Goal: Task Accomplishment & Management: Complete application form

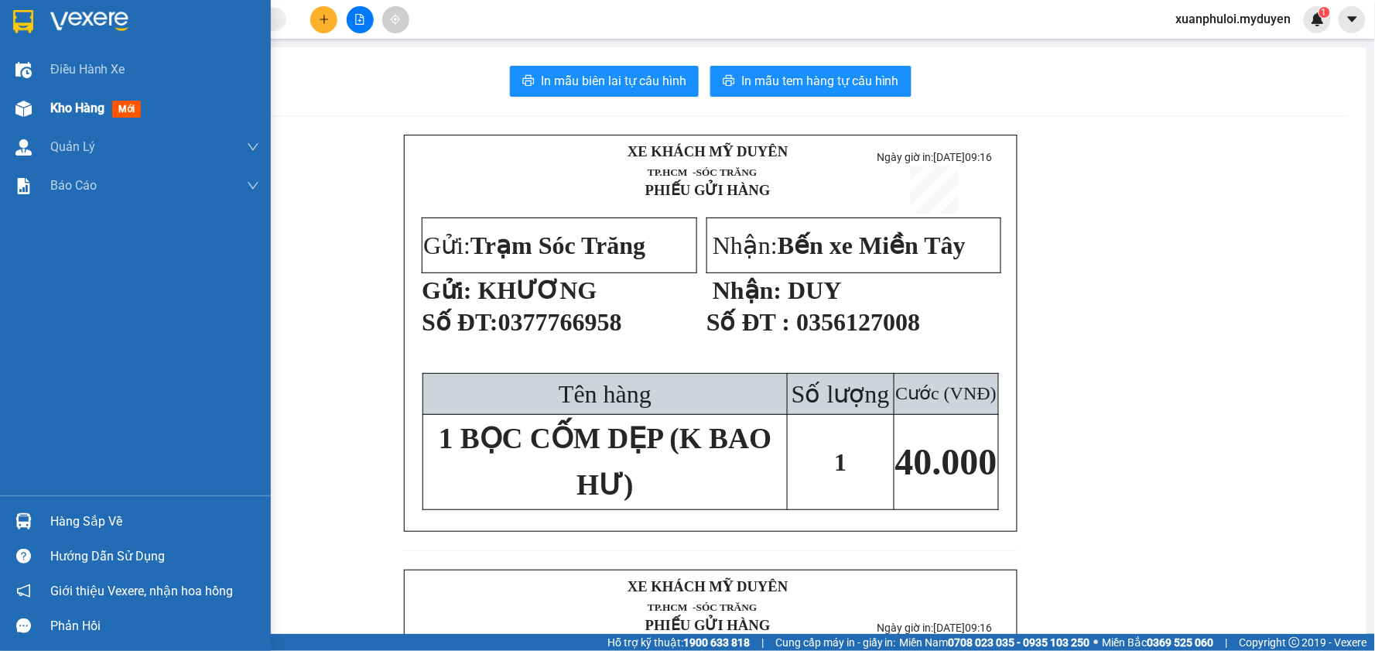
click at [43, 98] on div "Kho hàng mới" at bounding box center [135, 108] width 271 height 39
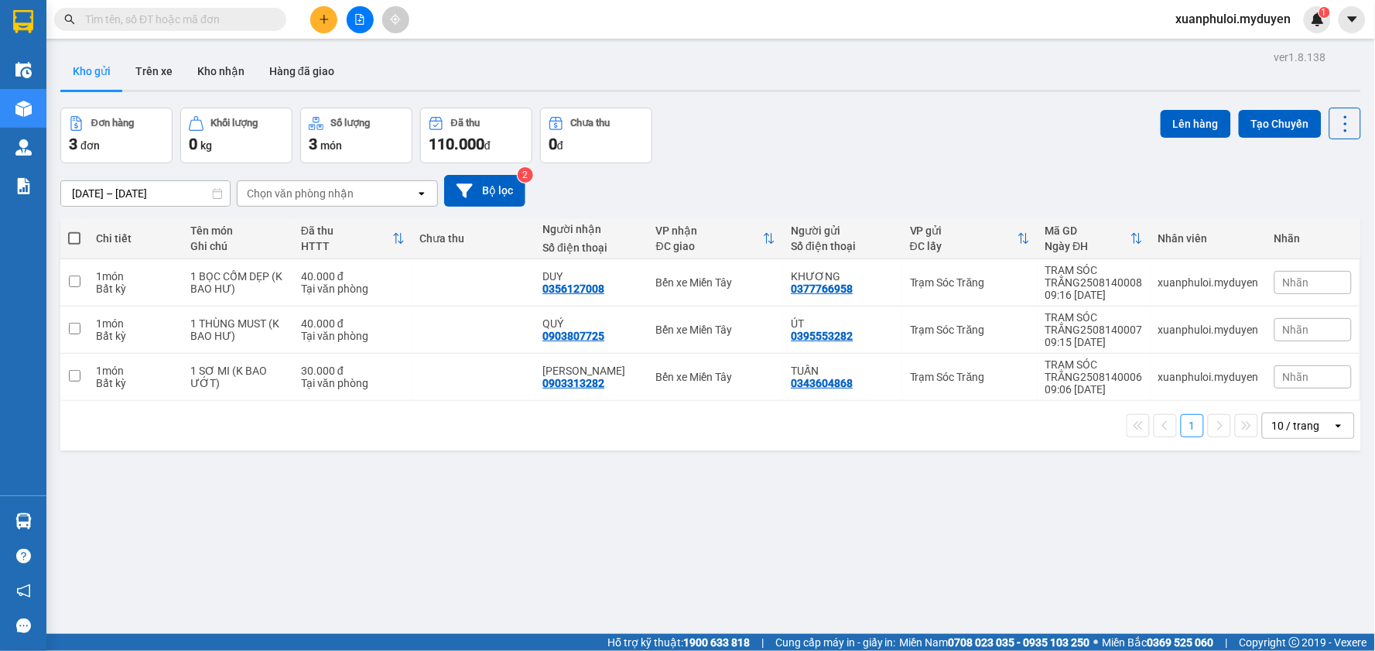
click at [72, 235] on span at bounding box center [74, 238] width 12 height 12
click at [74, 231] on input "checkbox" at bounding box center [74, 231] width 0 height 0
checkbox input "true"
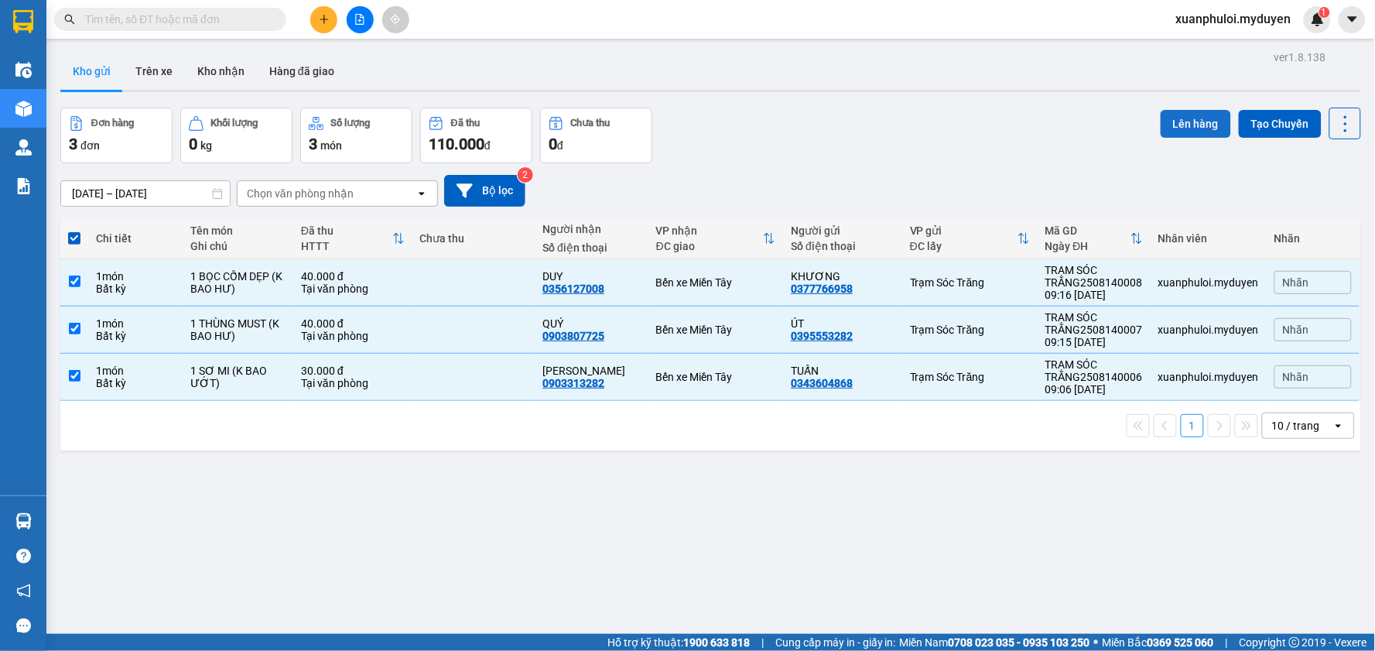
click at [1185, 118] on button "Lên hàng" at bounding box center [1196, 124] width 70 height 28
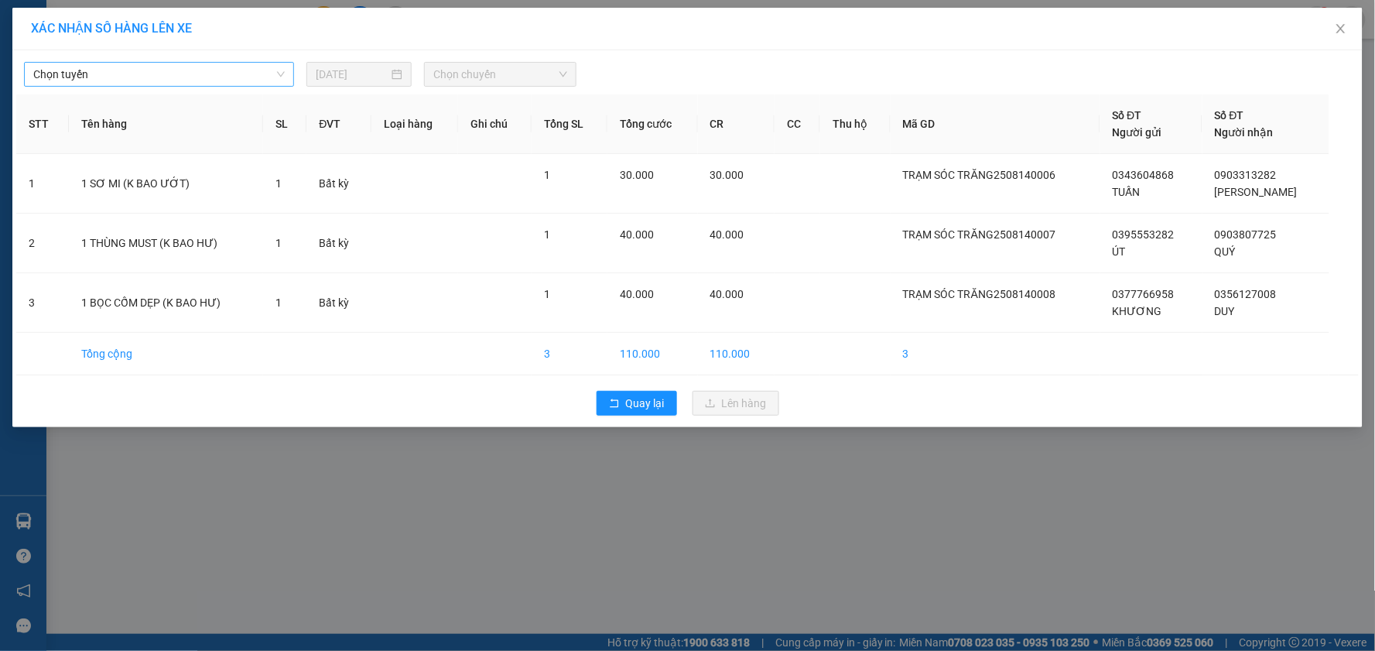
click at [224, 67] on span "Chọn tuyến" at bounding box center [159, 74] width 252 height 23
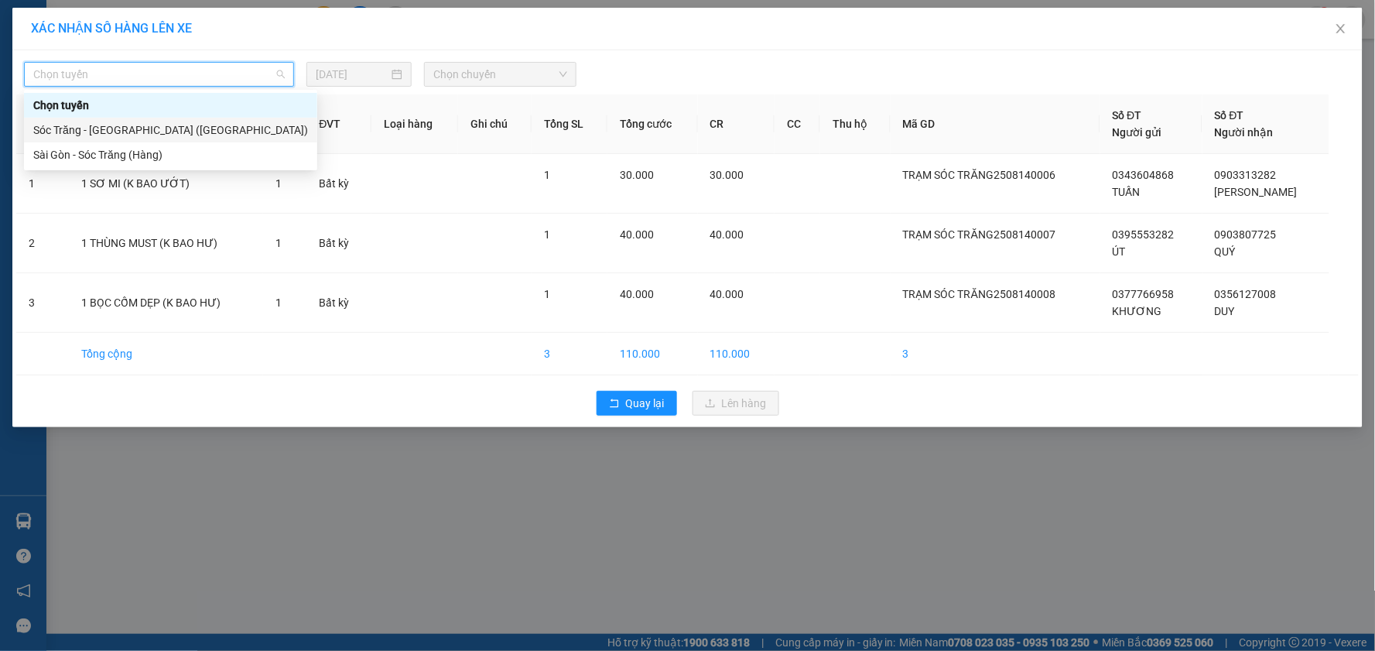
click at [160, 129] on div "Sóc Trăng - [GEOGRAPHIC_DATA] ([GEOGRAPHIC_DATA])" at bounding box center [170, 130] width 275 height 17
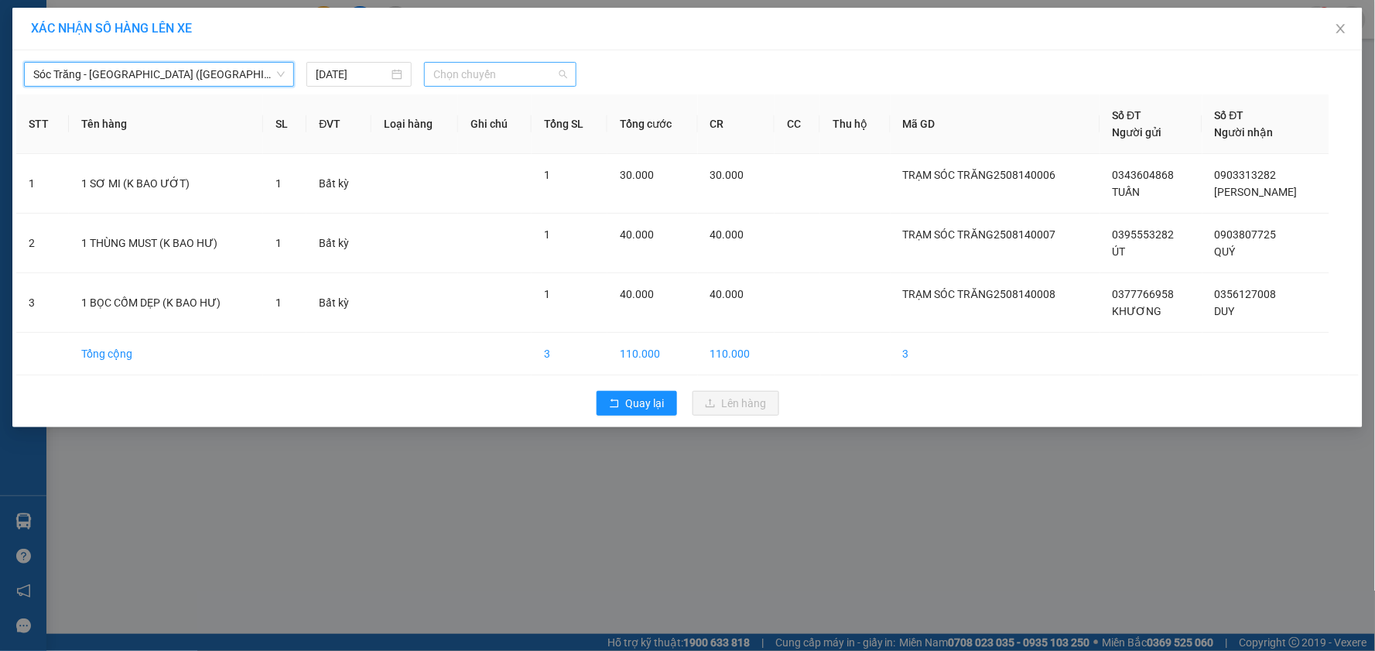
click at [488, 68] on span "Chọn chuyến" at bounding box center [500, 74] width 134 height 23
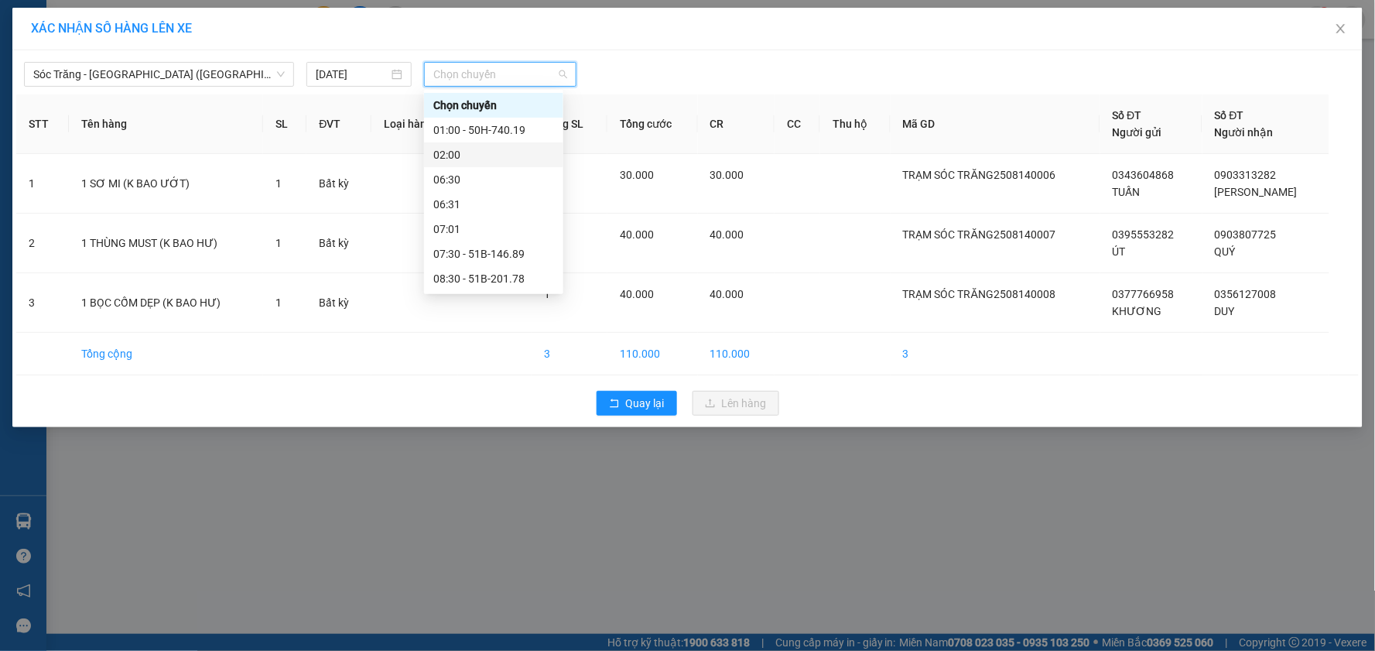
scroll to position [86, 0]
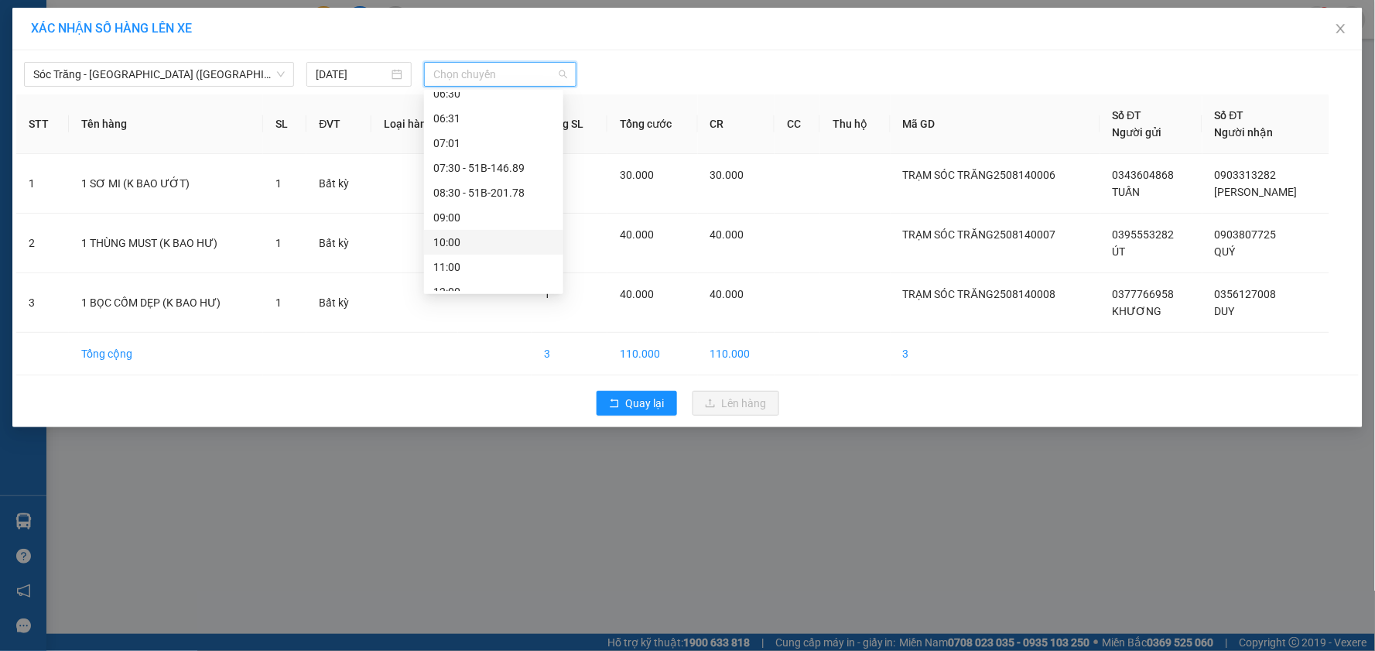
click at [483, 236] on div "10:00" at bounding box center [493, 242] width 121 height 17
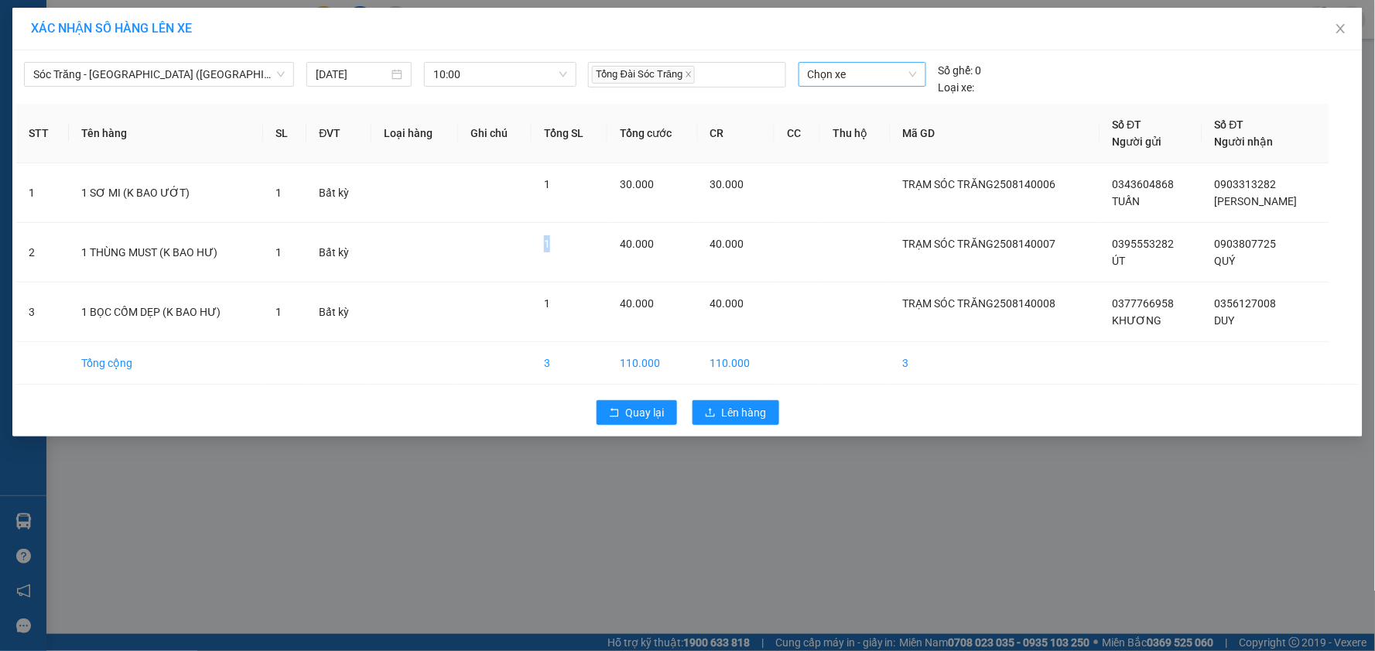
click at [880, 80] on span "Chọn xe" at bounding box center [862, 74] width 109 height 23
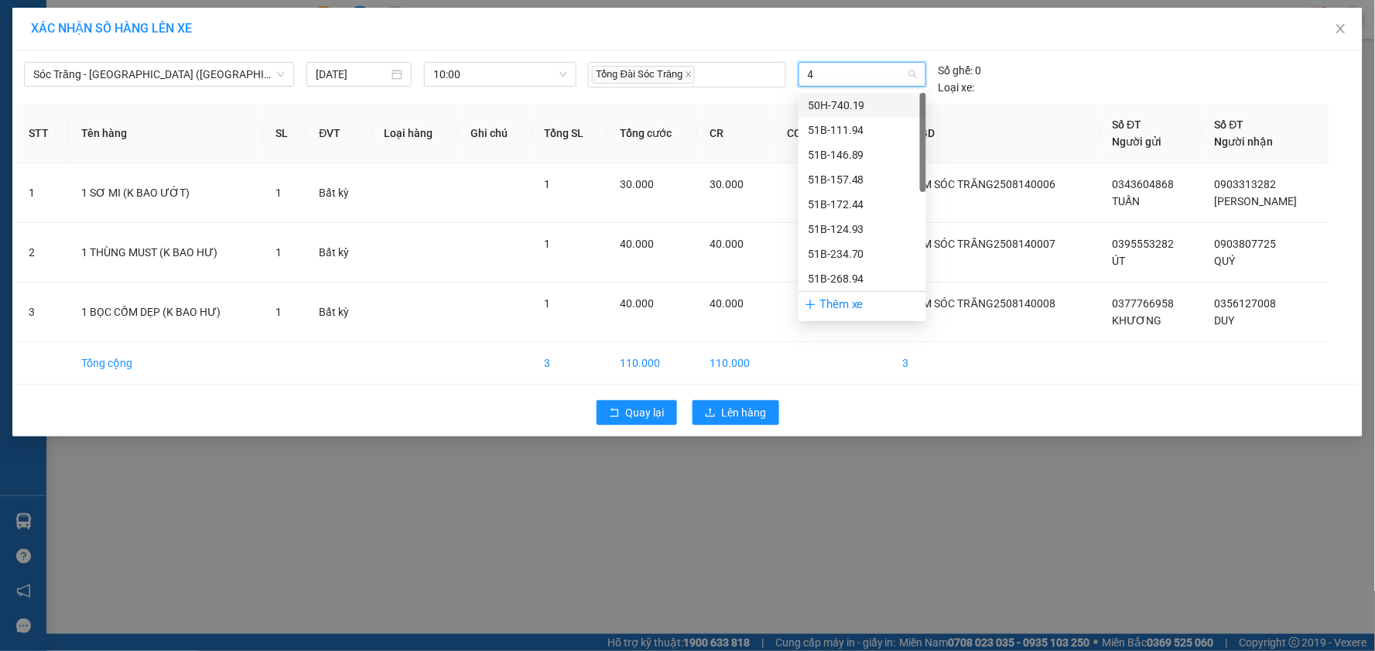
type input "48"
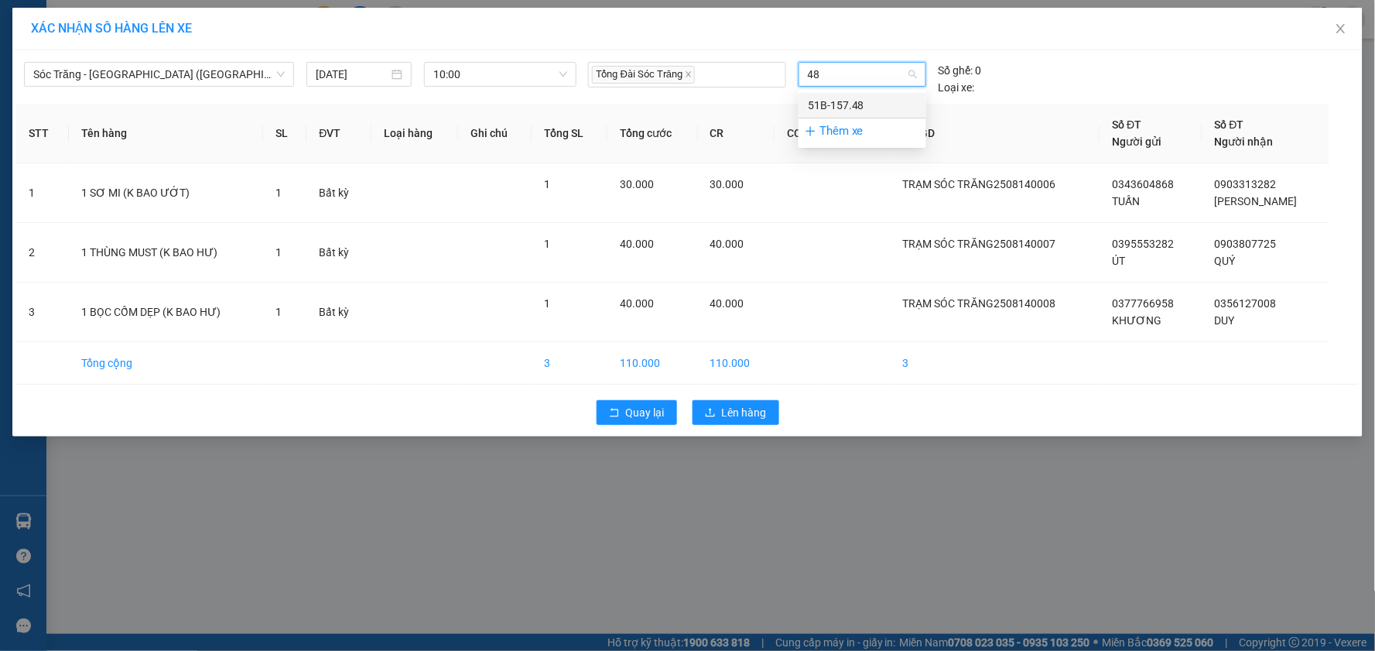
click at [860, 108] on div "51B-157.48" at bounding box center [862, 105] width 109 height 17
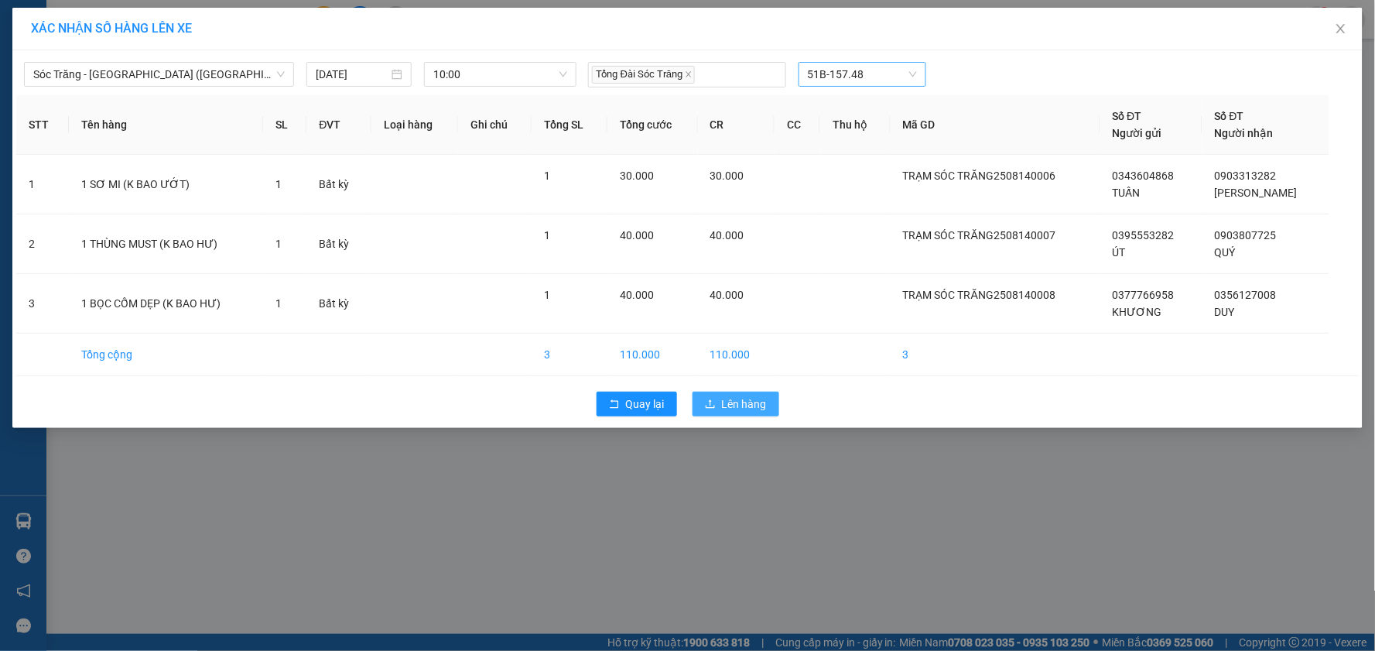
click at [762, 399] on span "Lên hàng" at bounding box center [744, 403] width 45 height 17
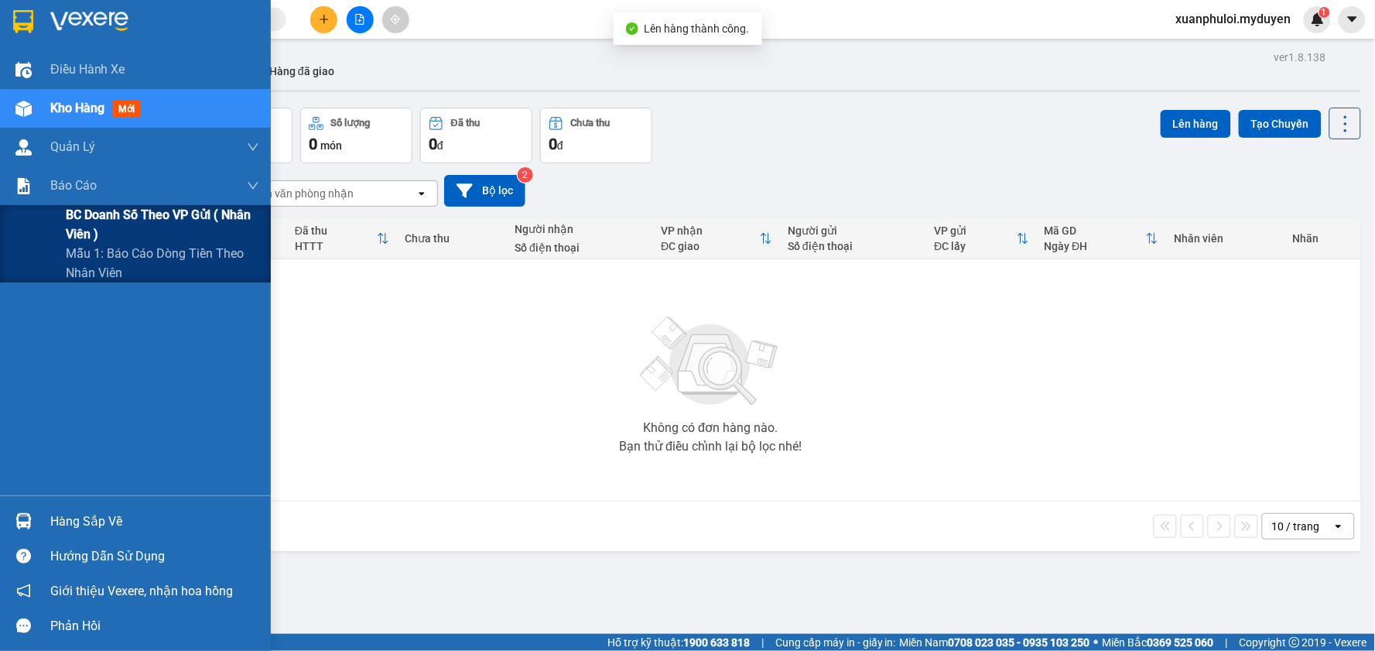
click at [101, 228] on div "Chi tiết" at bounding box center [134, 238] width 77 height 31
click at [86, 214] on span "BC doanh số theo VP gửi ( nhân viên )" at bounding box center [162, 224] width 193 height 39
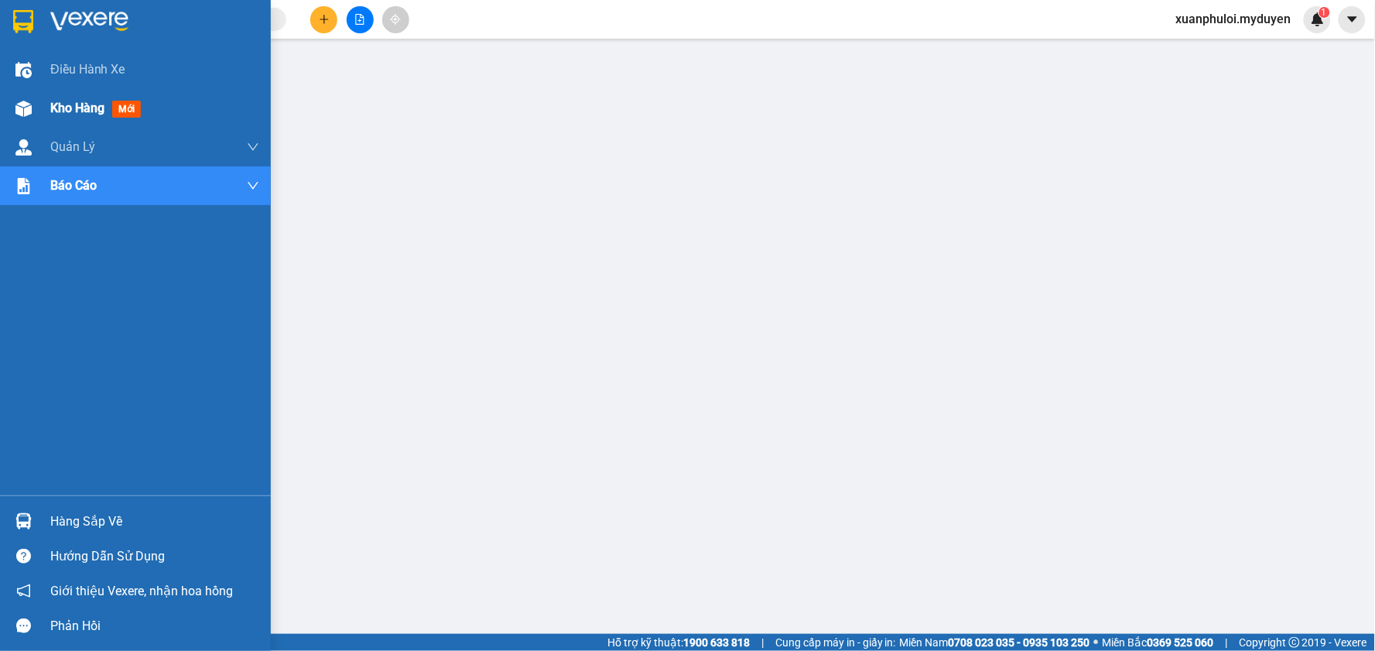
click at [75, 108] on span "Kho hàng" at bounding box center [77, 108] width 54 height 15
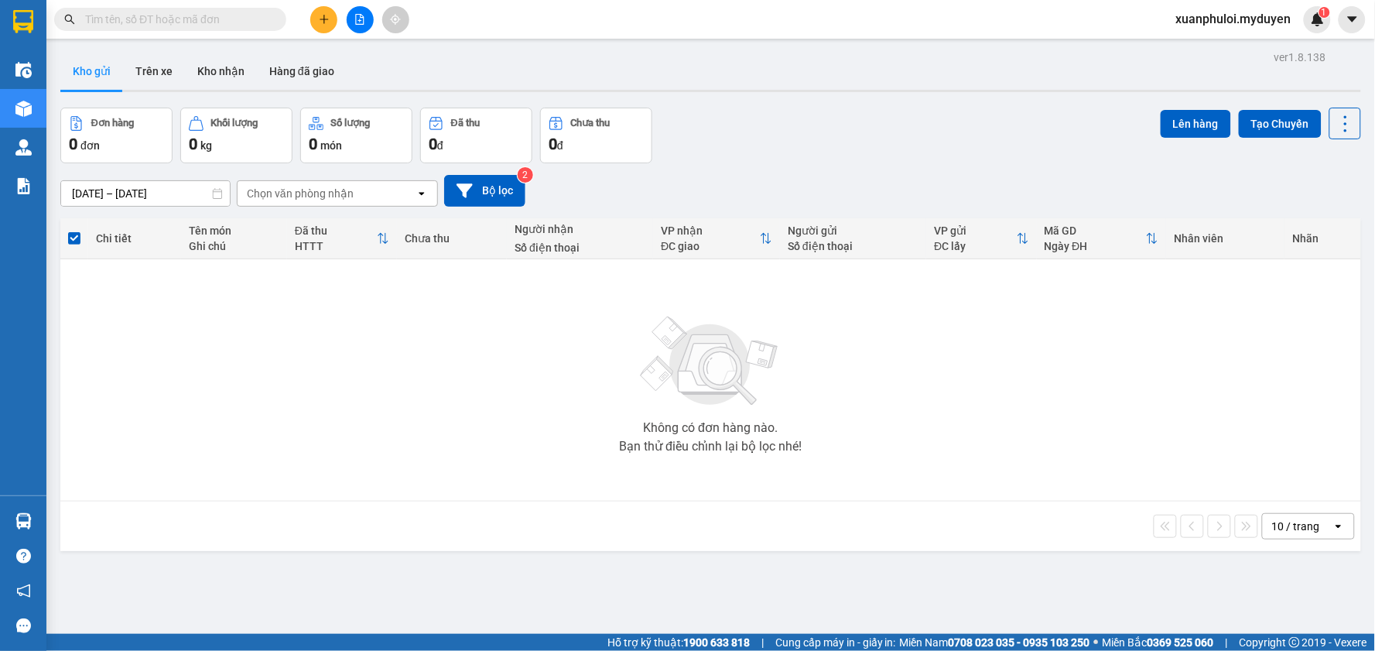
click at [326, 29] on button at bounding box center [323, 19] width 27 height 27
click at [375, 59] on div "Tạo đơn hàng" at bounding box center [384, 58] width 67 height 17
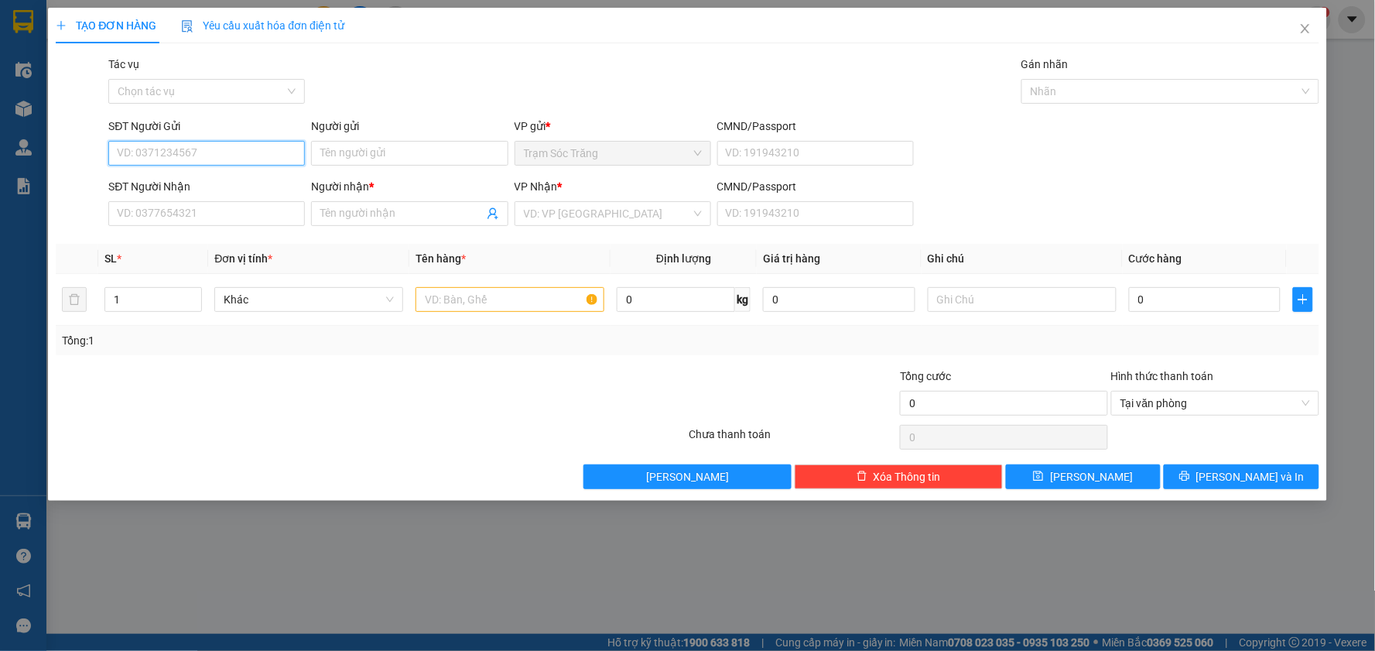
click at [202, 149] on input "SĐT Người Gửi" at bounding box center [206, 153] width 197 height 25
type input "0888608607"
click at [344, 149] on input "Người gửi" at bounding box center [409, 153] width 197 height 25
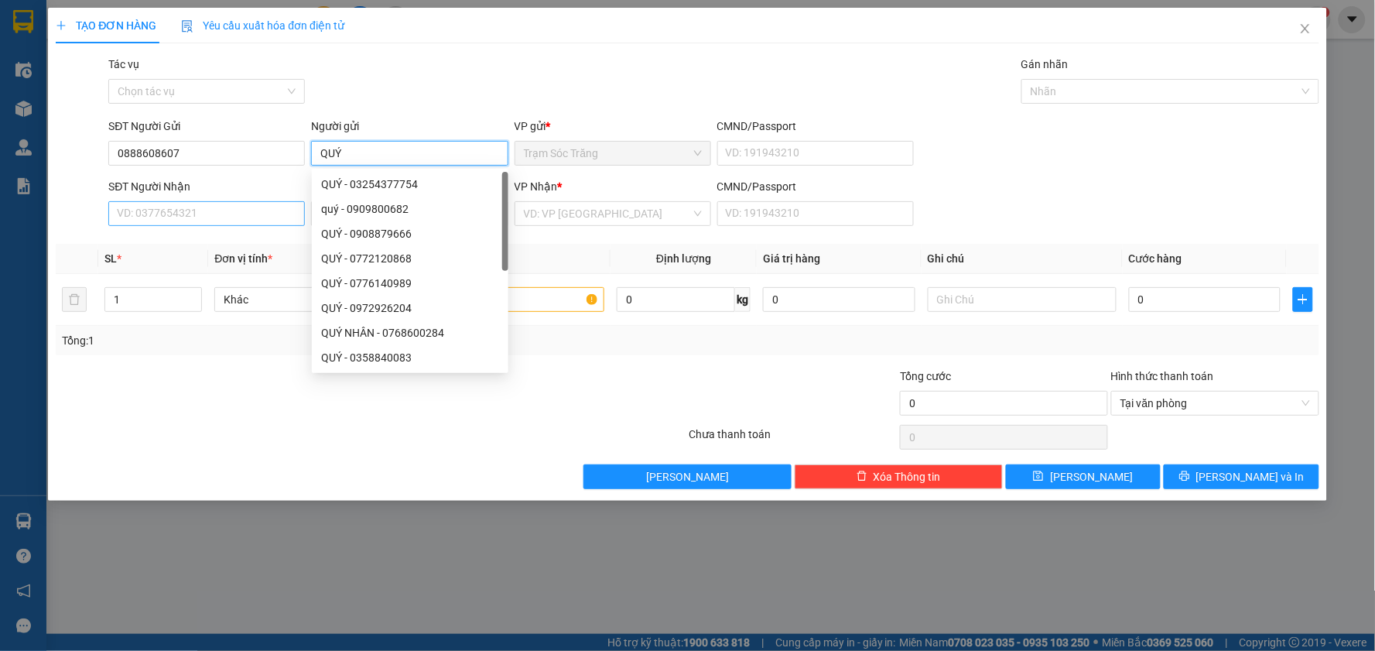
type input "QUÝ"
click at [248, 214] on input "SĐT Người Nhận" at bounding box center [206, 213] width 197 height 25
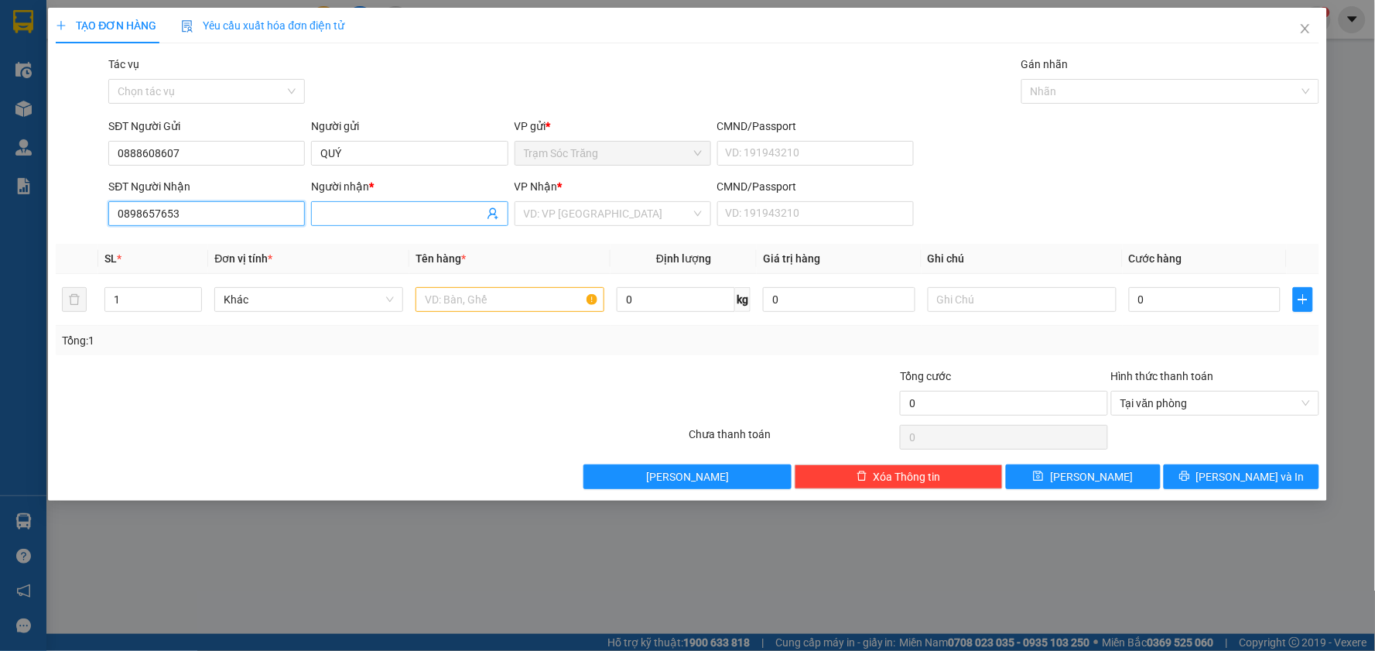
type input "0898657653"
click at [404, 217] on input "Người nhận *" at bounding box center [401, 213] width 163 height 17
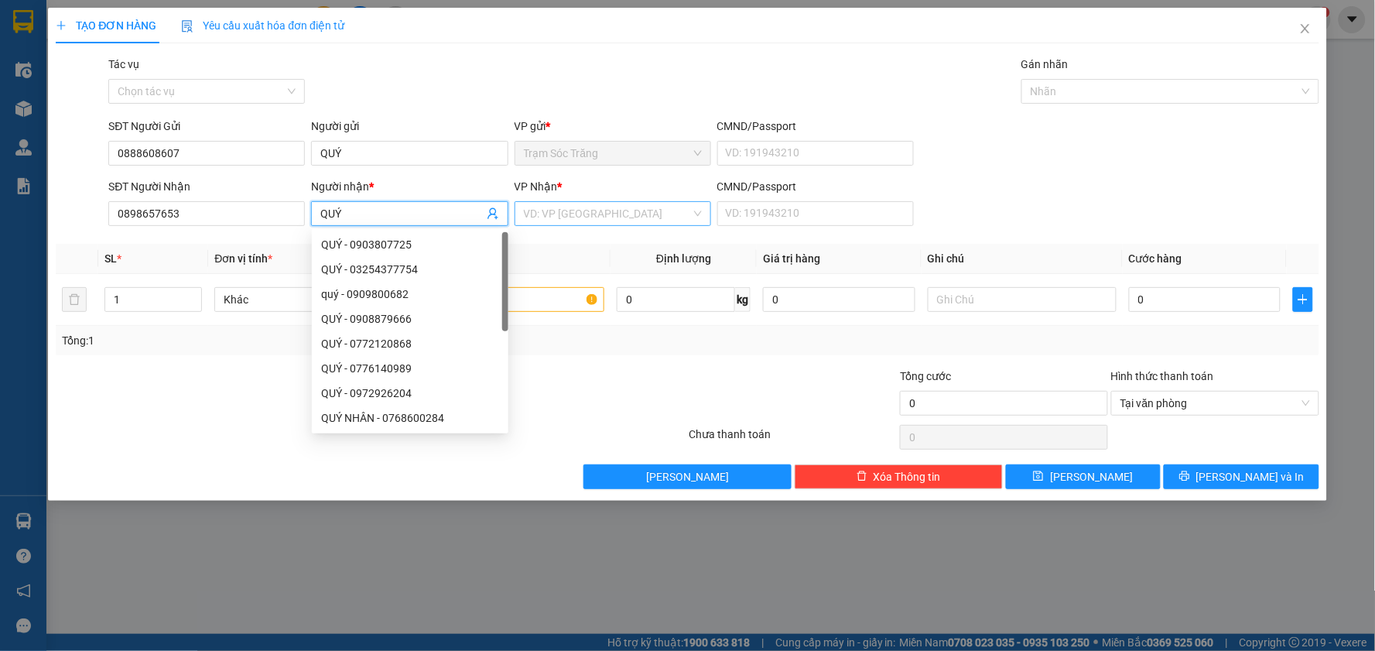
type input "QUÝ"
click at [615, 213] on input "search" at bounding box center [607, 213] width 167 height 23
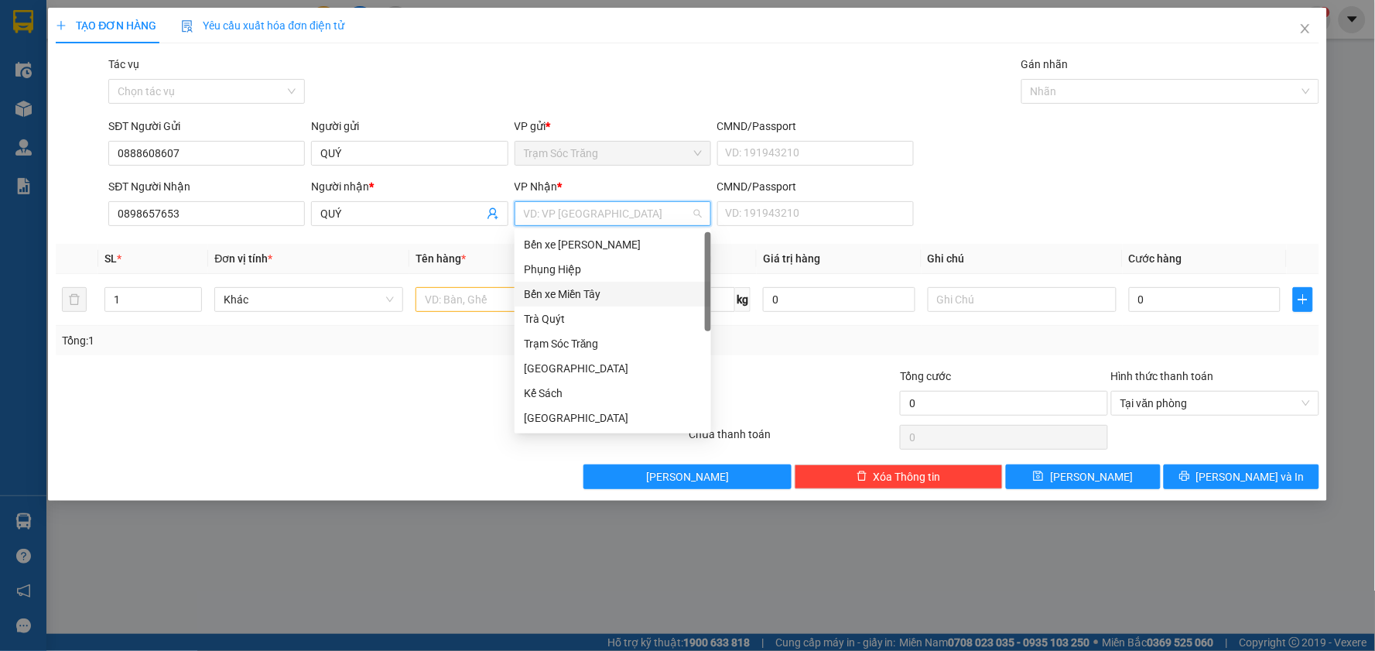
click at [593, 296] on div "Bến xe Miền Tây" at bounding box center [613, 294] width 178 height 17
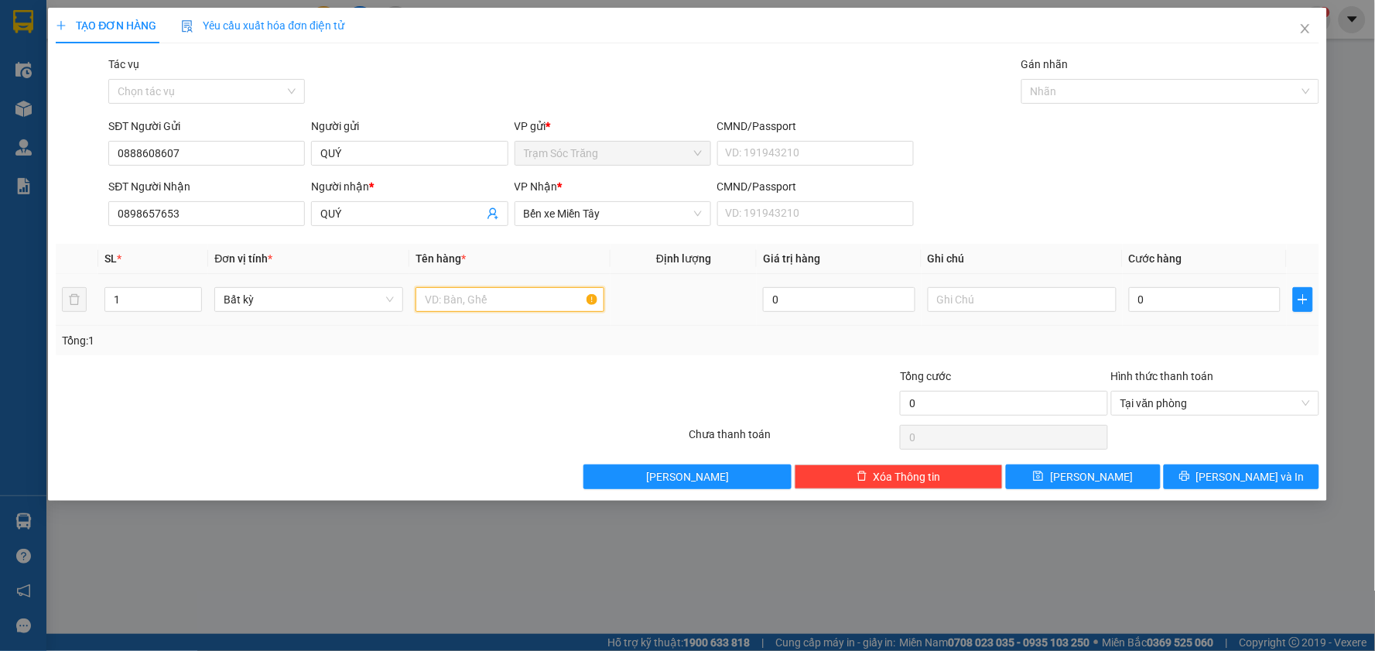
click at [506, 302] on input "text" at bounding box center [510, 299] width 189 height 25
type input "8 KIỆN ĐỒ NGHỀ (K BAO HƯ,BỂ)"
click at [1164, 302] on input "0" at bounding box center [1205, 299] width 152 height 25
type input "4"
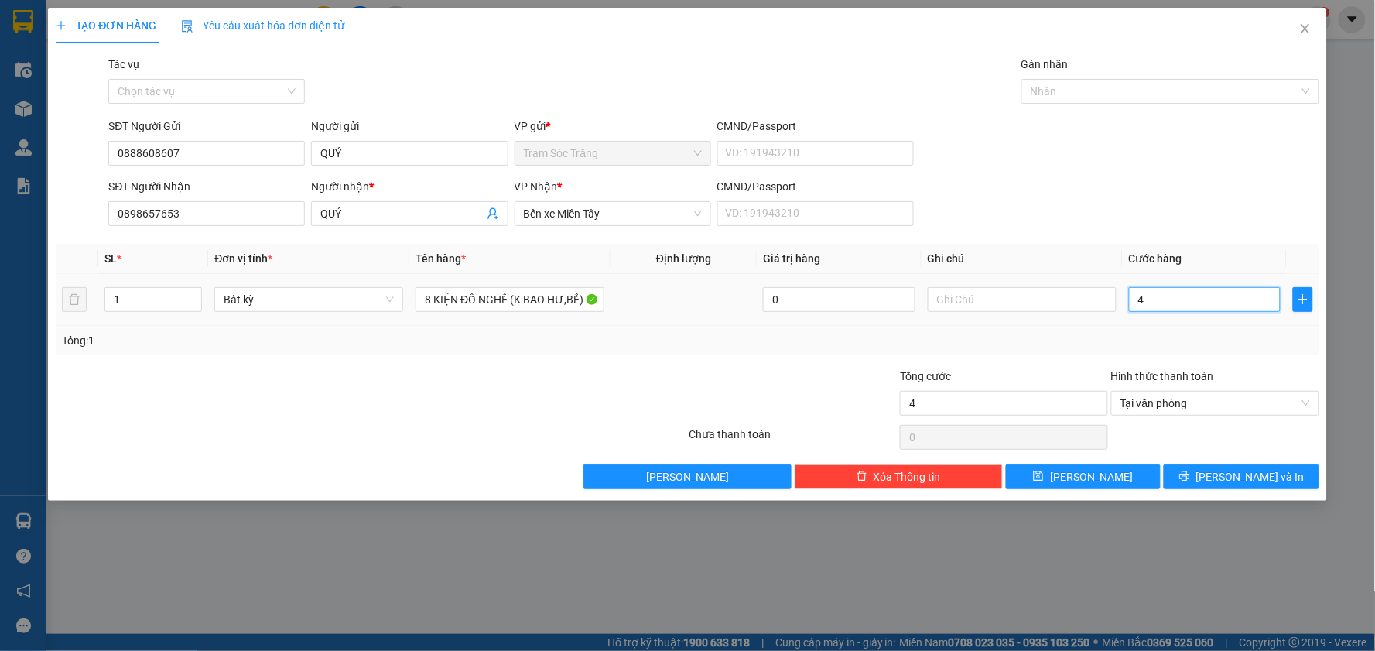
type input "40"
type input "400"
type input "4.000"
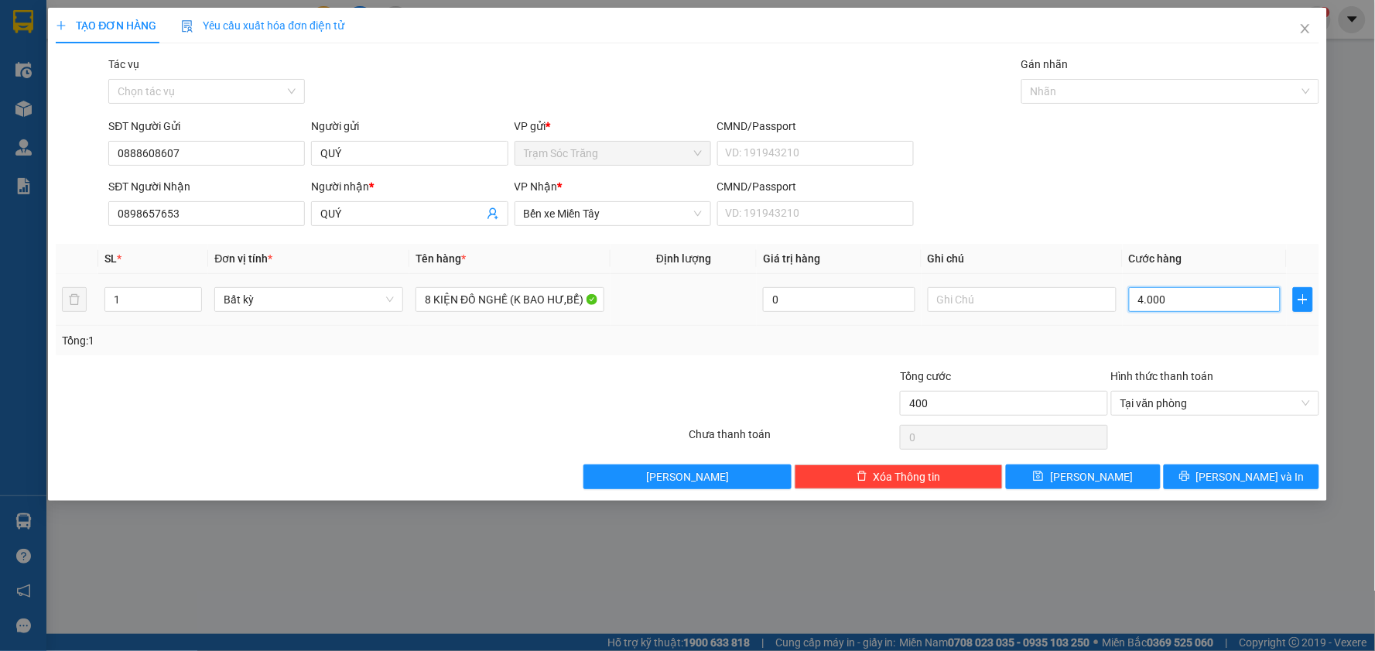
type input "4.000"
type input "40.000"
click at [1250, 474] on span "[PERSON_NAME] và In" at bounding box center [1251, 476] width 108 height 17
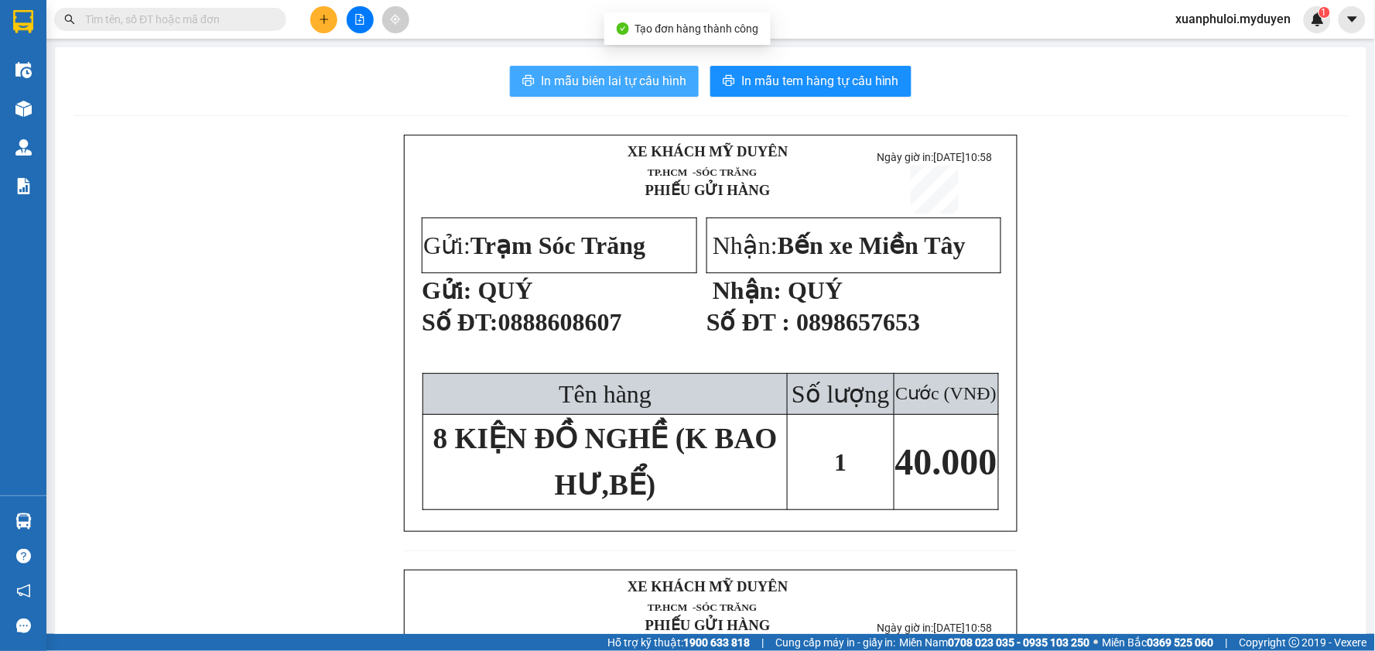
click at [627, 79] on span "In mẫu biên lai tự cấu hình" at bounding box center [614, 80] width 146 height 19
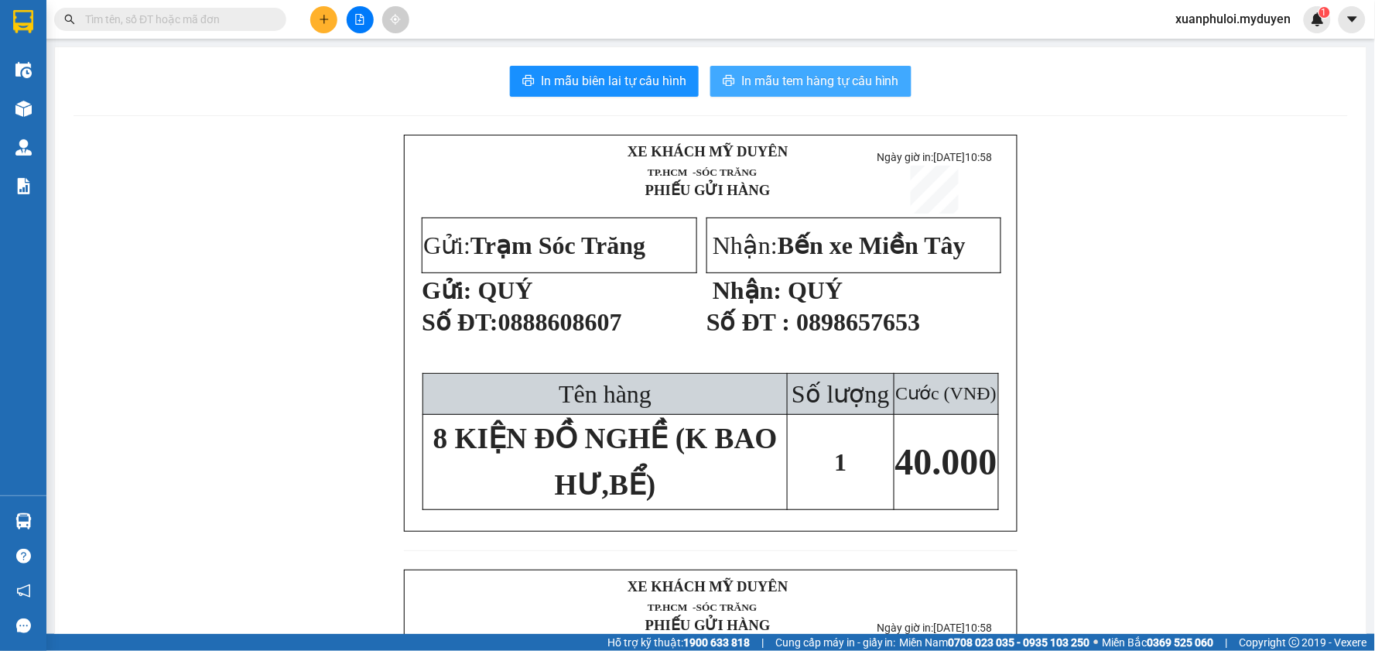
click at [816, 81] on span "In mẫu tem hàng tự cấu hình" at bounding box center [820, 80] width 158 height 19
click at [320, 17] on icon "plus" at bounding box center [324, 19] width 11 height 11
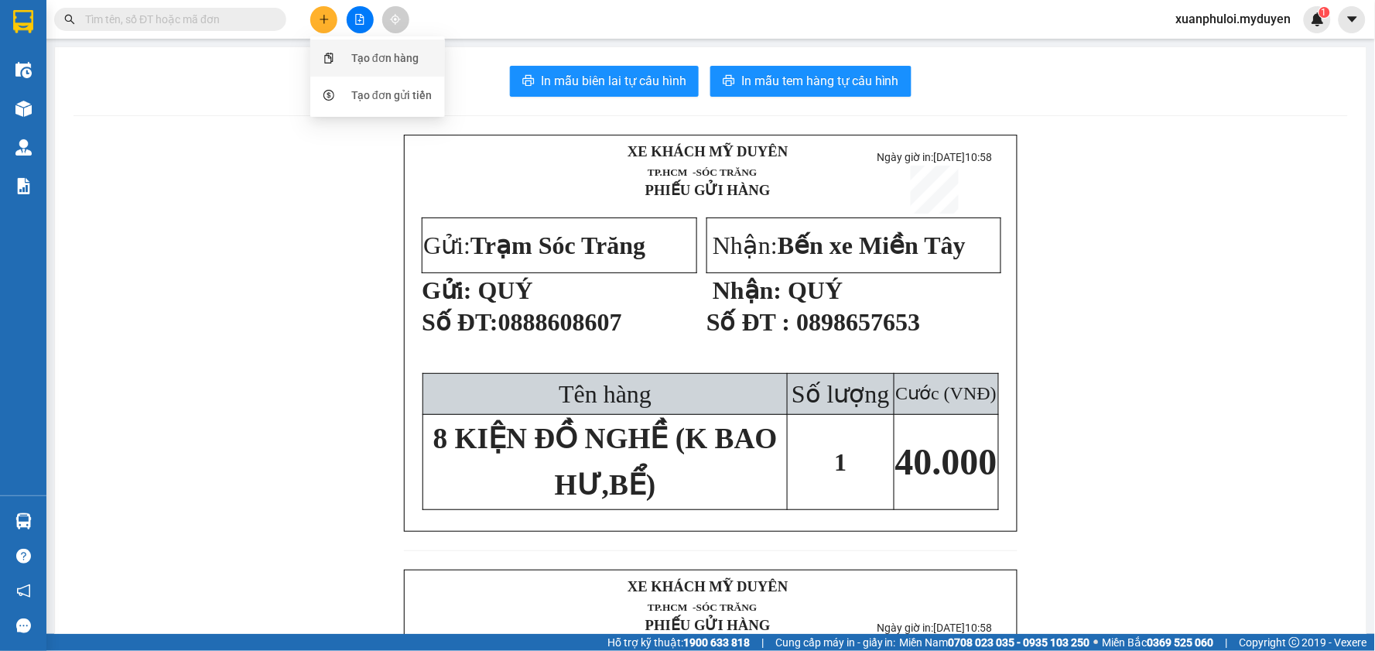
click at [357, 56] on div "Tạo đơn hàng" at bounding box center [384, 58] width 67 height 17
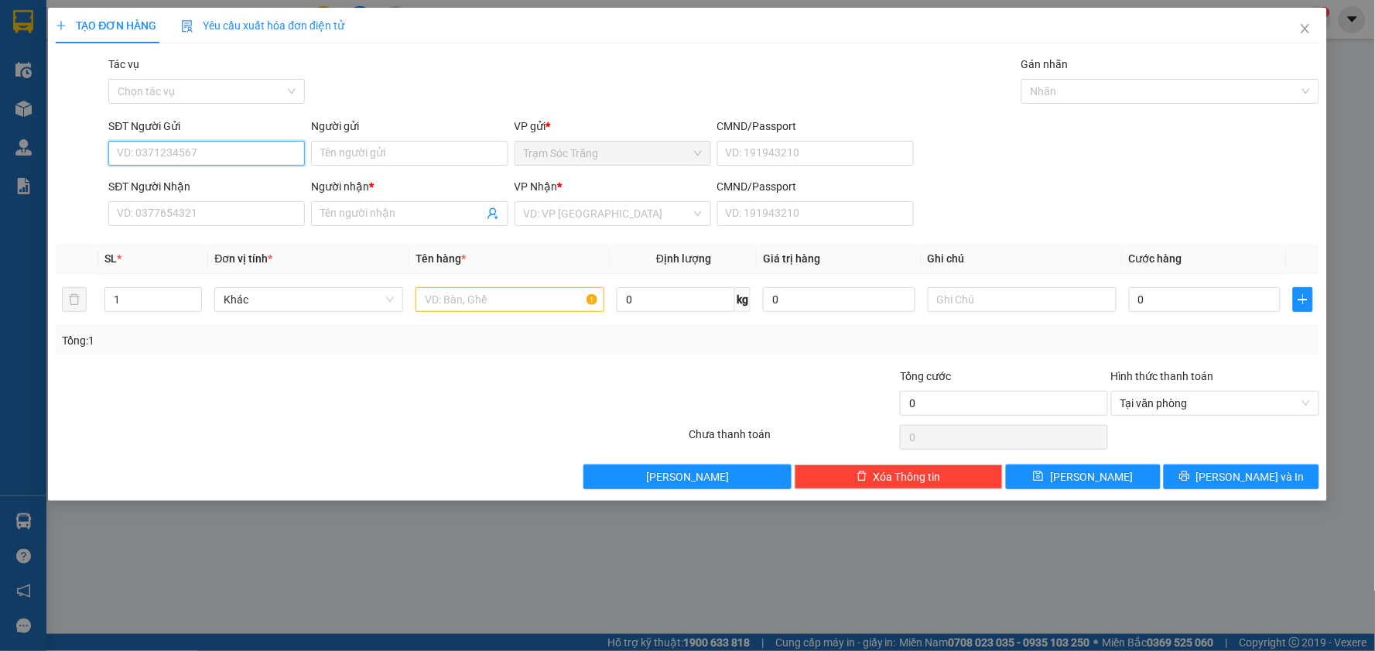
click at [253, 159] on input "SĐT Người Gửi" at bounding box center [206, 153] width 197 height 25
click at [227, 172] on div "0702930999 - ANH CHIẾN" at bounding box center [206, 184] width 197 height 25
type input "0702930999"
type input "ANH CHIẾN"
type input "0906591818"
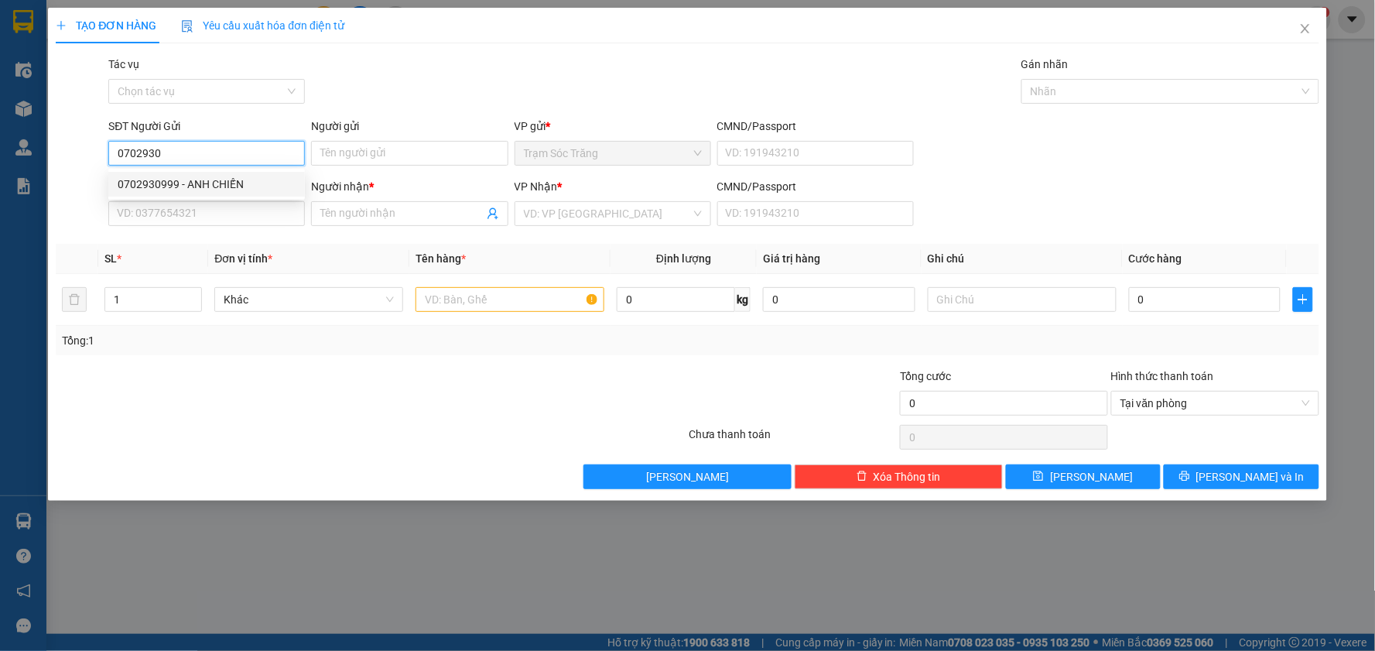
type input "ANH PHÚC"
type input "30.000"
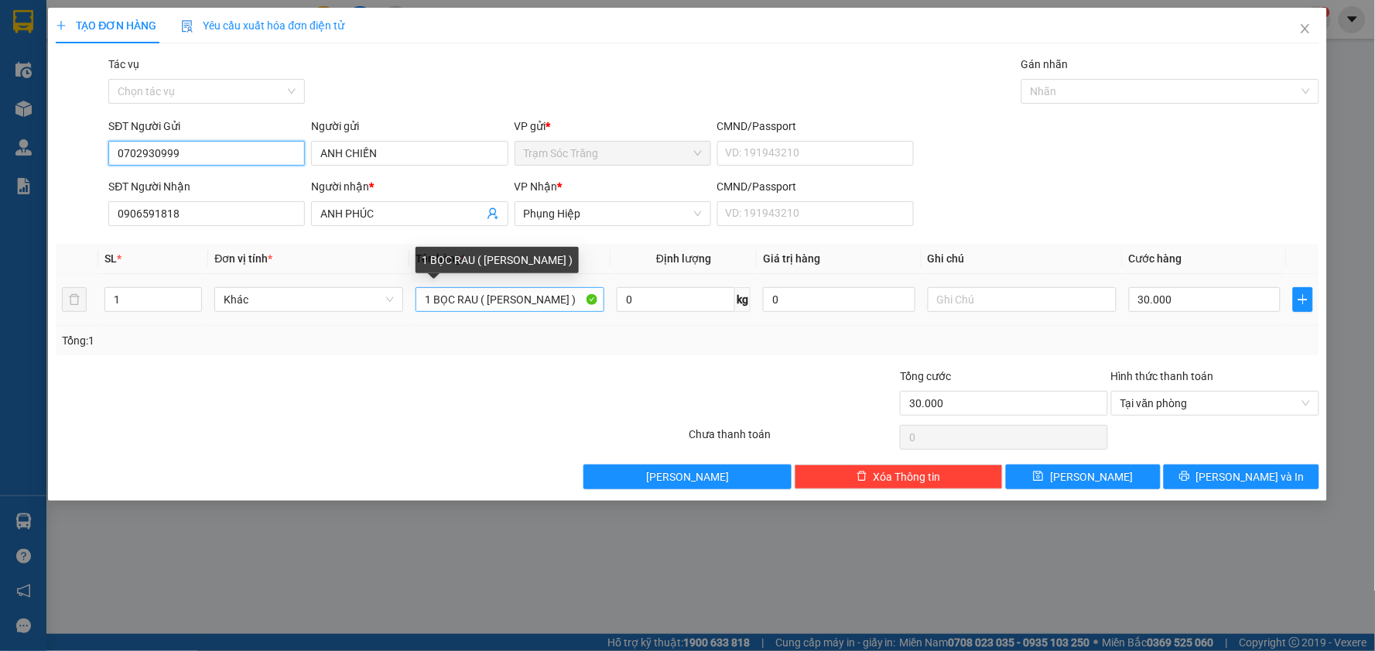
type input "0702930999"
click at [478, 300] on input "1 BỌC RAU ( [PERSON_NAME] )" at bounding box center [510, 299] width 189 height 25
click at [429, 296] on input "1 BỌC RAU ( [PERSON_NAME] )" at bounding box center [510, 299] width 189 height 25
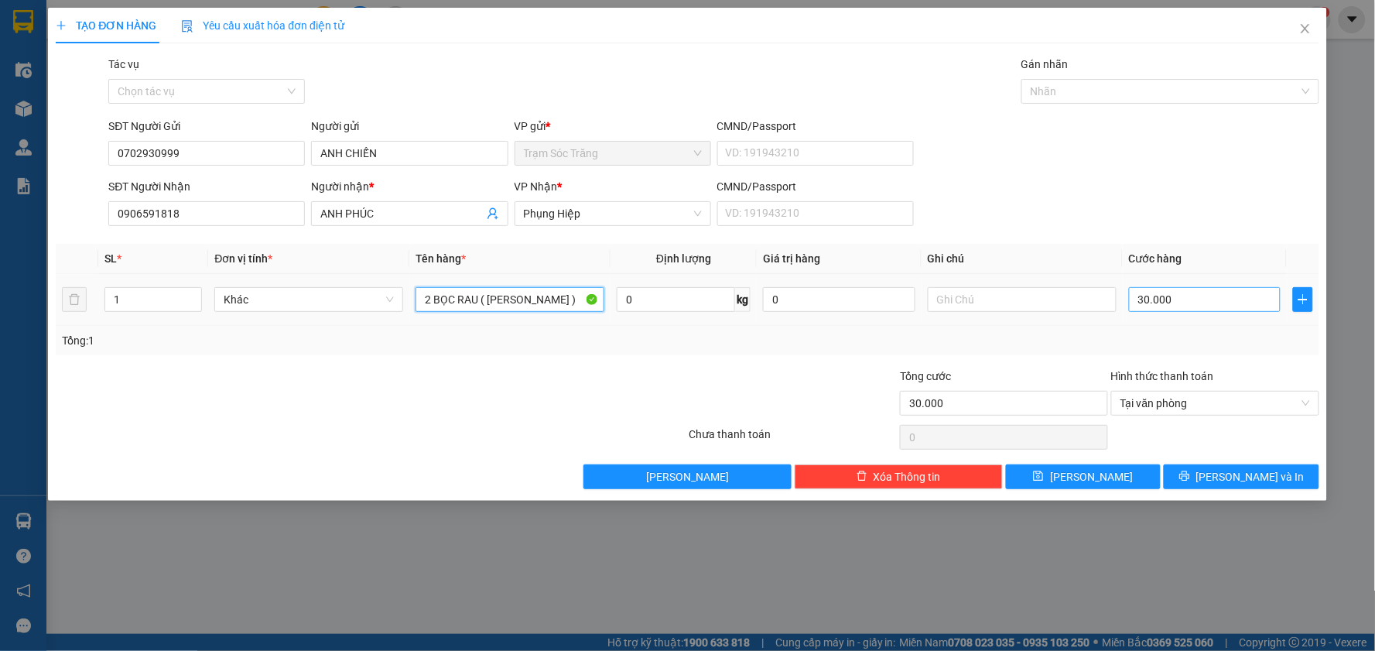
type input "2 BỌC RAU ( [PERSON_NAME] )"
click at [1187, 306] on input "30.000" at bounding box center [1205, 299] width 152 height 25
type input "6"
type input "60"
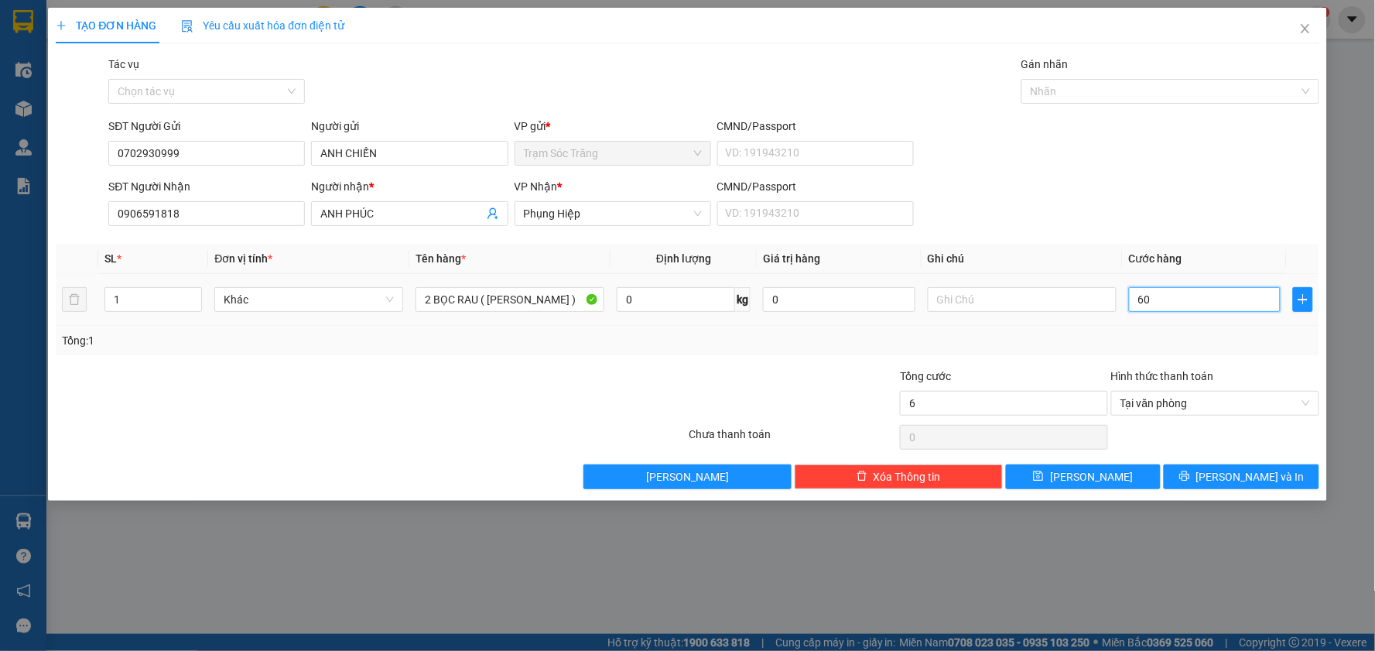
type input "60"
type input "600"
type input "6.000"
type input "60.000"
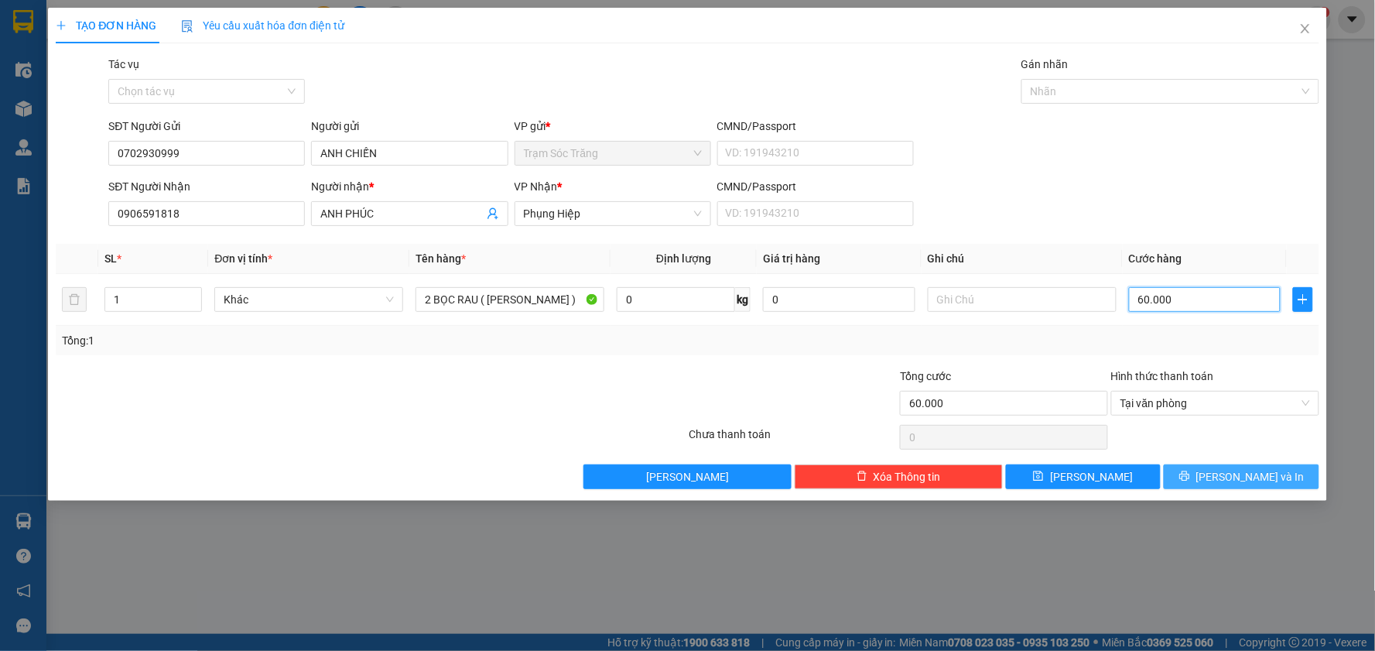
type input "60.000"
click at [1250, 475] on span "[PERSON_NAME] và In" at bounding box center [1251, 476] width 108 height 17
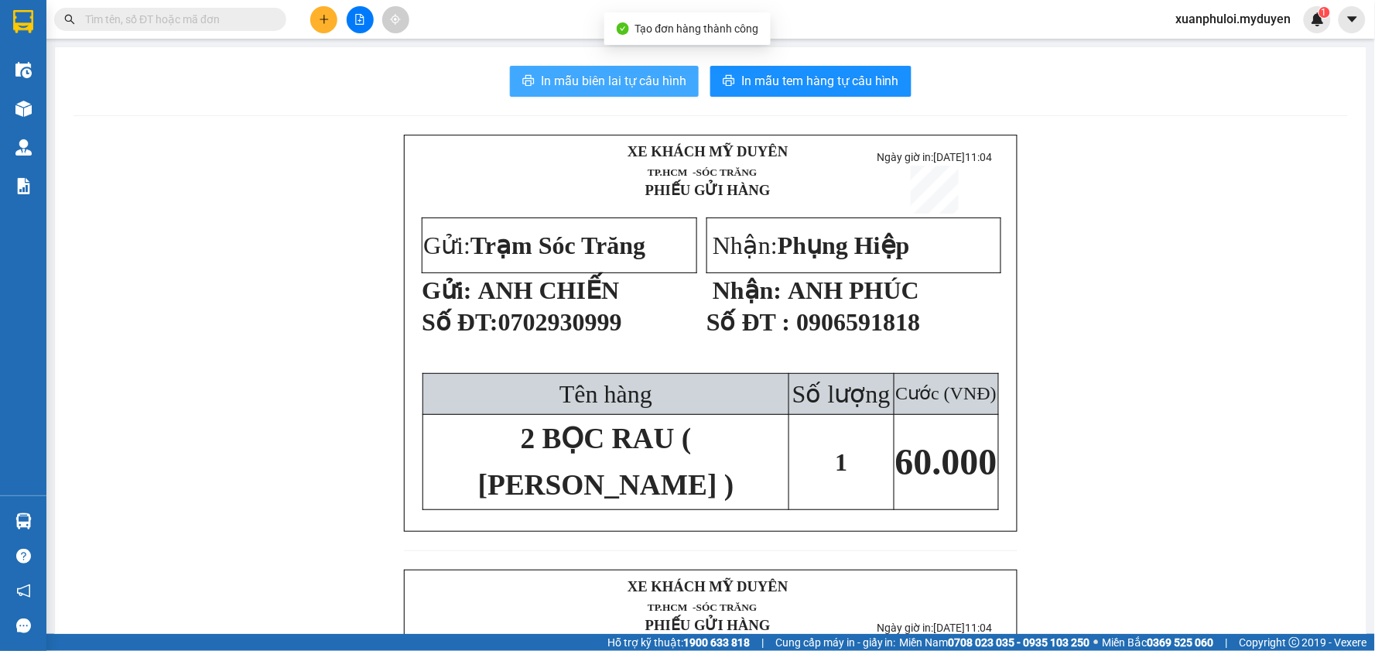
click at [575, 84] on span "In mẫu biên lai tự cấu hình" at bounding box center [614, 80] width 146 height 19
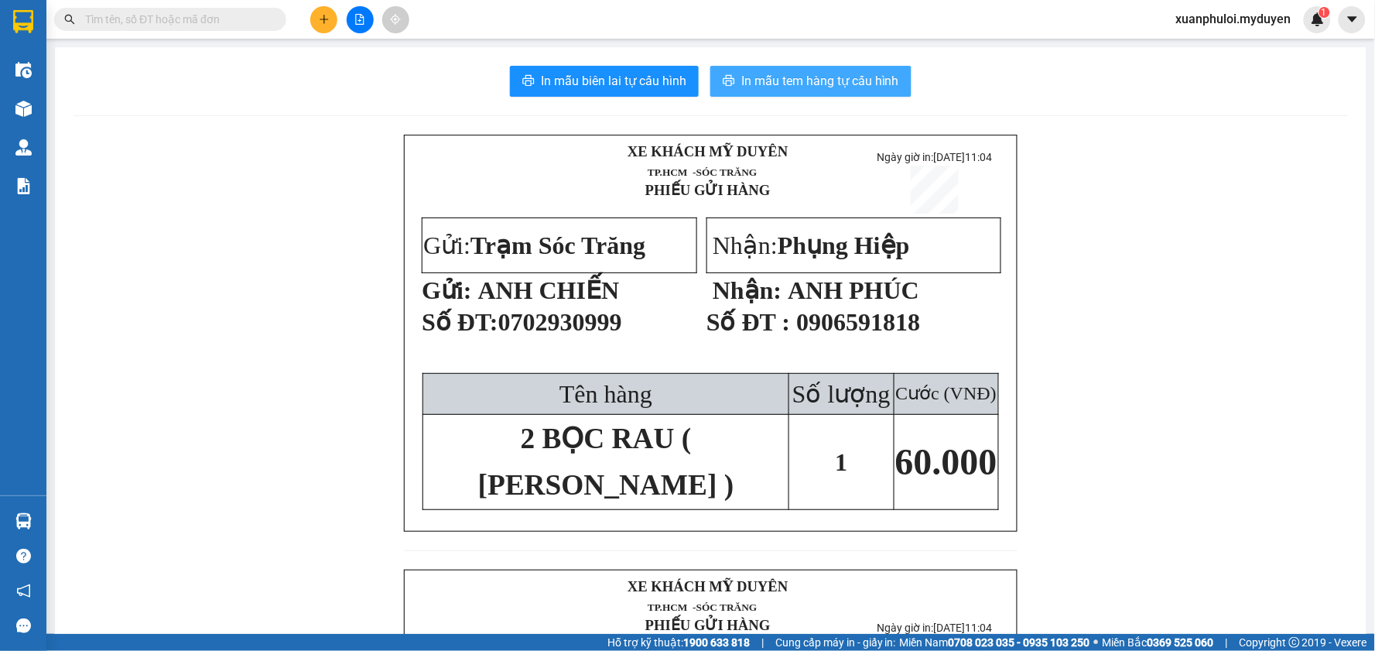
click at [811, 73] on span "In mẫu tem hàng tự cấu hình" at bounding box center [820, 80] width 158 height 19
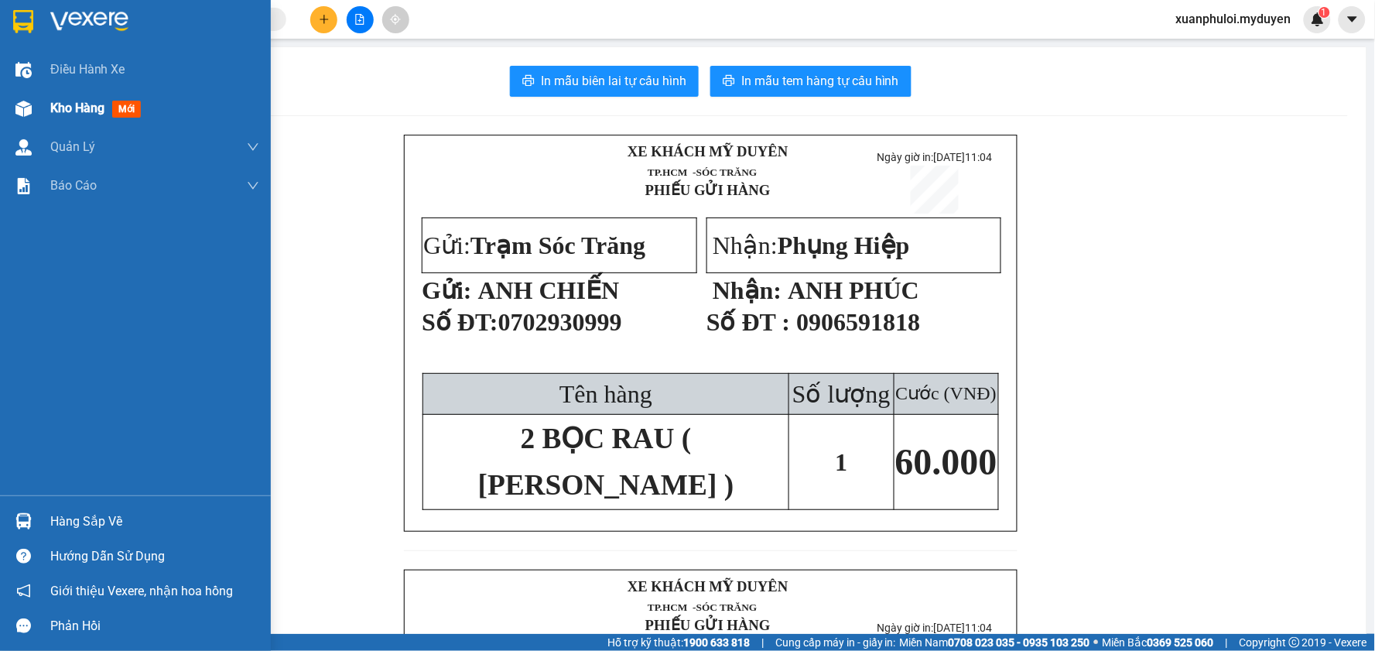
click at [83, 103] on span "Kho hàng" at bounding box center [77, 108] width 54 height 15
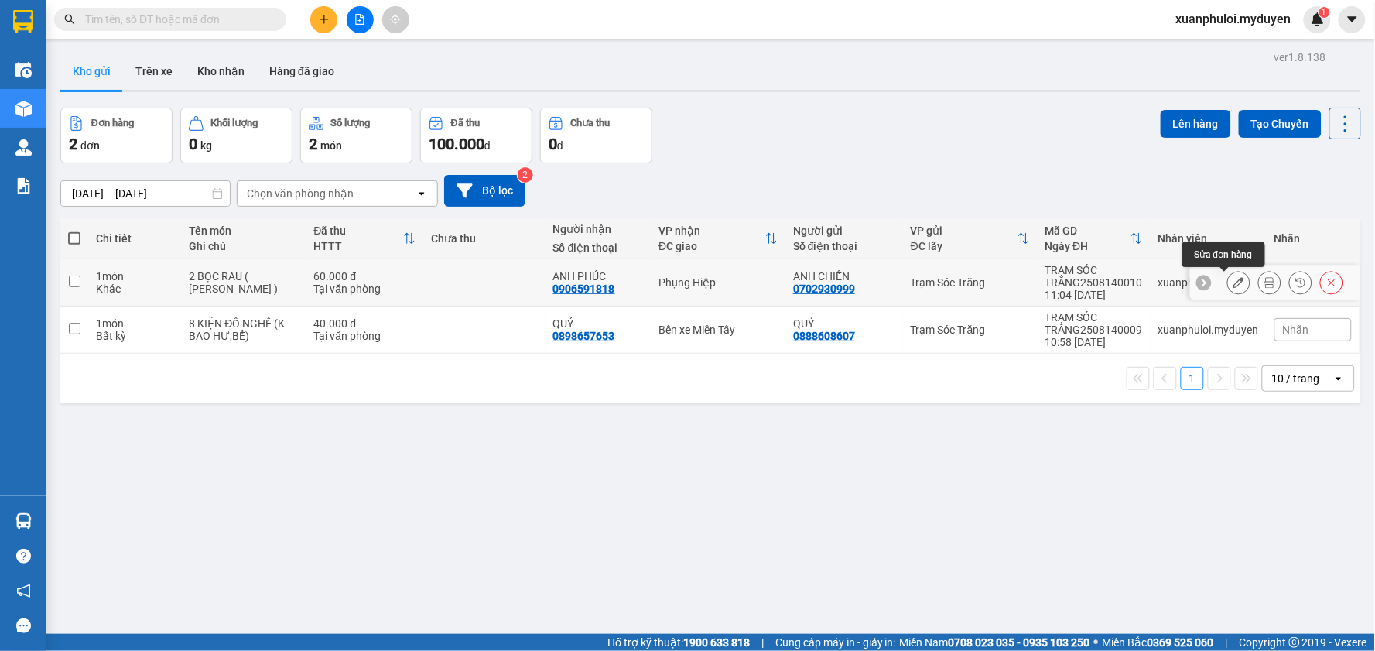
click at [1234, 281] on icon at bounding box center [1239, 282] width 11 height 11
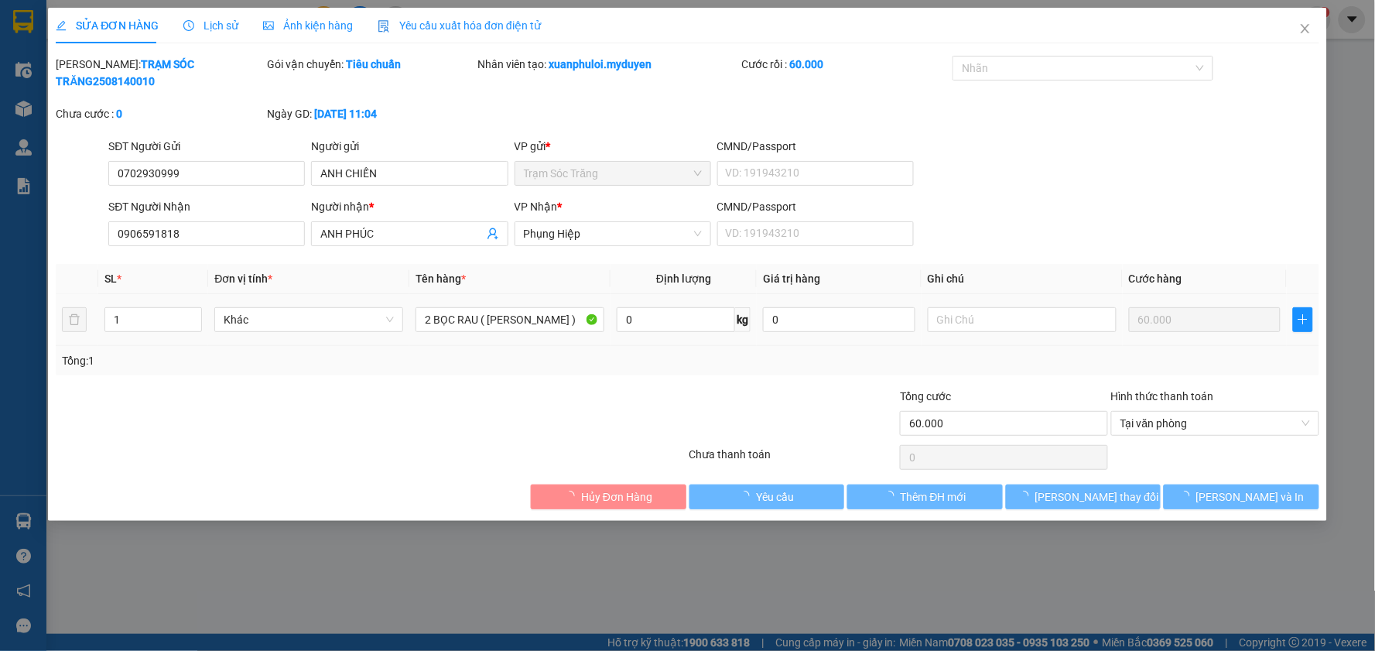
type input "0702930999"
type input "0906591818"
type input "60.000"
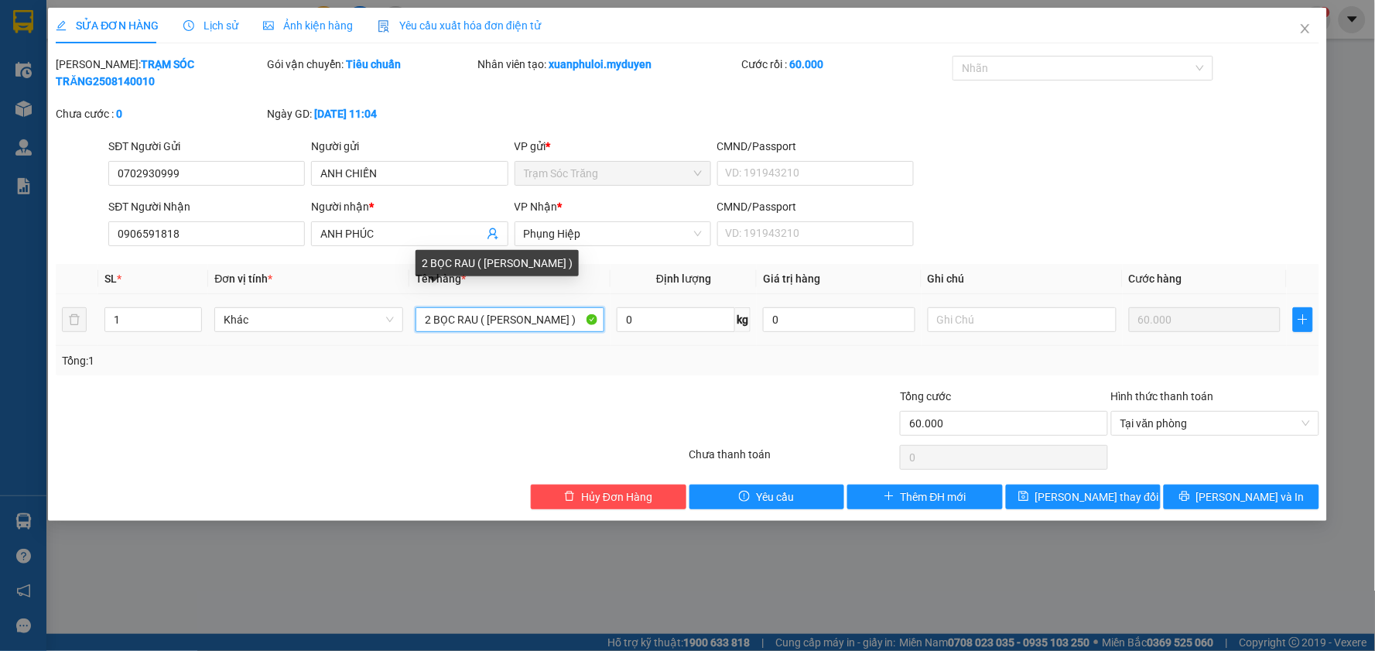
click at [426, 307] on input "2 BỌC RAU ( [PERSON_NAME] )" at bounding box center [510, 319] width 189 height 25
click at [475, 307] on input "2 BỌC RAU ( [PERSON_NAME] )" at bounding box center [510, 319] width 189 height 25
type input "2 BỌC RAU D/C ( KO BAO HƯ )"
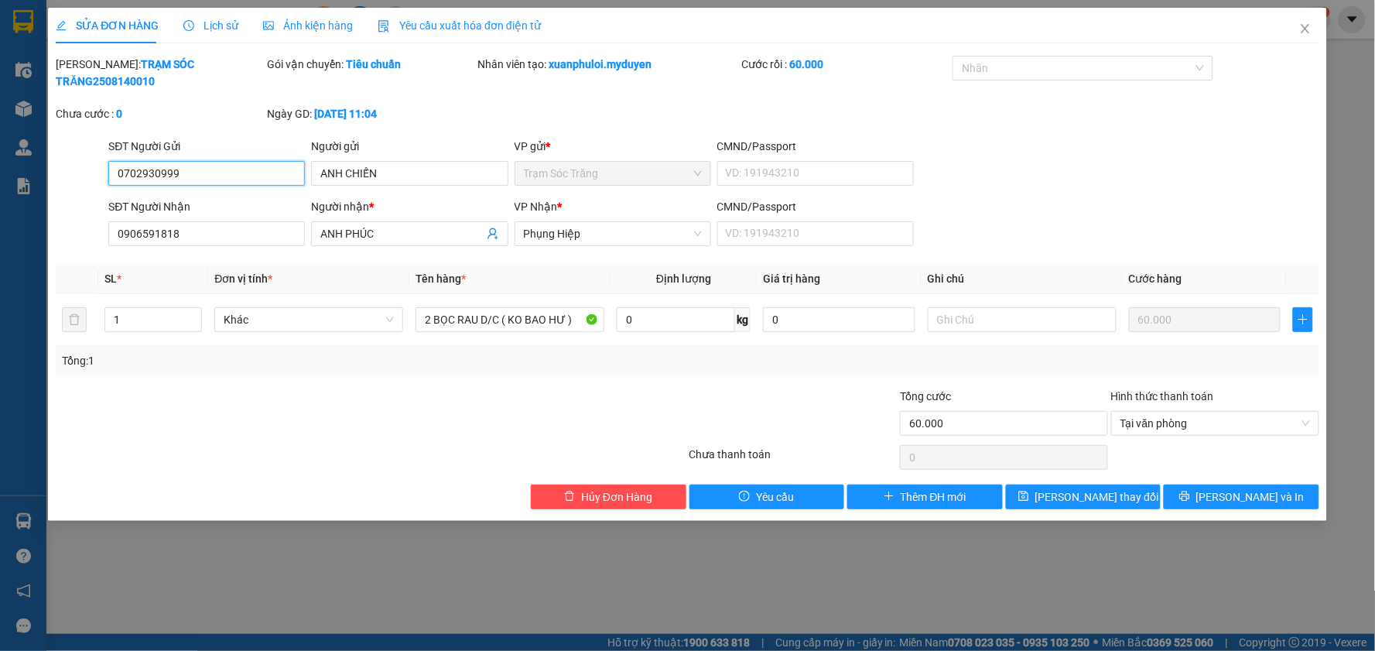
click at [230, 165] on input "0702930999" at bounding box center [206, 173] width 197 height 25
click at [1310, 29] on icon "close" at bounding box center [1305, 28] width 12 height 12
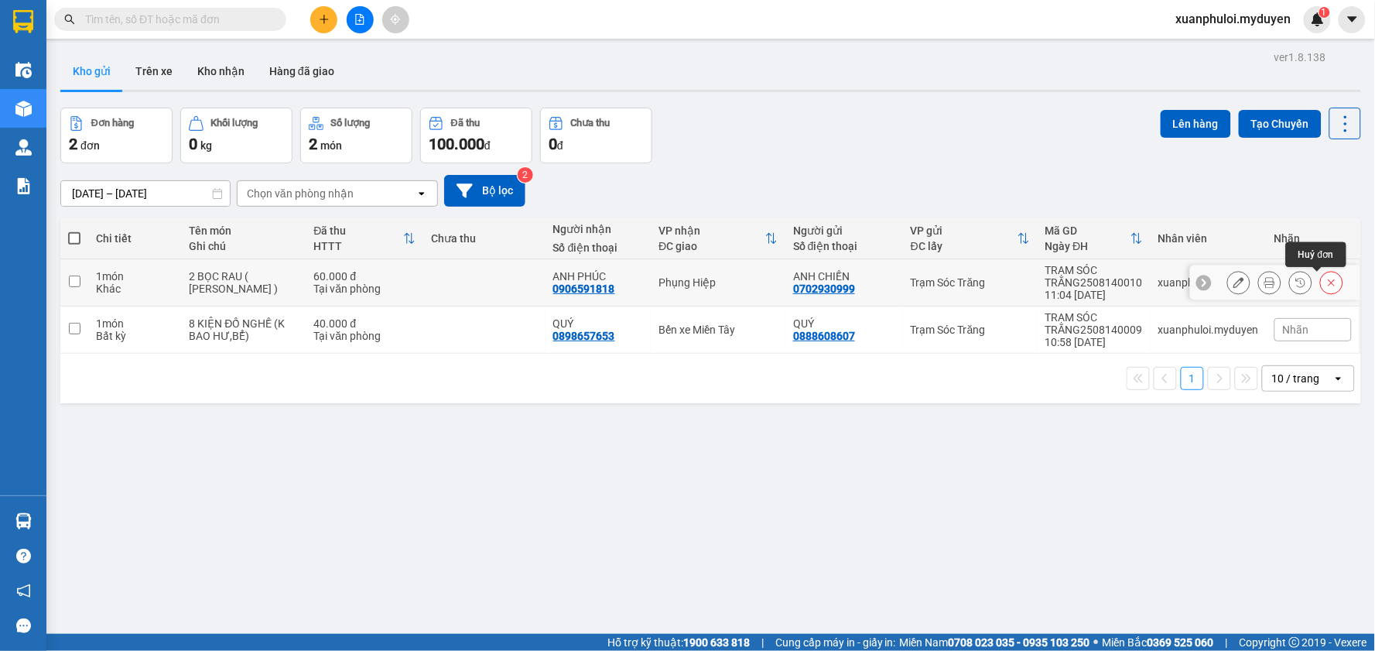
click at [1327, 279] on icon at bounding box center [1332, 282] width 11 height 11
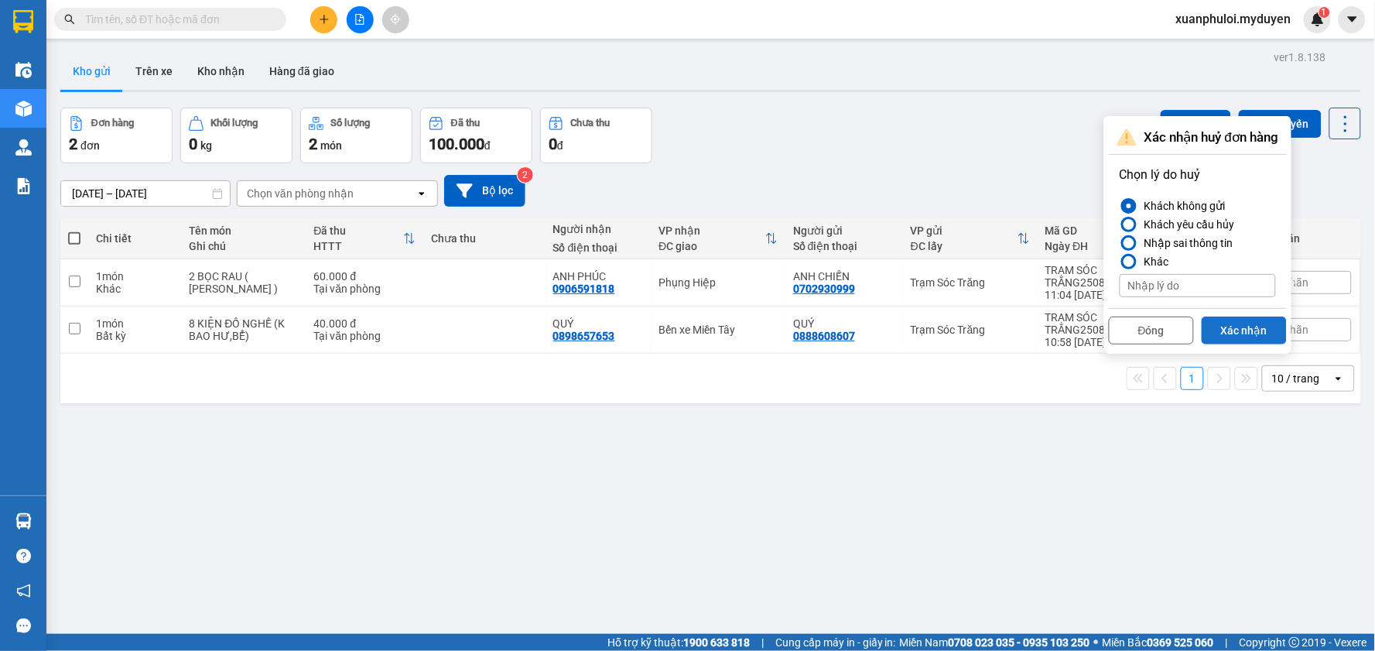
click at [1259, 324] on button "Xác nhận" at bounding box center [1244, 331] width 85 height 28
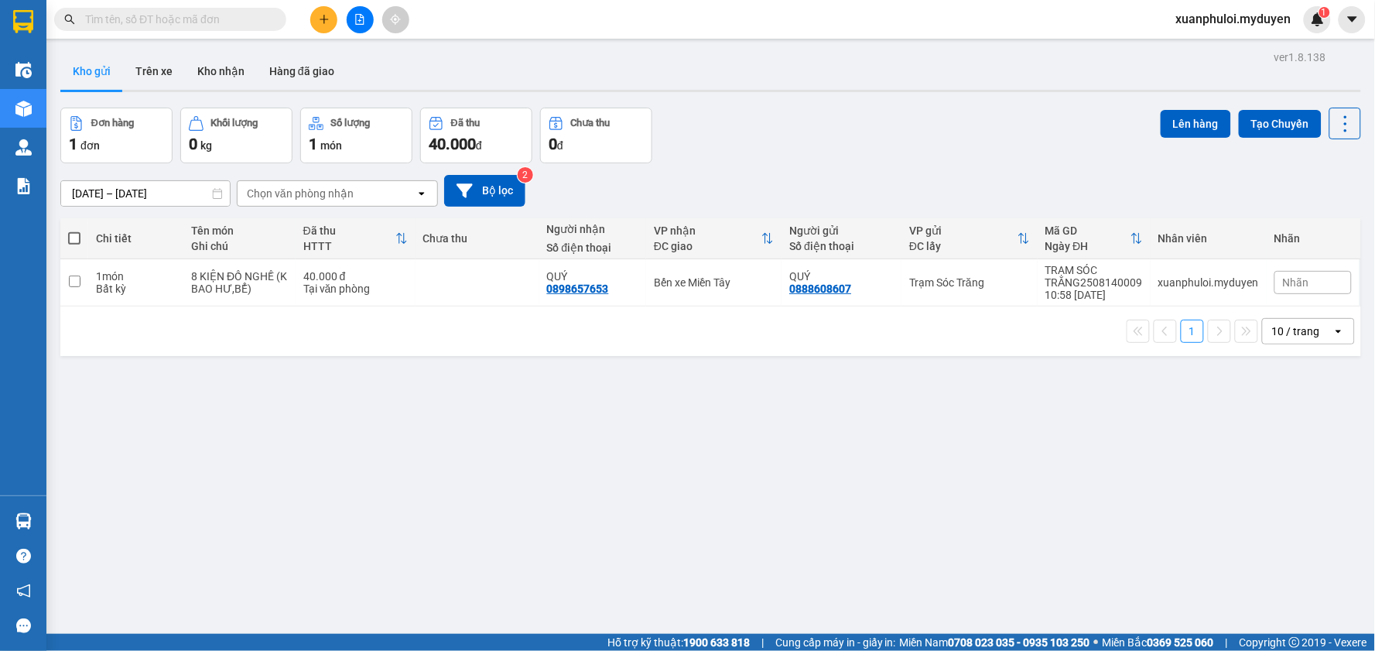
click at [320, 19] on icon "plus" at bounding box center [324, 19] width 9 height 1
click at [375, 58] on div "Tạo đơn hàng" at bounding box center [384, 58] width 67 height 17
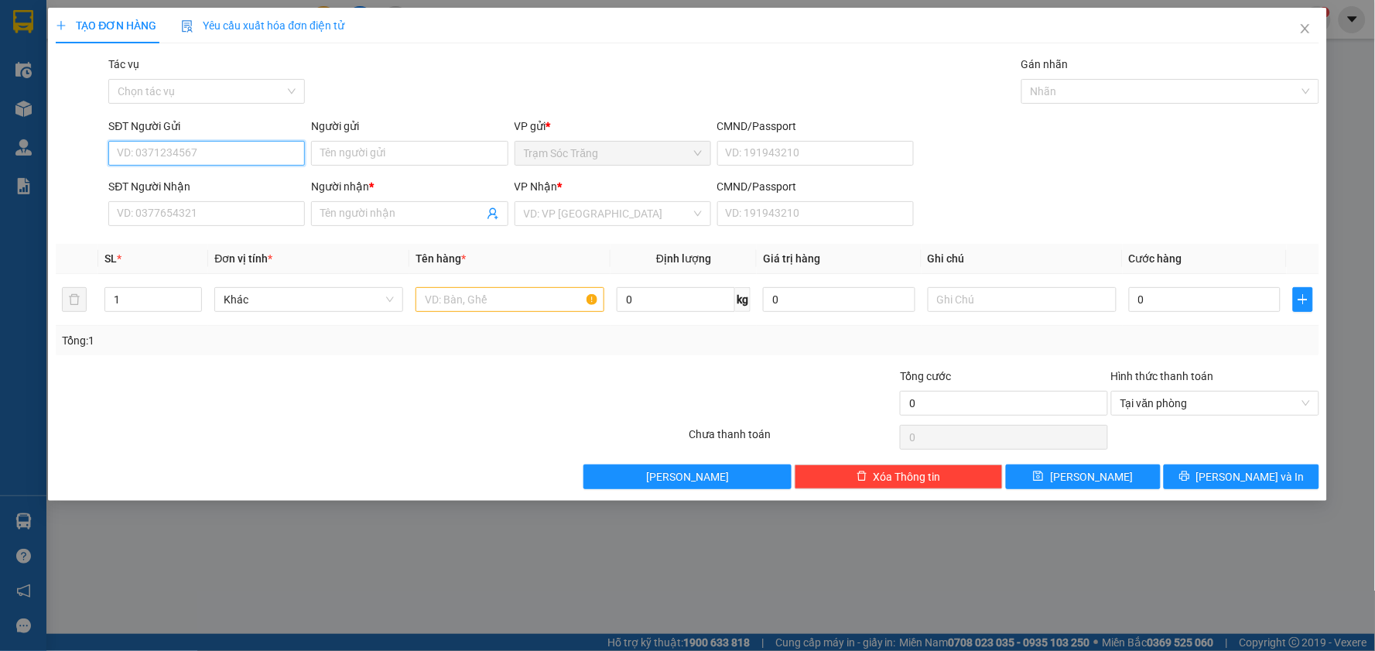
click at [229, 151] on input "SĐT Người Gửi" at bounding box center [206, 153] width 197 height 25
paste input "0702930999"
type input "0702930999"
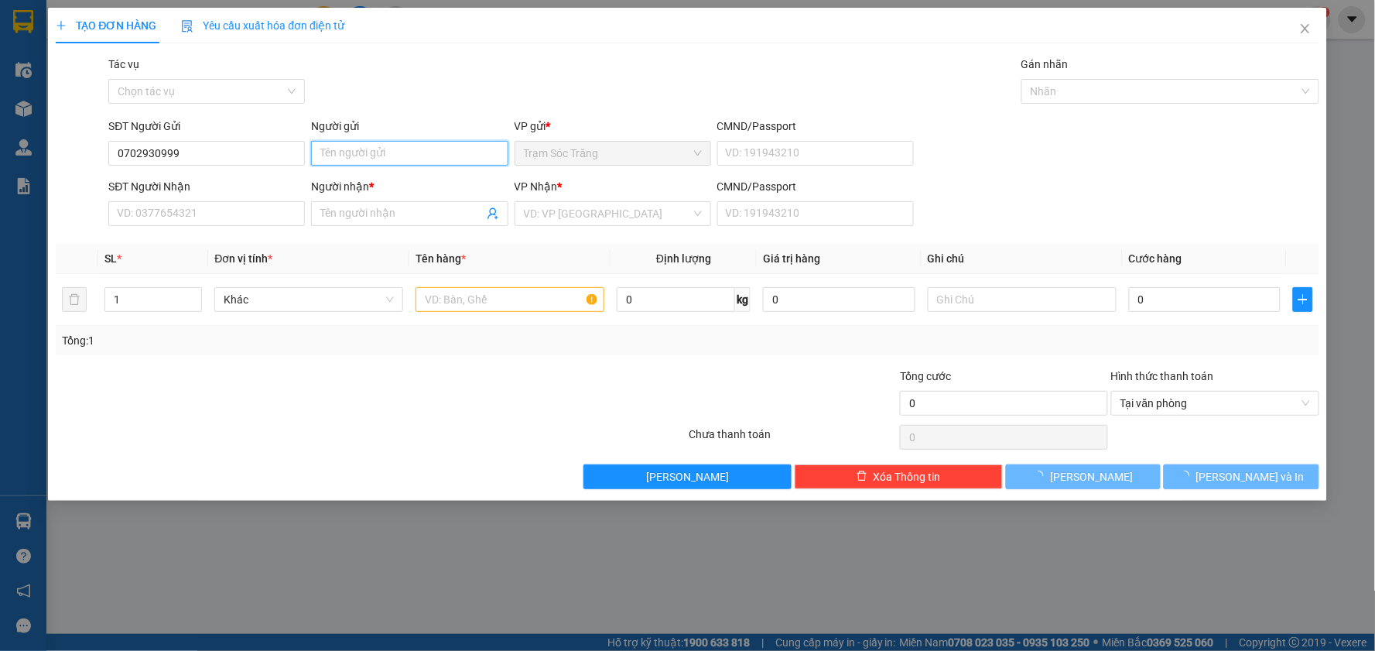
click at [383, 147] on input "Người gửi" at bounding box center [409, 153] width 197 height 25
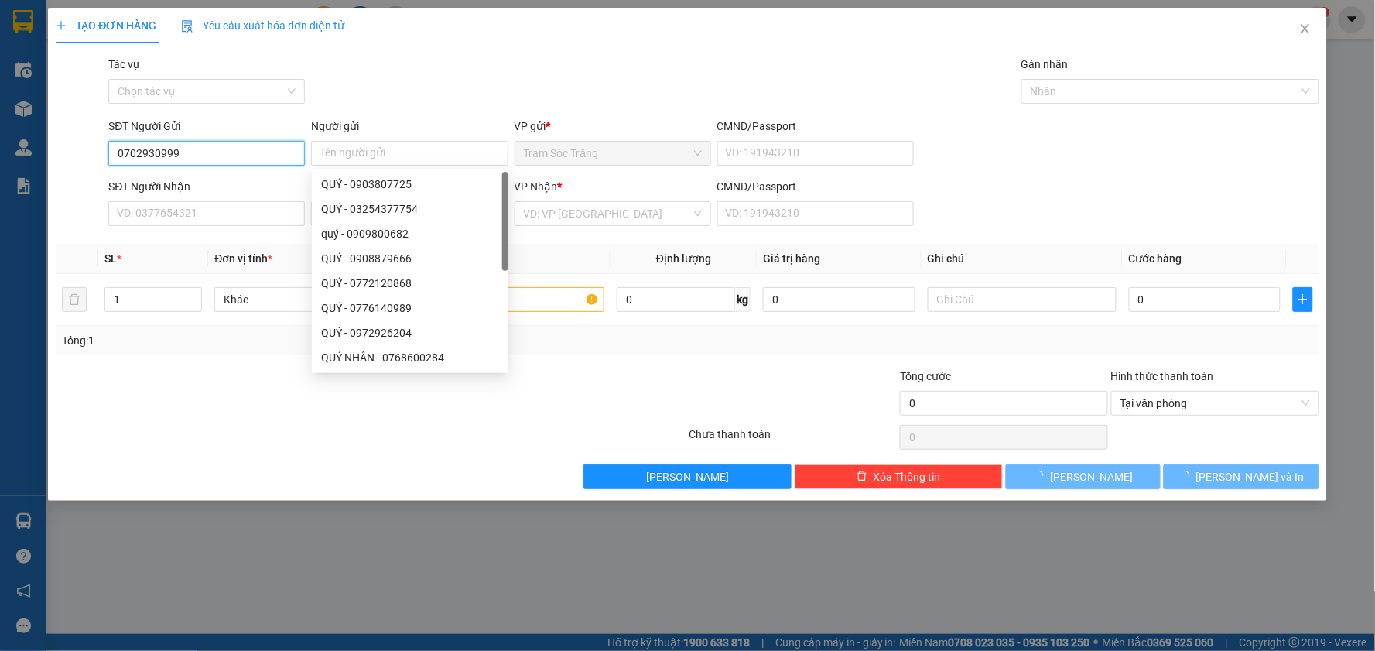
click at [251, 161] on input "0702930999" at bounding box center [206, 153] width 197 height 25
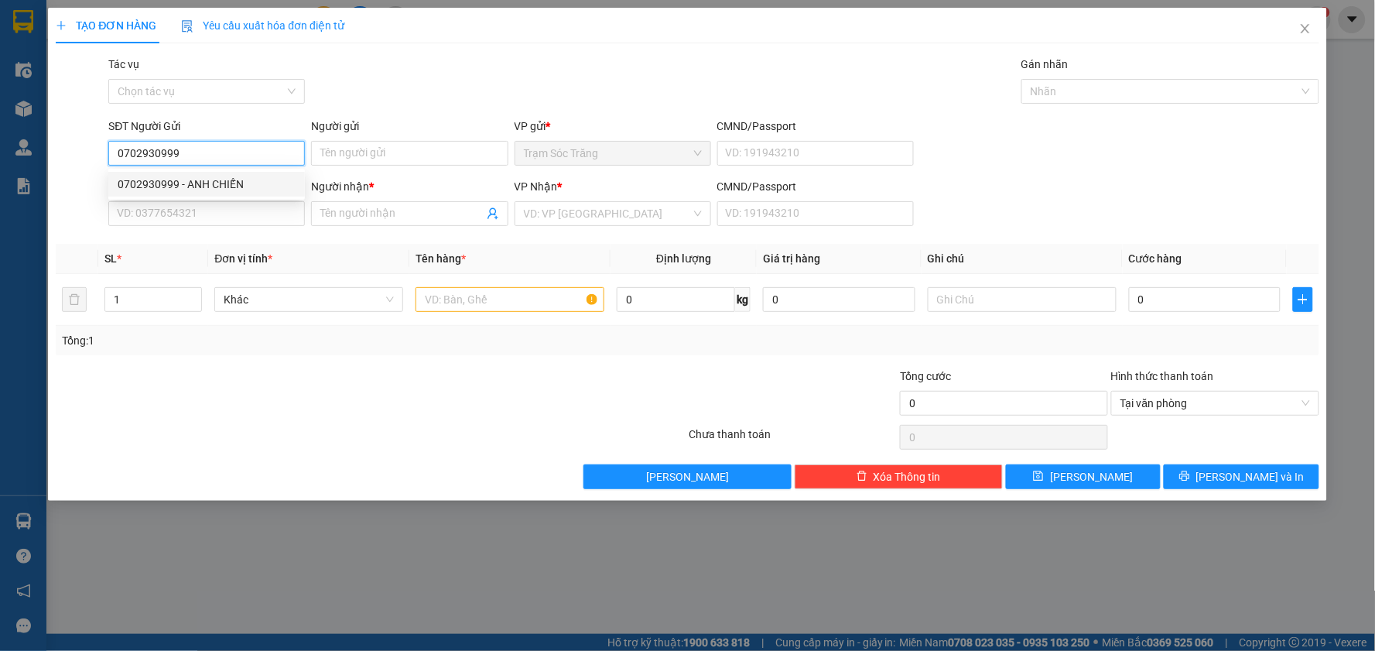
click at [240, 180] on div "0702930999 - ANH CHIẾN" at bounding box center [207, 184] width 178 height 17
type input "ANH CHIẾN"
type input "0906591818"
type input "ANH PHÚC"
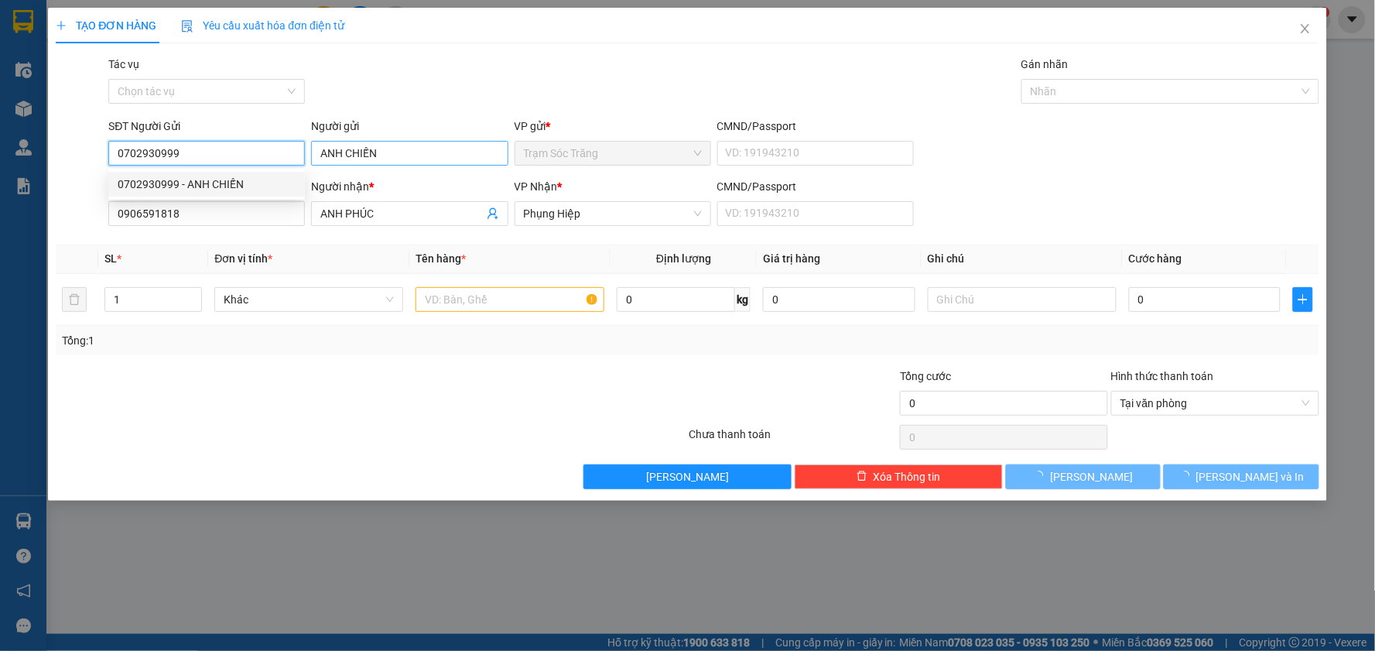
type input "30.000"
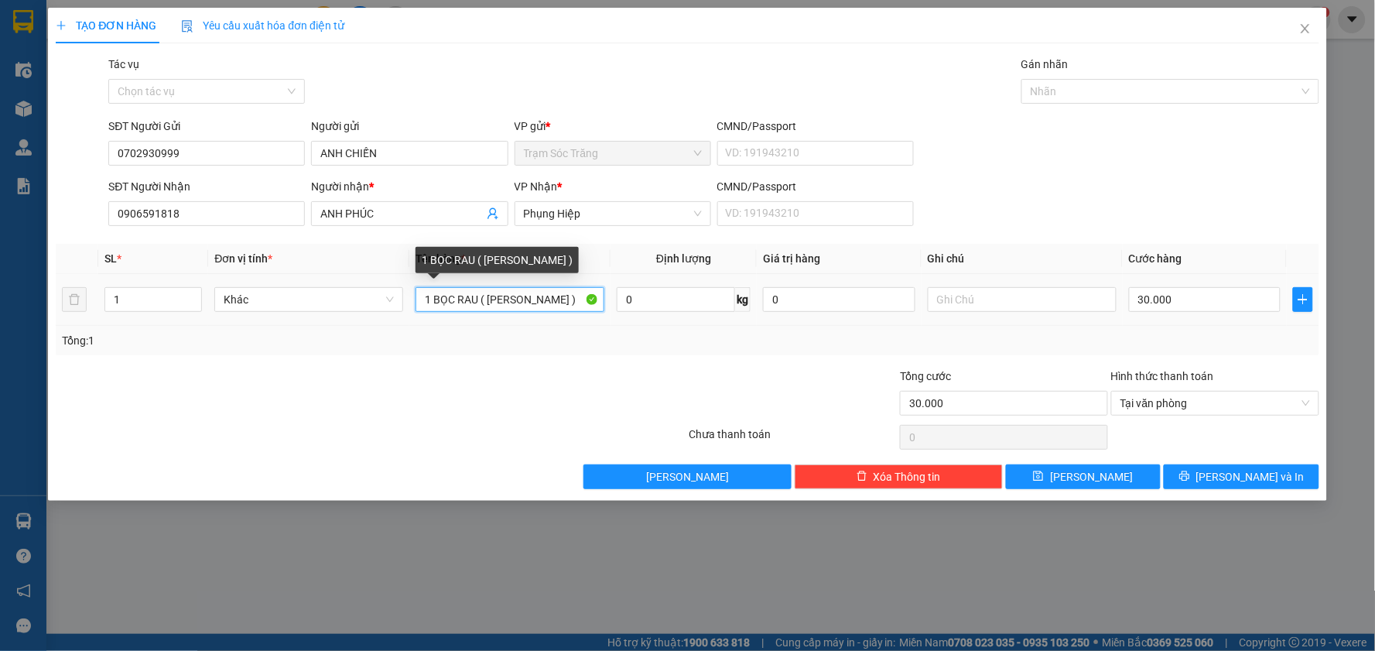
click at [428, 295] on input "1 BỌC RAU ( [PERSON_NAME] )" at bounding box center [510, 299] width 189 height 25
click at [478, 296] on input "2 BỌC RAU ( [PERSON_NAME] )" at bounding box center [510, 299] width 189 height 25
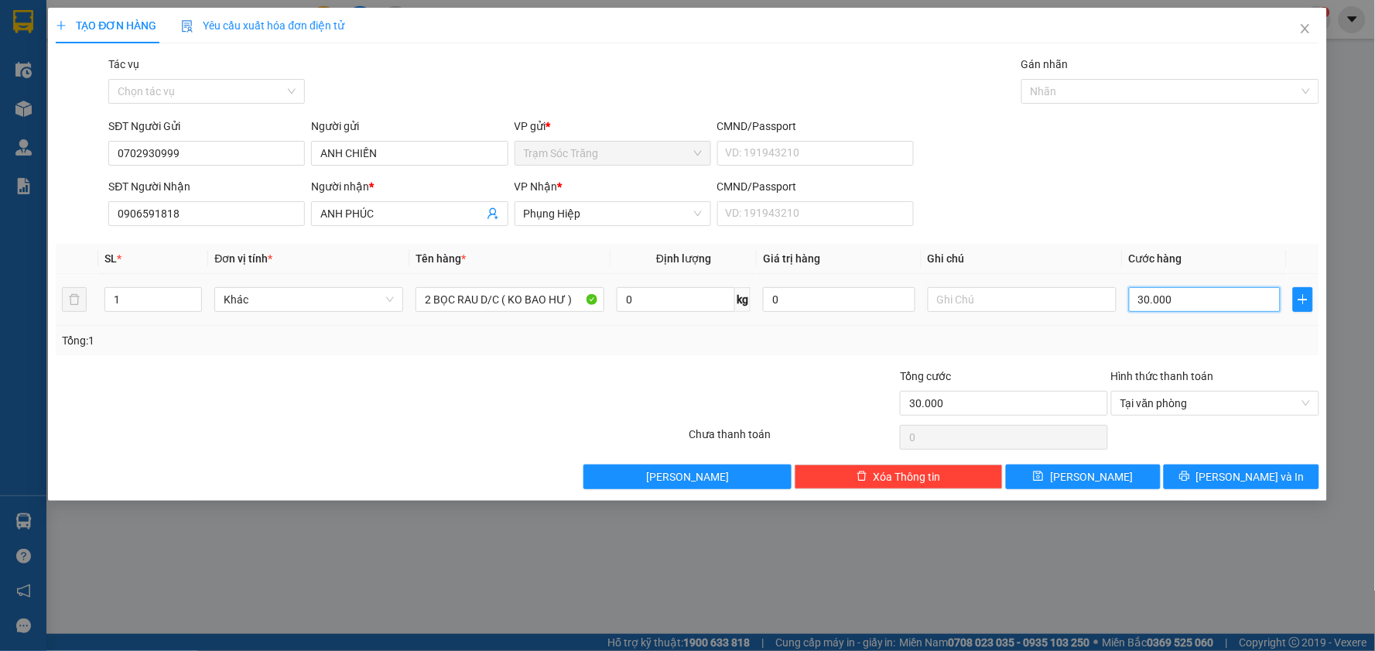
click at [1202, 306] on input "30.000" at bounding box center [1205, 299] width 152 height 25
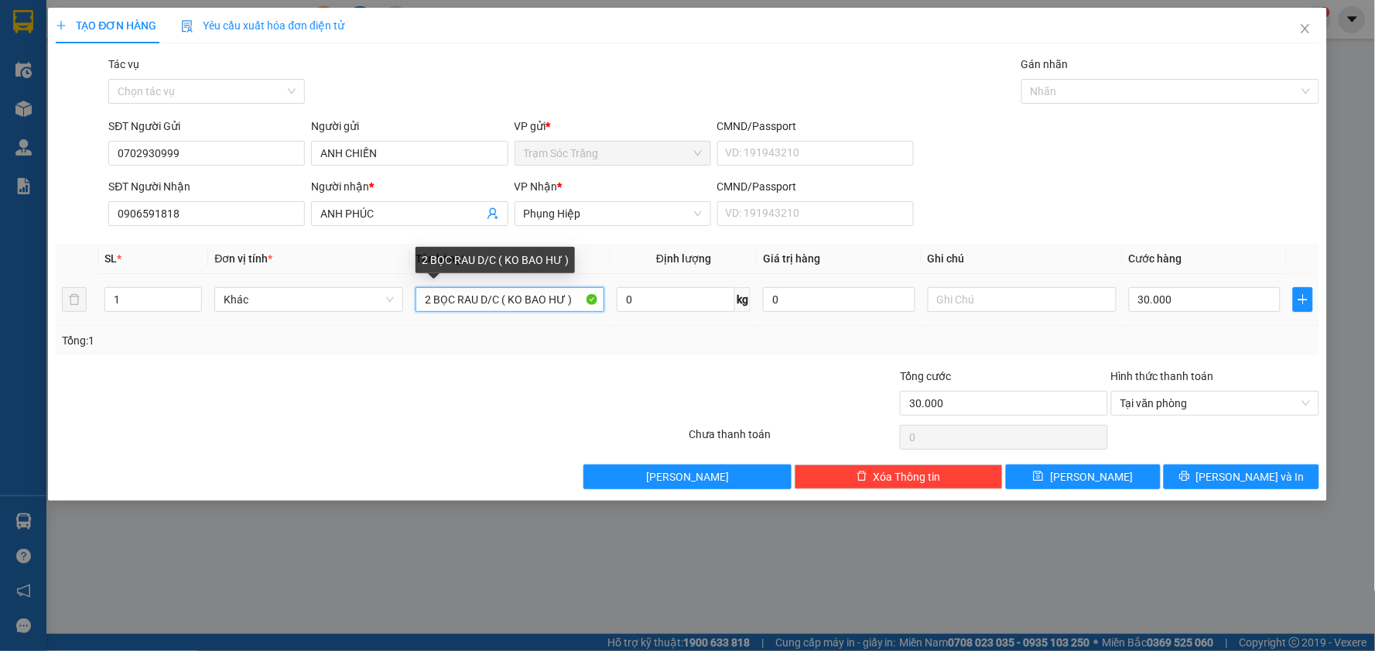
click at [499, 298] on input "2 BỌC RAU D/C ( KO BAO HƯ )" at bounding box center [510, 299] width 189 height 25
click at [433, 303] on input "2 BỌC RAU ( [PERSON_NAME] )" at bounding box center [510, 299] width 189 height 25
type input "1 BỌC RAU ( [PERSON_NAME] )"
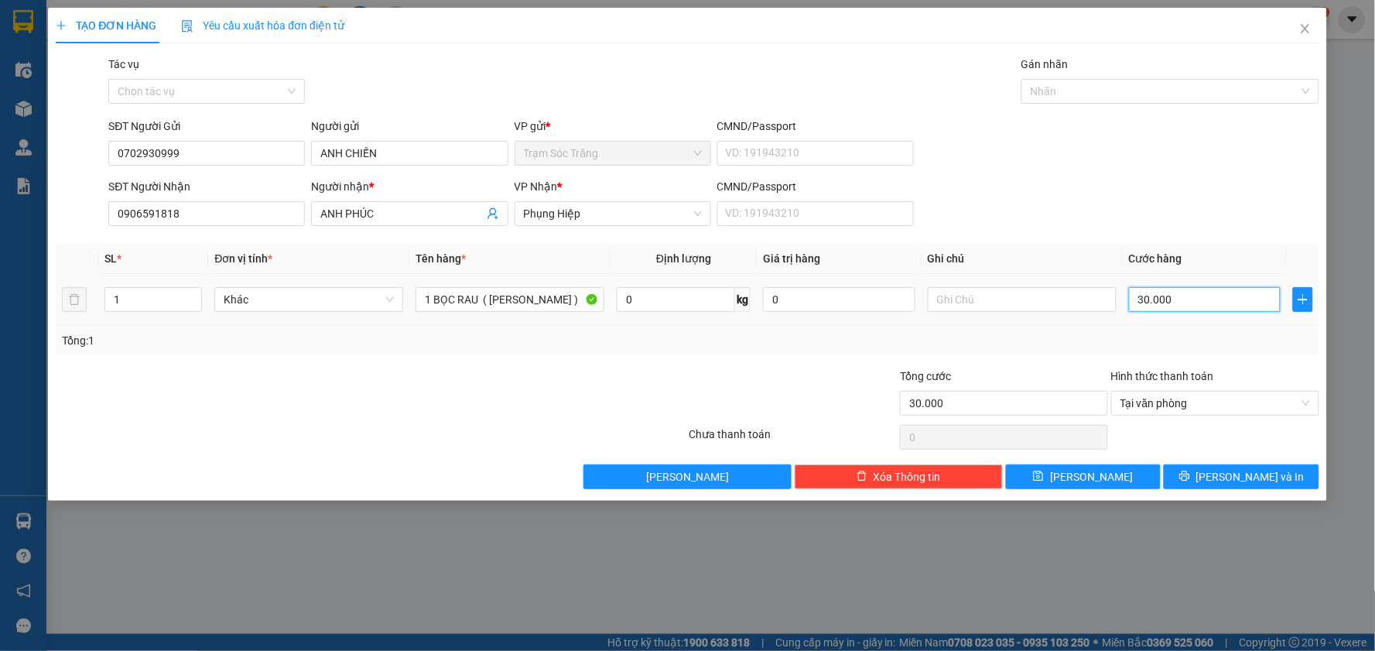
click at [1198, 293] on input "30.000" at bounding box center [1205, 299] width 152 height 25
type input "4"
type input "40"
type input "400"
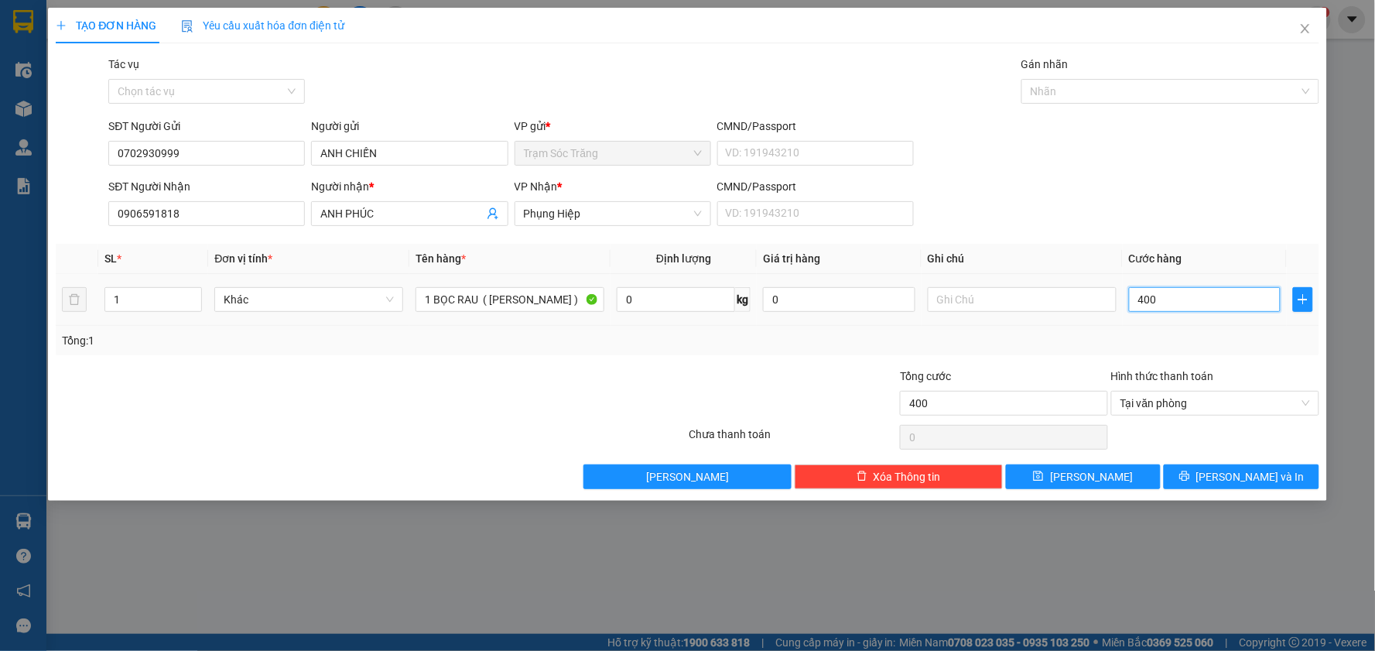
type input "4.000"
type input "40.000"
click at [1229, 470] on span "[PERSON_NAME] và In" at bounding box center [1251, 476] width 108 height 17
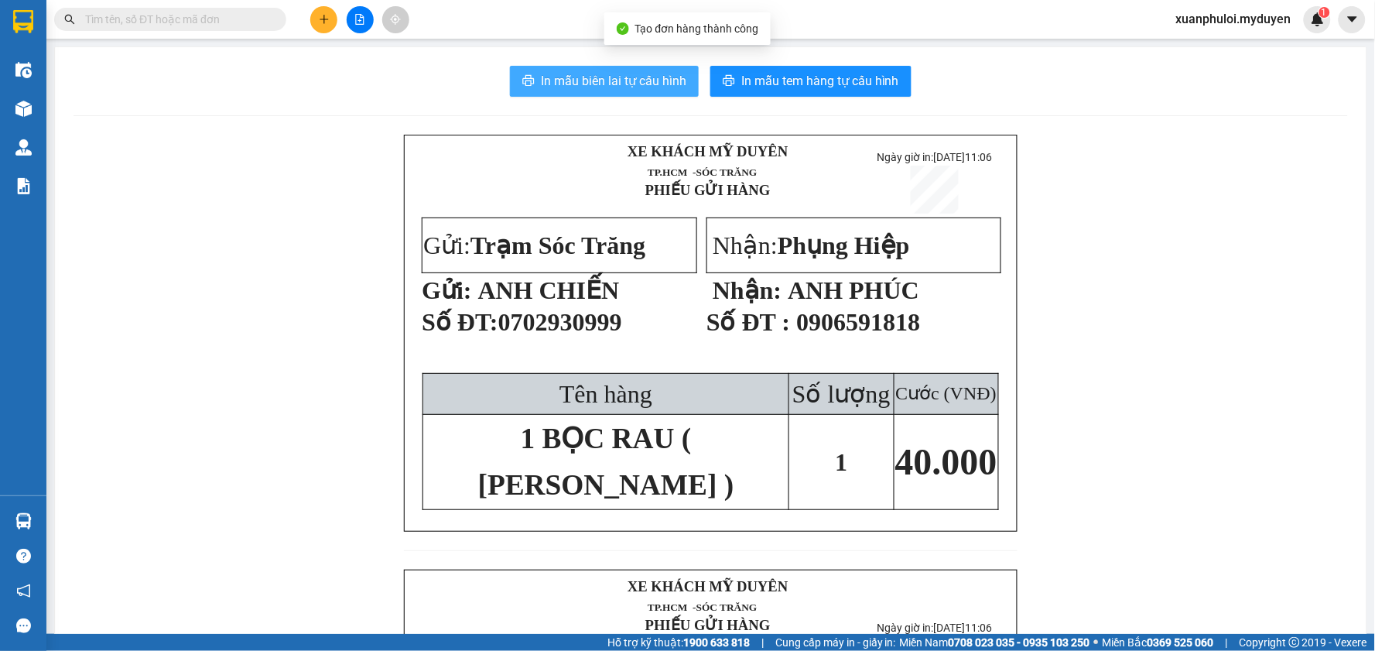
click at [632, 79] on span "In mẫu biên lai tự cấu hình" at bounding box center [614, 80] width 146 height 19
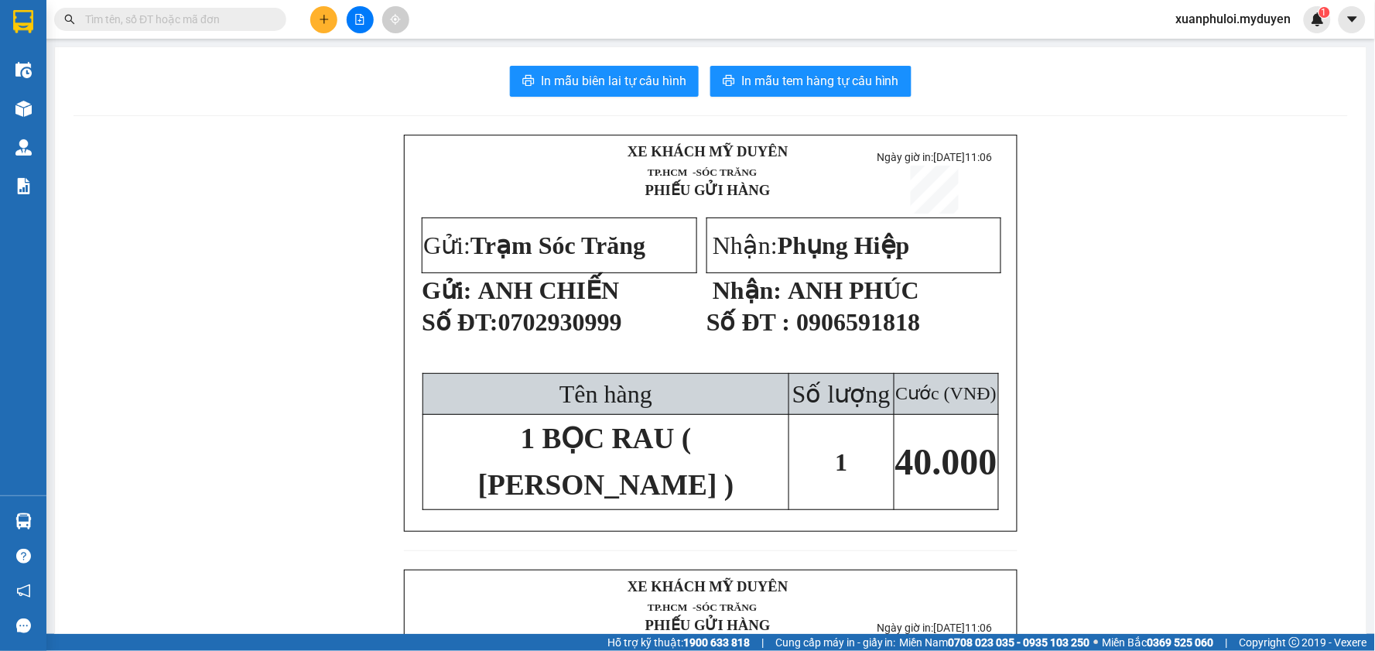
drag, startPoint x: 857, startPoint y: 71, endPoint x: 984, endPoint y: 245, distance: 214.9
click at [857, 71] on span "In mẫu tem hàng tự cấu hình" at bounding box center [820, 80] width 158 height 19
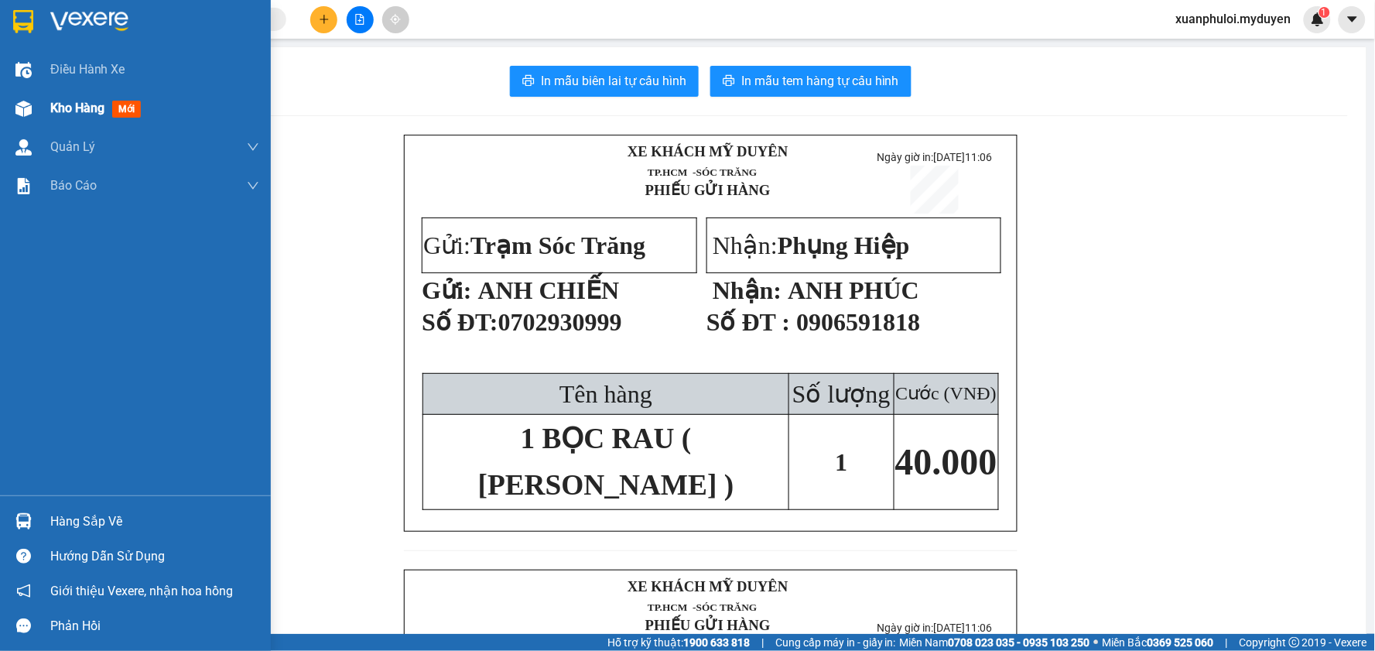
click at [78, 108] on span "Kho hàng" at bounding box center [77, 108] width 54 height 15
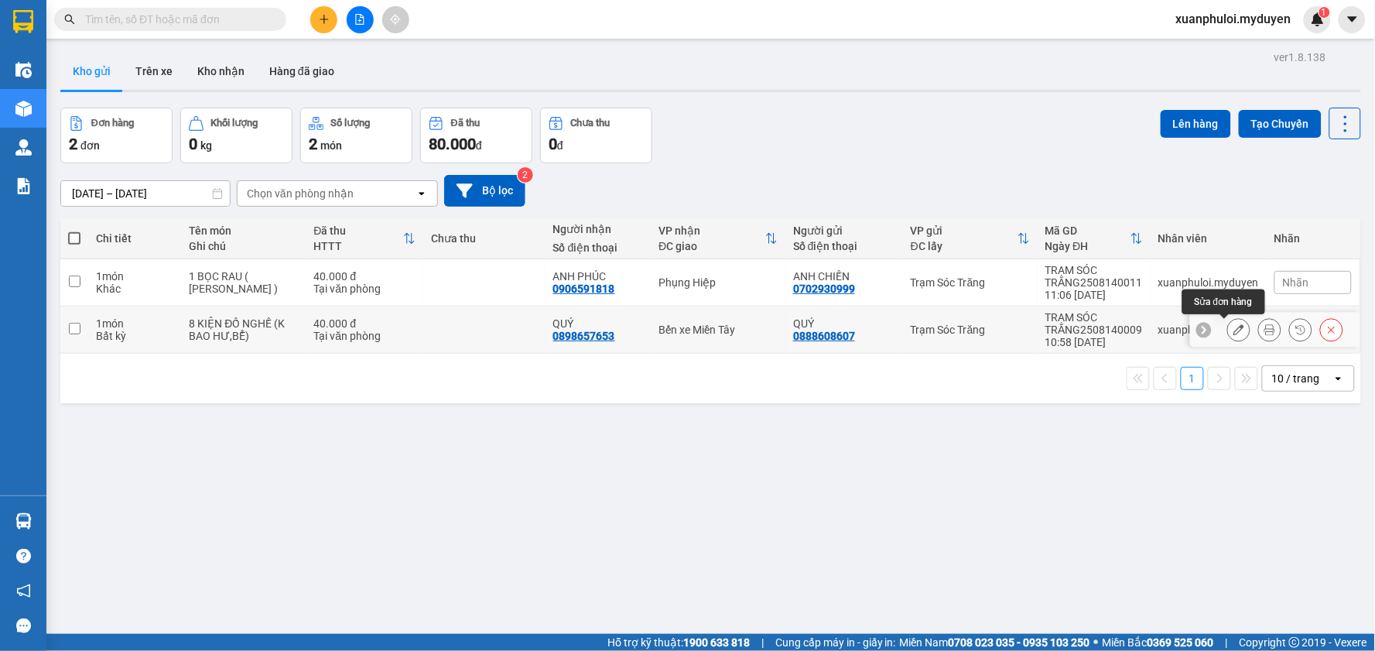
click at [1234, 330] on icon at bounding box center [1239, 329] width 11 height 11
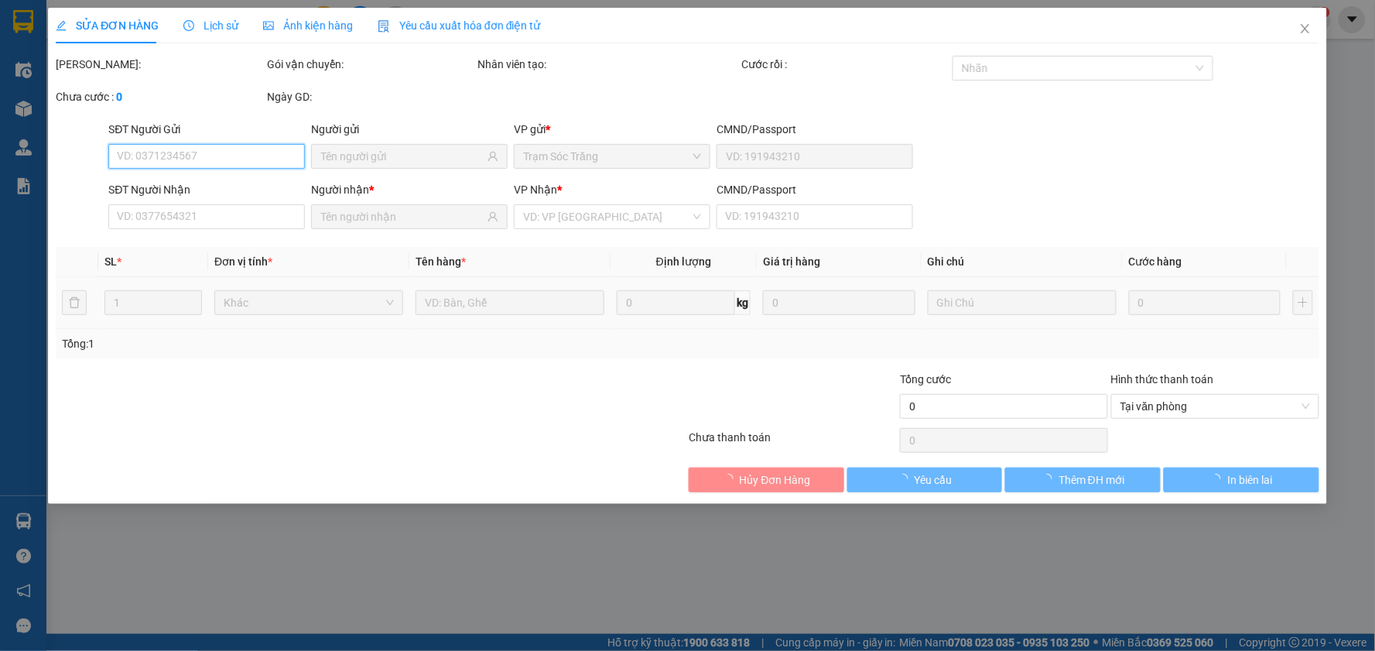
type input "0888608607"
type input "0898657653"
type input "40.000"
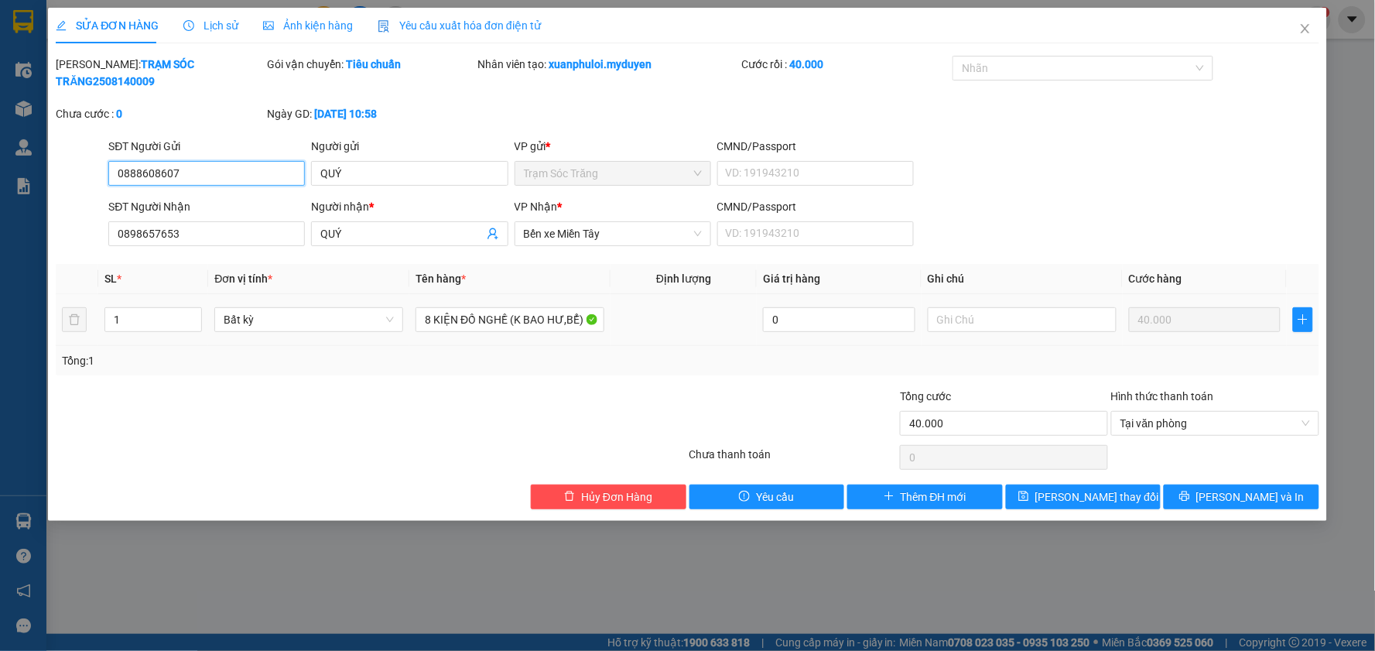
click at [190, 161] on input "0888608607" at bounding box center [206, 173] width 197 height 25
click at [1304, 29] on icon "close" at bounding box center [1305, 28] width 12 height 12
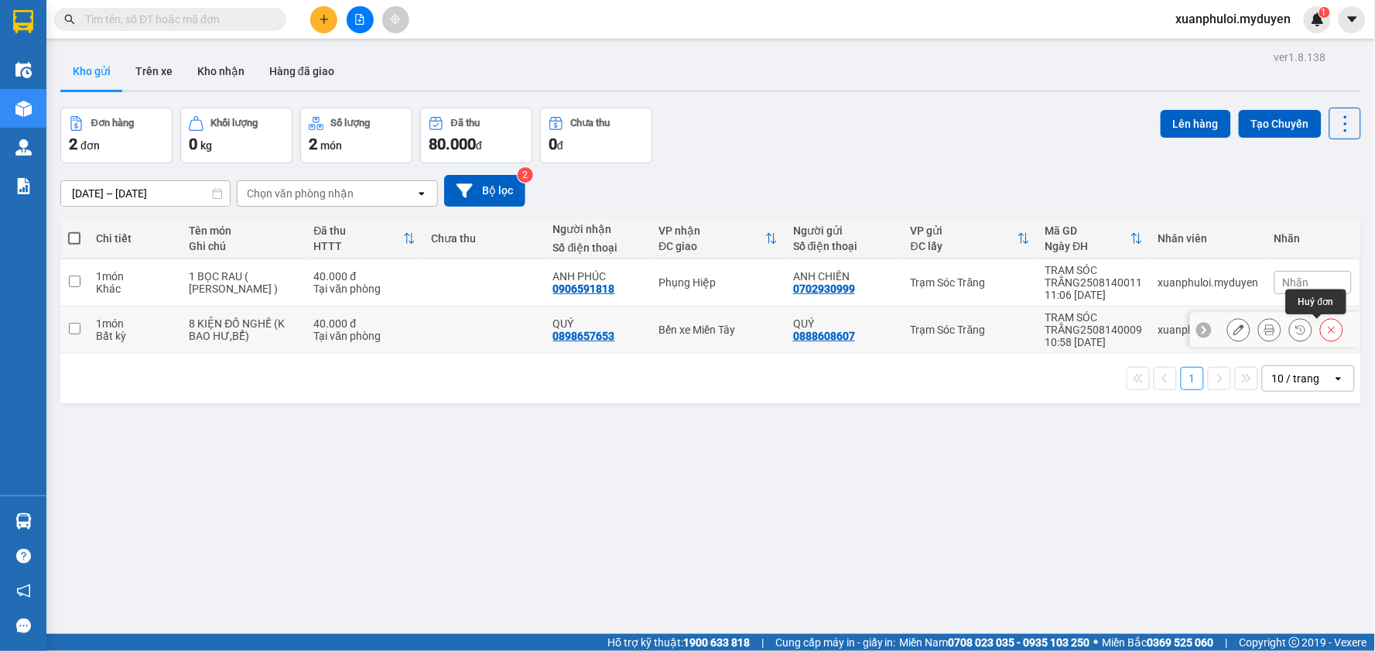
click at [1329, 329] on icon at bounding box center [1332, 330] width 7 height 7
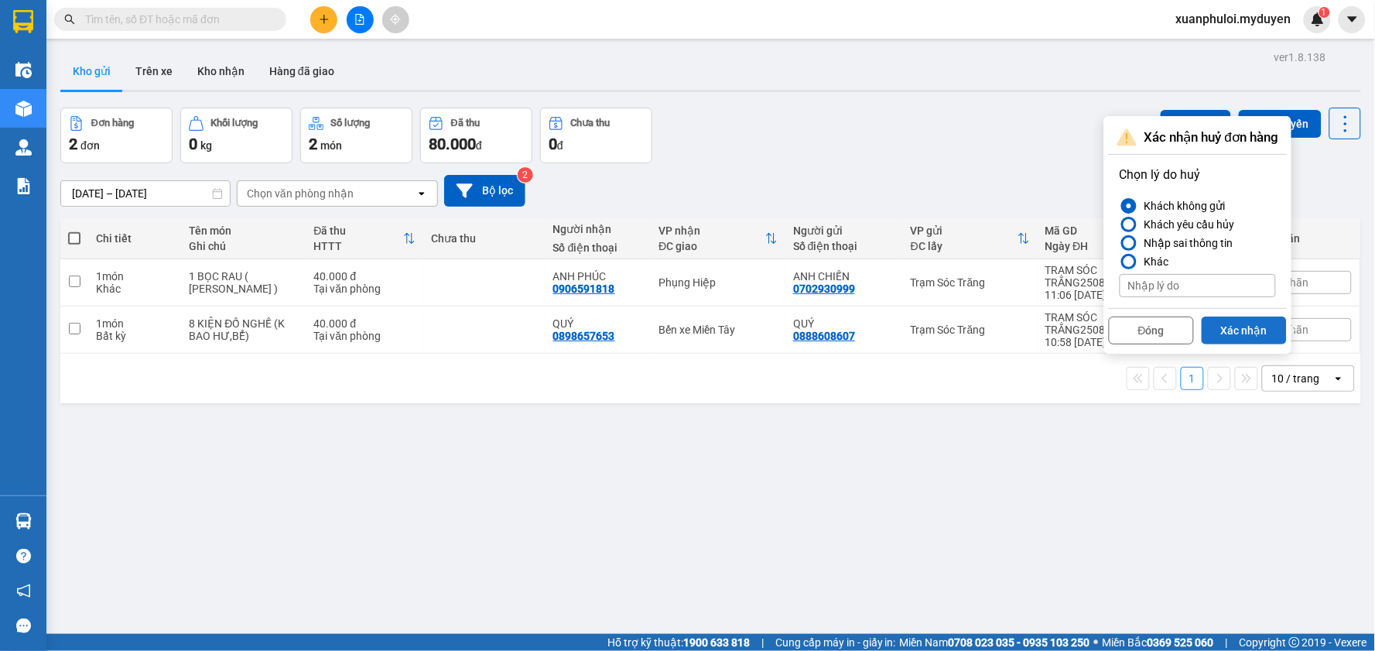
click at [1235, 330] on button "Xác nhận" at bounding box center [1244, 331] width 85 height 28
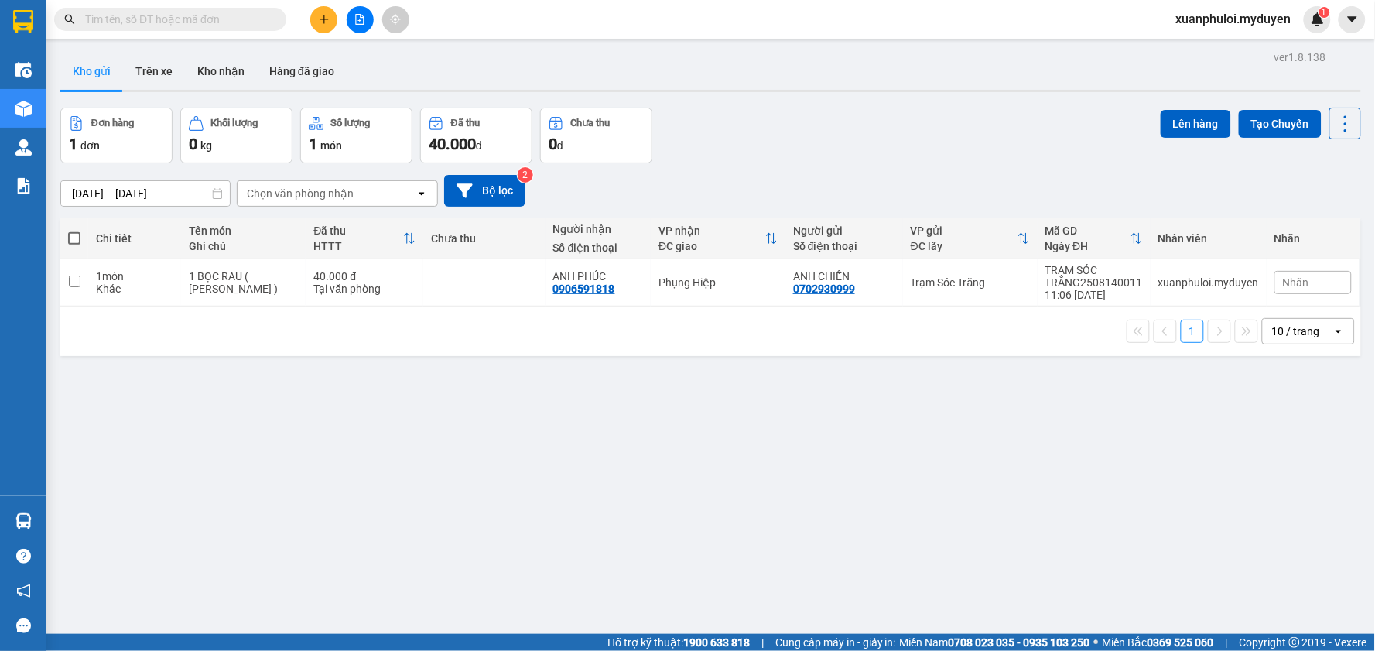
click at [317, 16] on button at bounding box center [323, 19] width 27 height 27
click at [348, 58] on div "Tạo đơn hàng" at bounding box center [378, 57] width 116 height 29
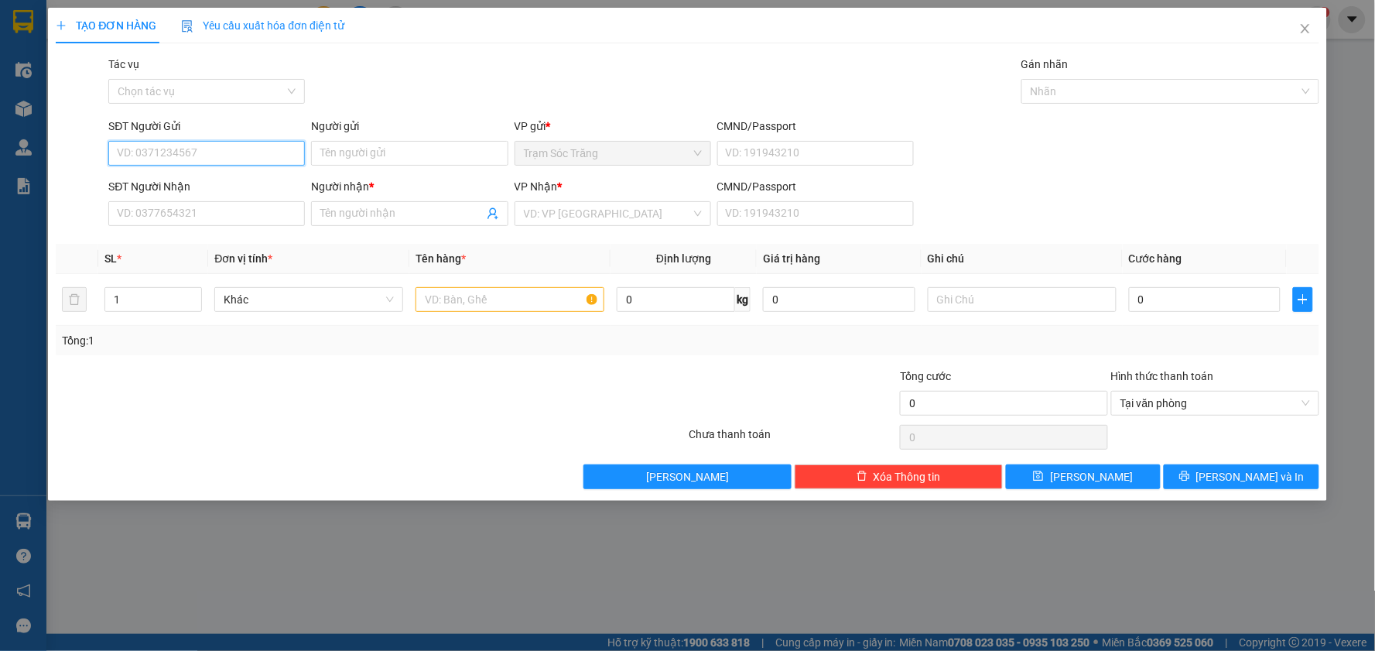
click at [221, 156] on input "SĐT Người Gửi" at bounding box center [206, 153] width 197 height 25
paste input "0888608607"
type input "0888608607"
click at [395, 149] on input "Người gửi" at bounding box center [409, 153] width 197 height 25
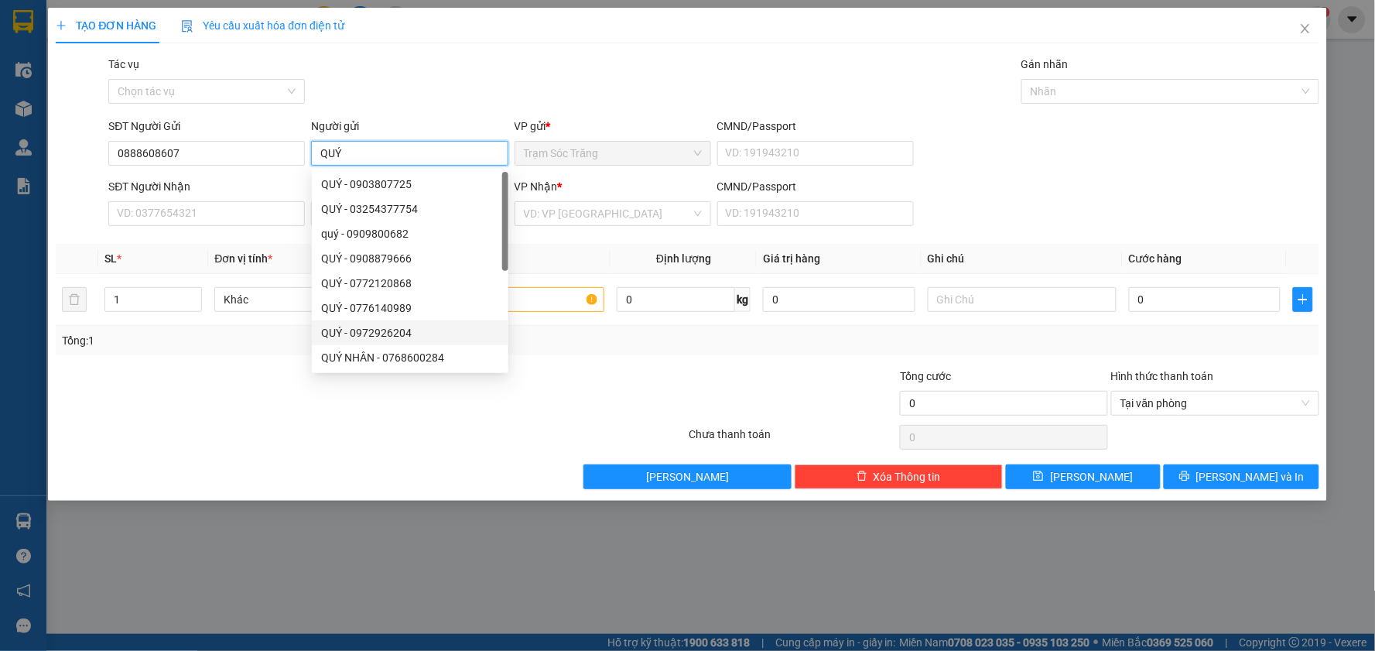
type input "QUÝ"
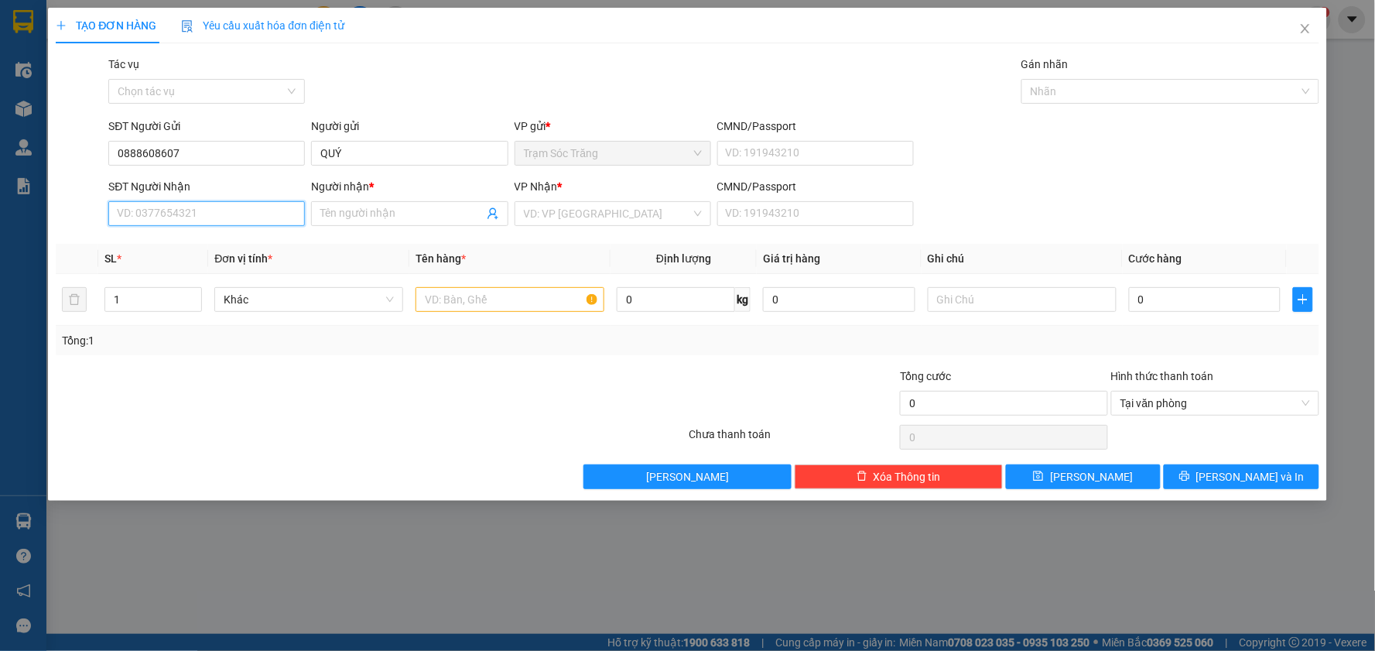
click at [219, 214] on input "SĐT Người Nhận" at bounding box center [206, 213] width 197 height 25
click at [248, 211] on input "0898" at bounding box center [206, 213] width 197 height 25
type input "0898657653"
click at [368, 214] on input "Người nhận *" at bounding box center [401, 213] width 163 height 17
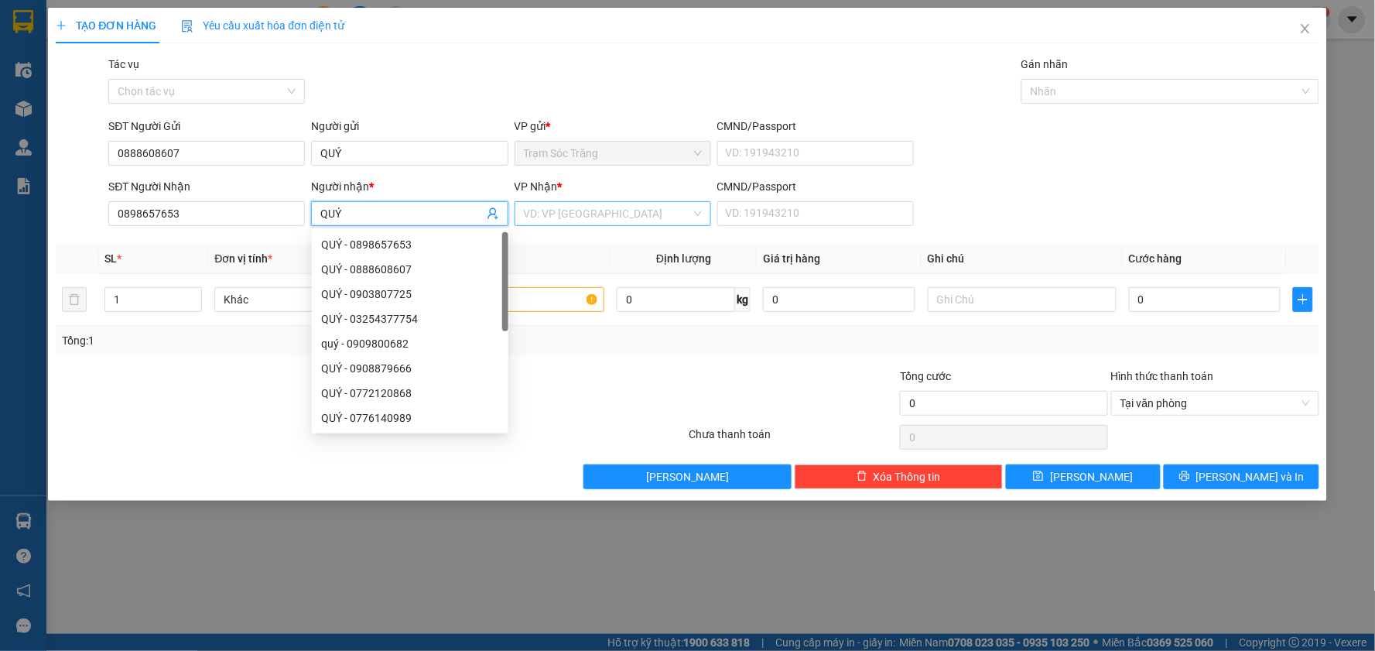
type input "QUÝ"
click at [631, 211] on input "search" at bounding box center [607, 213] width 167 height 23
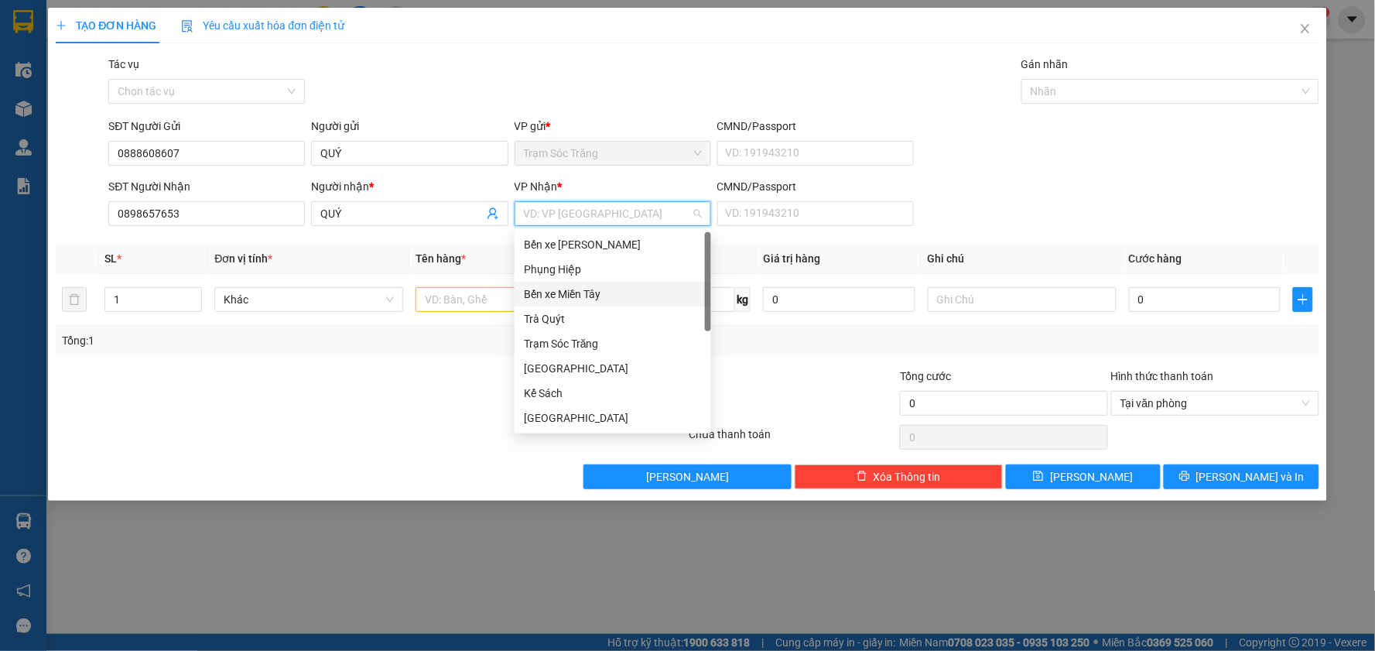
click at [629, 298] on div "Bến xe Miền Tây" at bounding box center [613, 294] width 178 height 17
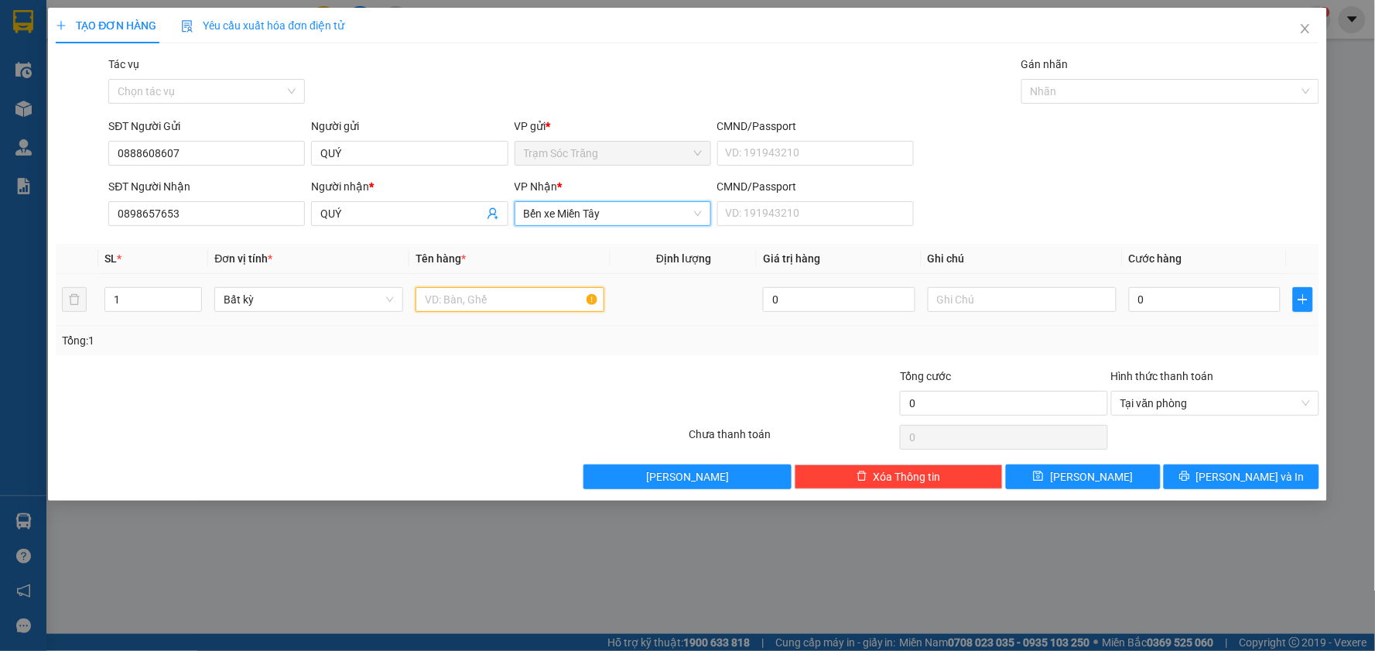
click at [467, 298] on input "text" at bounding box center [510, 299] width 189 height 25
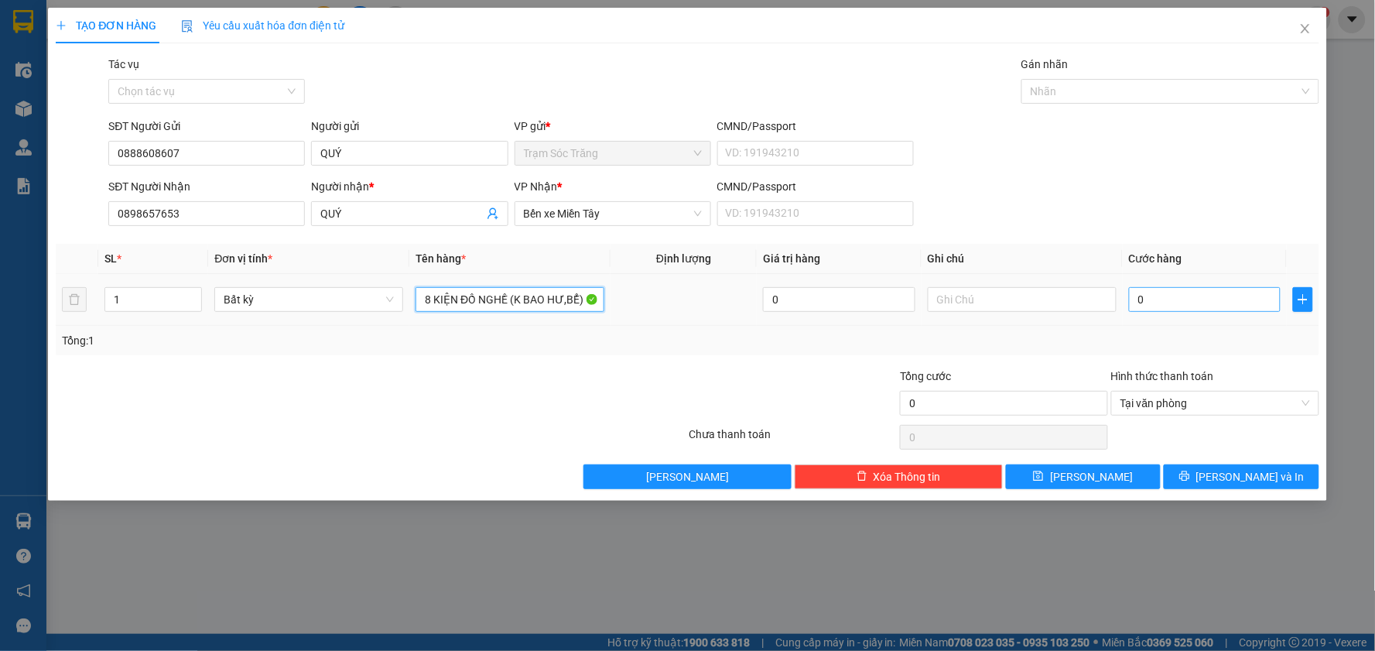
type input "8 KIỆN ĐỒ NGHỀ (K BAO HƯ,BỂ)"
click at [1190, 293] on input "0" at bounding box center [1205, 299] width 152 height 25
type input "4"
type input "40"
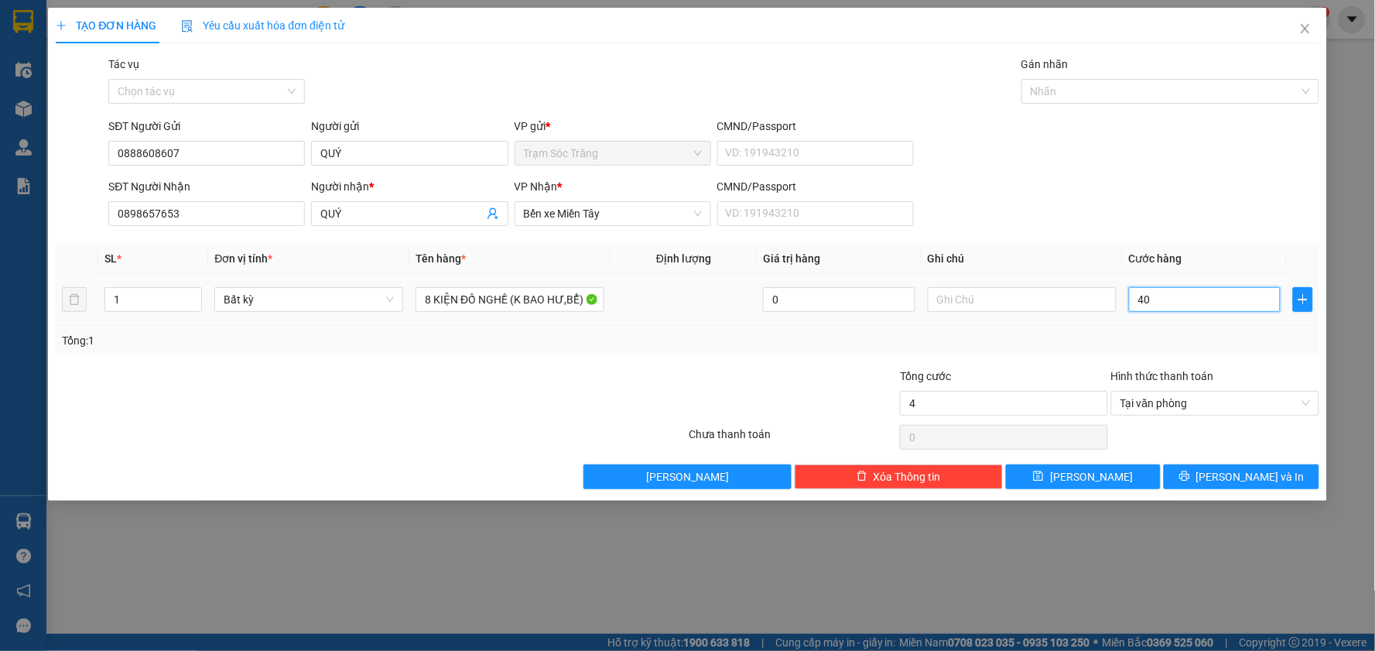
type input "40"
type input "400"
type input "4.000"
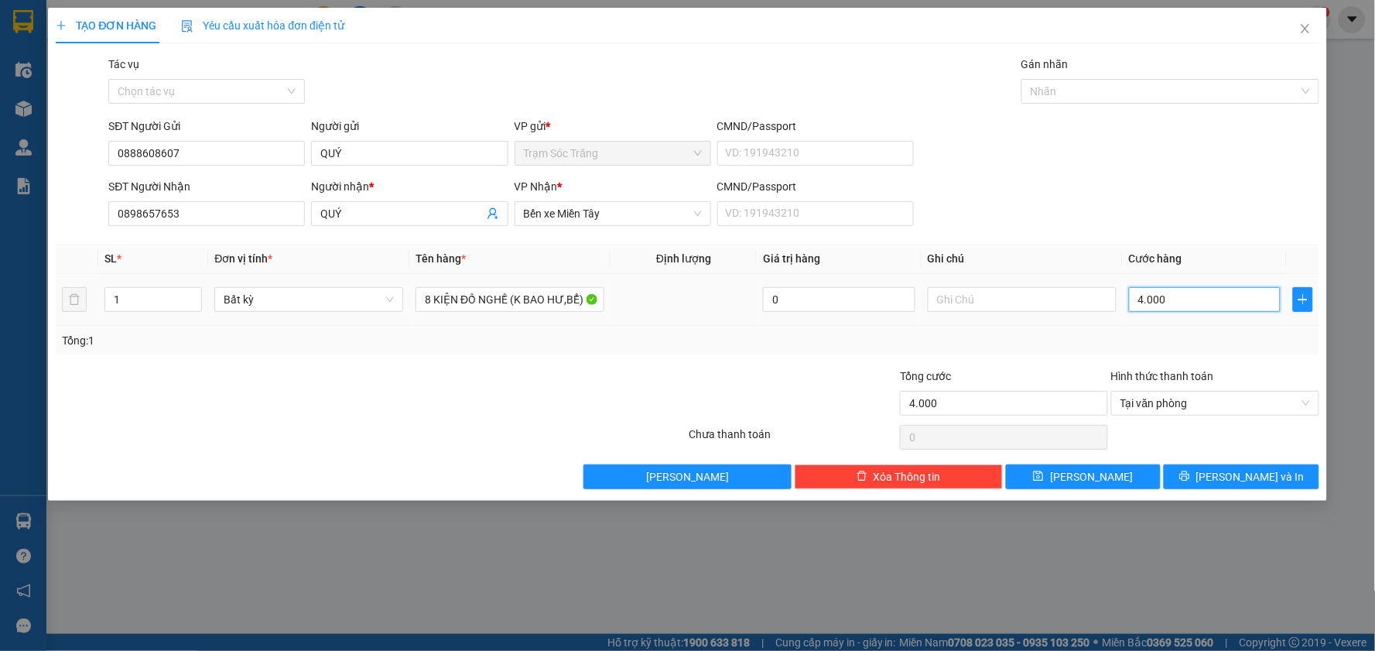
type input "40.000"
type input "400.000"
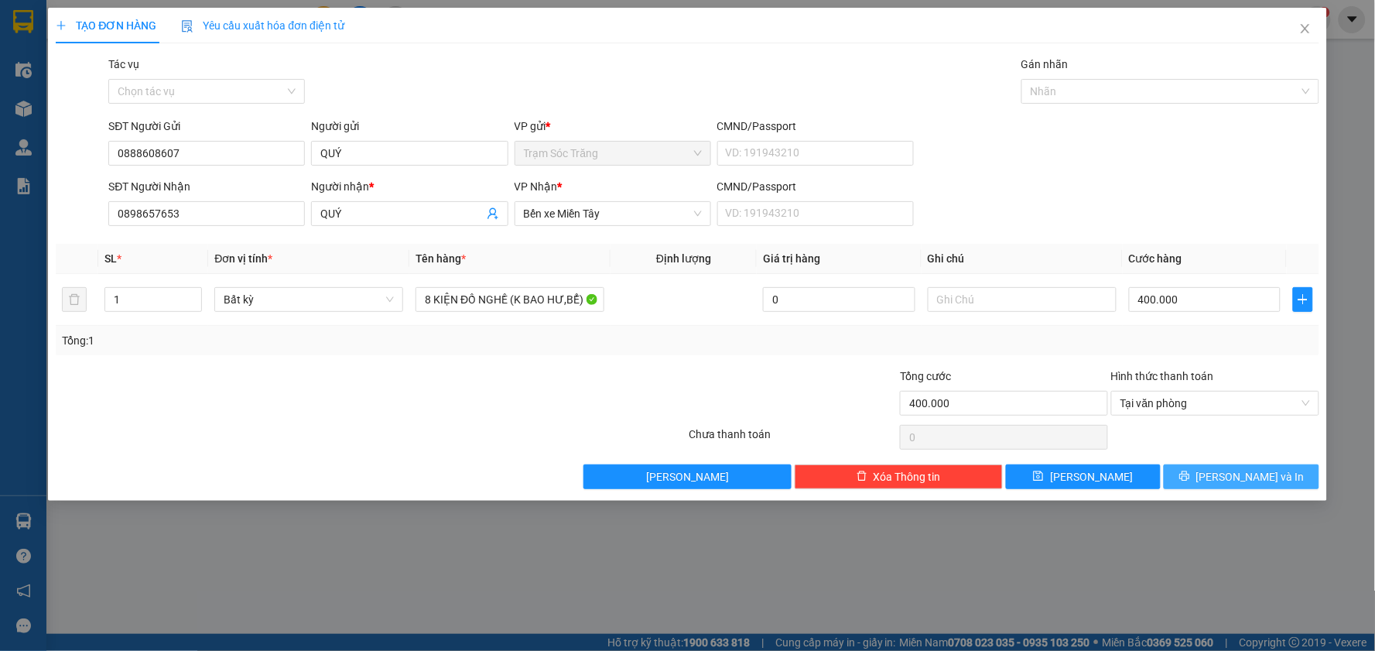
click at [1250, 481] on span "[PERSON_NAME] và In" at bounding box center [1251, 476] width 108 height 17
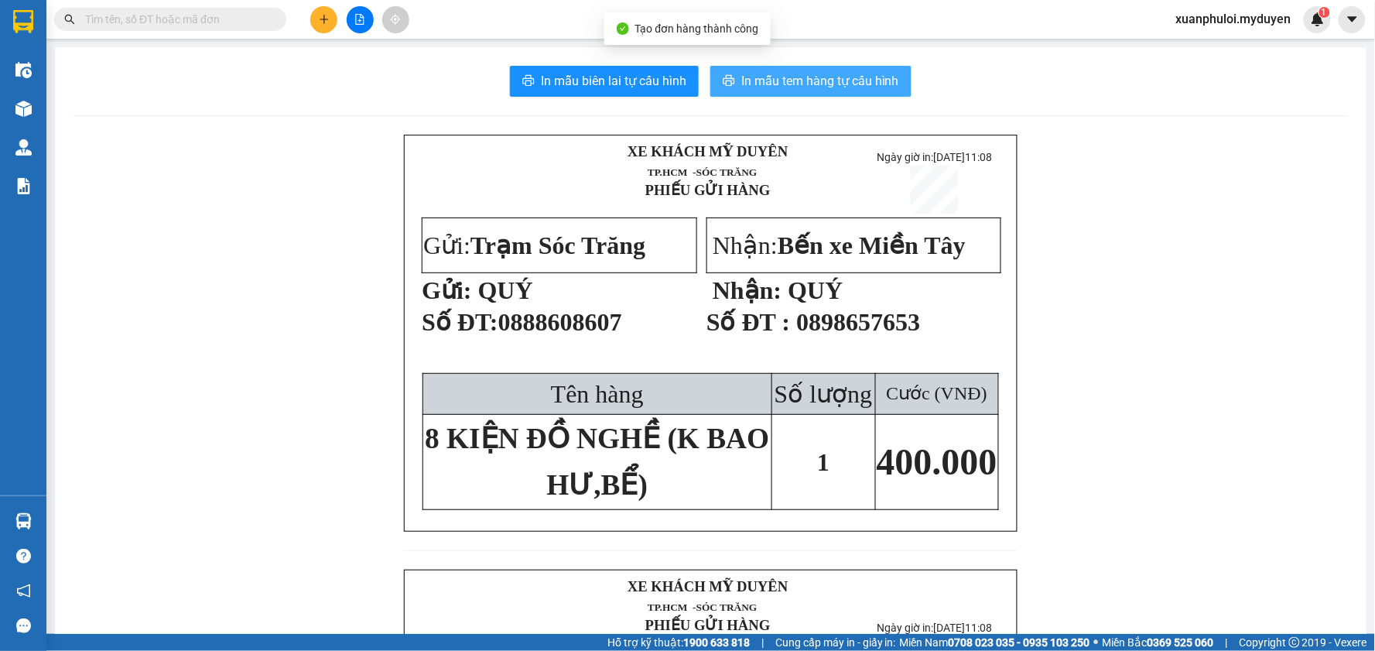
click at [810, 76] on span "In mẫu tem hàng tự cấu hình" at bounding box center [820, 80] width 158 height 19
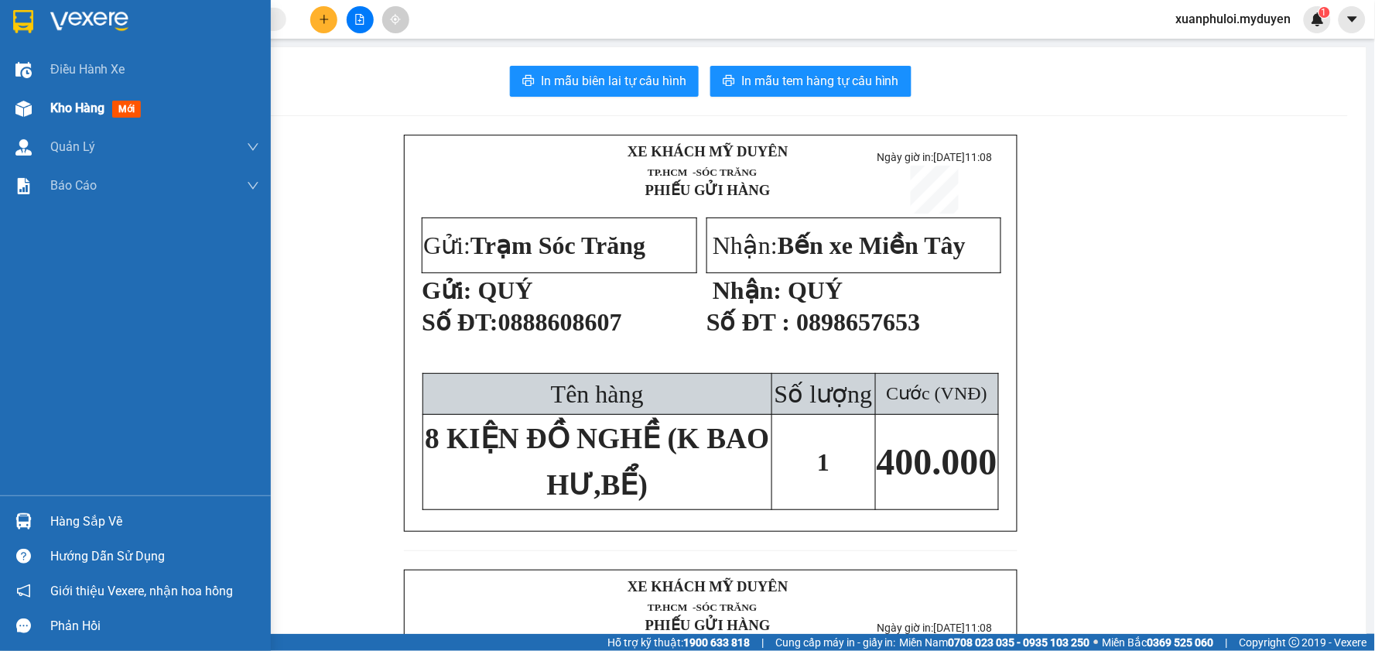
click at [66, 107] on span "Kho hàng" at bounding box center [77, 108] width 54 height 15
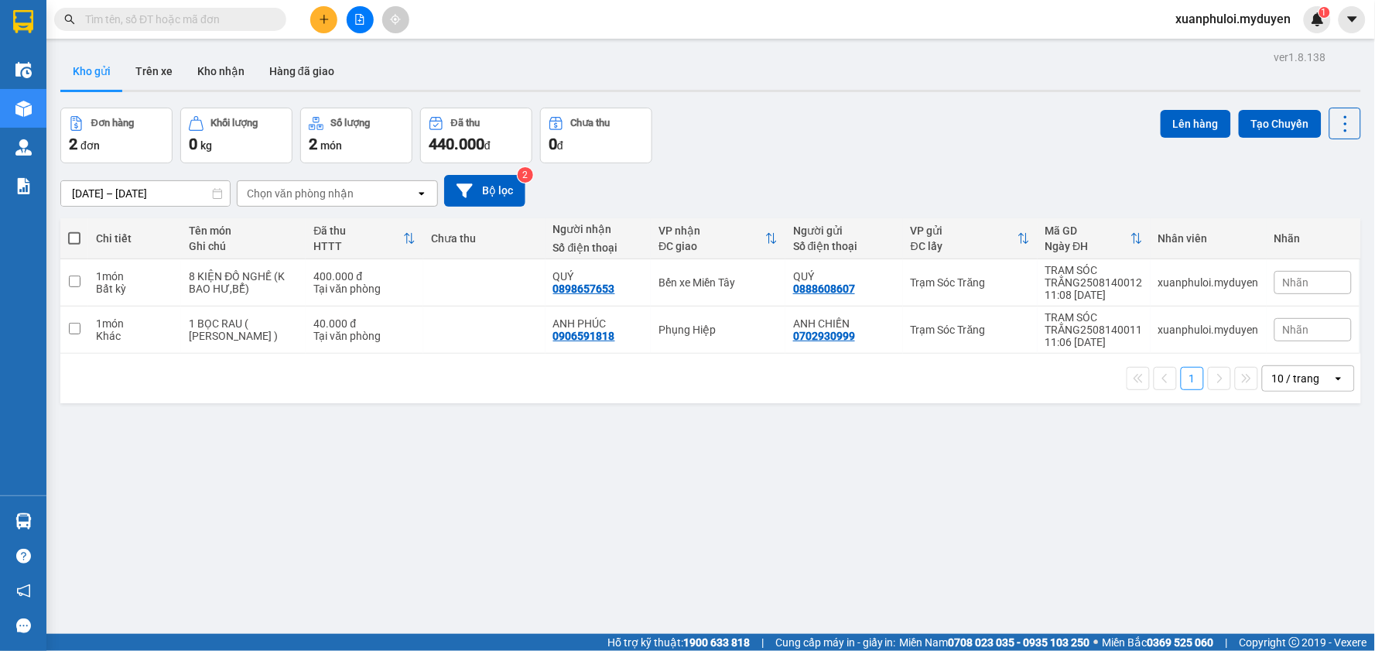
click at [79, 234] on span at bounding box center [74, 238] width 12 height 12
click at [74, 231] on input "checkbox" at bounding box center [74, 231] width 0 height 0
checkbox input "true"
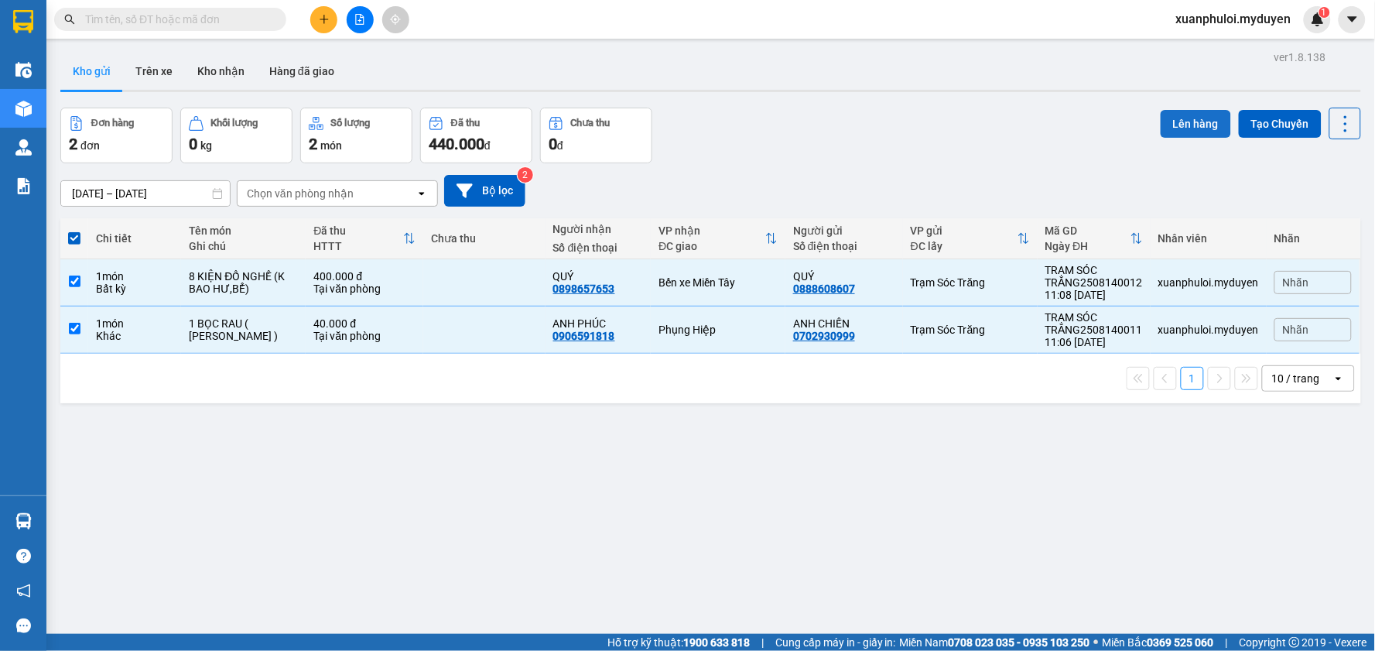
click at [1185, 119] on button "Lên hàng" at bounding box center [1196, 124] width 70 height 28
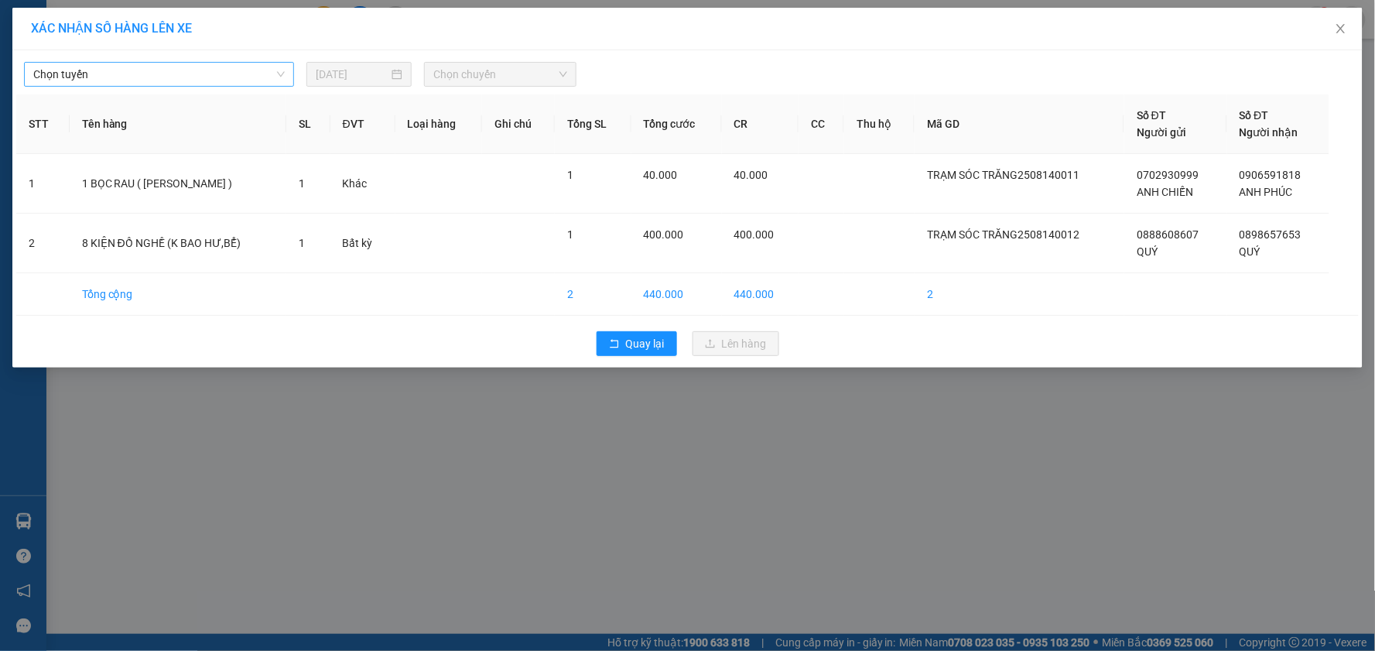
click at [250, 74] on span "Chọn tuyến" at bounding box center [159, 74] width 252 height 23
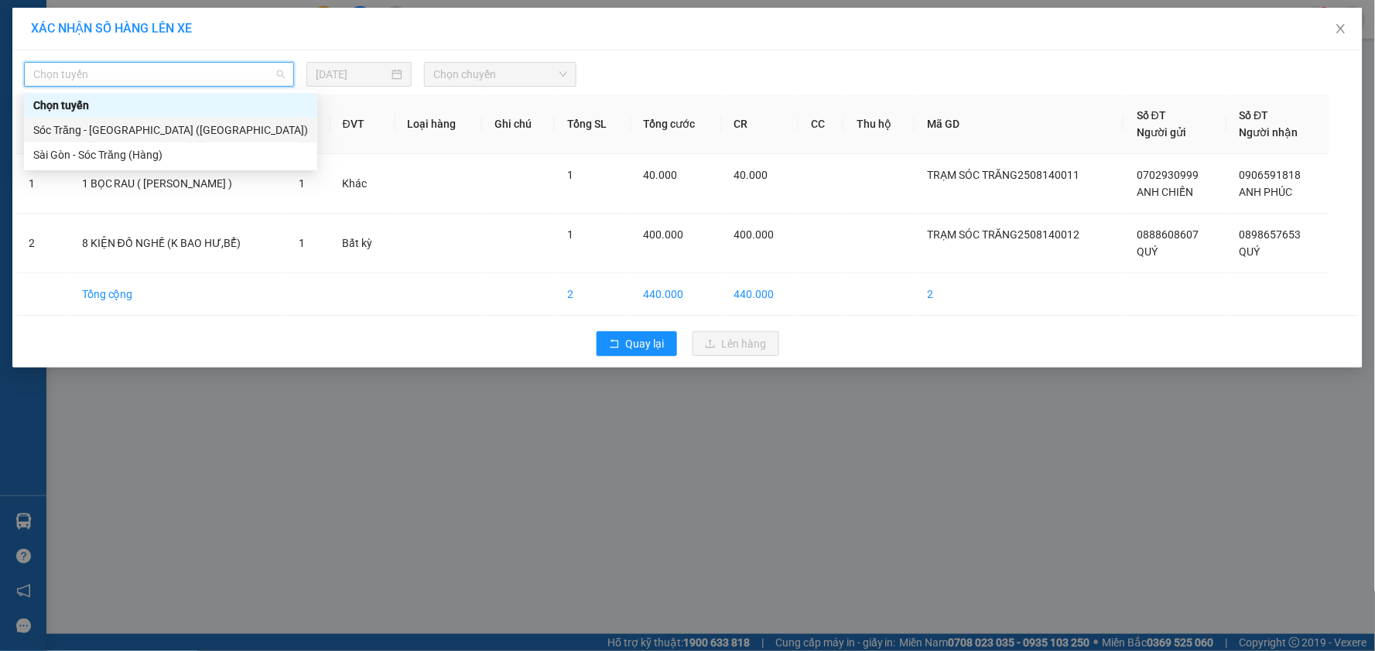
click at [182, 128] on div "Sóc Trăng - [GEOGRAPHIC_DATA] ([GEOGRAPHIC_DATA])" at bounding box center [170, 130] width 275 height 17
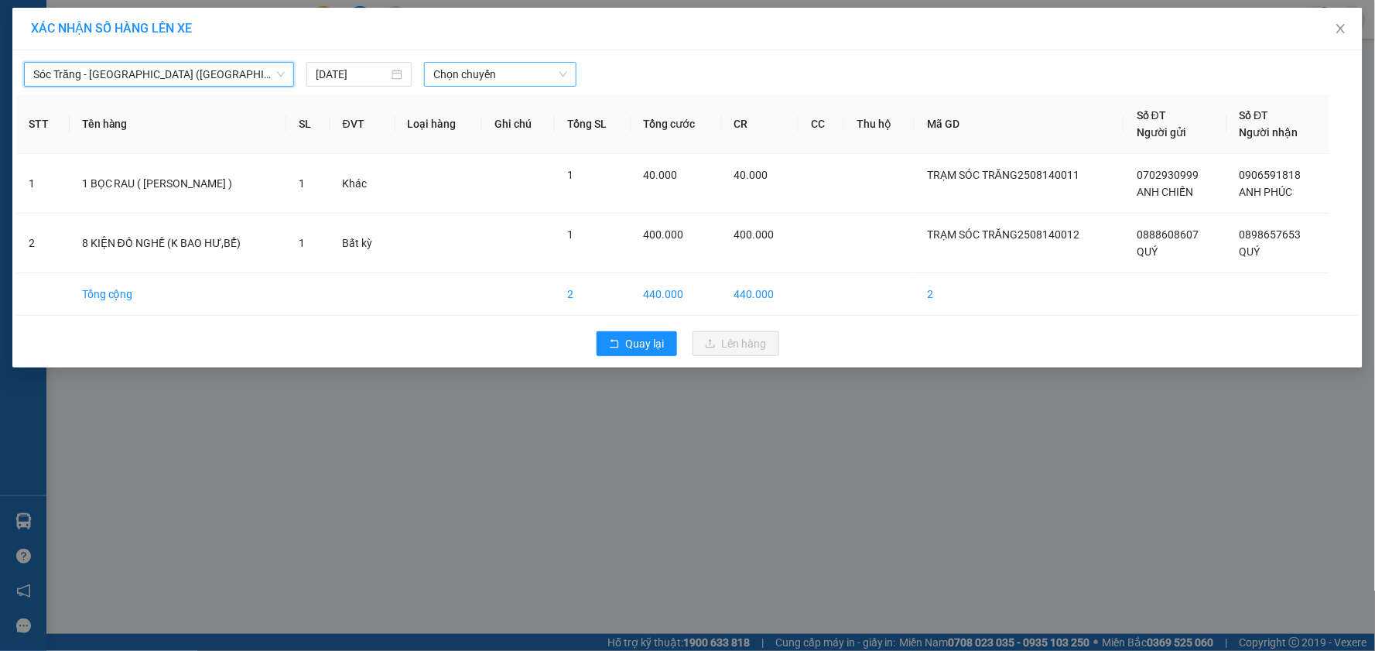
click at [522, 70] on span "Chọn chuyến" at bounding box center [500, 74] width 134 height 23
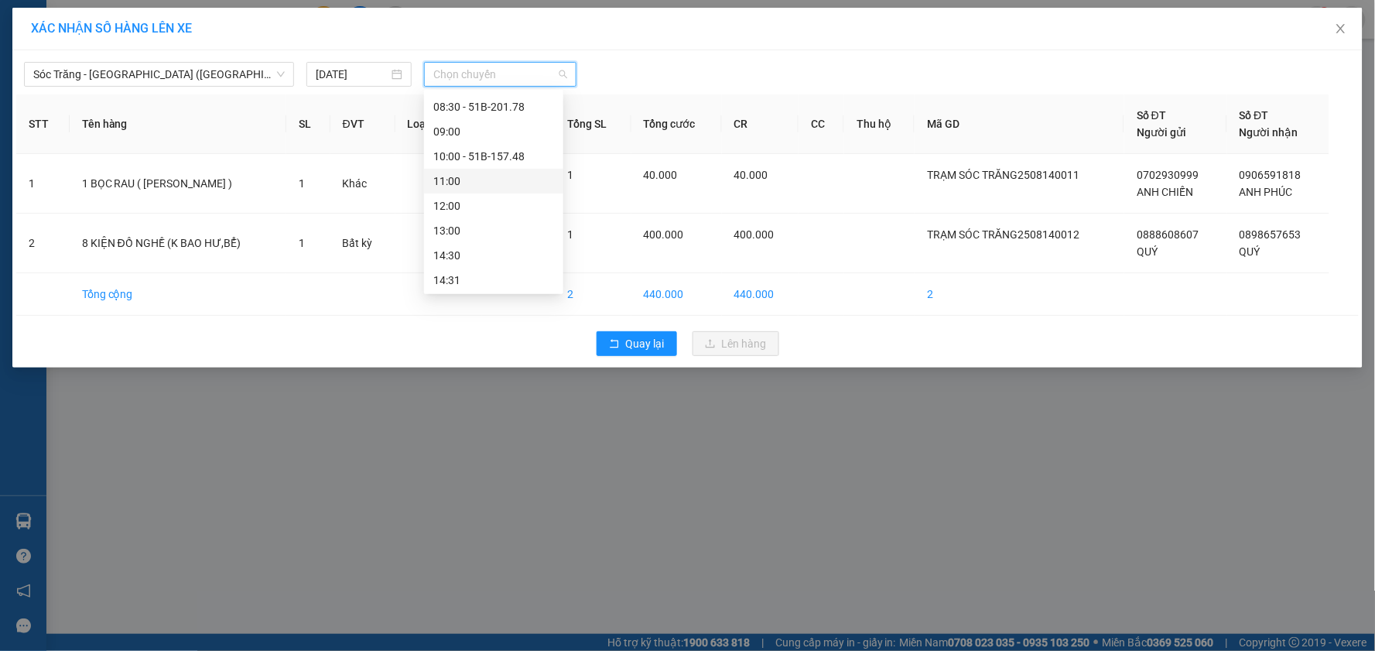
click at [477, 175] on div "11:00" at bounding box center [493, 181] width 121 height 17
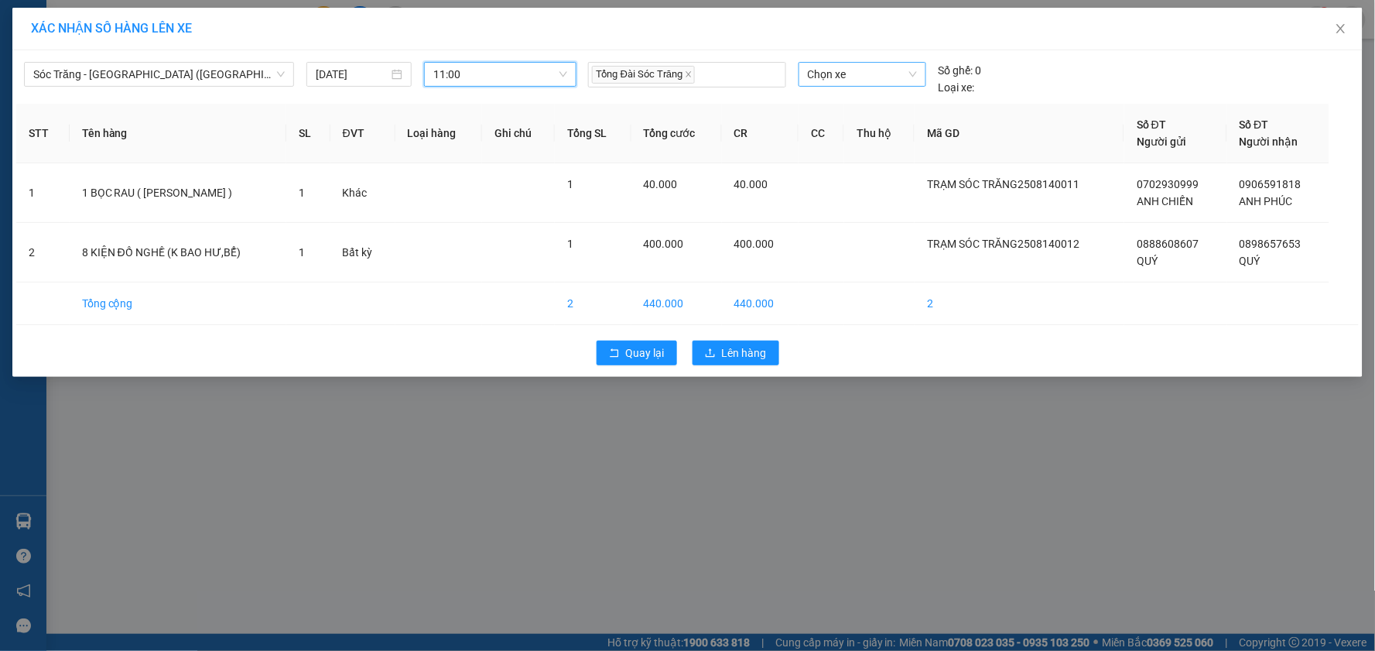
click at [869, 73] on span "Chọn xe" at bounding box center [862, 74] width 109 height 23
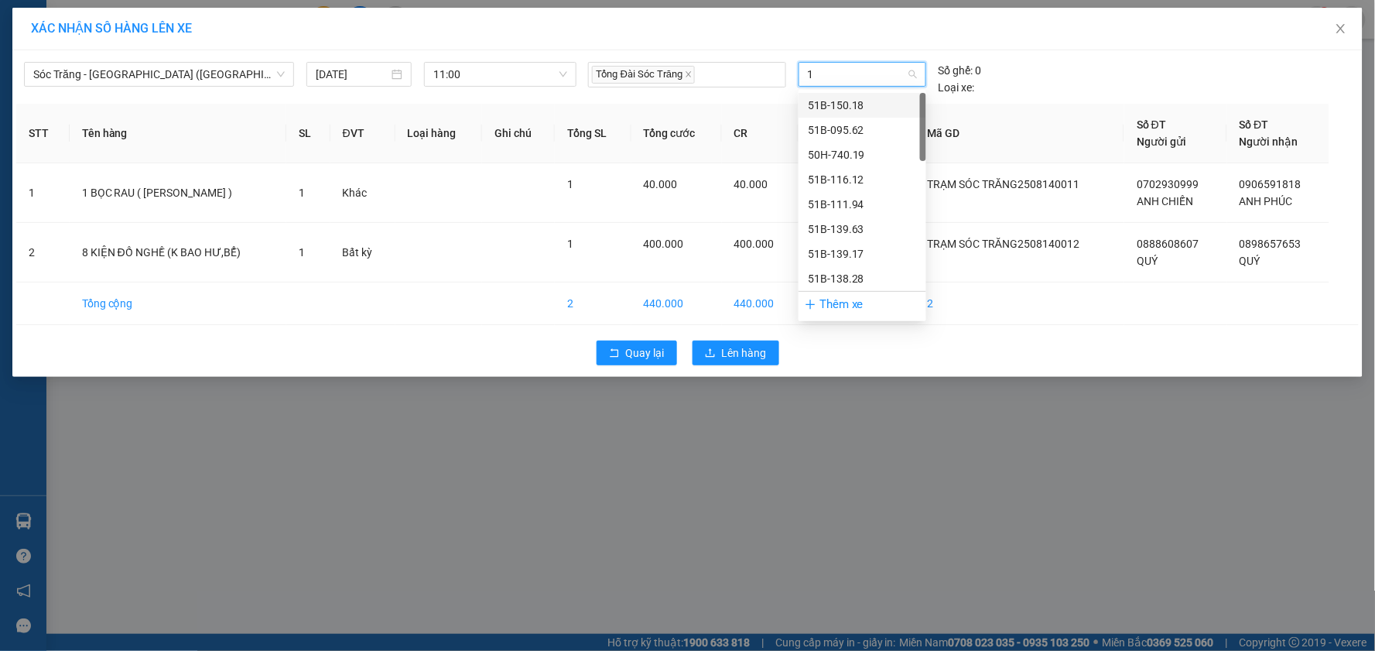
type input "17"
click at [854, 98] on div "51B-139.17" at bounding box center [862, 105] width 109 height 17
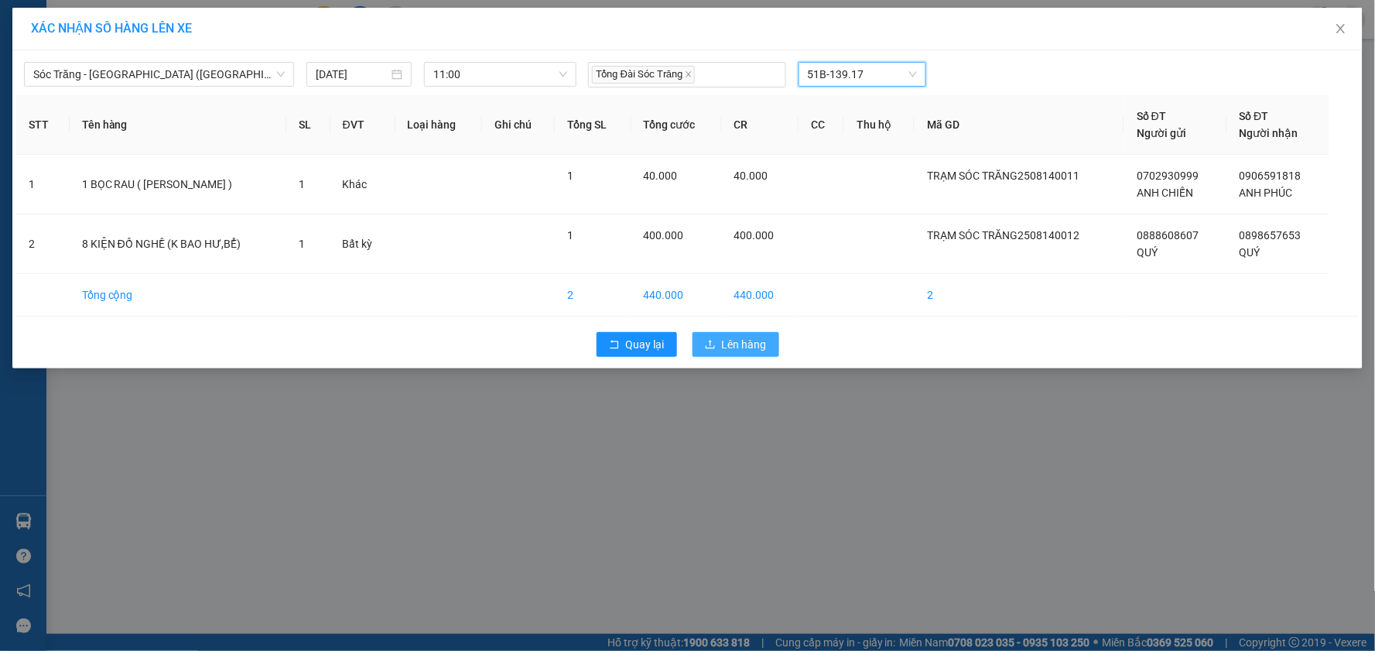
click at [737, 343] on span "Lên hàng" at bounding box center [744, 344] width 45 height 17
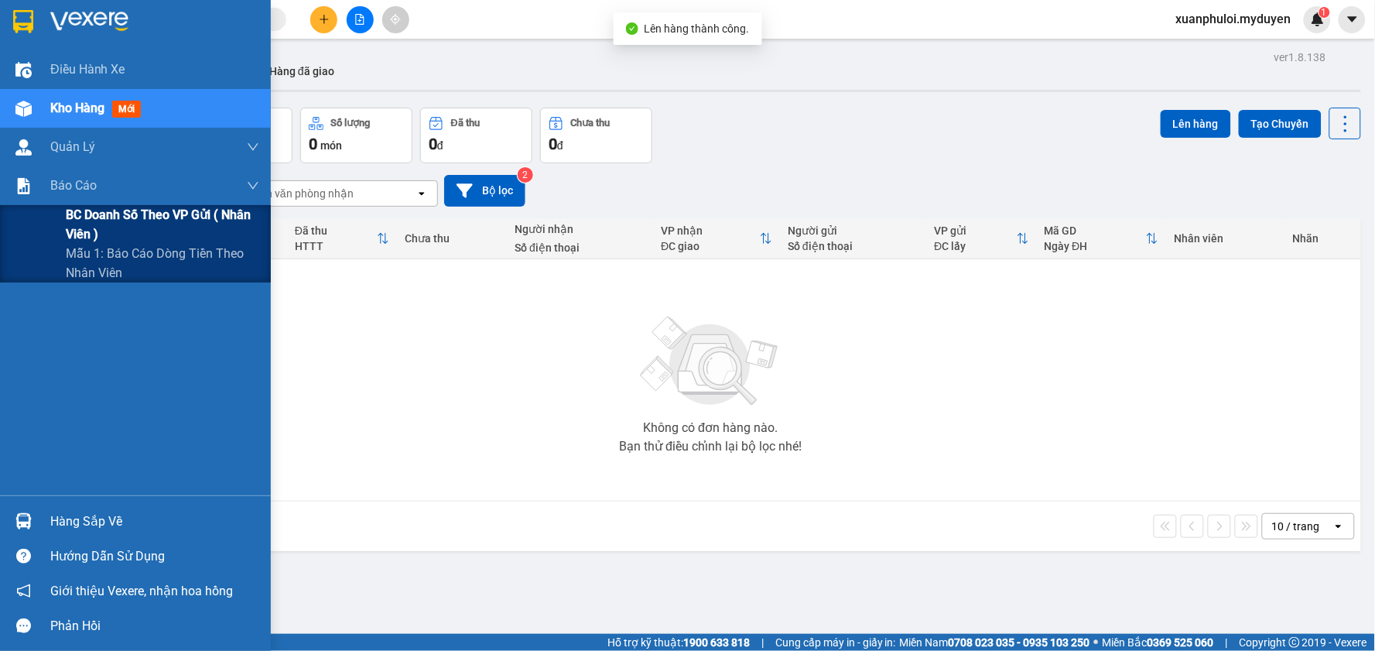
click at [101, 227] on span "BC doanh số theo VP gửi ( nhân viên )" at bounding box center [162, 224] width 193 height 39
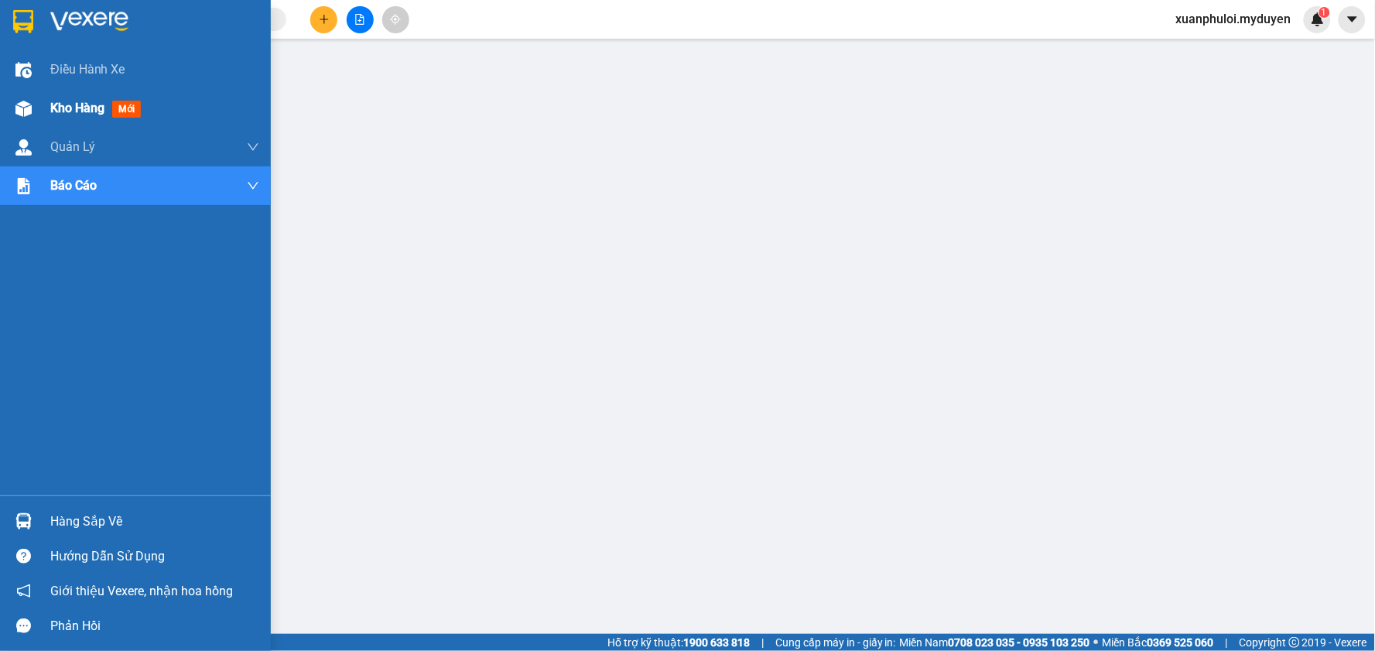
click at [74, 102] on span "Kho hàng" at bounding box center [77, 108] width 54 height 15
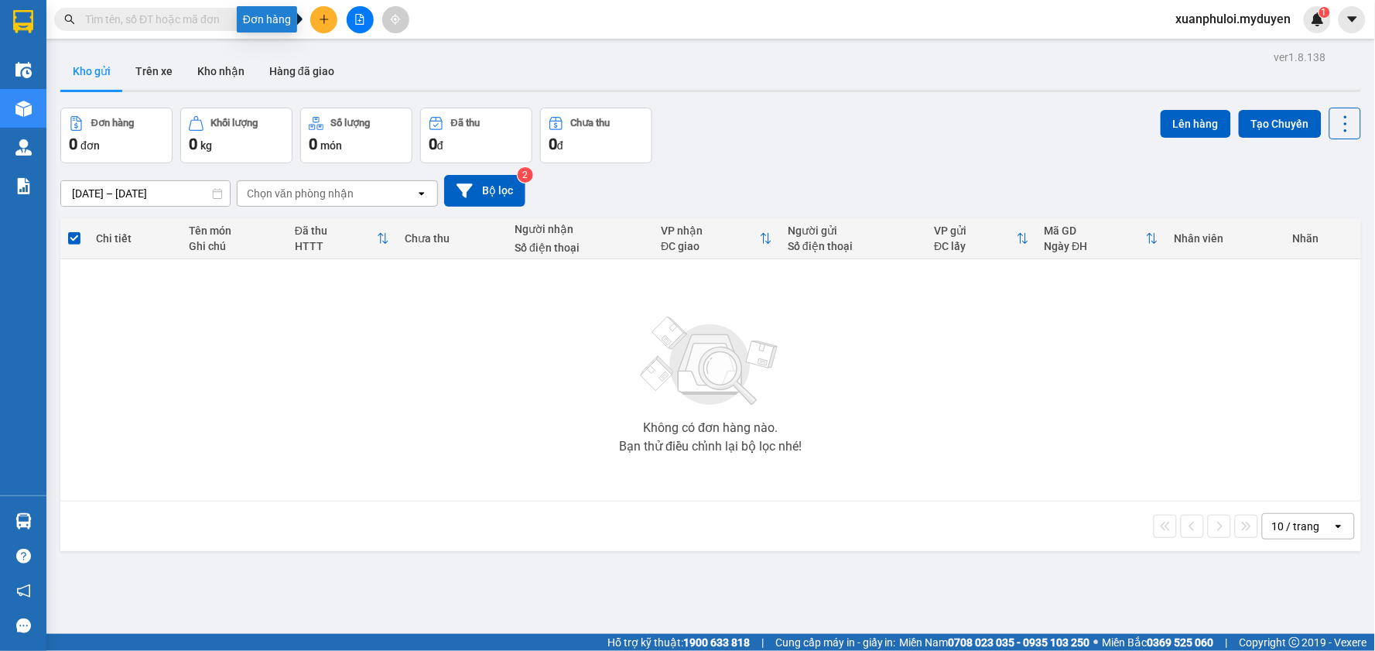
click at [330, 17] on button at bounding box center [323, 19] width 27 height 27
click at [364, 63] on div "Tạo đơn hàng" at bounding box center [384, 58] width 67 height 17
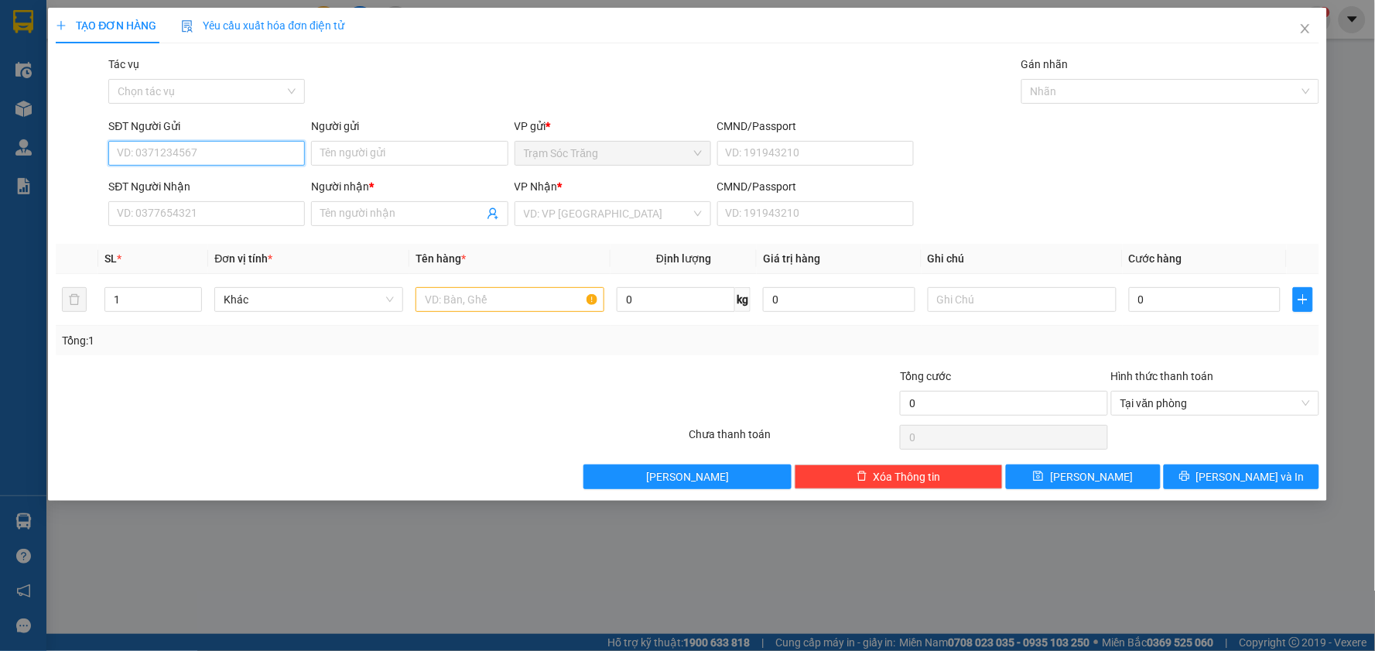
click at [204, 152] on input "SĐT Người Gửi" at bounding box center [206, 153] width 197 height 25
click at [204, 182] on div "0962721499 - NINH" at bounding box center [207, 184] width 178 height 17
type input "0962721499"
type input "NINH"
type input "0908189494"
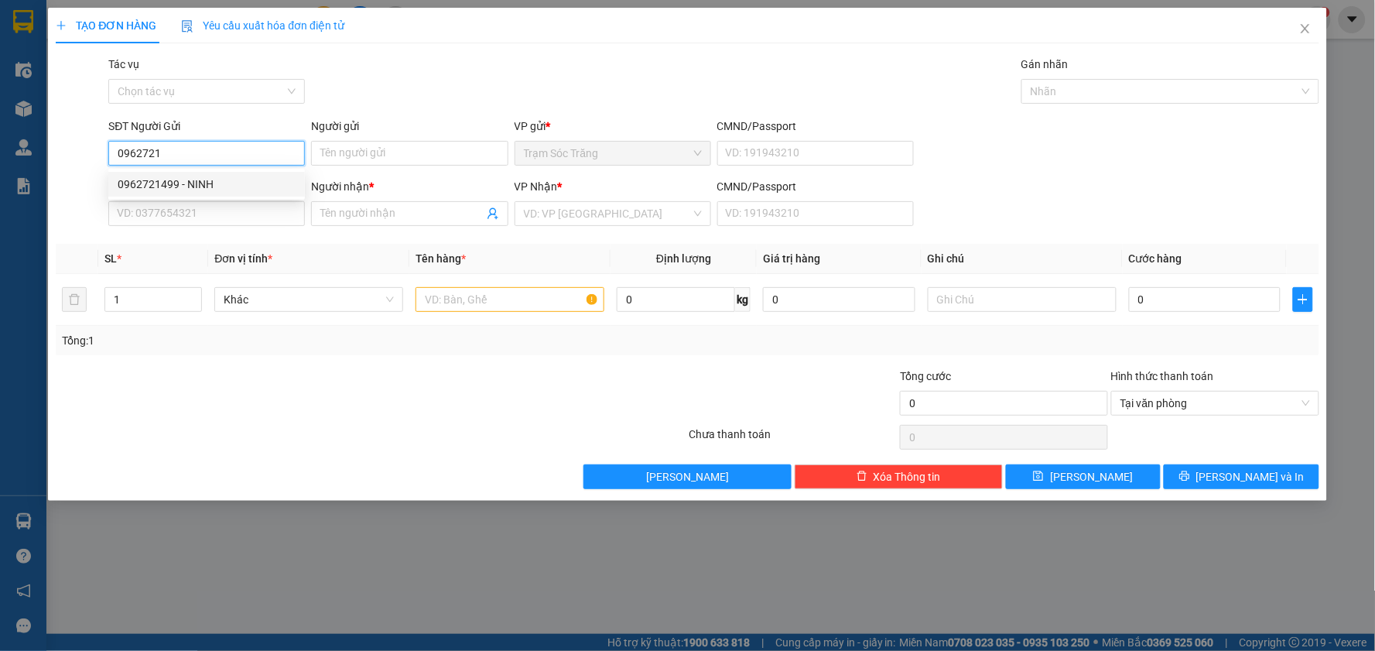
type input "VŨ"
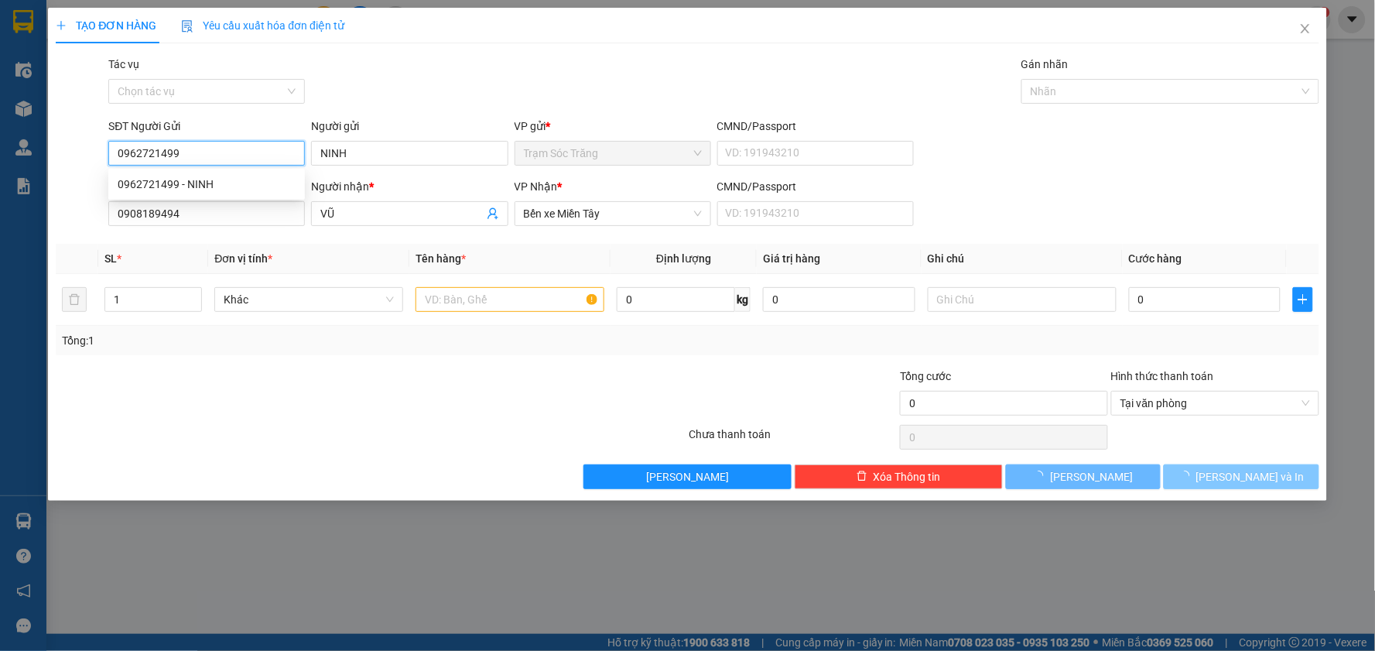
type input "50.000"
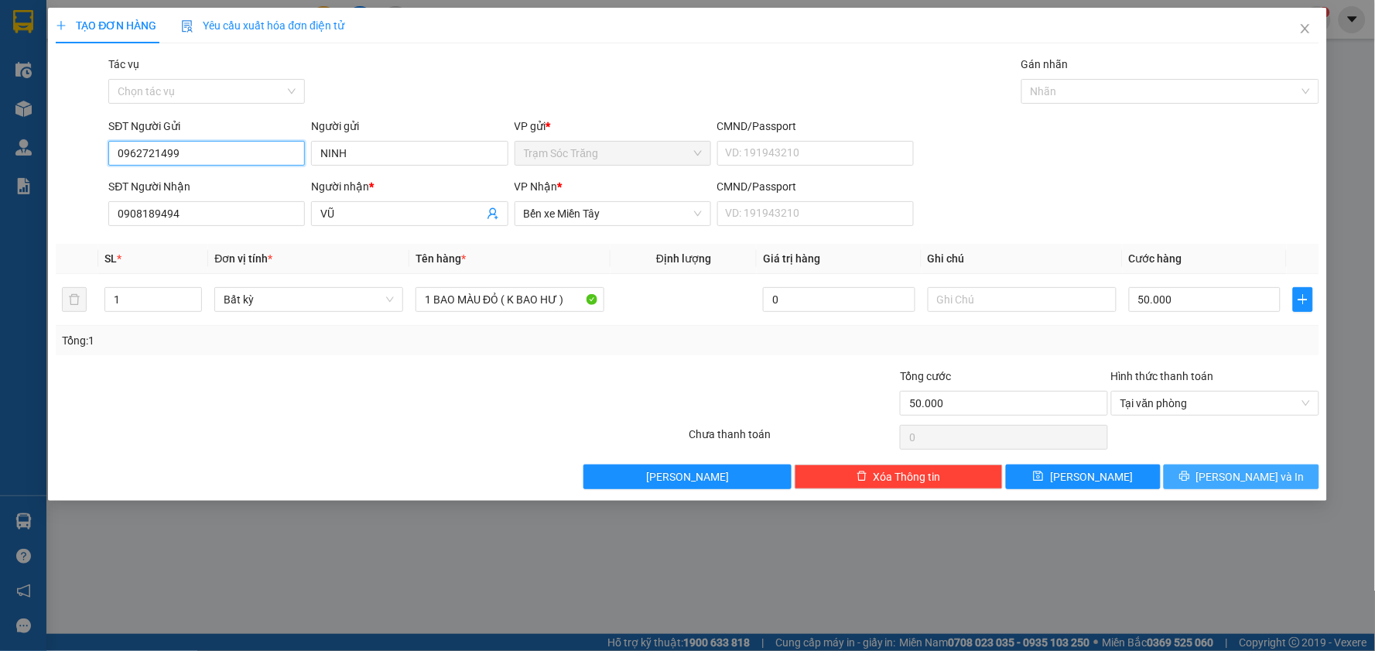
type input "0962721499"
click at [1238, 480] on span "[PERSON_NAME] và In" at bounding box center [1251, 476] width 108 height 17
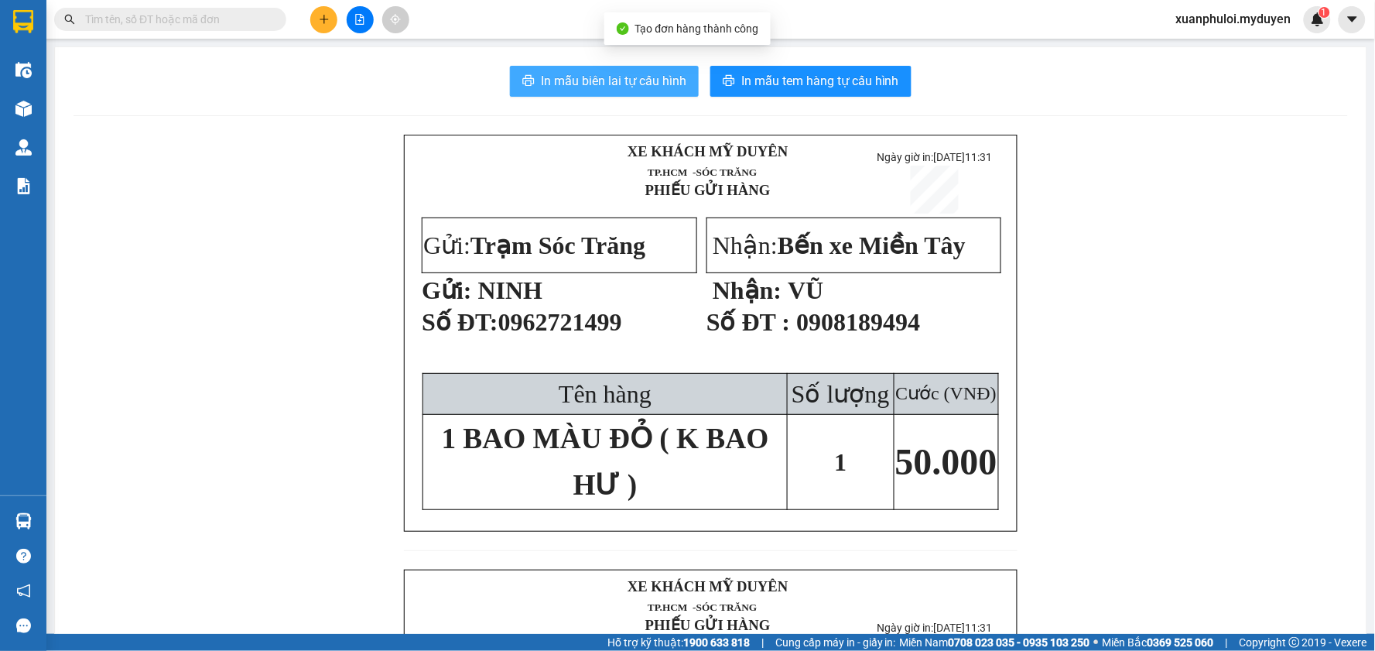
click at [619, 81] on span "In mẫu biên lai tự cấu hình" at bounding box center [614, 80] width 146 height 19
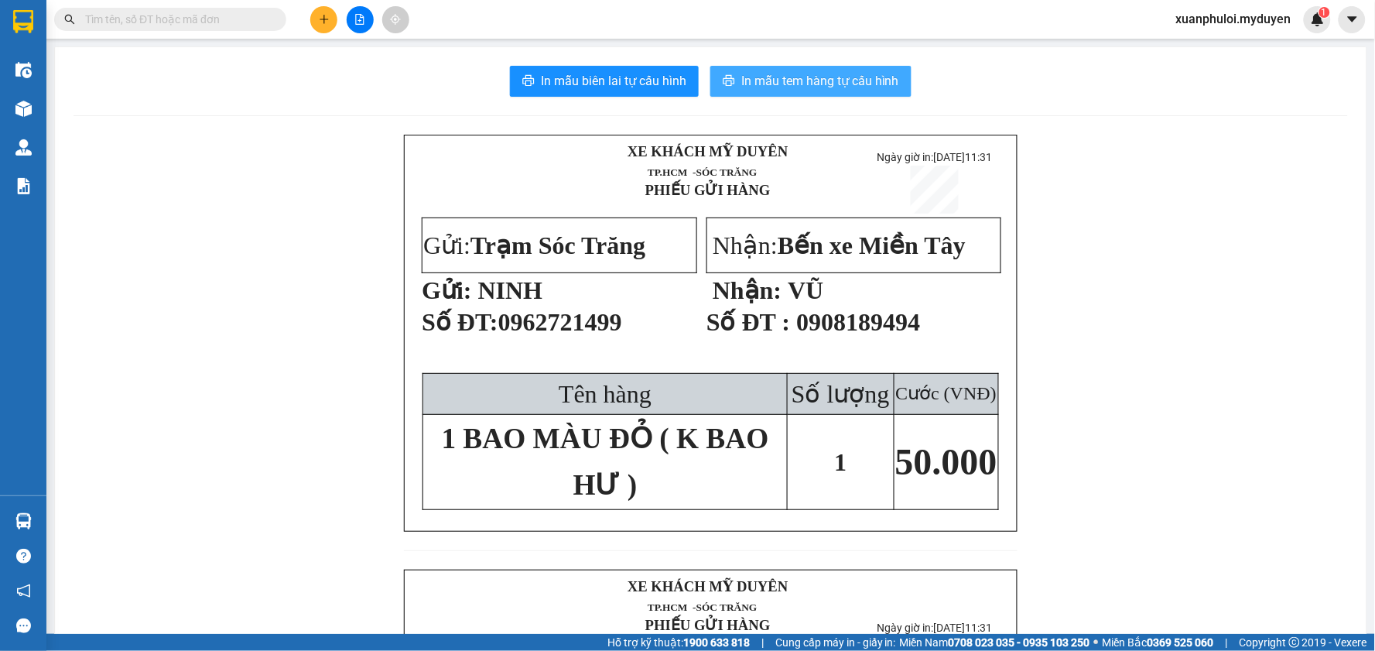
click at [823, 70] on button "In mẫu tem hàng tự cấu hình" at bounding box center [811, 81] width 201 height 31
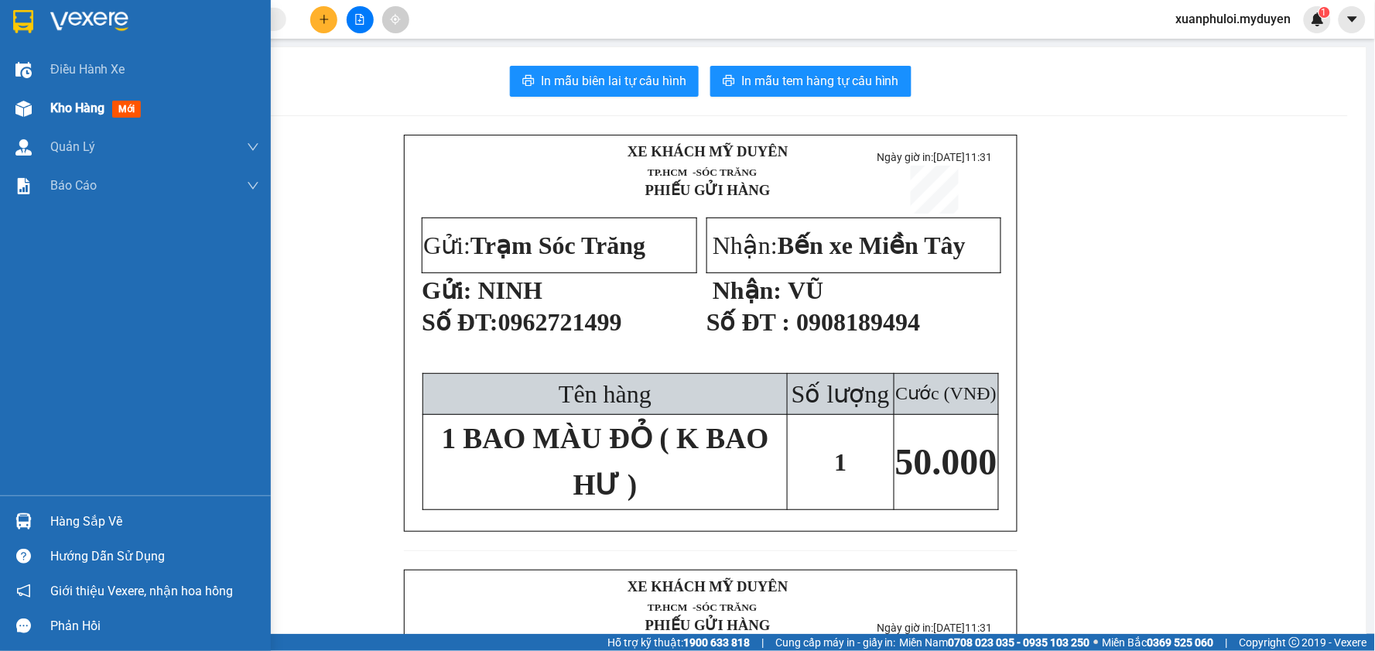
click at [65, 104] on span "Kho hàng" at bounding box center [77, 108] width 54 height 15
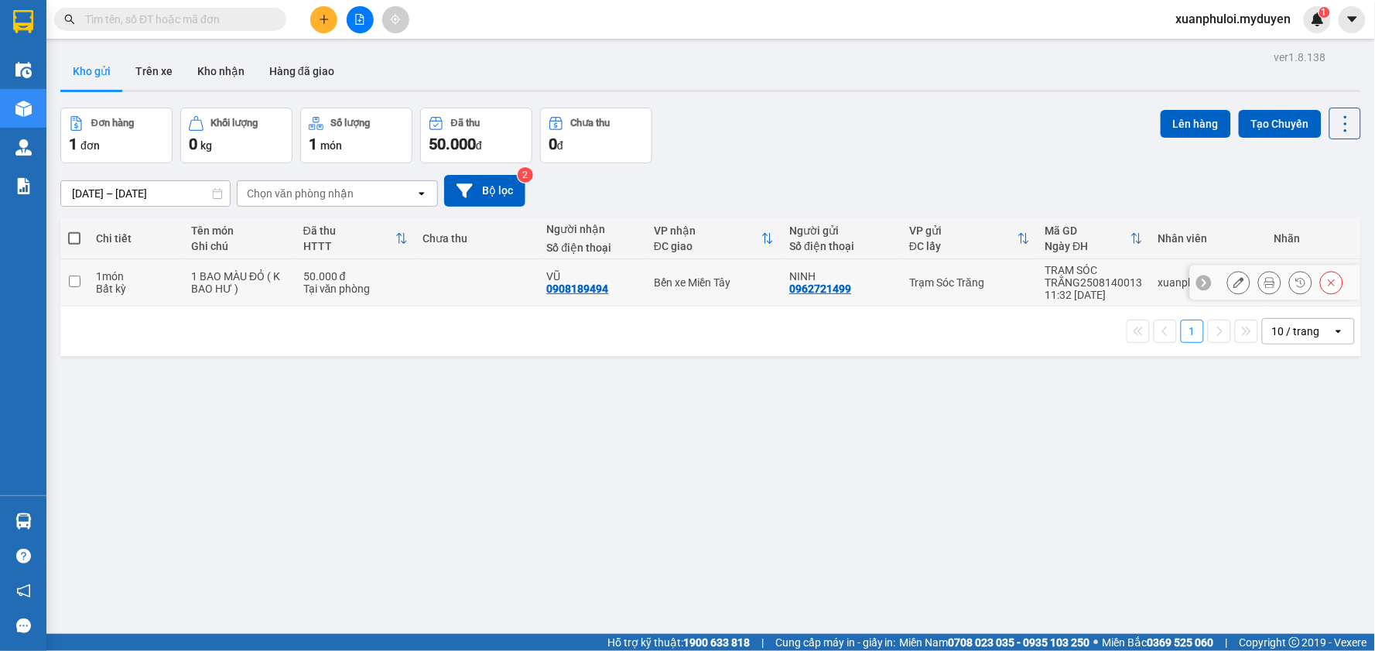
click at [80, 280] on input "checkbox" at bounding box center [75, 282] width 12 height 12
checkbox input "true"
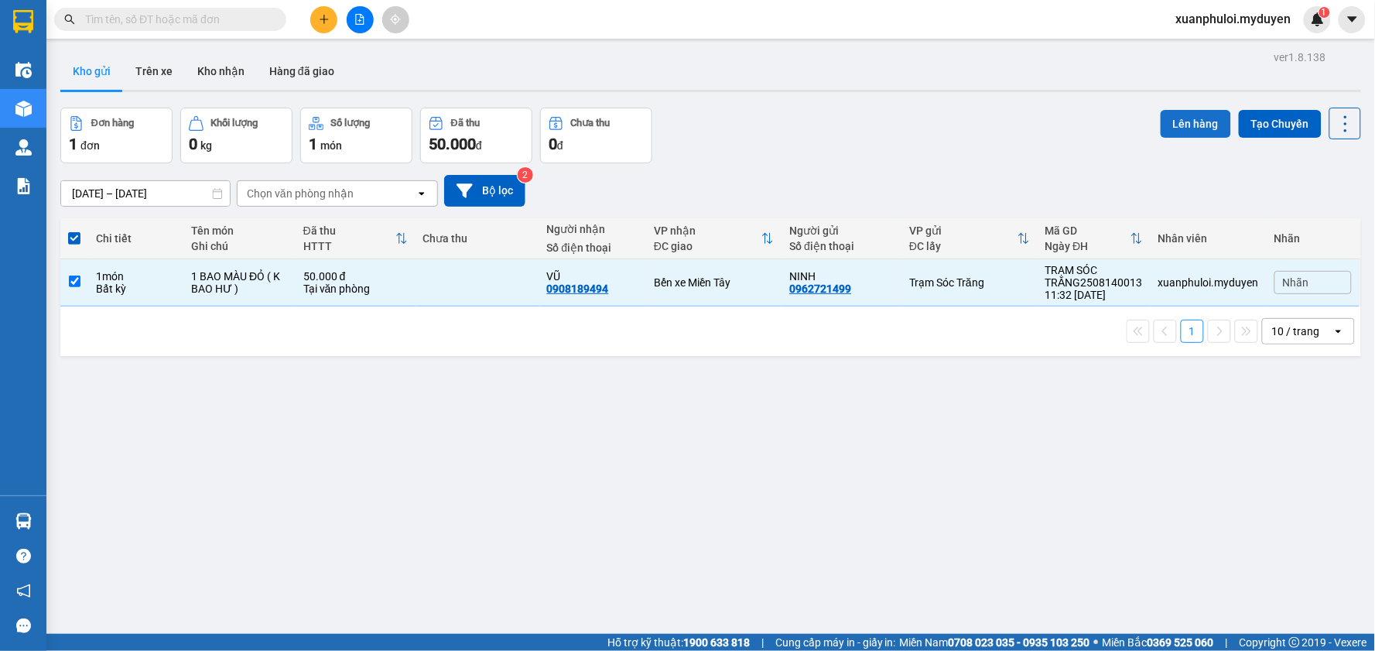
click at [1186, 117] on button "Lên hàng" at bounding box center [1196, 124] width 70 height 28
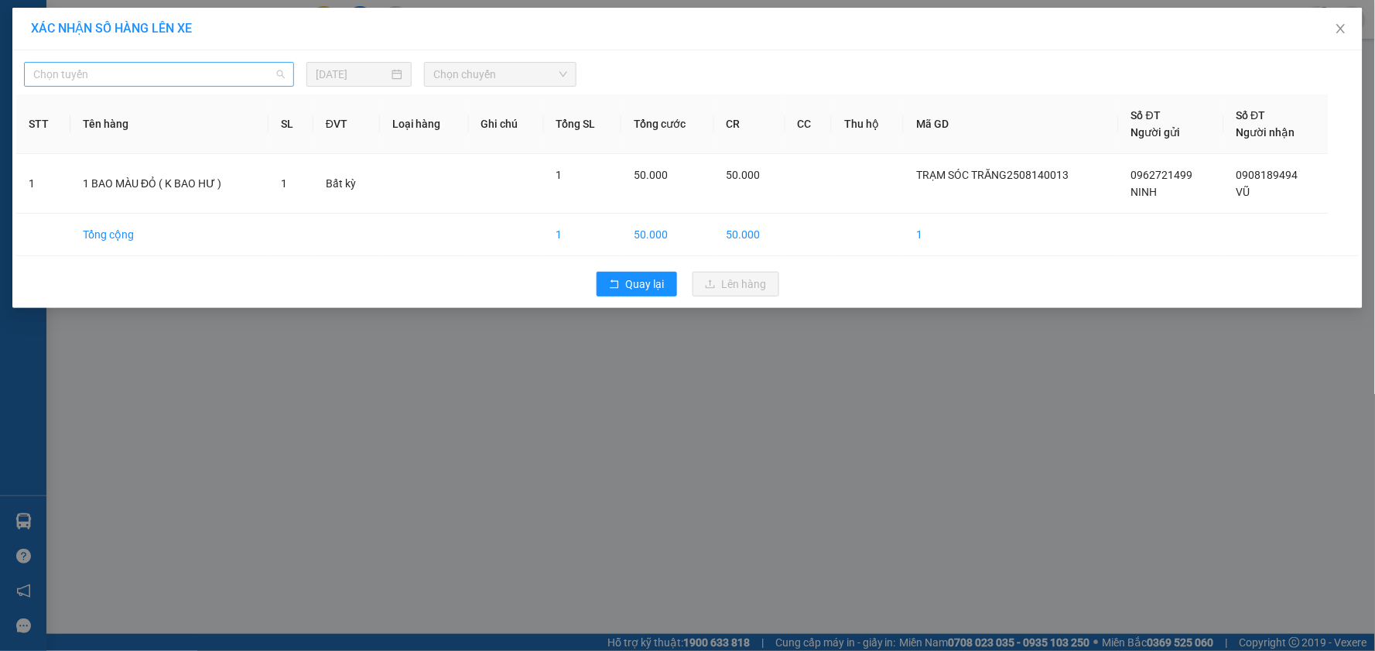
click at [234, 68] on span "Chọn tuyến" at bounding box center [159, 74] width 252 height 23
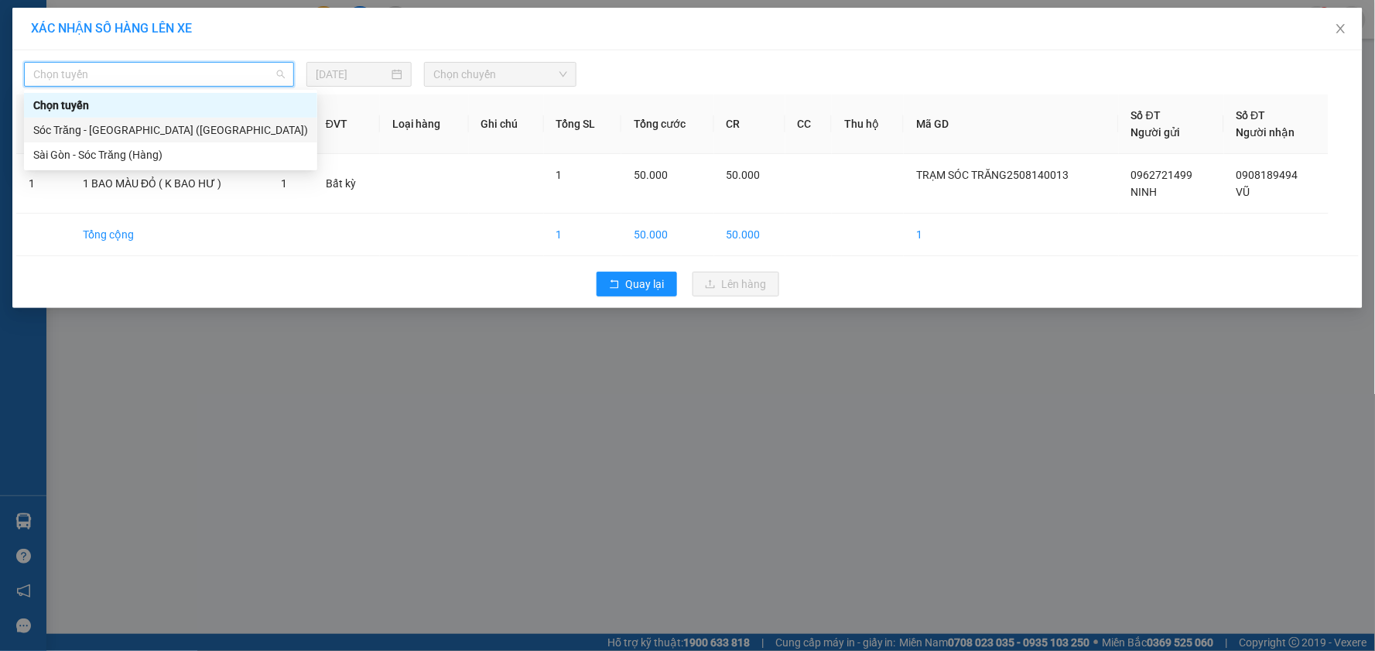
click at [118, 134] on div "Sóc Trăng - [GEOGRAPHIC_DATA] ([GEOGRAPHIC_DATA])" at bounding box center [170, 130] width 275 height 17
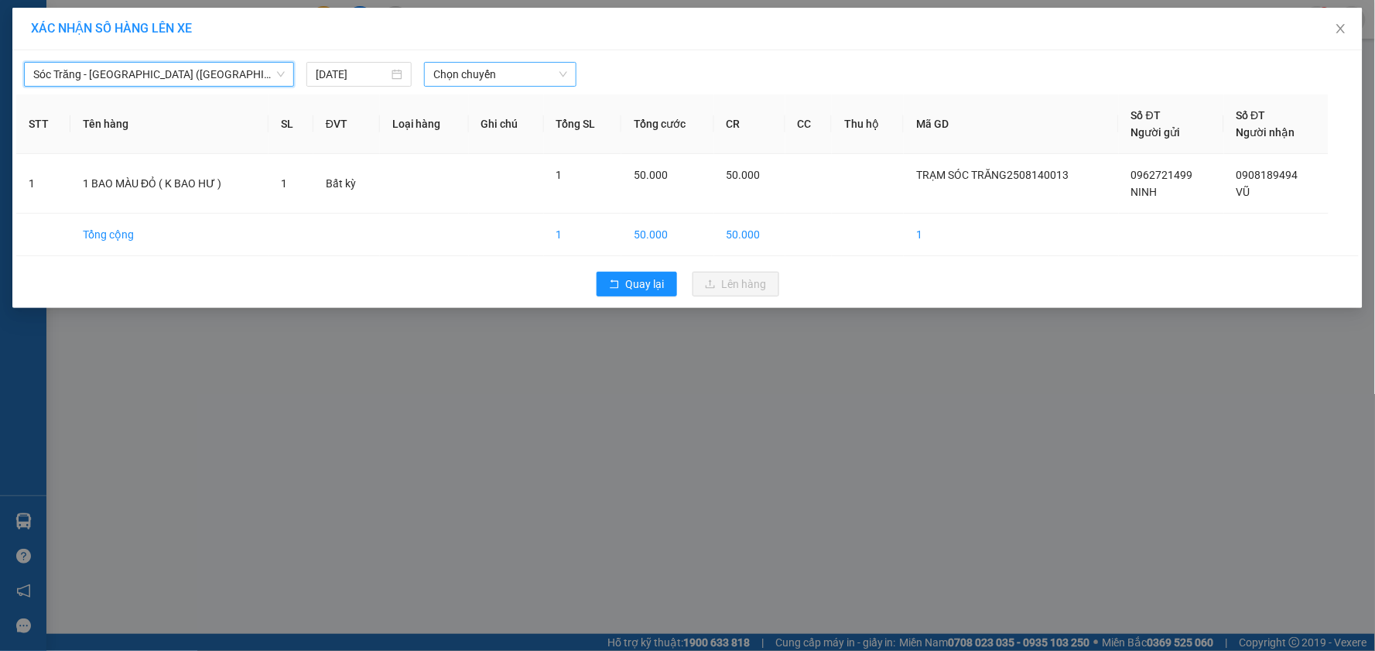
click at [550, 64] on span "Chọn chuyến" at bounding box center [500, 74] width 134 height 23
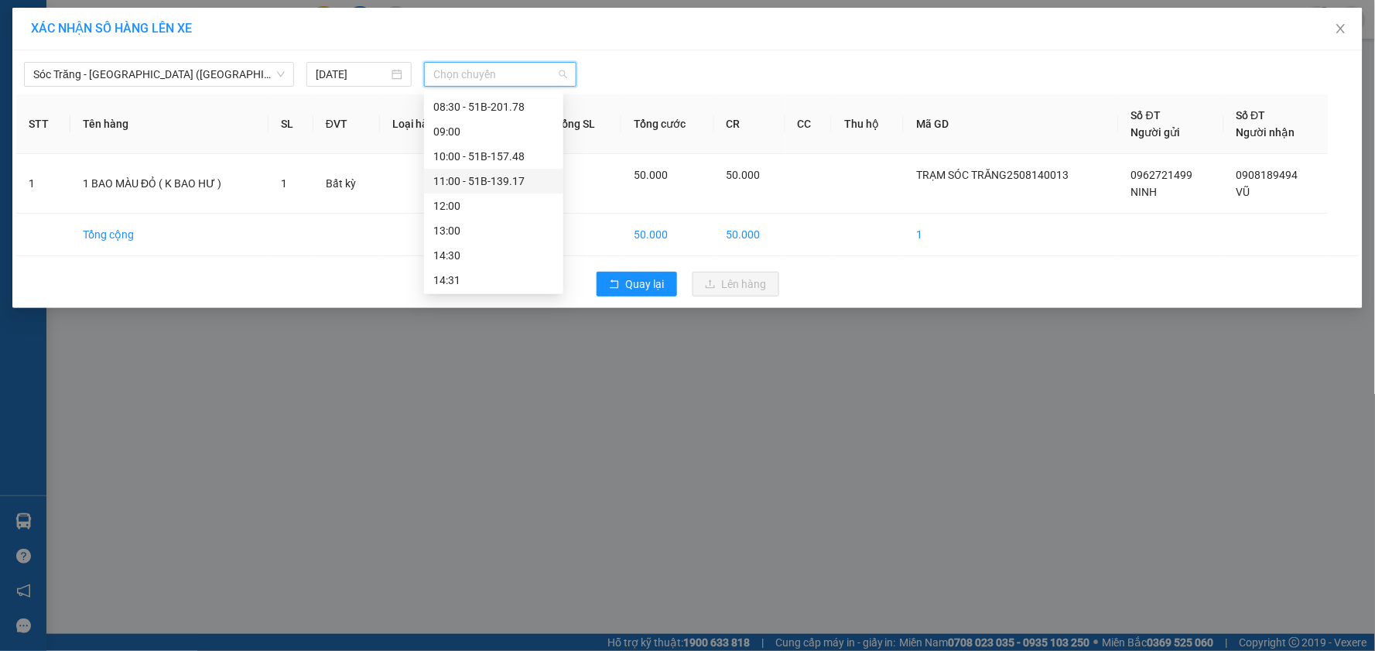
click at [502, 183] on div "11:00 - 51B-139.17" at bounding box center [493, 181] width 121 height 17
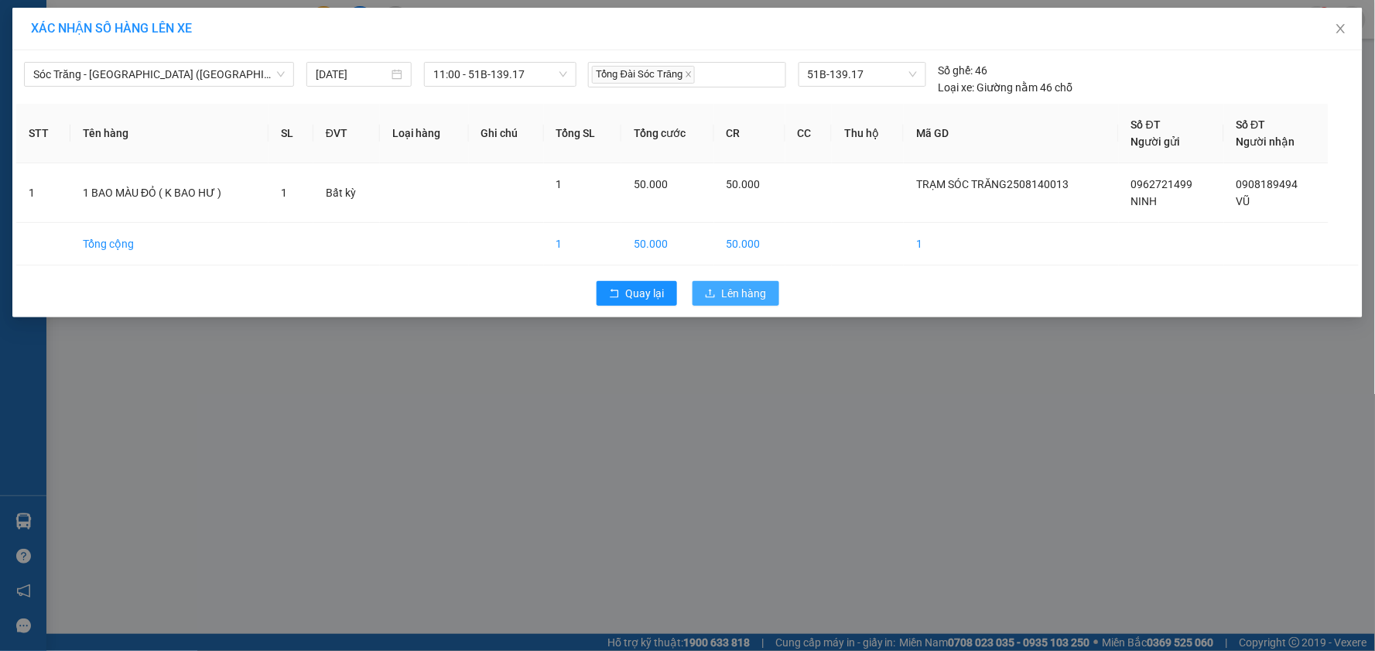
click at [741, 288] on span "Lên hàng" at bounding box center [744, 293] width 45 height 17
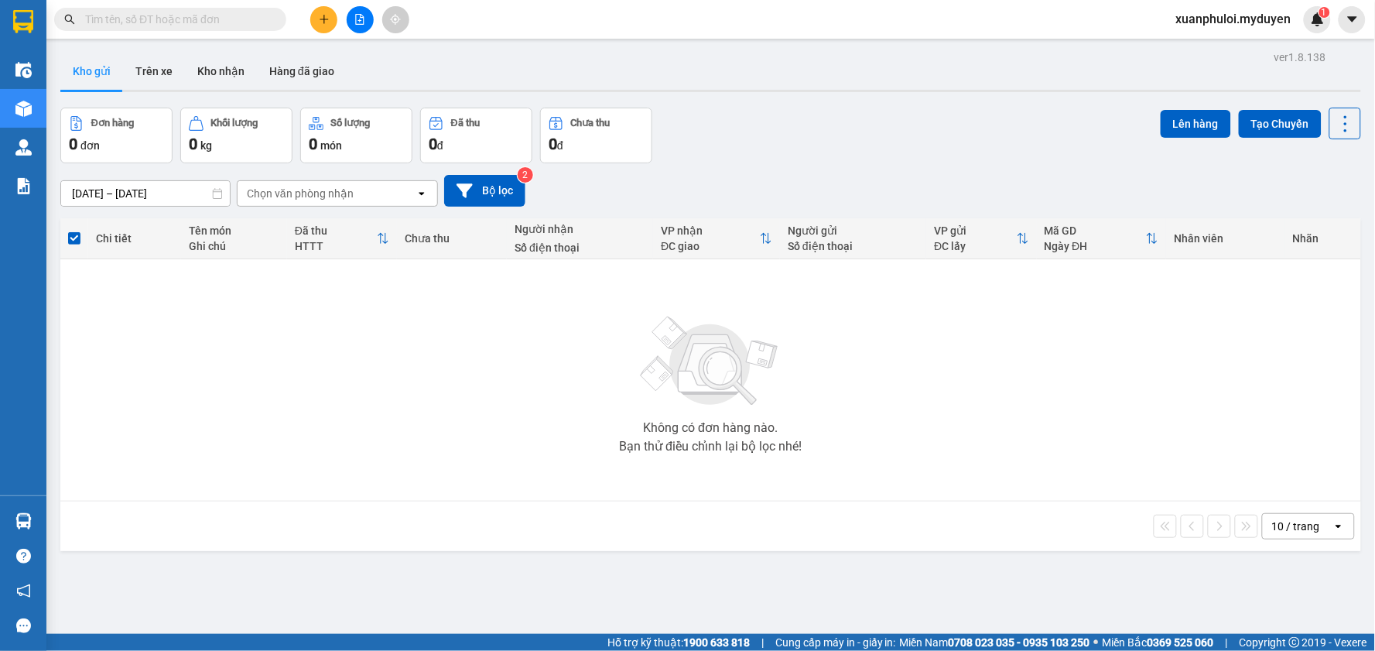
click at [326, 26] on button at bounding box center [323, 19] width 27 height 27
click at [374, 58] on div "Tạo đơn hàng" at bounding box center [384, 58] width 67 height 17
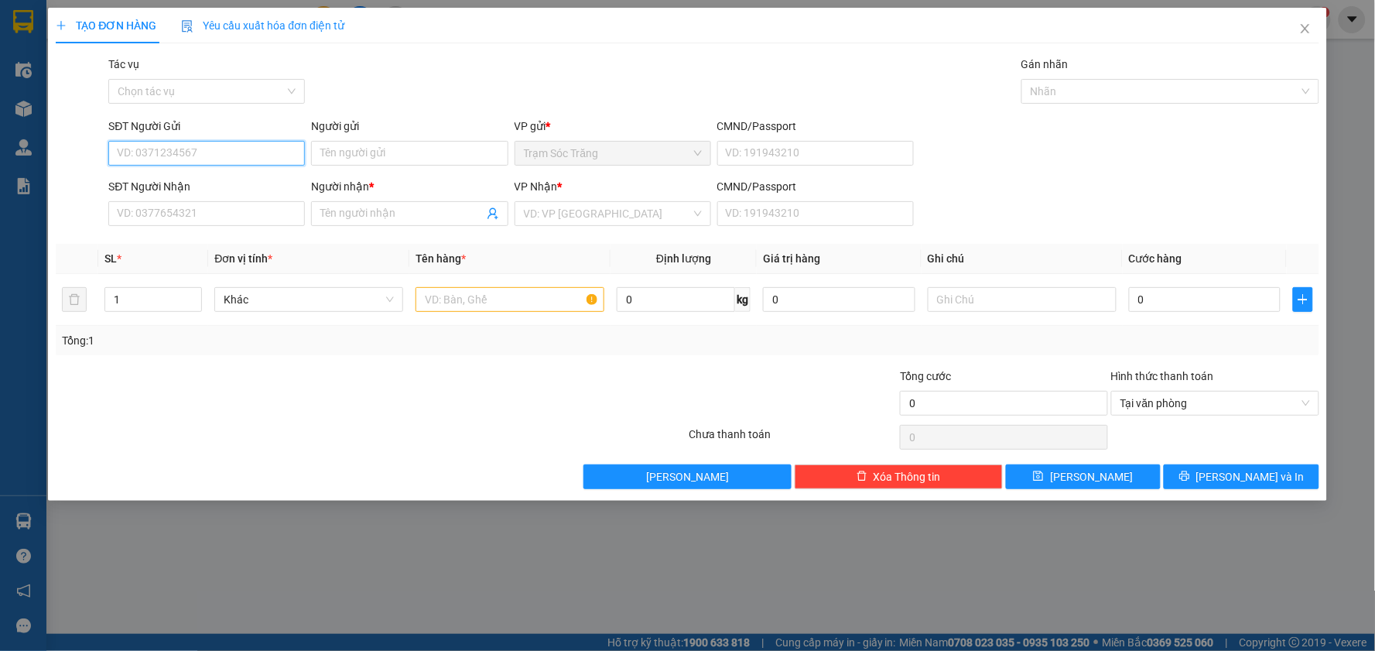
click at [211, 149] on input "SĐT Người Gửi" at bounding box center [206, 153] width 197 height 25
type input "0913072515"
click at [186, 188] on div "0913072515 - HÙNG" at bounding box center [207, 184] width 178 height 17
type input "HÙNG"
type input "0343619673"
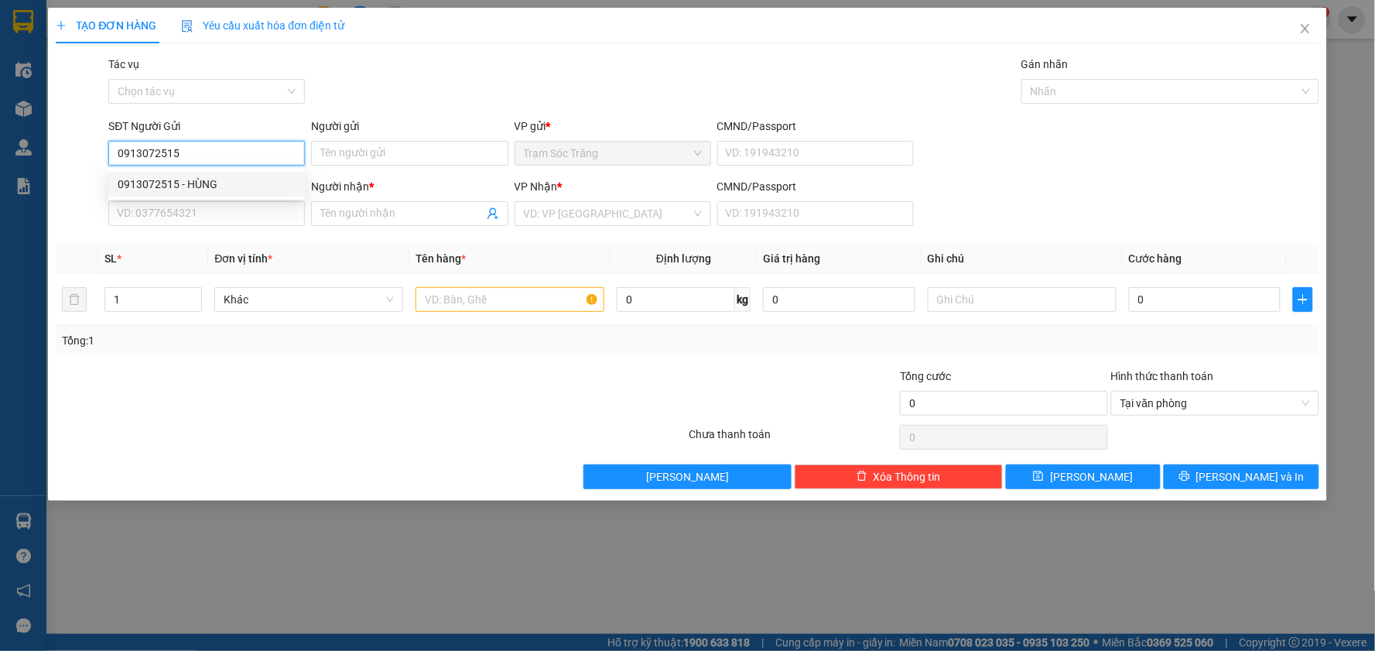
type input "HƯNG"
type input "20.000"
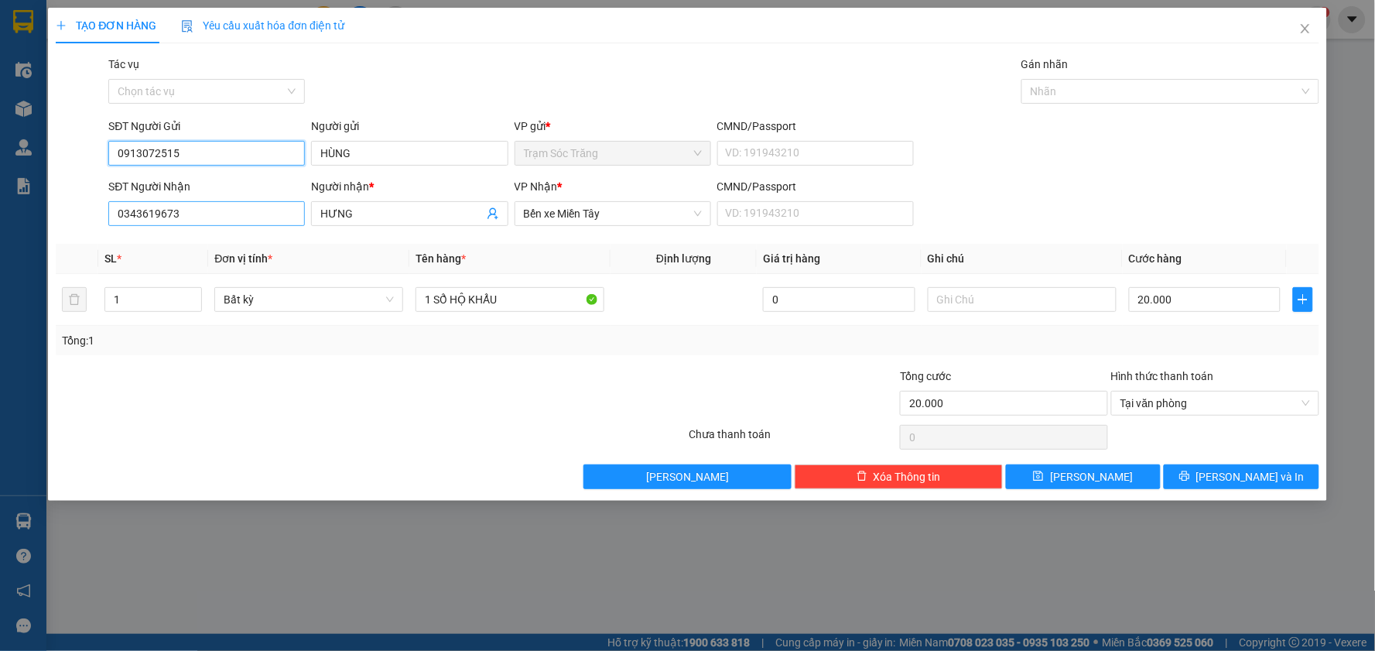
type input "0913072515"
click at [183, 210] on input "0343619673" at bounding box center [206, 213] width 197 height 25
type input "0866000944"
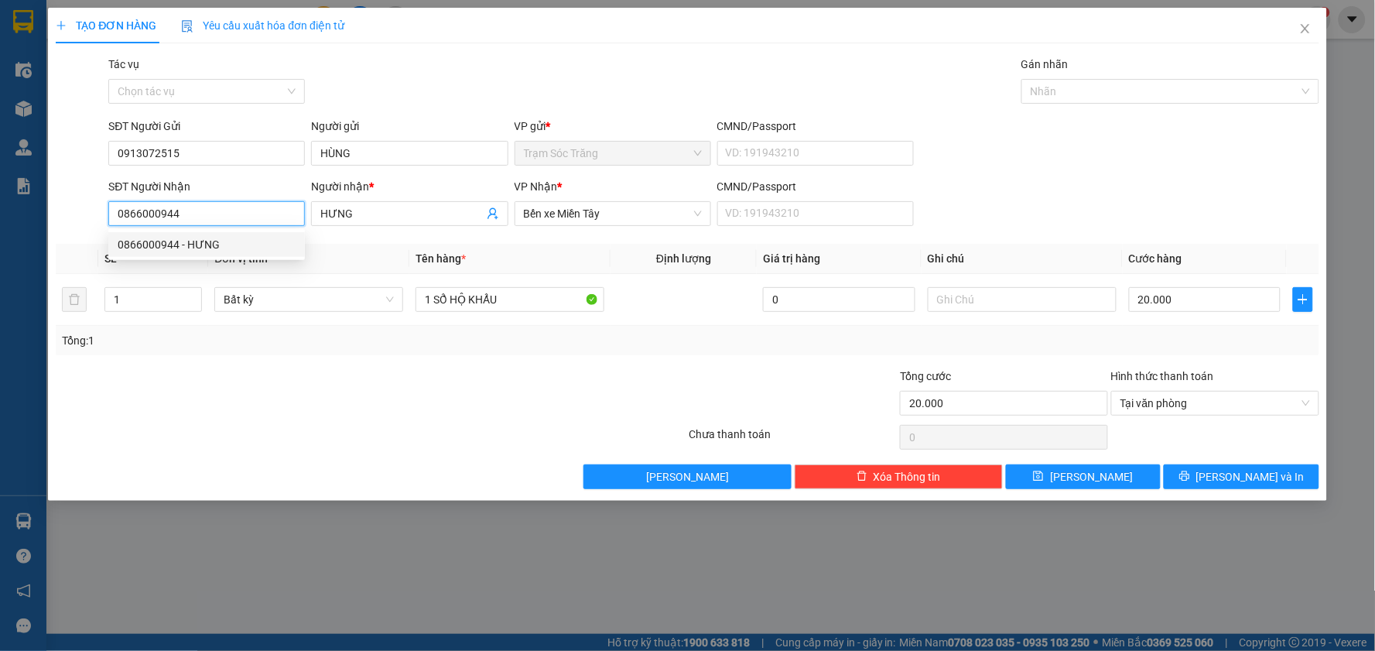
click at [219, 240] on div "0866000944 - HƯNG" at bounding box center [207, 244] width 178 height 17
type input "HƯNG"
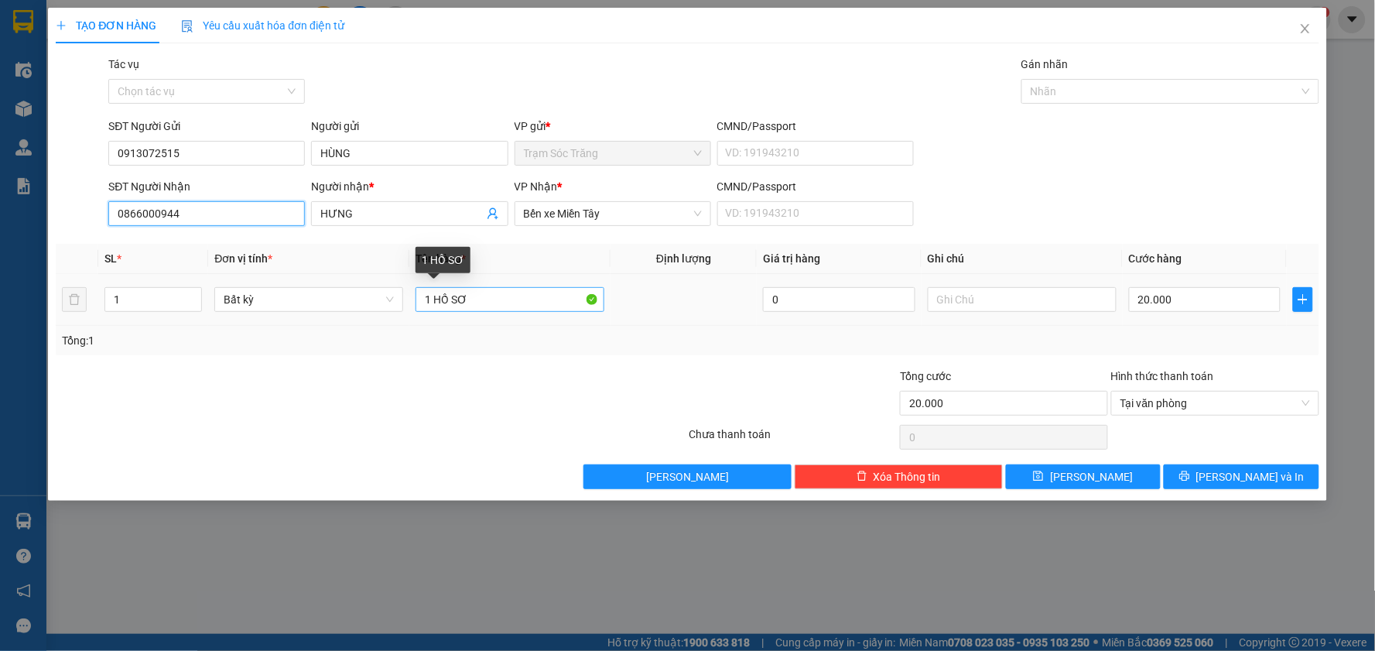
type input "0866000944"
click at [515, 306] on input "1 HỒ SƠ" at bounding box center [510, 299] width 189 height 25
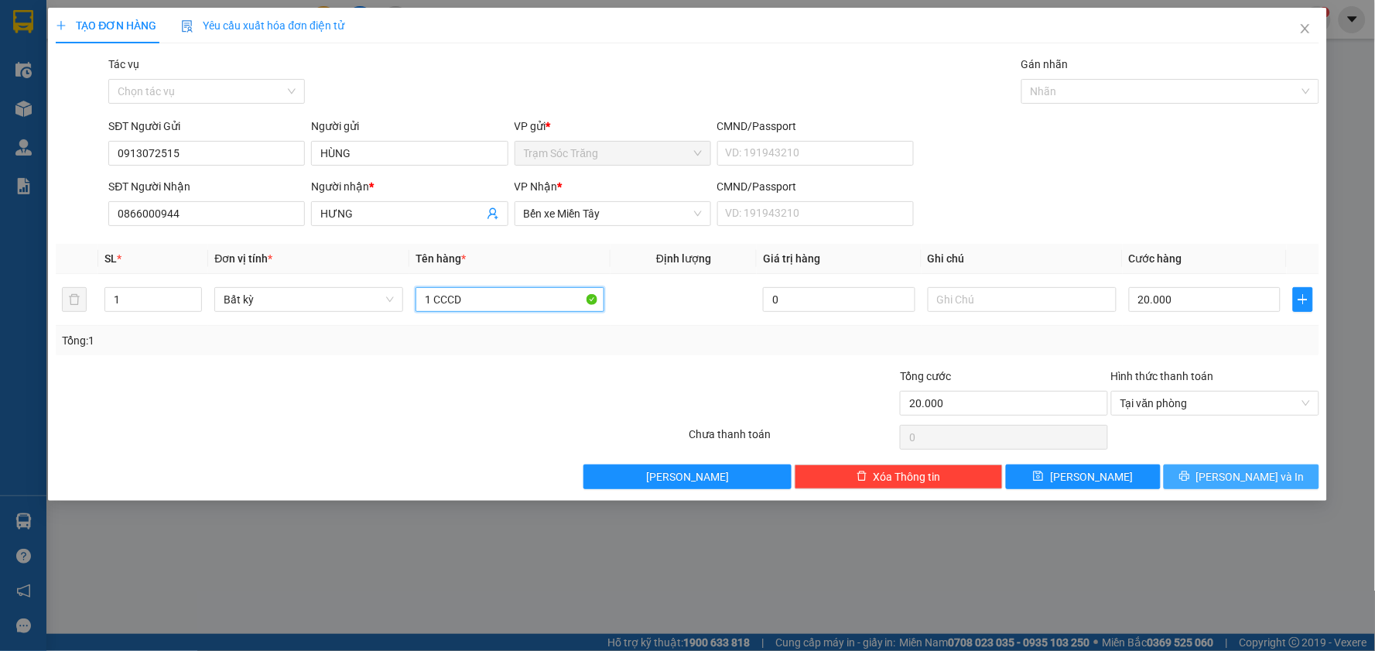
type input "1 CCCD"
click at [1241, 474] on span "[PERSON_NAME] và In" at bounding box center [1251, 476] width 108 height 17
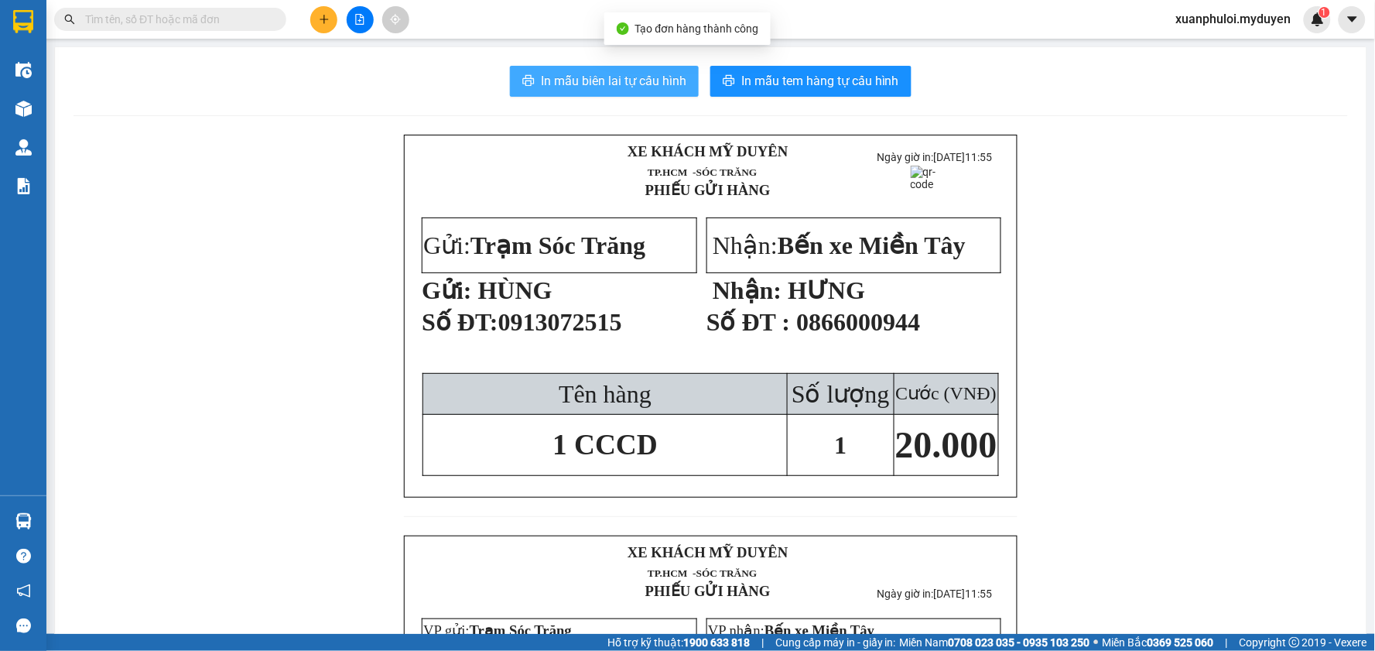
click at [646, 77] on span "In mẫu biên lai tự cấu hình" at bounding box center [614, 80] width 146 height 19
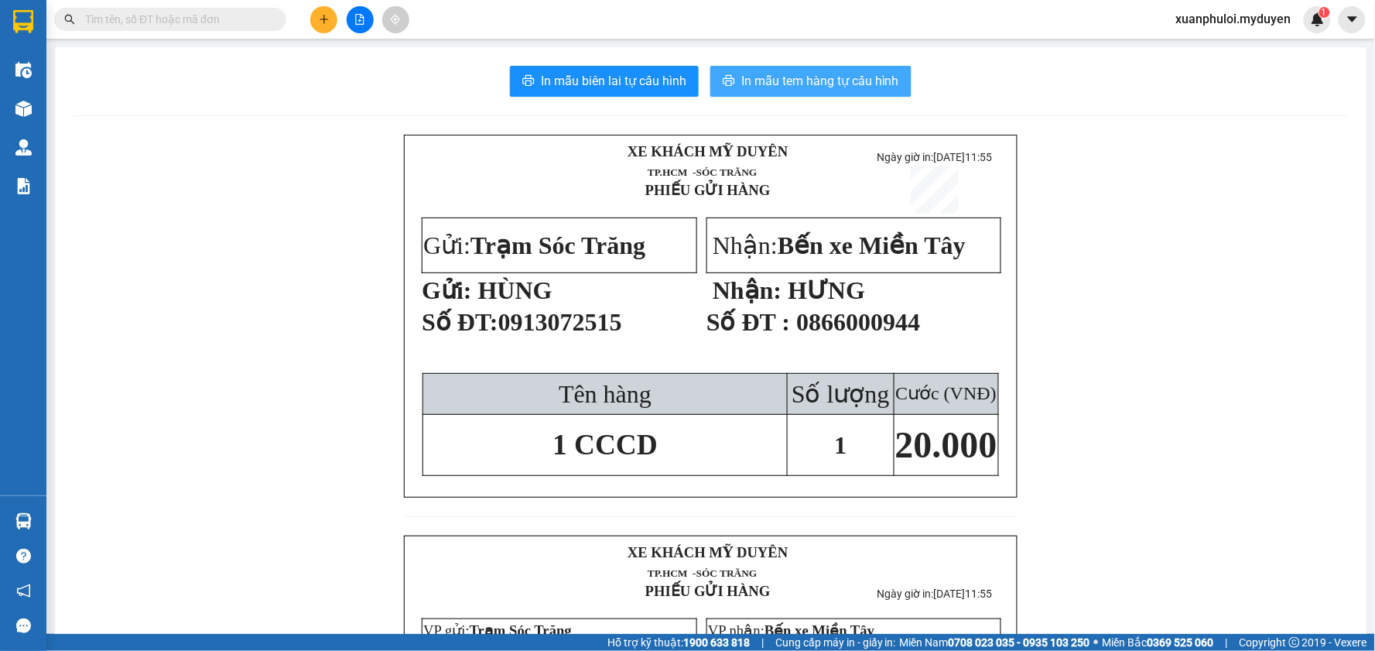
drag, startPoint x: 646, startPoint y: 77, endPoint x: 825, endPoint y: 82, distance: 178.8
click at [825, 82] on span "In mẫu tem hàng tự cấu hình" at bounding box center [820, 80] width 158 height 19
click at [322, 18] on icon "plus" at bounding box center [324, 19] width 11 height 11
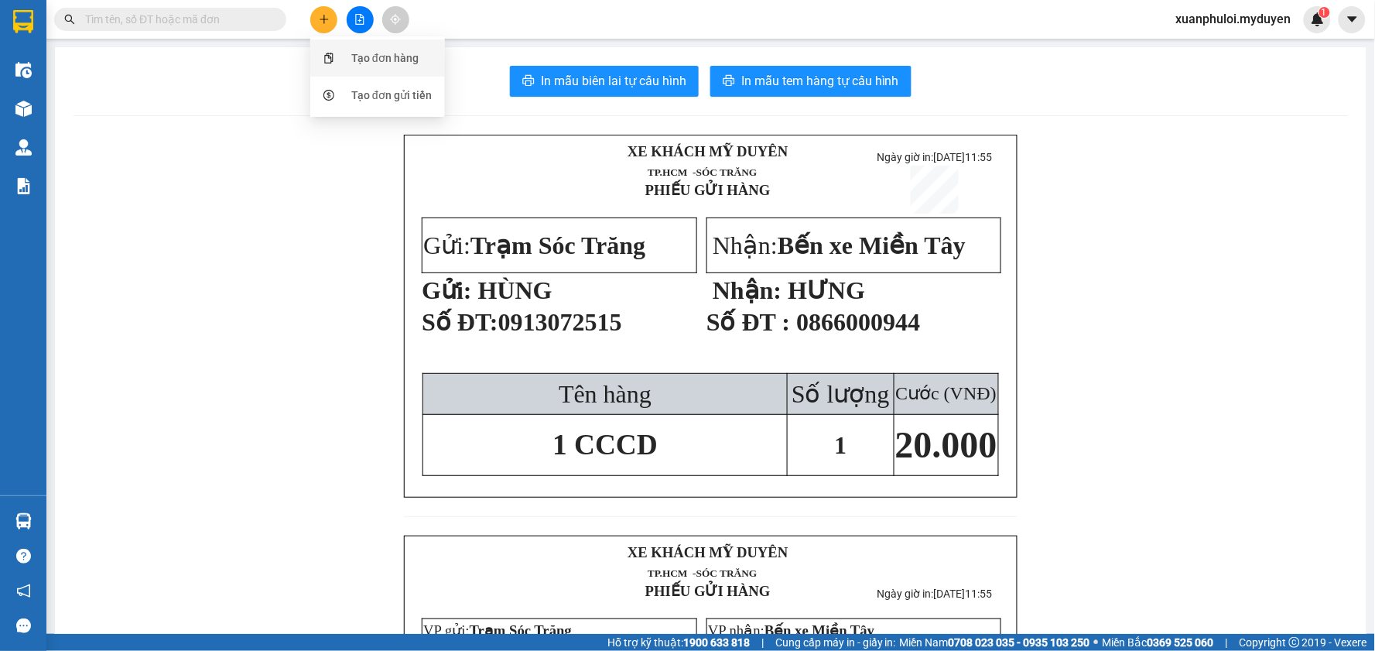
click at [374, 62] on div "Tạo đơn hàng" at bounding box center [384, 58] width 67 height 17
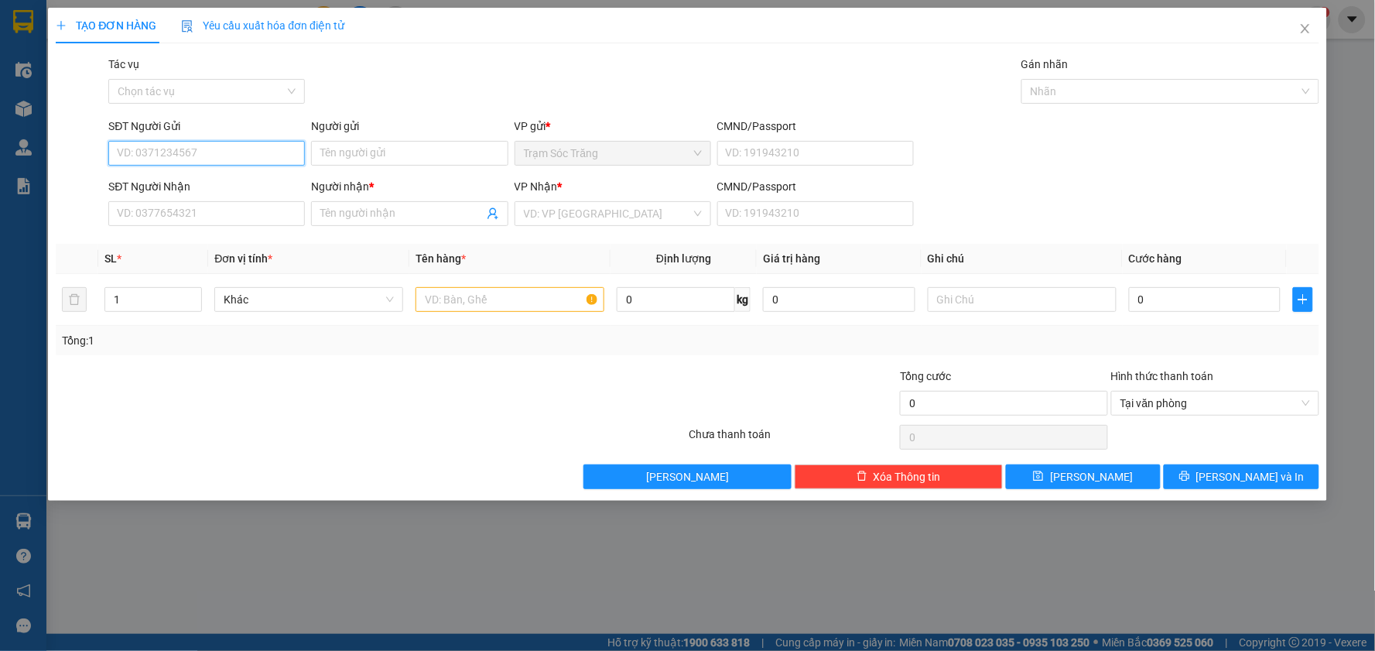
click at [228, 155] on input "SĐT Người Gửi" at bounding box center [206, 153] width 197 height 25
type input "0917069383"
click at [199, 186] on div "0917069383 - THU" at bounding box center [207, 184] width 178 height 17
type input "THU"
type input "0333434584"
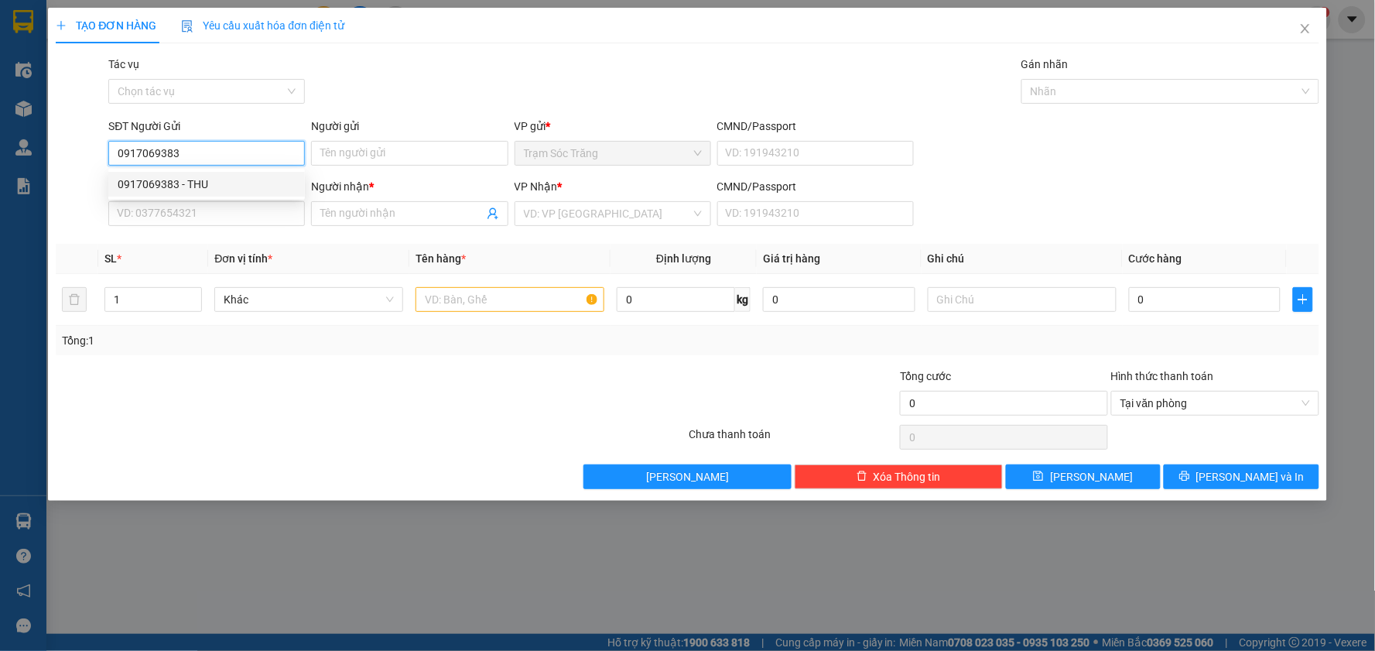
type input "NHAN"
type input "30.000"
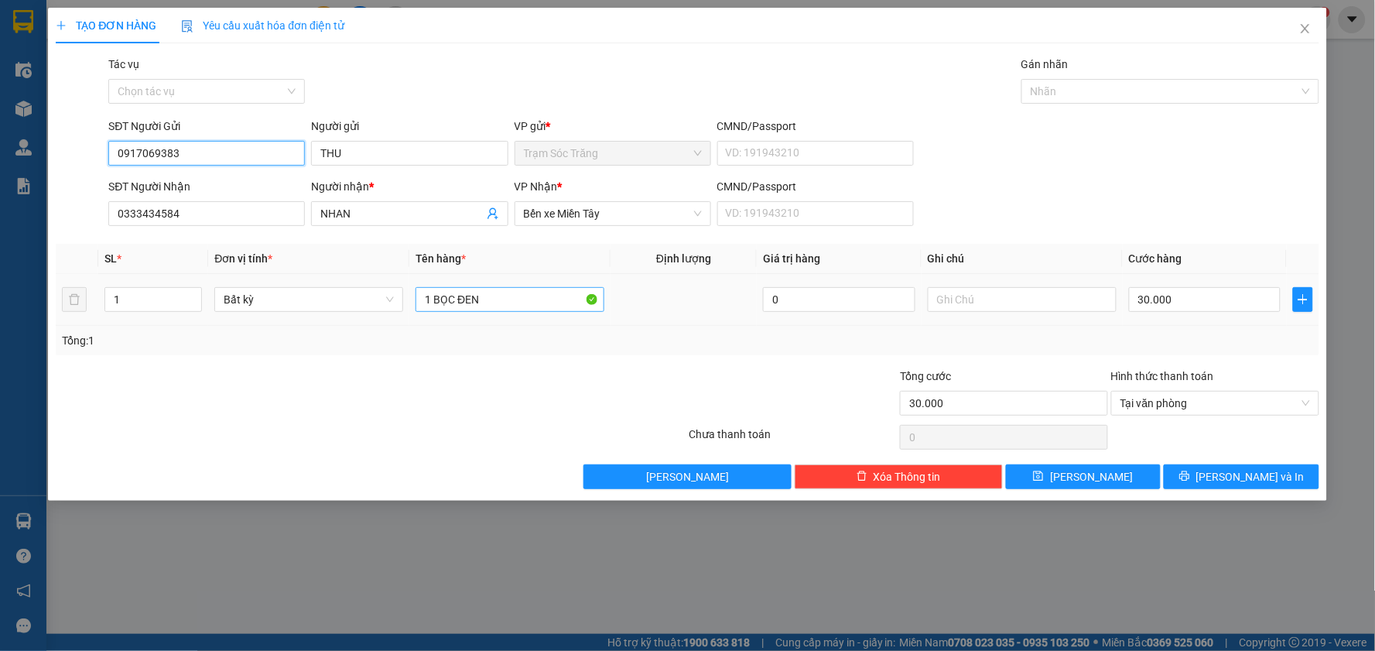
type input "0917069383"
click at [499, 299] on input "1 BỌC ĐEN" at bounding box center [510, 299] width 189 height 25
type input "1 CCCD"
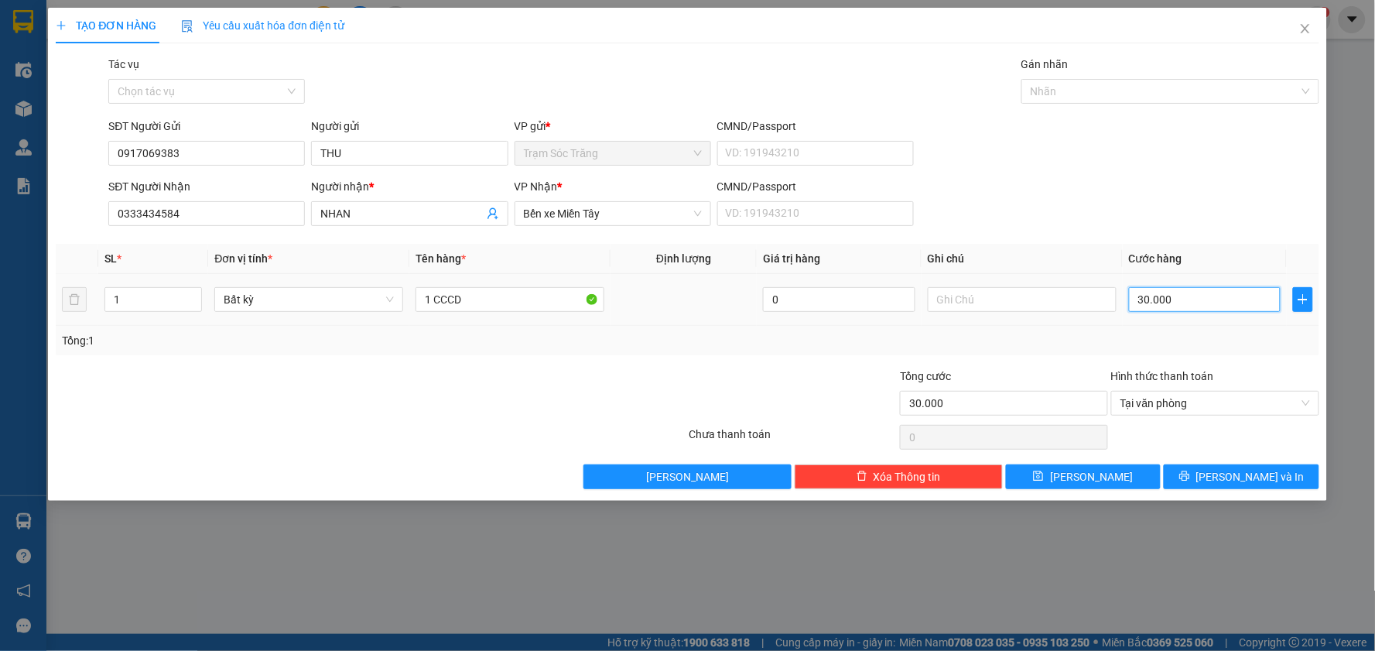
click at [1207, 298] on input "30.000" at bounding box center [1205, 299] width 152 height 25
type input "2"
type input "20"
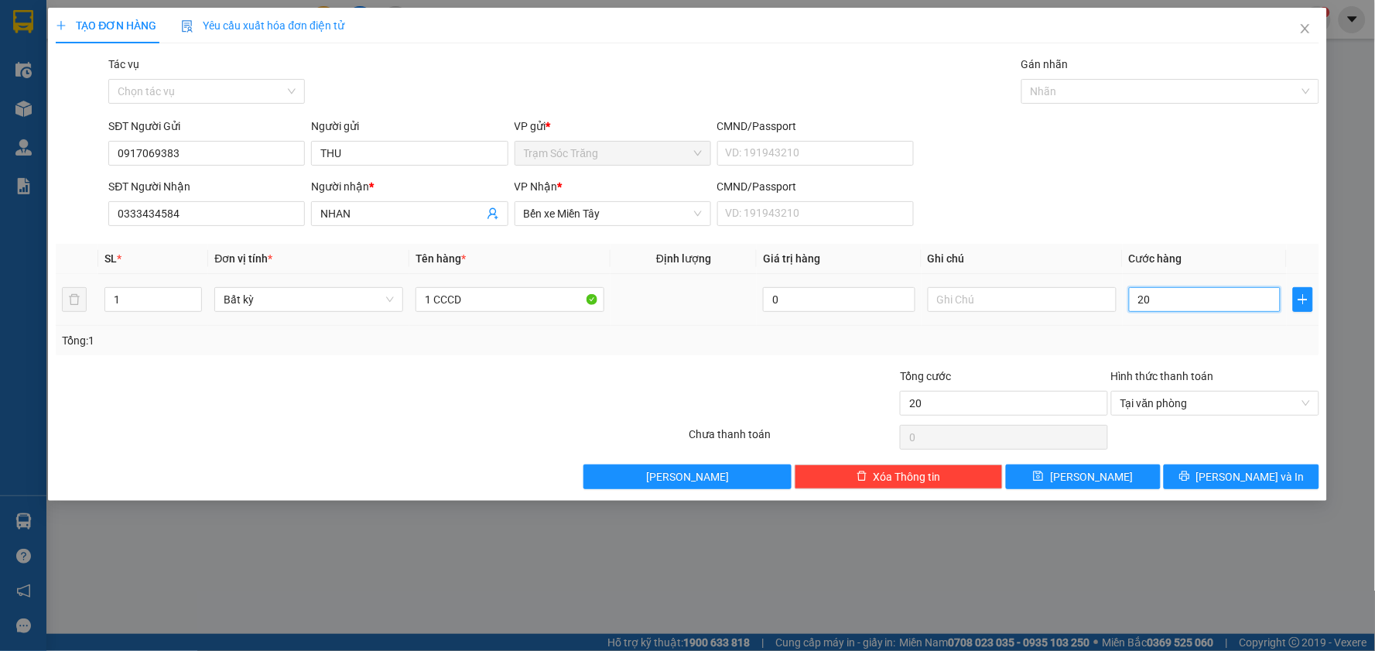
type input "200"
type input "2.000"
type input "20.000"
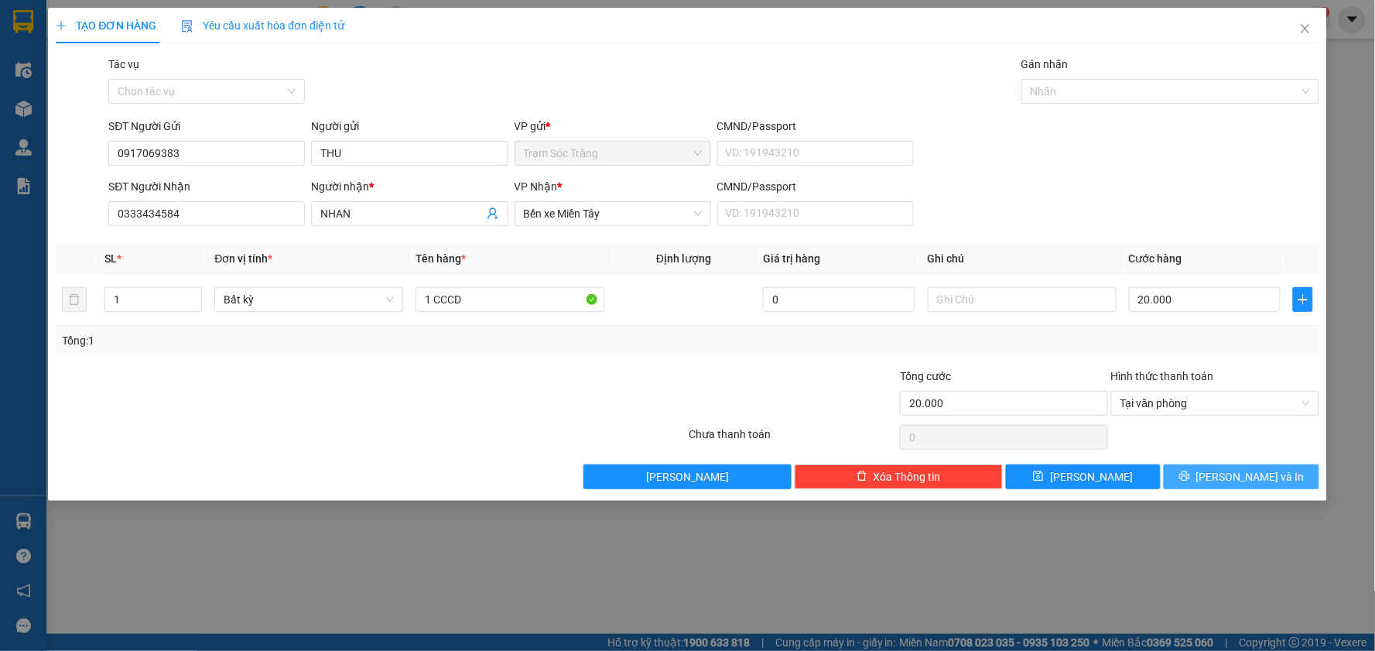
click at [1259, 480] on span "[PERSON_NAME] và In" at bounding box center [1251, 476] width 108 height 17
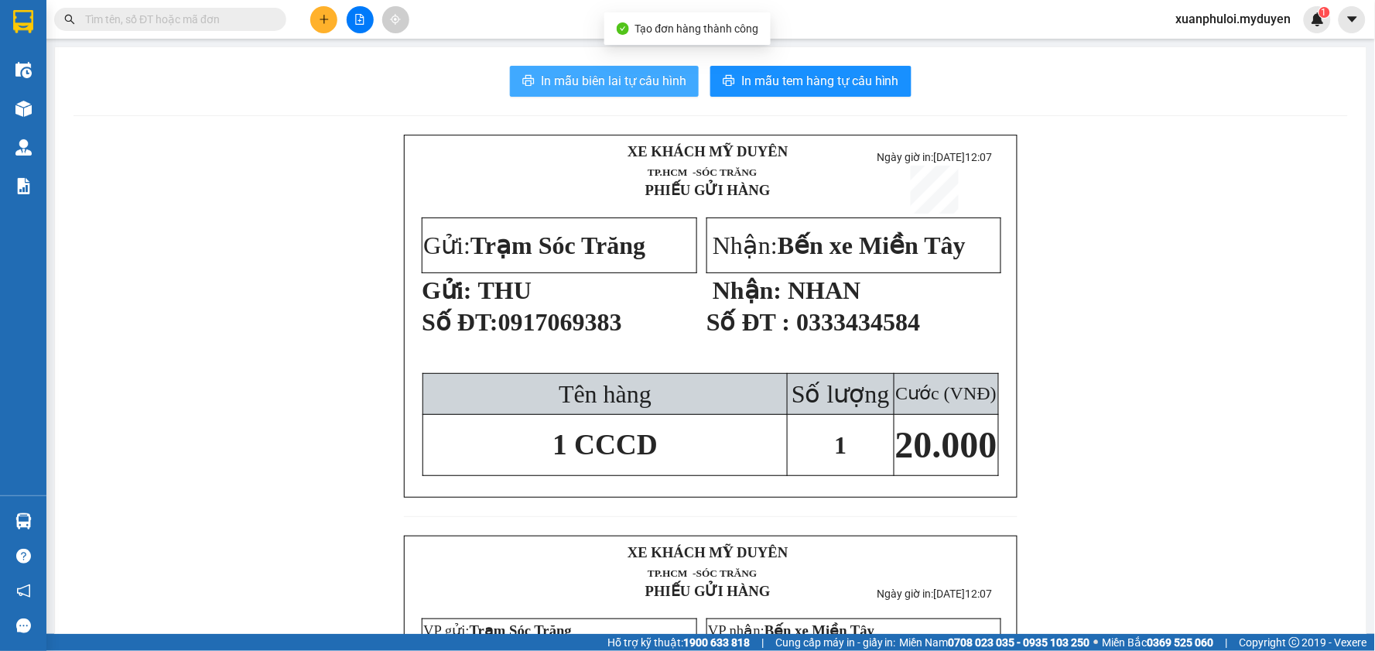
click at [628, 81] on span "In mẫu biên lai tự cấu hình" at bounding box center [614, 80] width 146 height 19
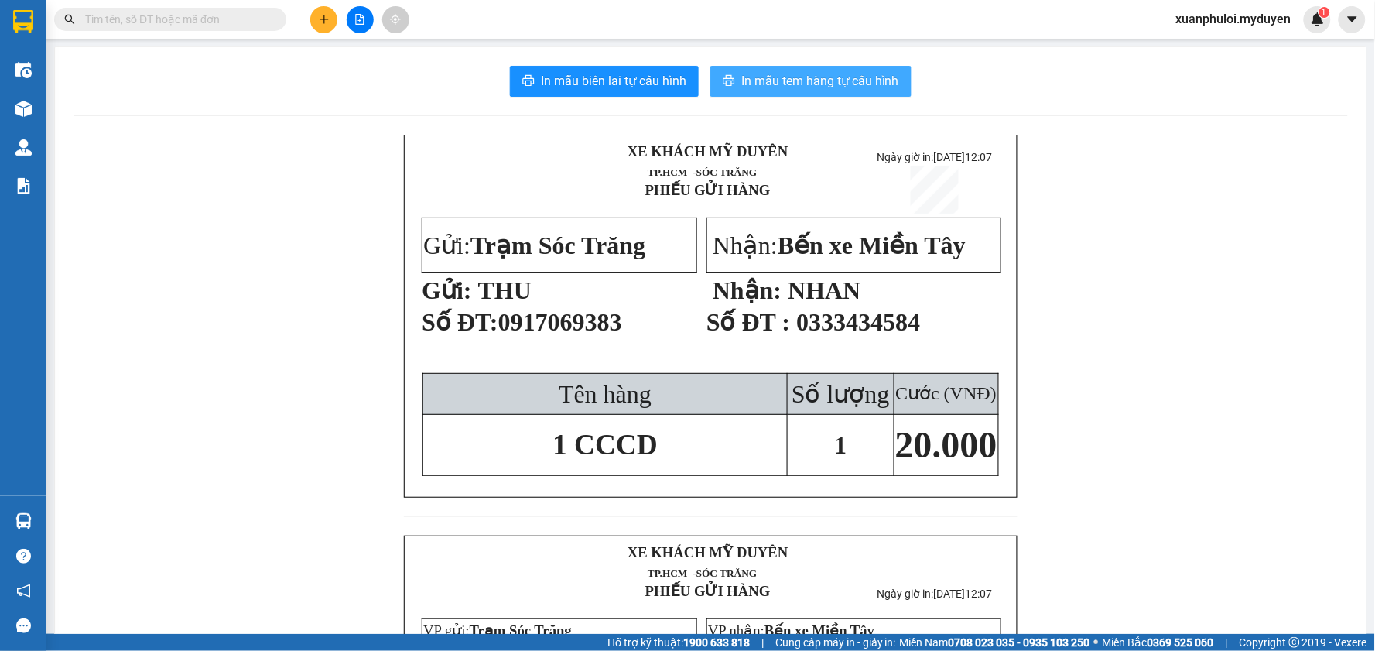
drag, startPoint x: 861, startPoint y: 349, endPoint x: 840, endPoint y: 74, distance: 275.6
click at [840, 74] on span "In mẫu tem hàng tự cấu hình" at bounding box center [820, 80] width 158 height 19
click at [320, 14] on icon "plus" at bounding box center [324, 19] width 11 height 11
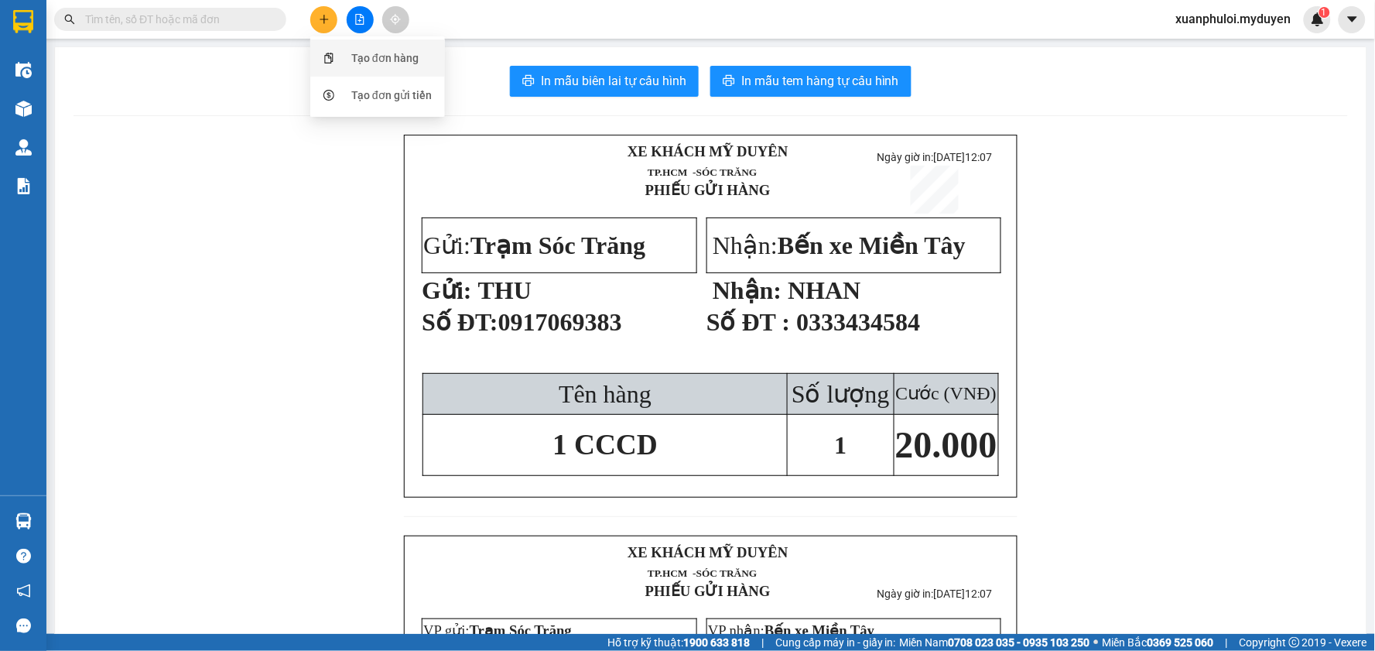
click at [358, 53] on div "Tạo đơn hàng" at bounding box center [384, 58] width 67 height 17
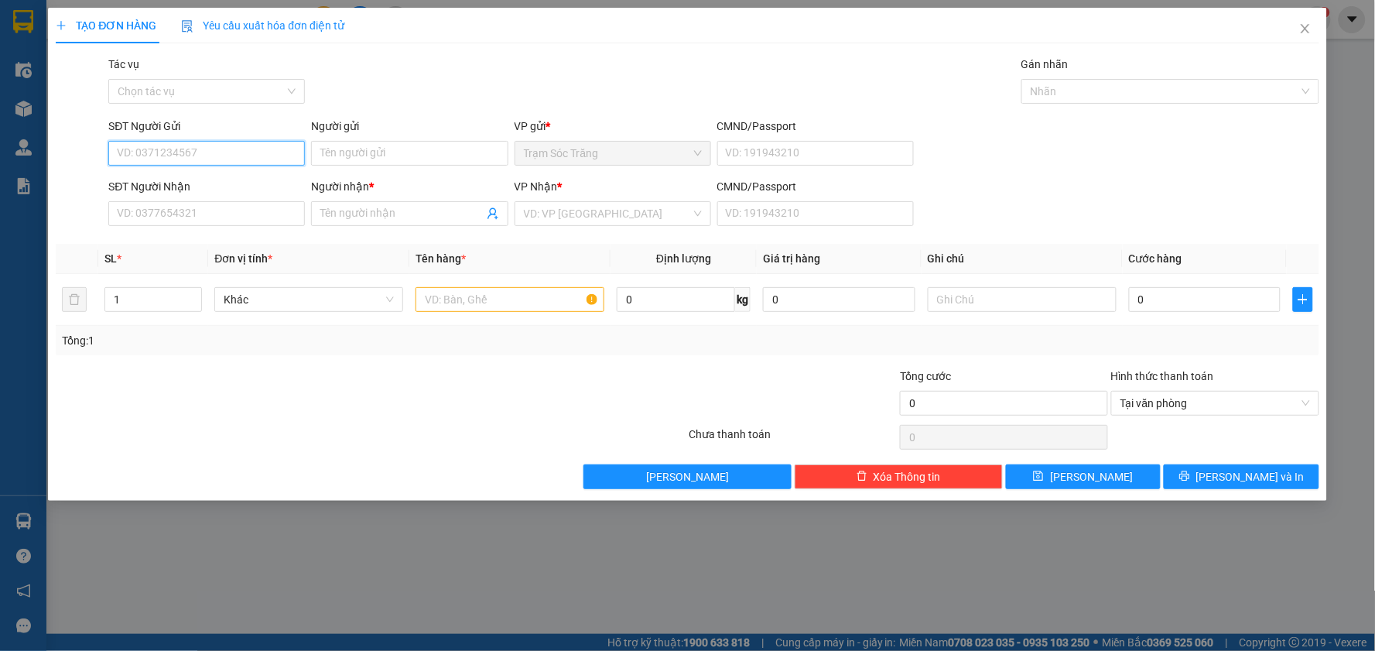
click at [191, 141] on input "SĐT Người Gửi" at bounding box center [206, 153] width 197 height 25
type input "0348535326"
click at [222, 179] on div "0348535326 - MAI" at bounding box center [207, 184] width 178 height 17
type input "MAI"
type input "0344701454"
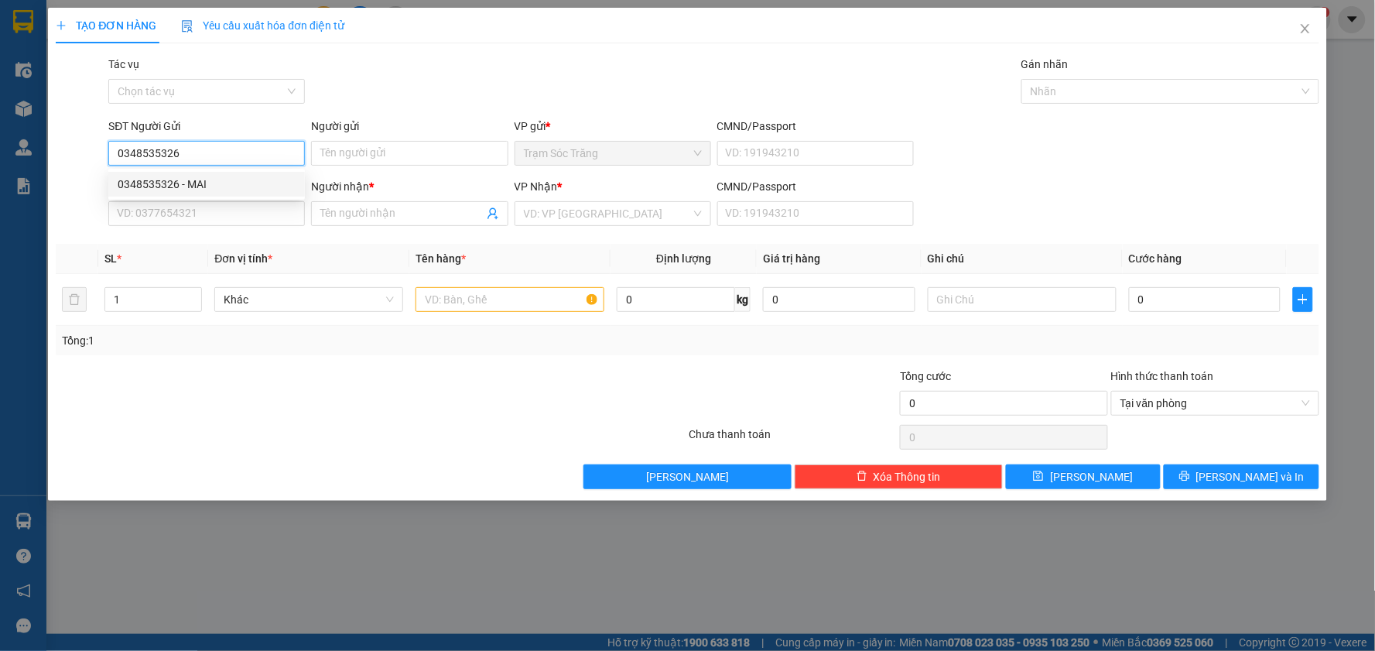
type input "TRUNG HIẾU"
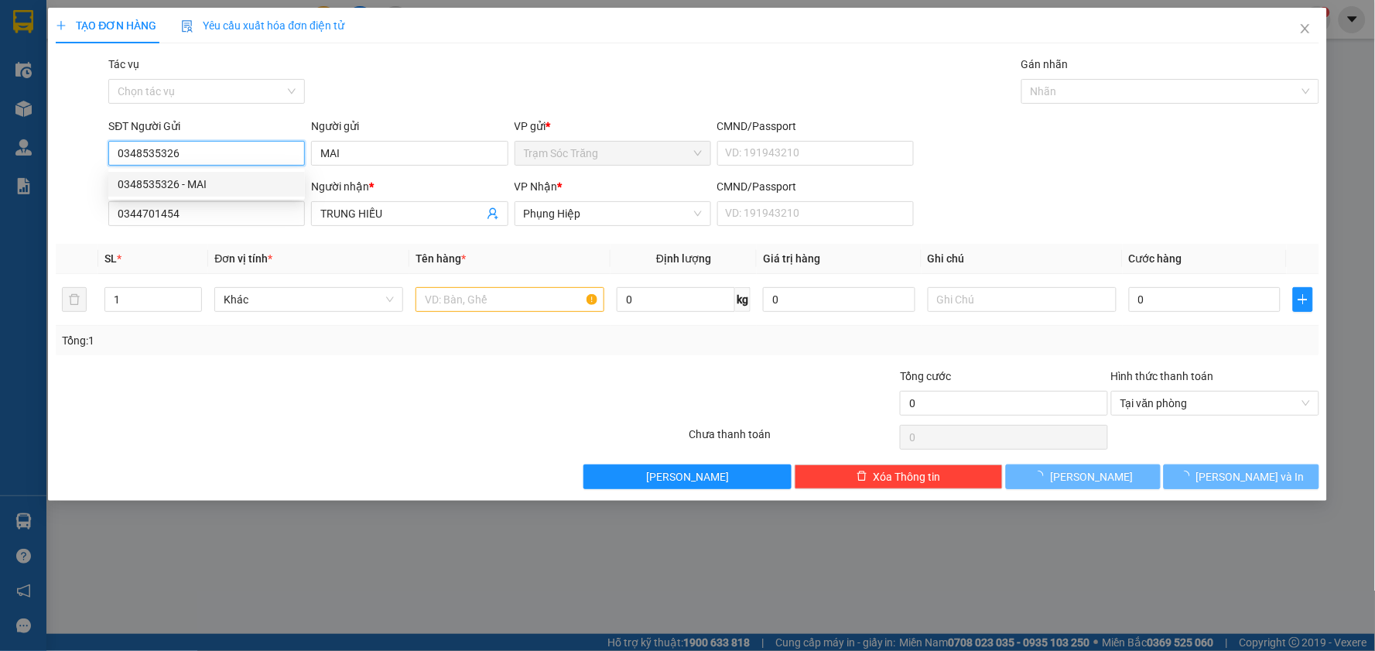
type input "50.000"
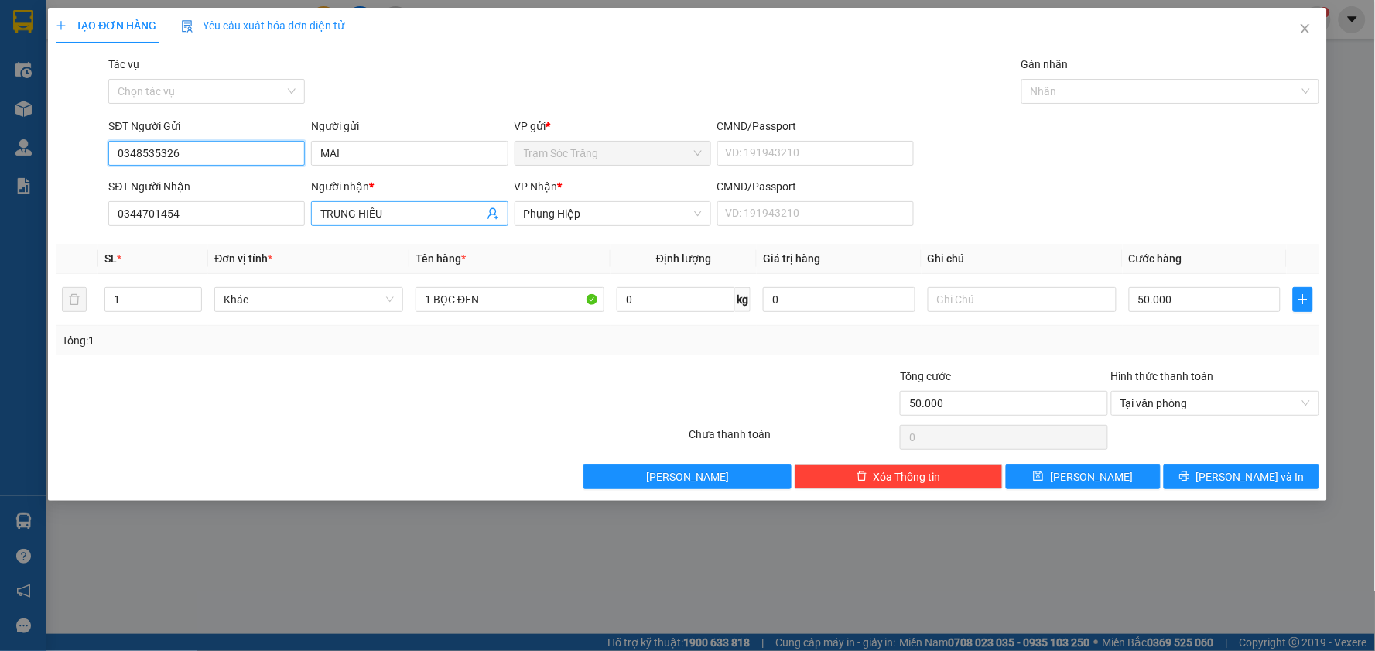
type input "0348535326"
click at [418, 213] on input "TRUNG HIẾU" at bounding box center [401, 213] width 163 height 17
click at [410, 210] on input "TRUNG HIẾU" at bounding box center [401, 213] width 163 height 17
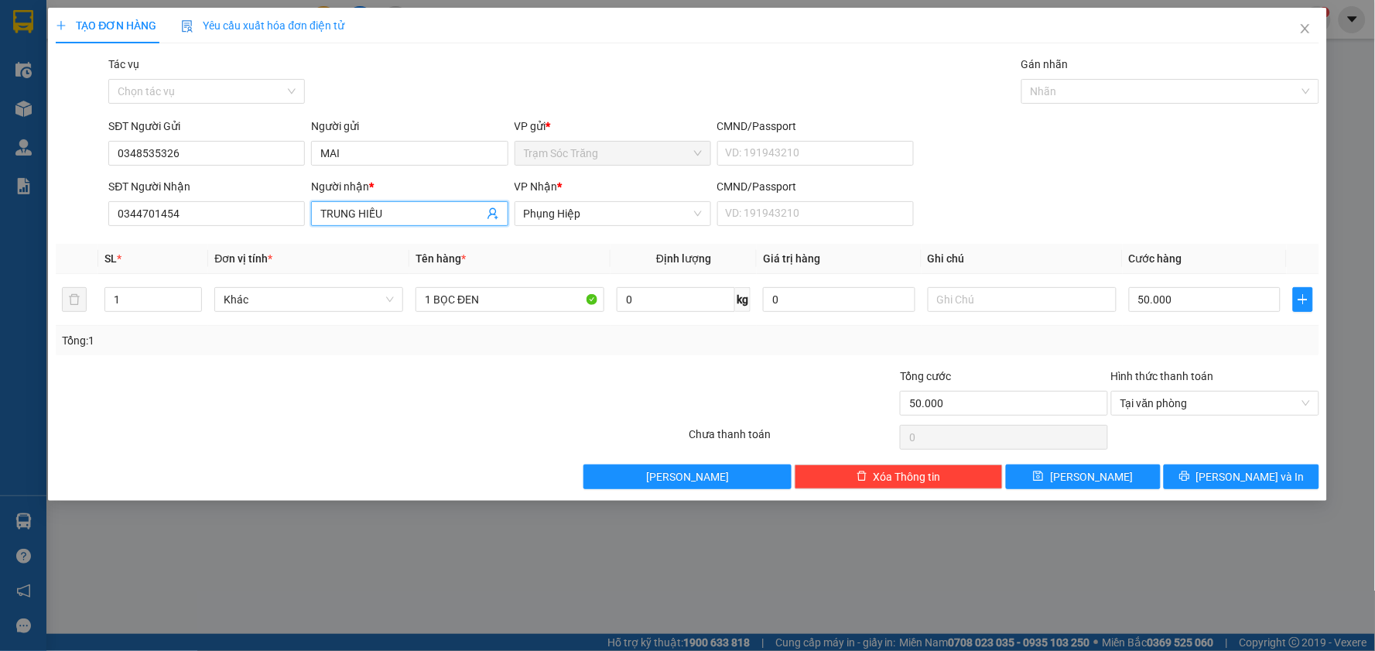
click at [410, 210] on input "TRUNG HIẾU" at bounding box center [401, 213] width 163 height 17
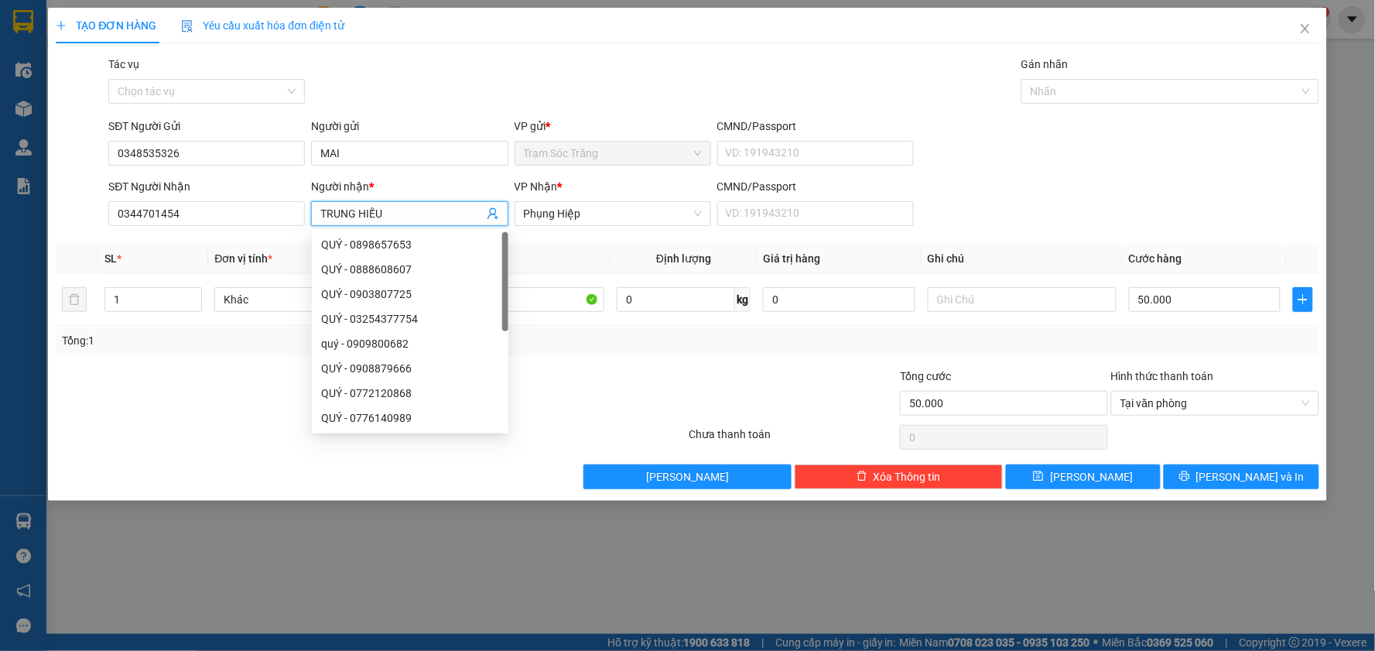
click at [410, 210] on input "TRUNG HIẾU" at bounding box center [401, 213] width 163 height 17
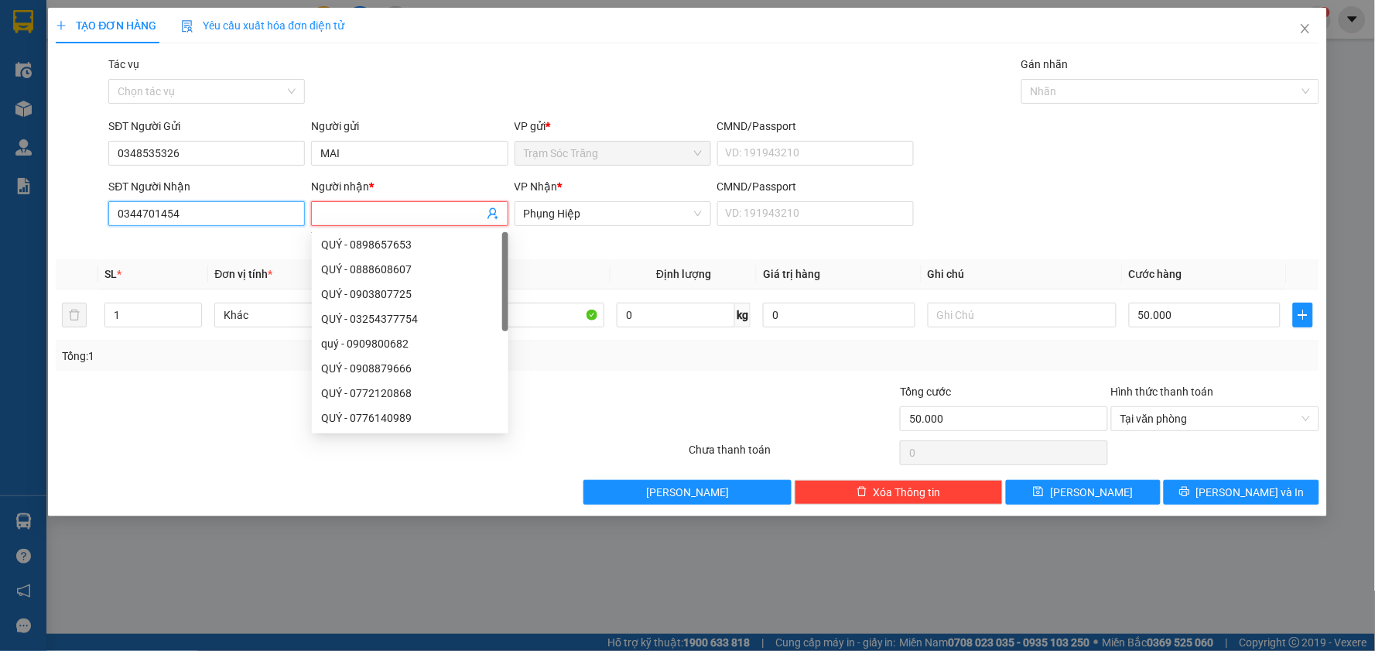
click at [235, 215] on input "0344701454" at bounding box center [206, 213] width 197 height 25
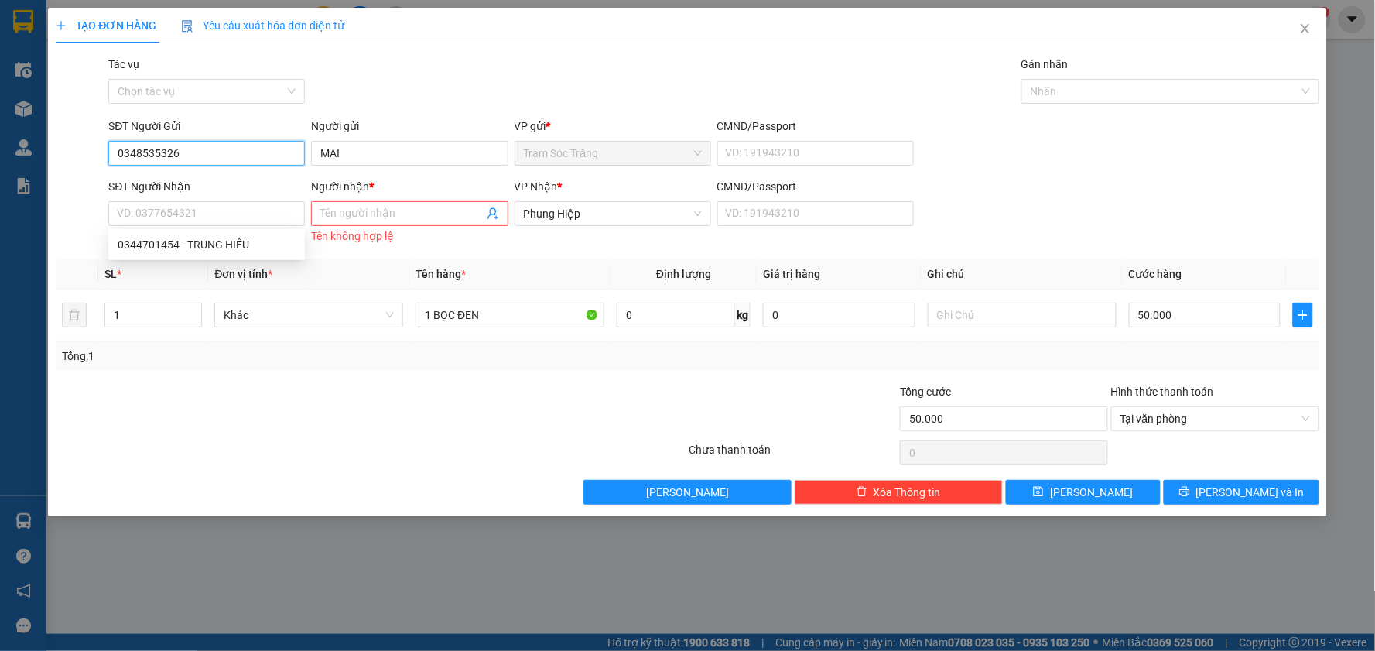
click at [198, 156] on input "0348535326" at bounding box center [206, 153] width 197 height 25
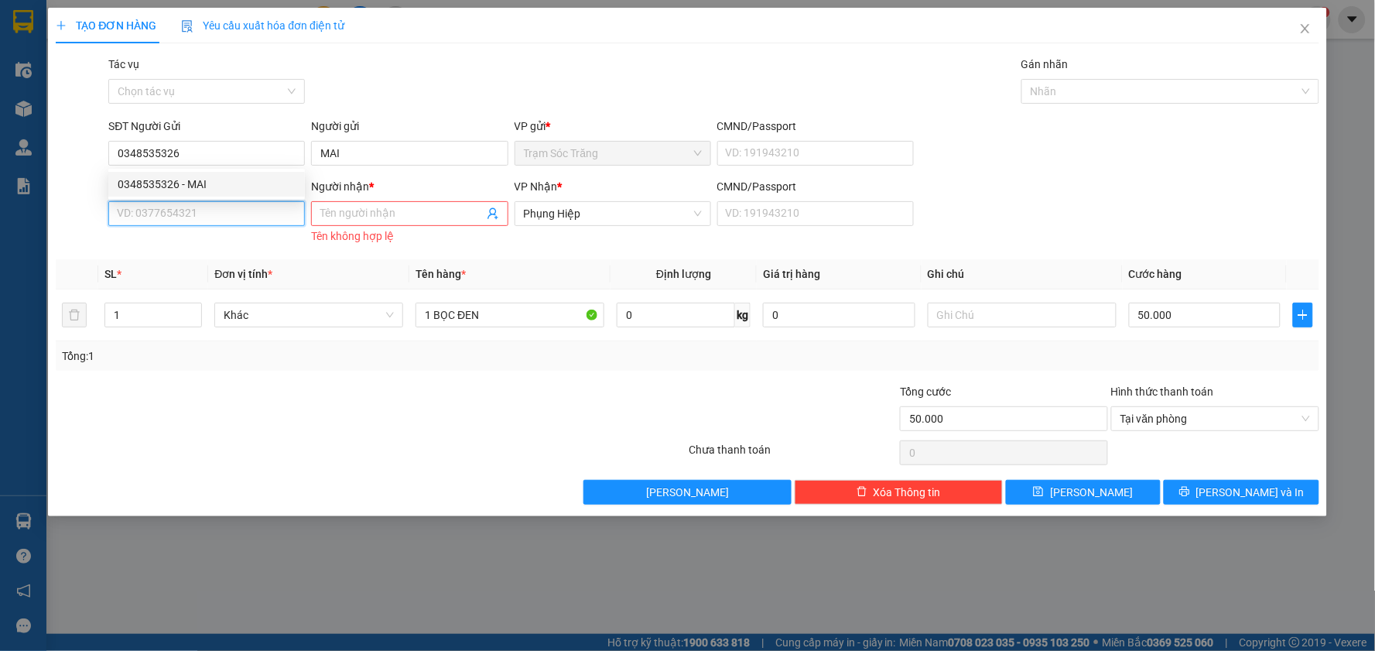
click at [224, 226] on input "SĐT Người Nhận" at bounding box center [206, 213] width 197 height 25
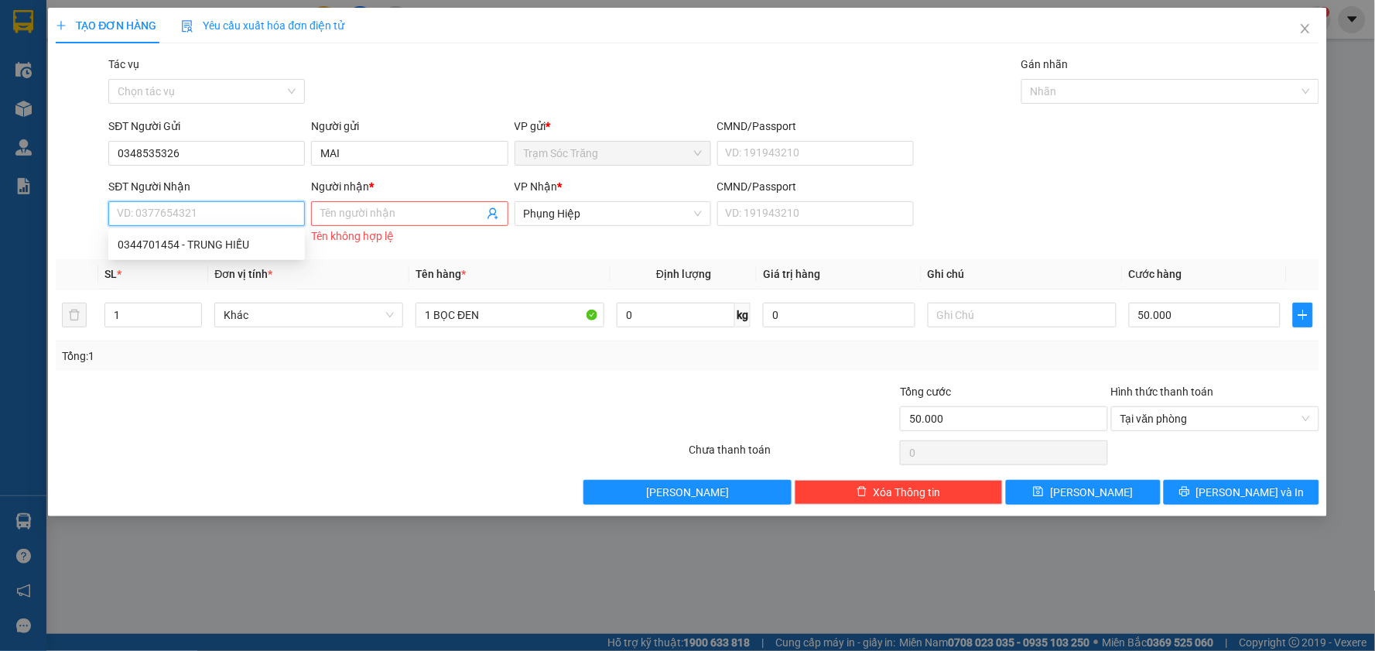
paste input "0348535326"
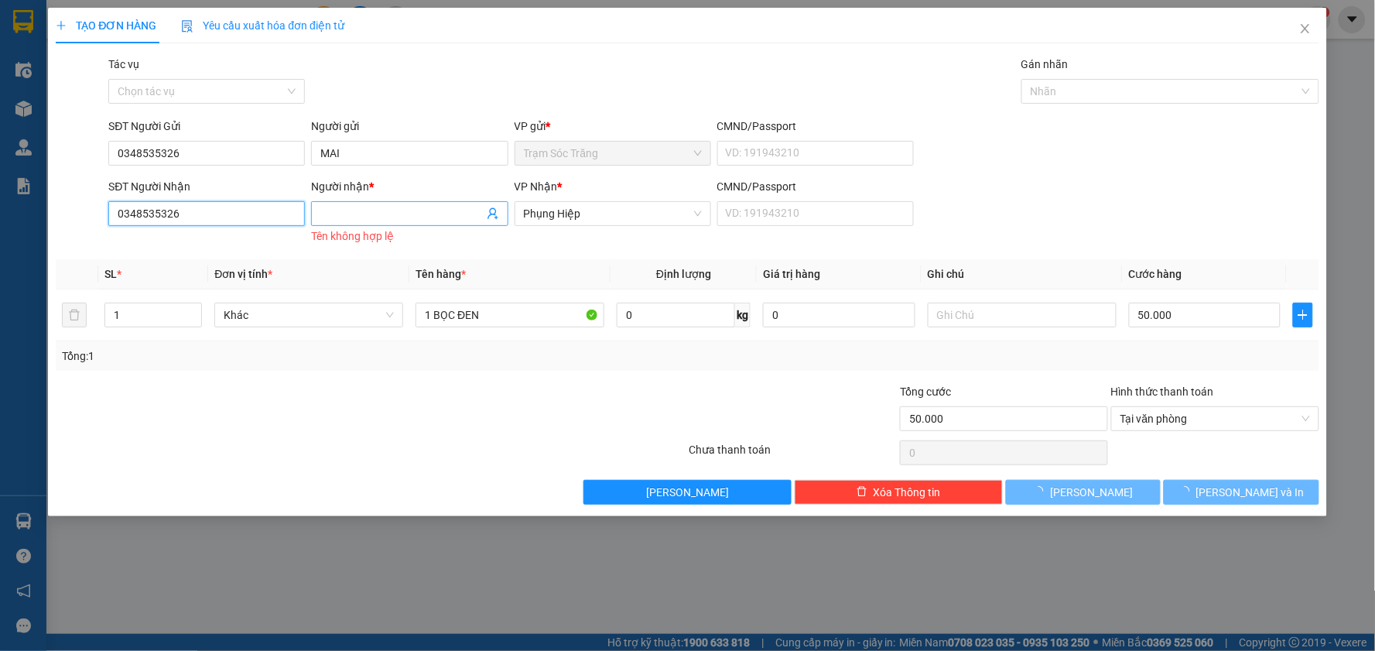
type input "0348535326"
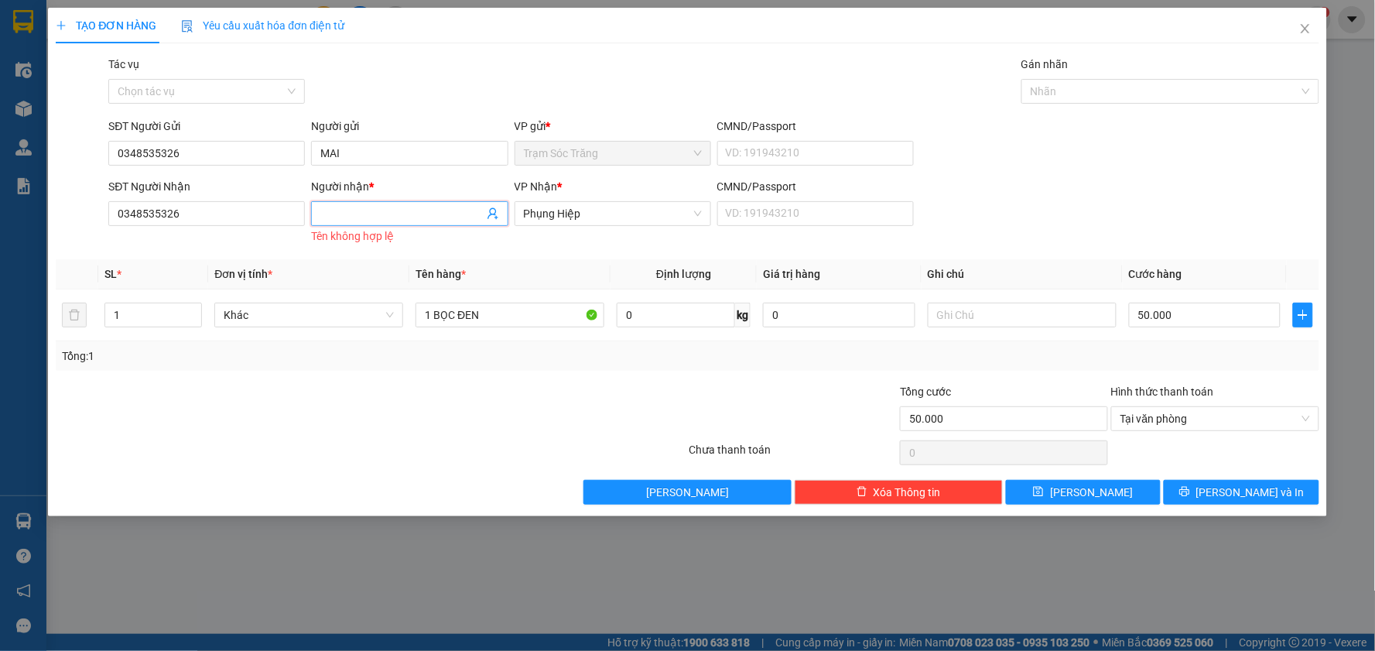
click at [372, 220] on input "Người nhận *" at bounding box center [401, 213] width 163 height 17
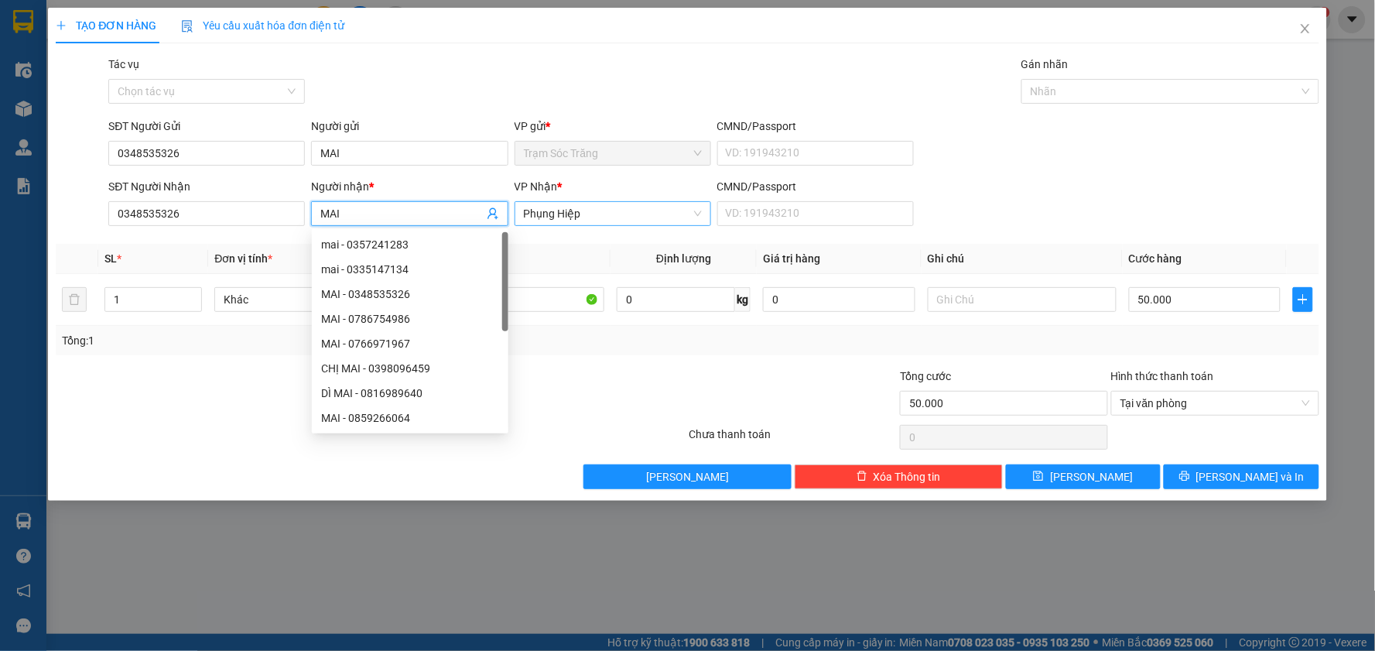
click at [568, 211] on span "Phụng Hiệp" at bounding box center [613, 213] width 178 height 23
type input "MAI"
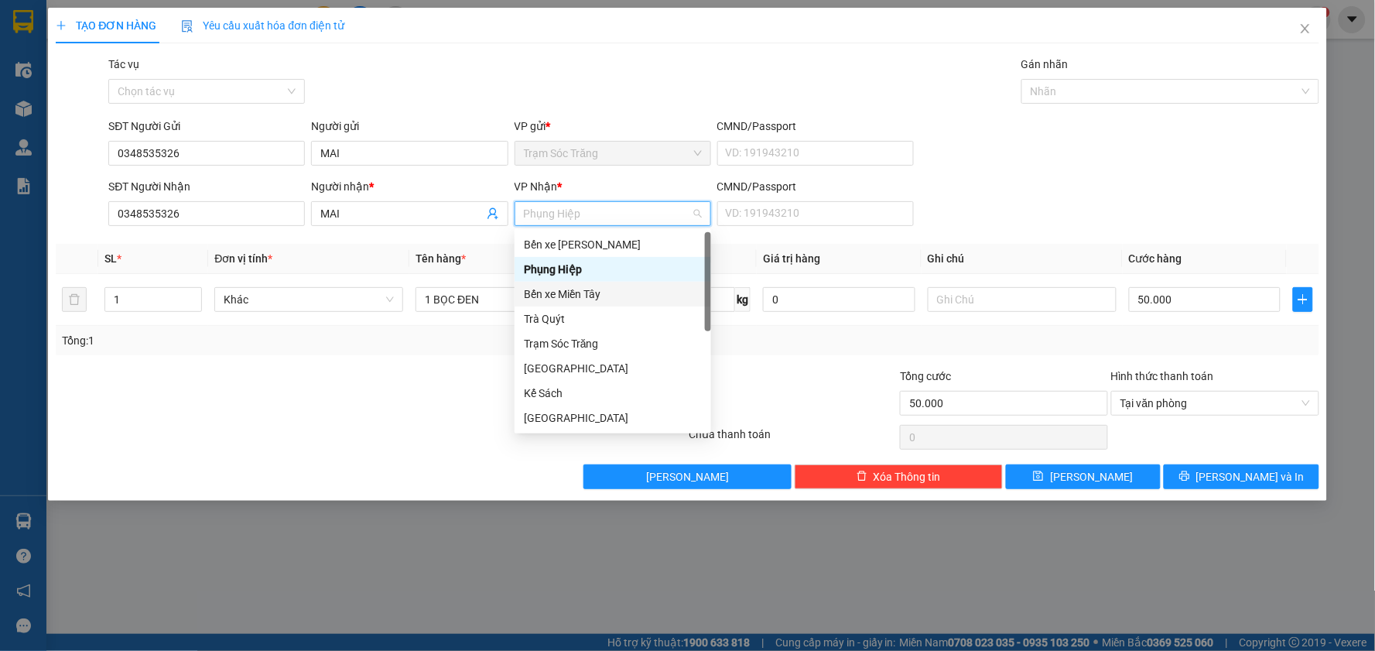
click at [590, 297] on div "Bến xe Miền Tây" at bounding box center [613, 294] width 178 height 17
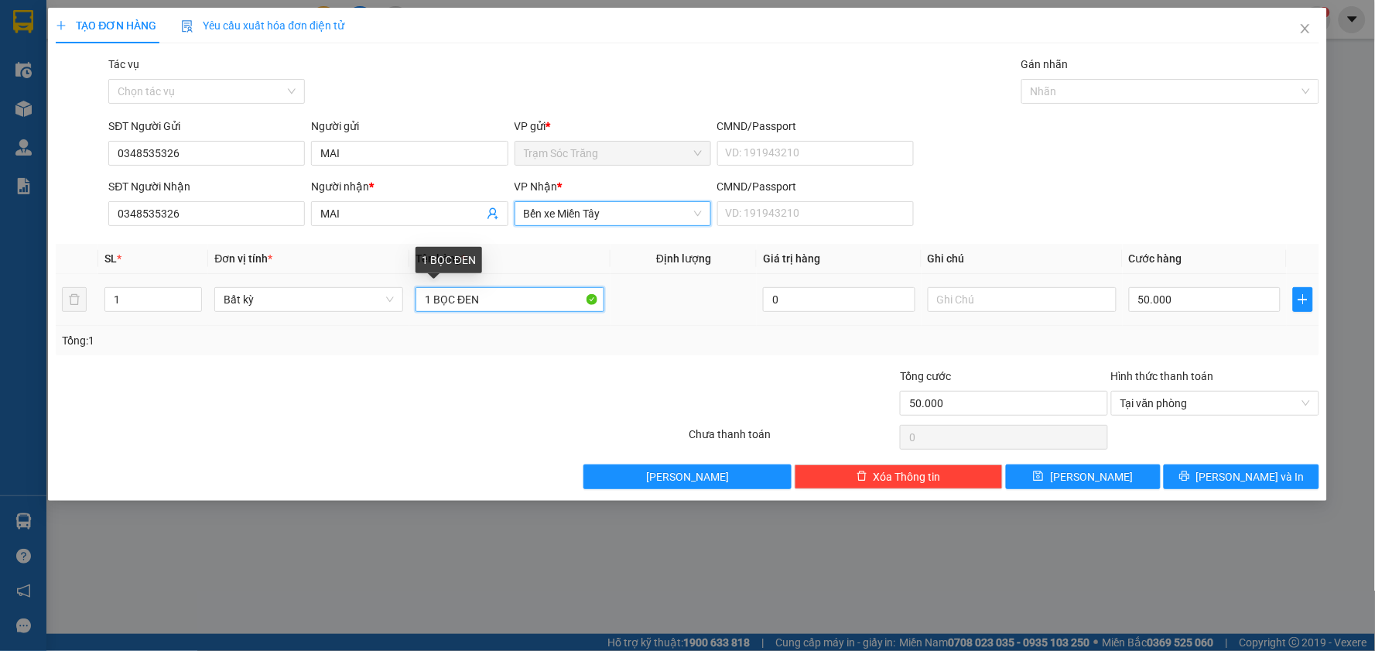
click at [520, 303] on input "1 BỌC ĐEN" at bounding box center [510, 299] width 189 height 25
click at [519, 300] on input "1 BỌC ĐEN" at bounding box center [510, 299] width 189 height 25
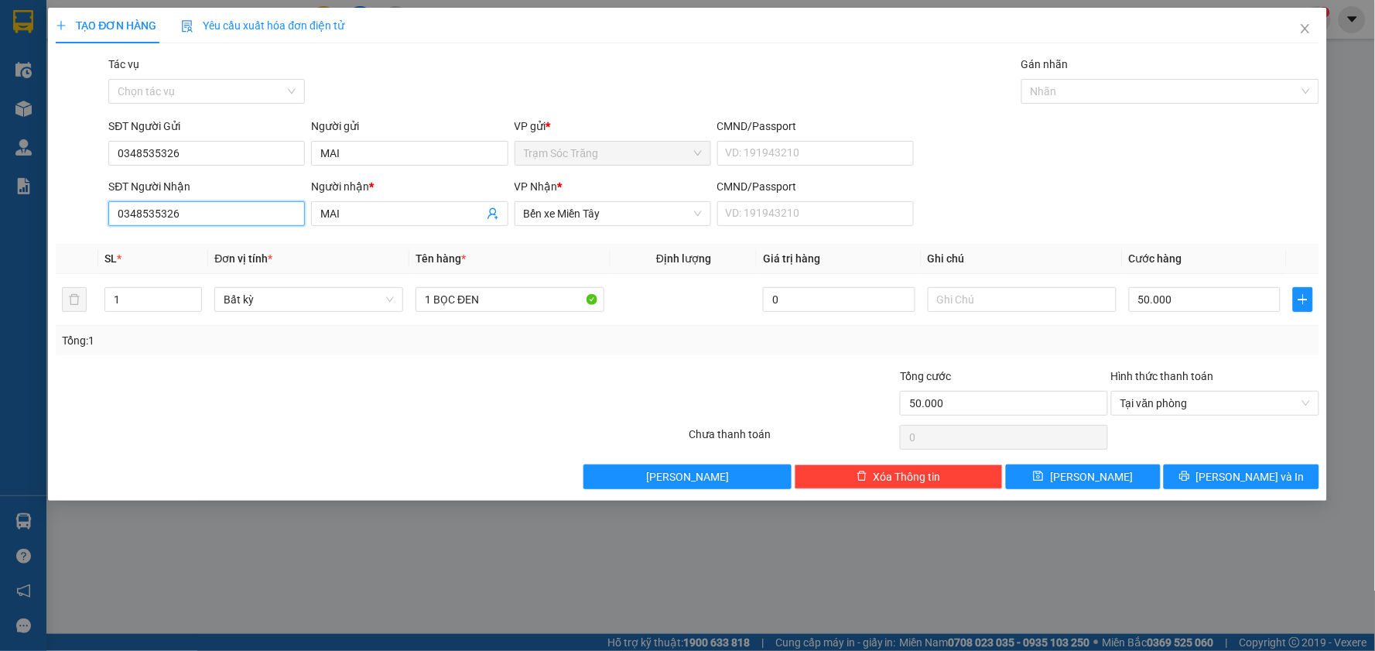
click at [234, 215] on input "0348535326" at bounding box center [206, 213] width 197 height 25
click at [351, 215] on input "MAI" at bounding box center [401, 213] width 163 height 17
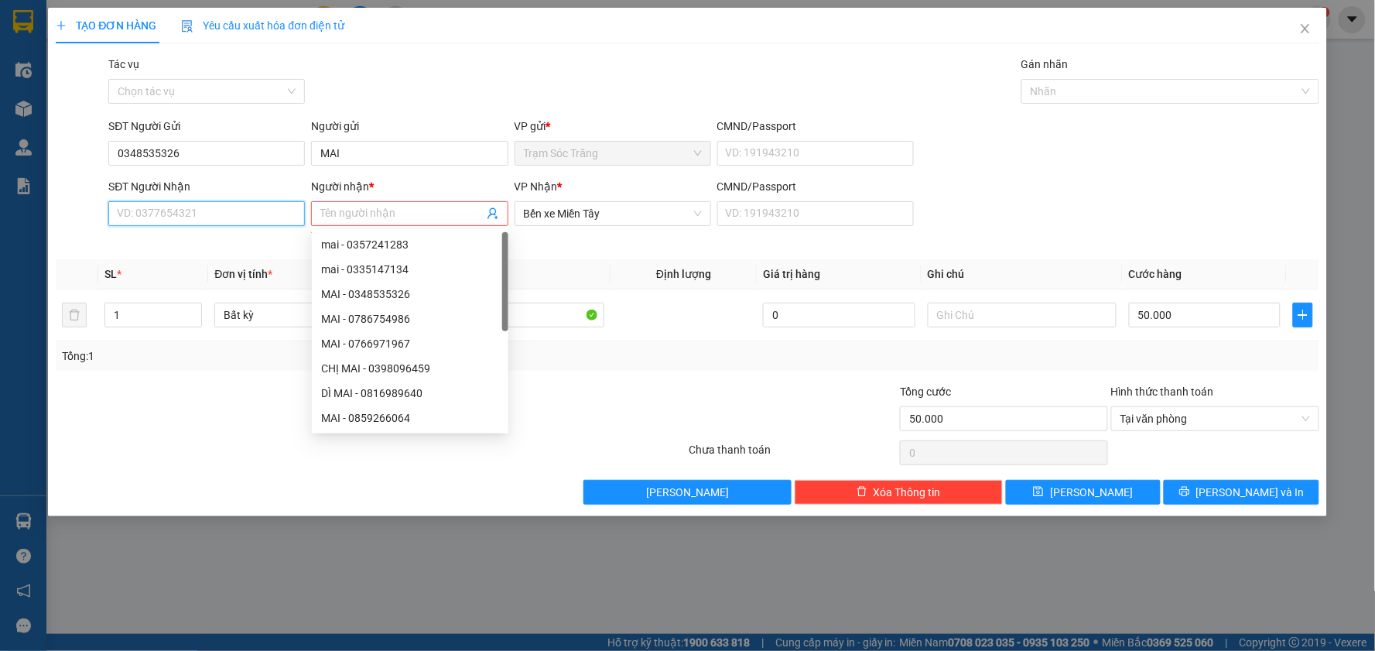
click at [234, 221] on input "SĐT Người Nhận" at bounding box center [206, 213] width 197 height 25
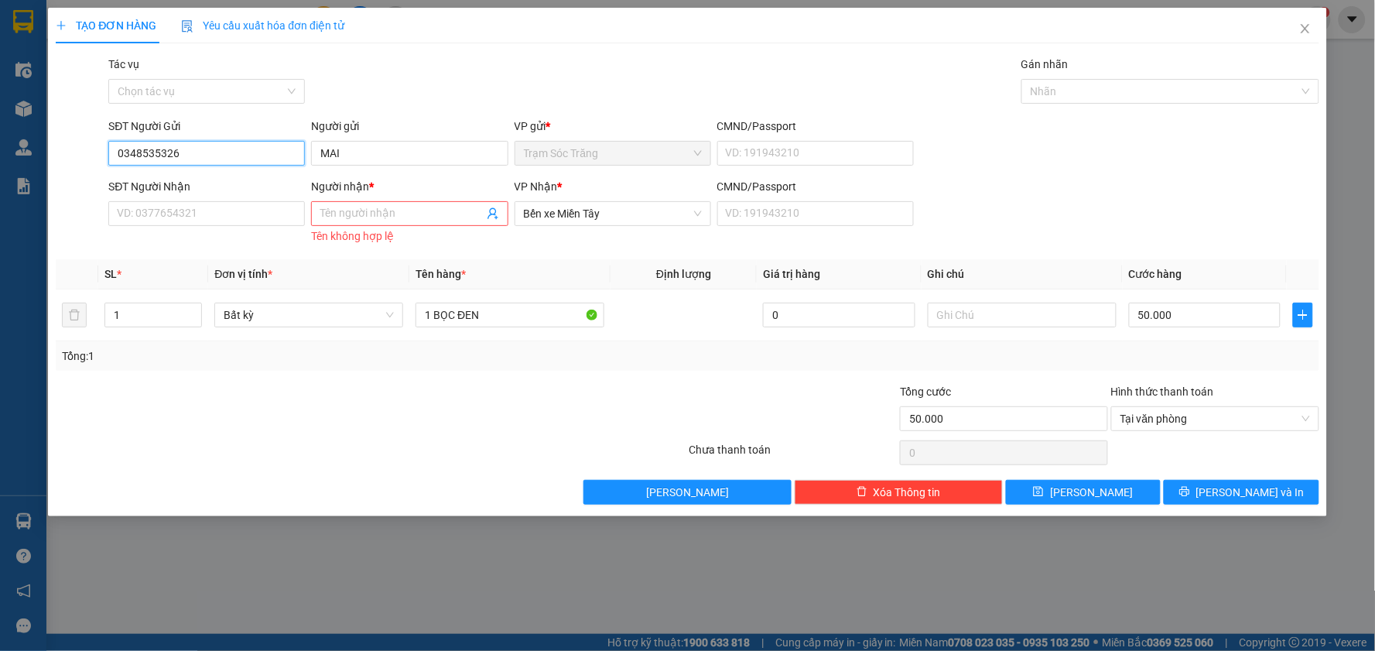
click at [218, 159] on input "0348535326" at bounding box center [206, 153] width 197 height 25
click at [217, 207] on input "SĐT Người Nhận" at bounding box center [206, 213] width 197 height 25
click at [234, 149] on input "0348535326" at bounding box center [206, 153] width 197 height 25
click at [365, 149] on input "MAI" at bounding box center [409, 153] width 197 height 25
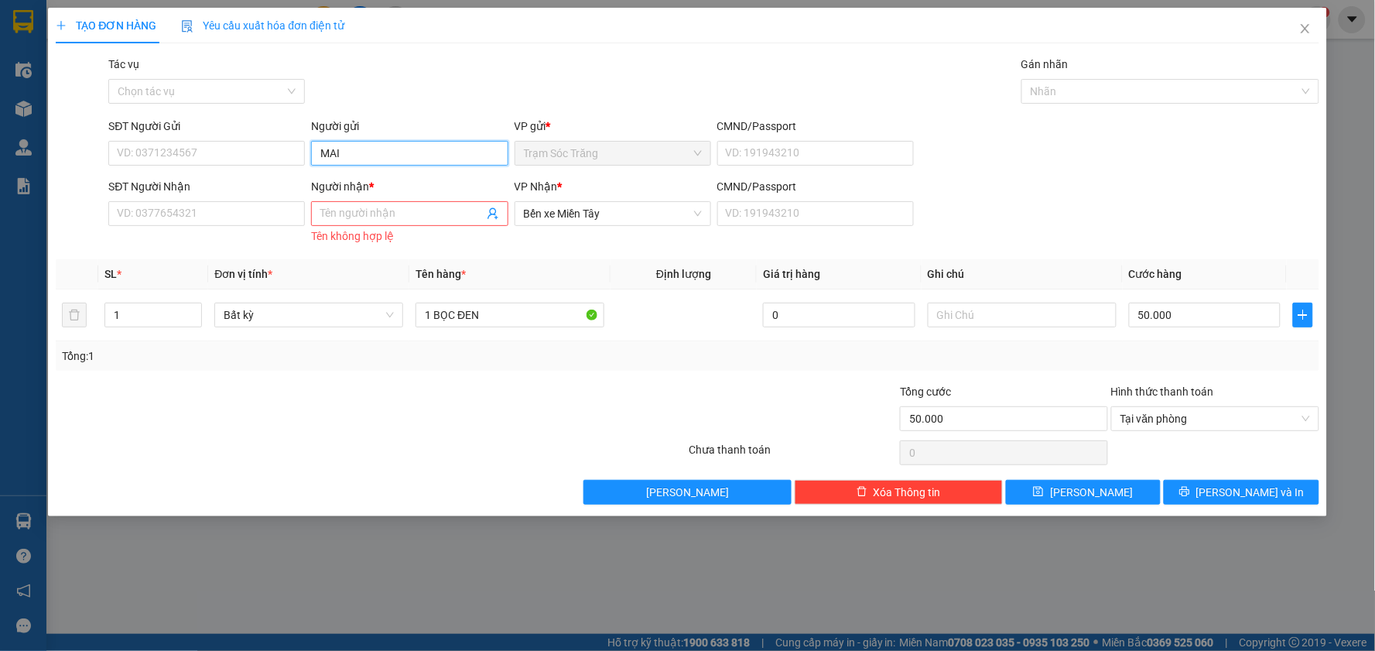
click at [365, 149] on input "MAI" at bounding box center [409, 153] width 197 height 25
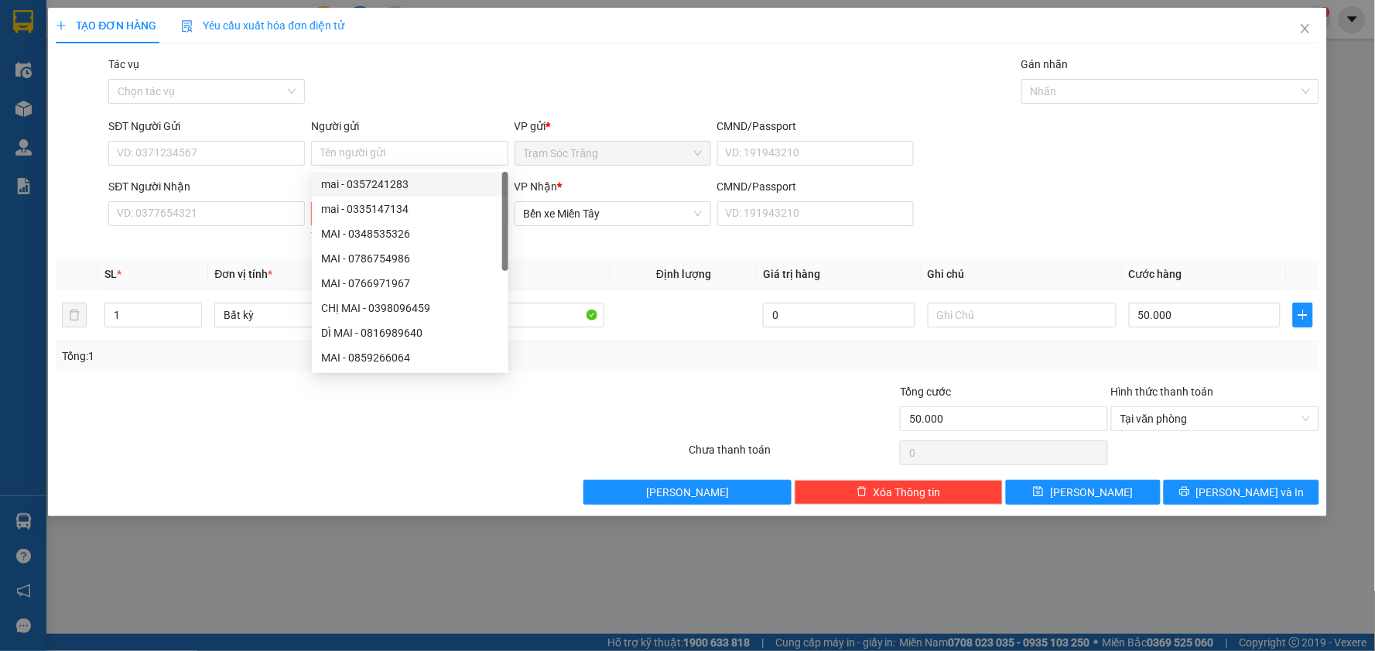
click at [619, 200] on div "VP Nhận *" at bounding box center [613, 189] width 197 height 23
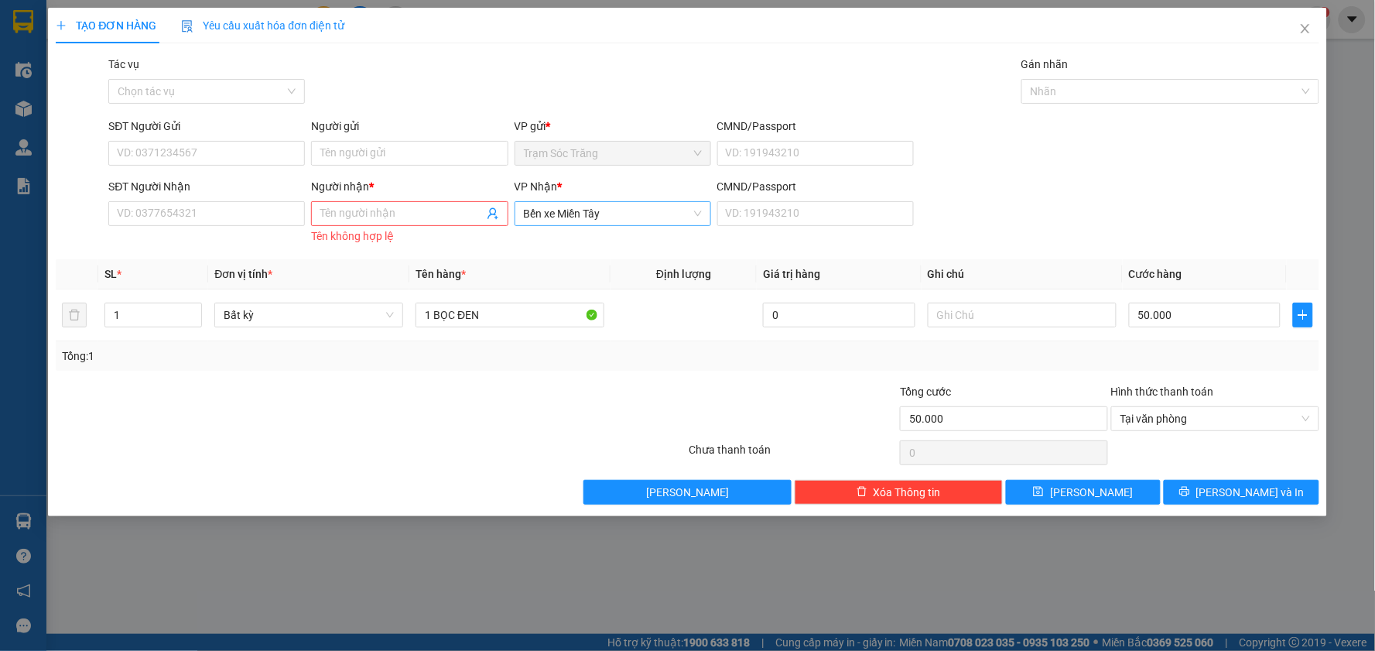
click at [590, 215] on span "Bến xe Miền Tây" at bounding box center [613, 213] width 178 height 23
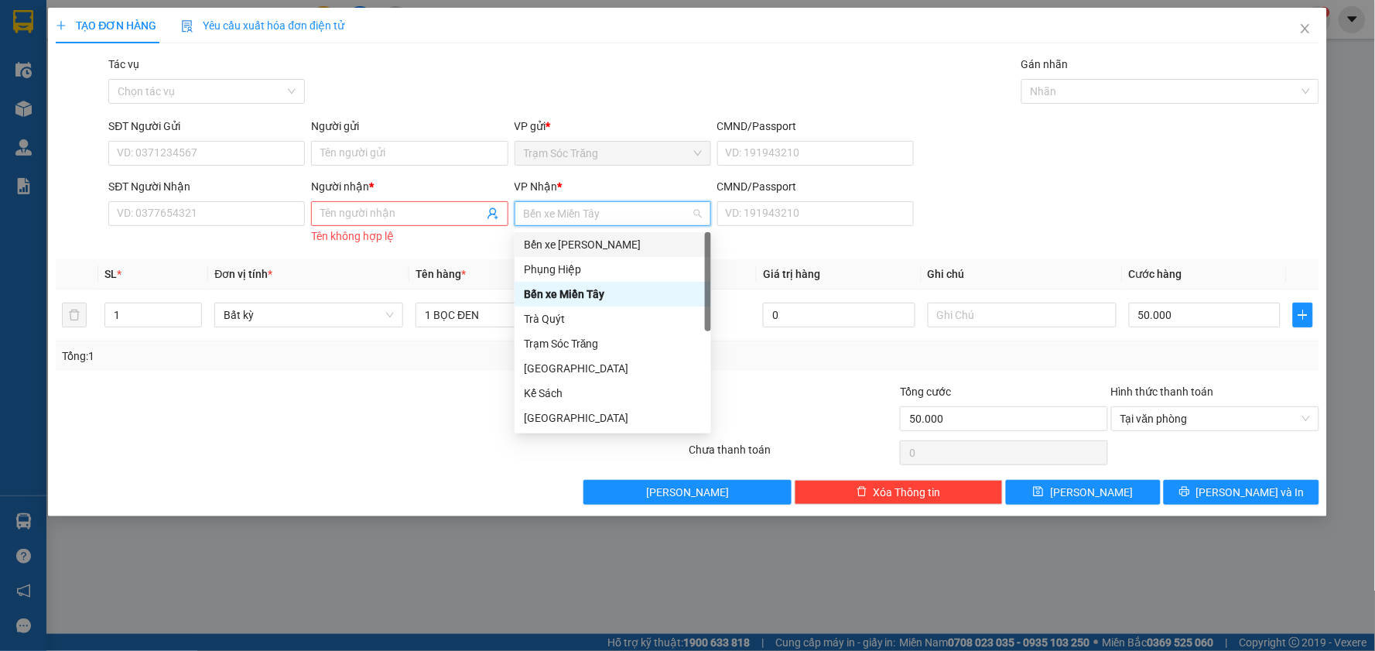
click at [625, 172] on div "VP gửi * Trạm Sóc Trăng" at bounding box center [613, 145] width 203 height 54
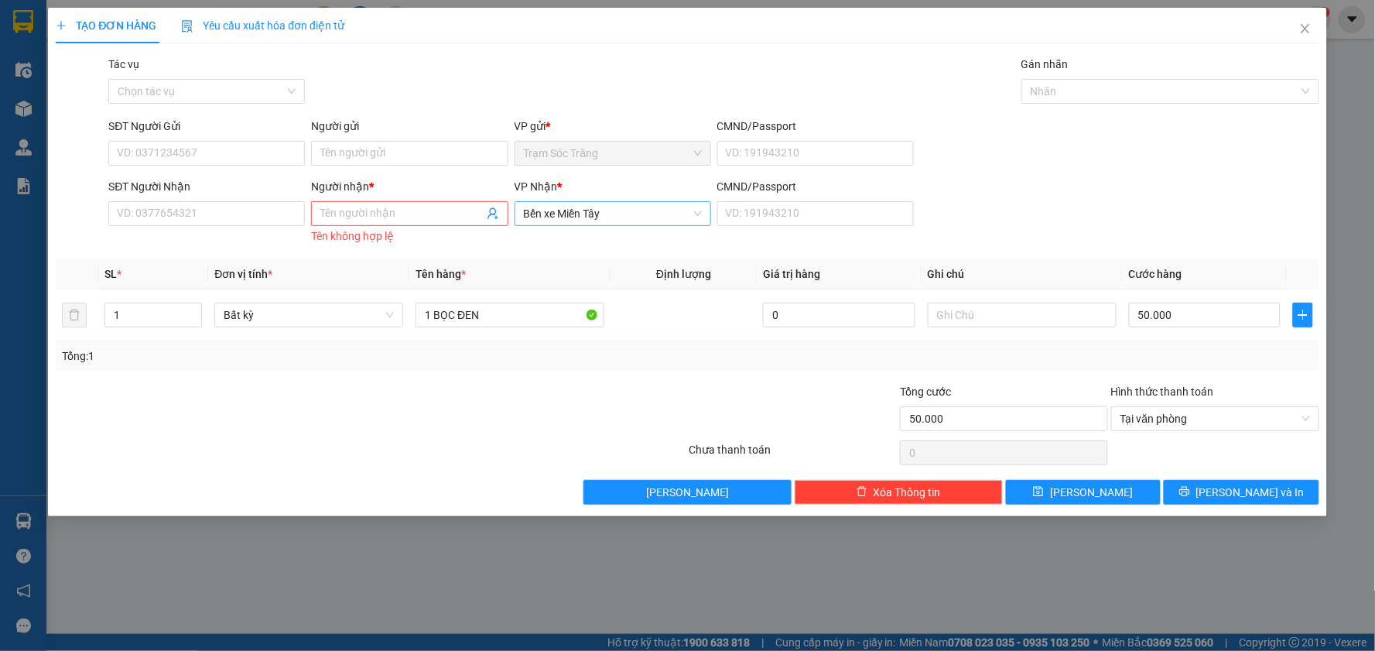
click at [609, 213] on span "Bến xe Miền Tây" at bounding box center [613, 213] width 178 height 23
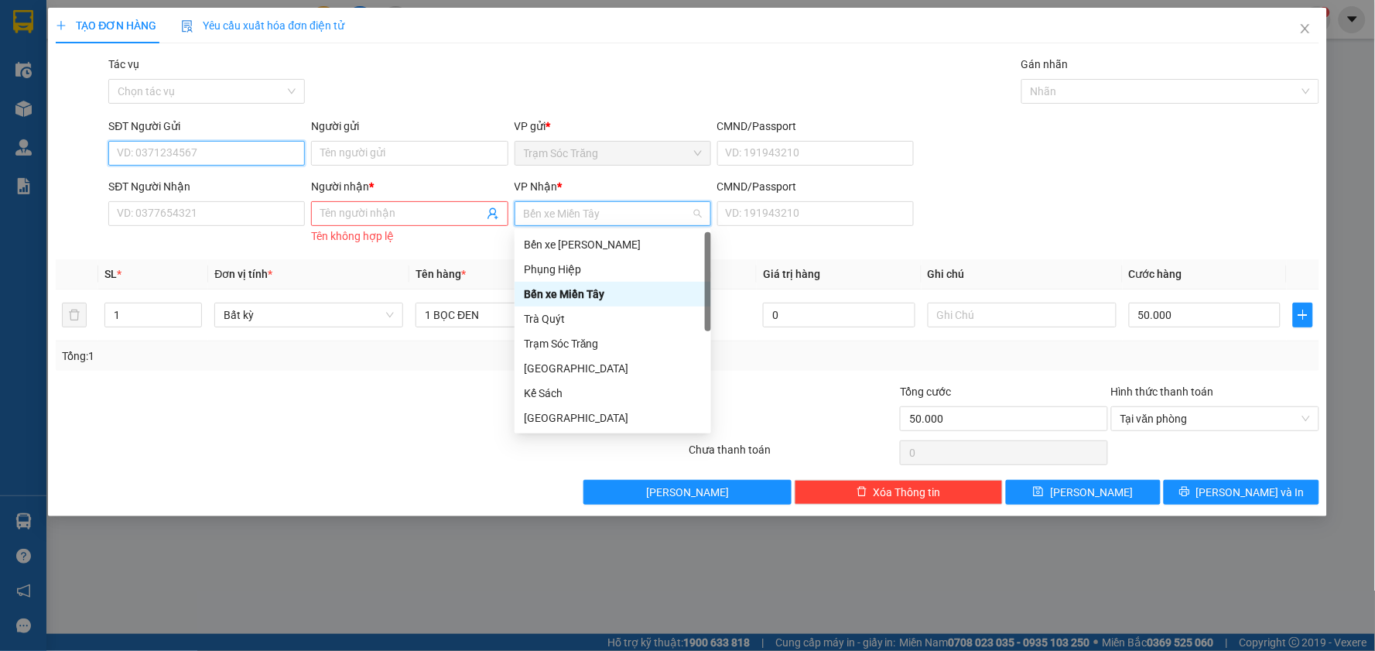
click at [255, 156] on input "SĐT Người Gửi" at bounding box center [206, 153] width 197 height 25
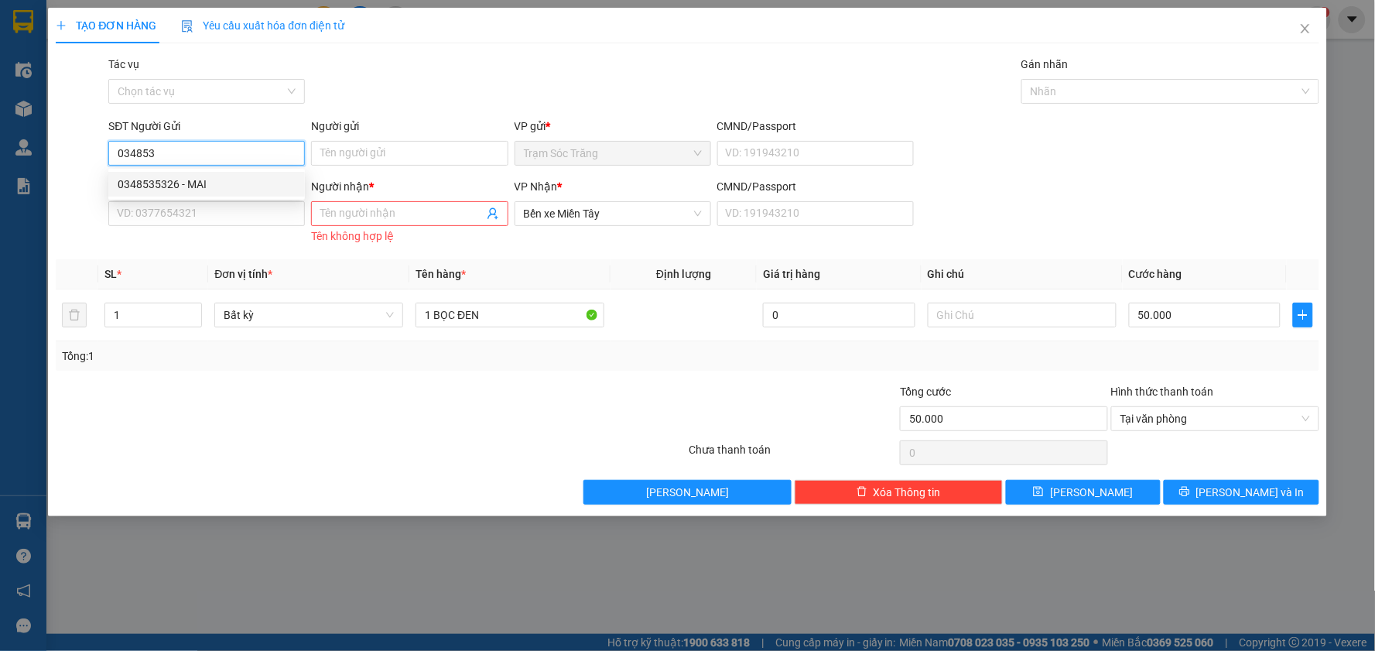
click at [232, 176] on div "0348535326 - MAI" at bounding box center [207, 184] width 178 height 17
type input "0348535326"
type input "MAI"
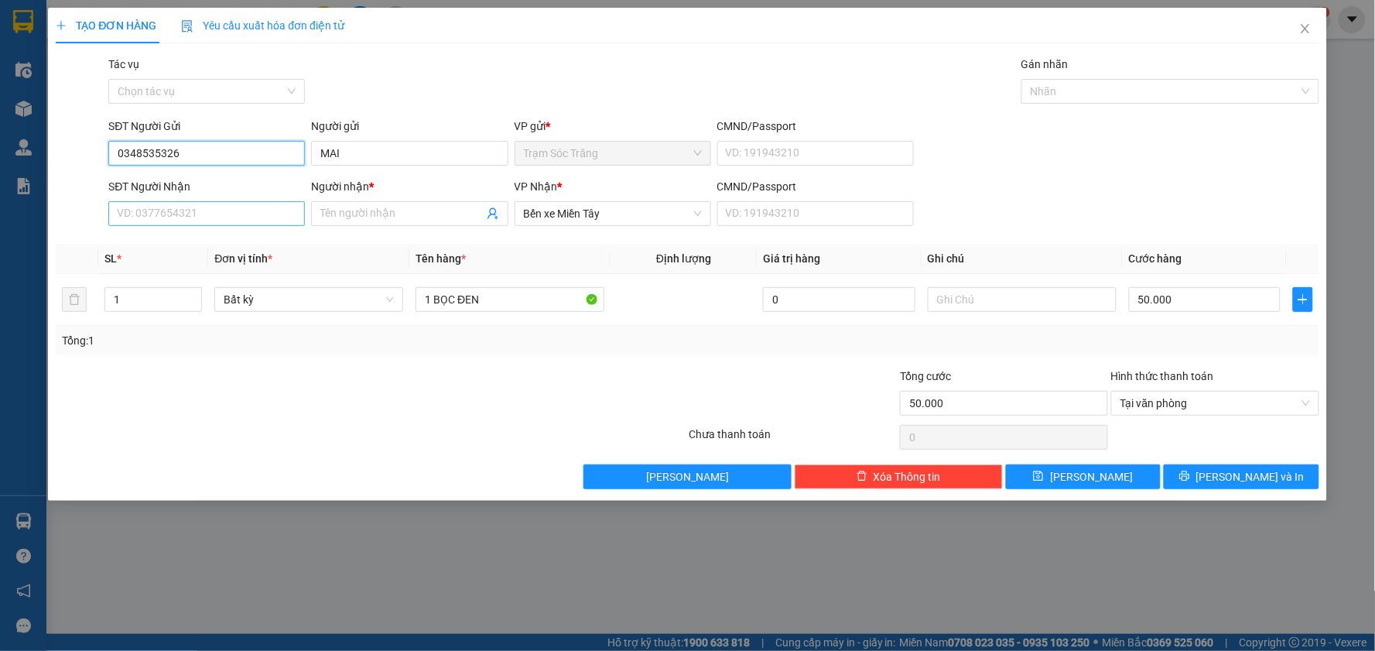
type input "0348535326"
click at [268, 206] on input "SĐT Người Nhận" at bounding box center [206, 213] width 197 height 25
click at [231, 246] on div "0344701454 - TRUNG HIẾU" at bounding box center [207, 244] width 178 height 17
type input "0344701454"
type input "TRUNG HIẾU"
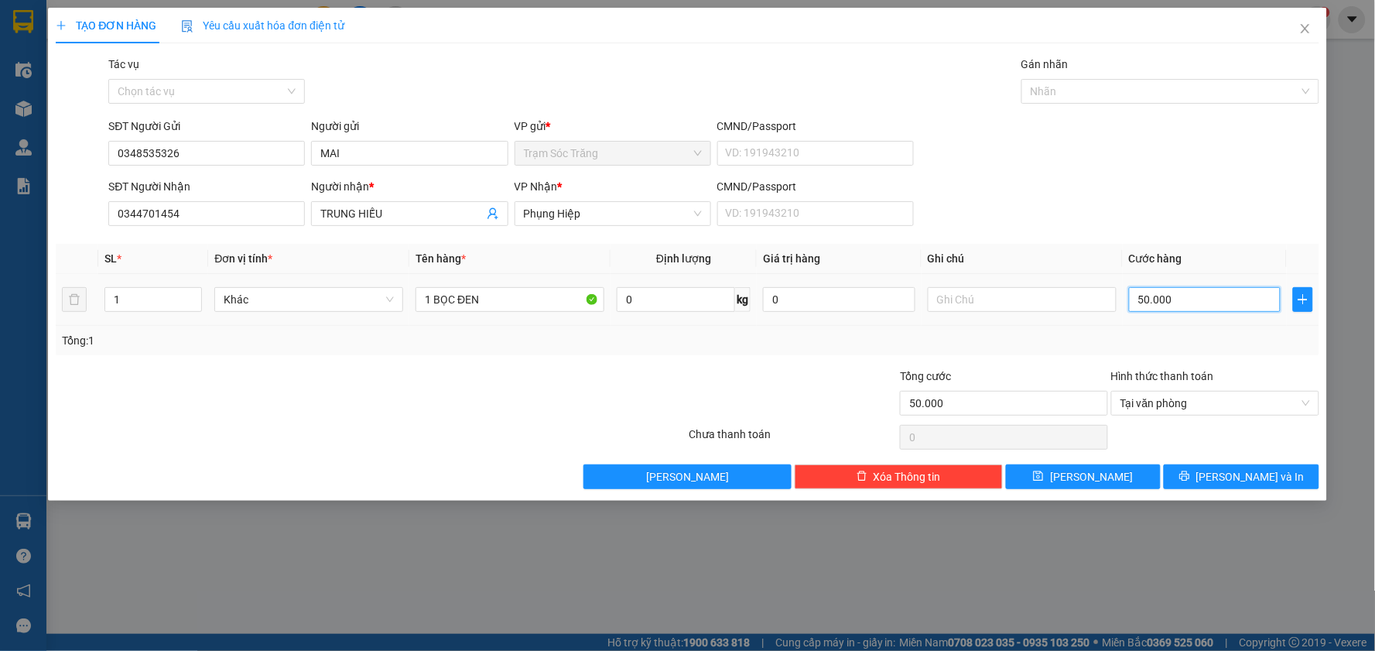
click at [1237, 311] on input "50.000" at bounding box center [1205, 299] width 152 height 25
type input "4"
type input "40"
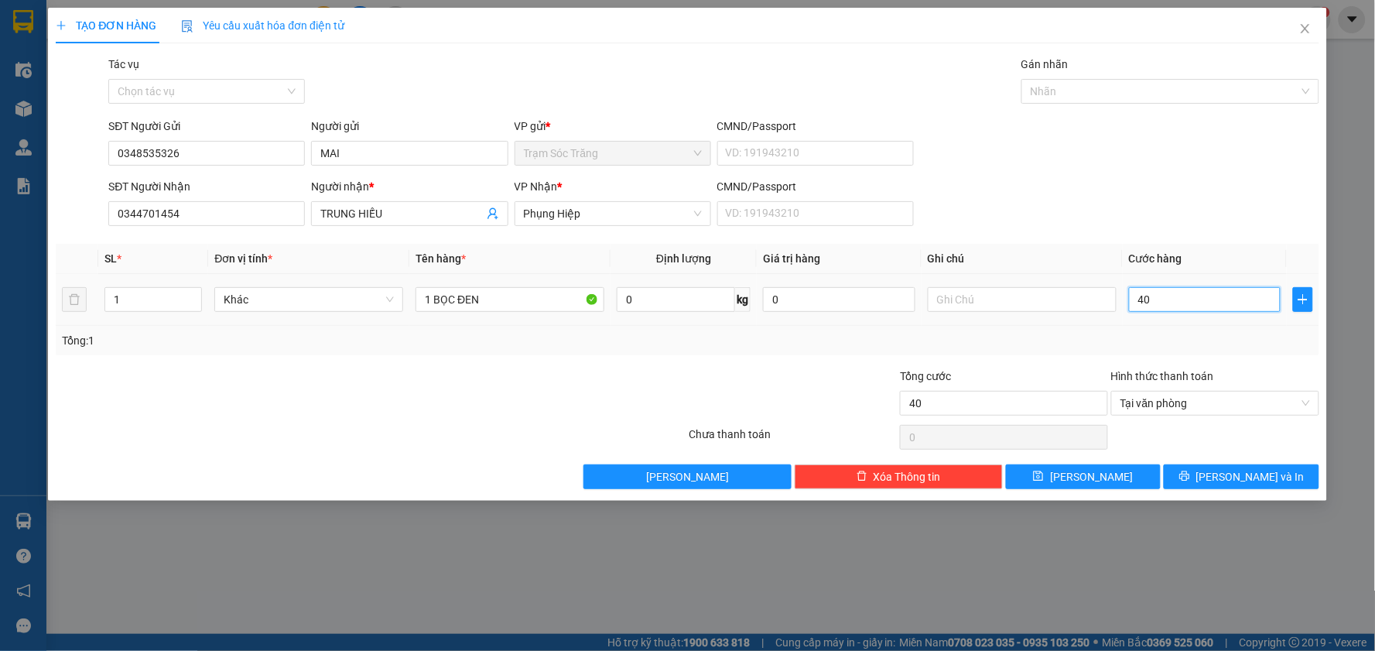
type input "400"
type input "4.000"
type input "40.000"
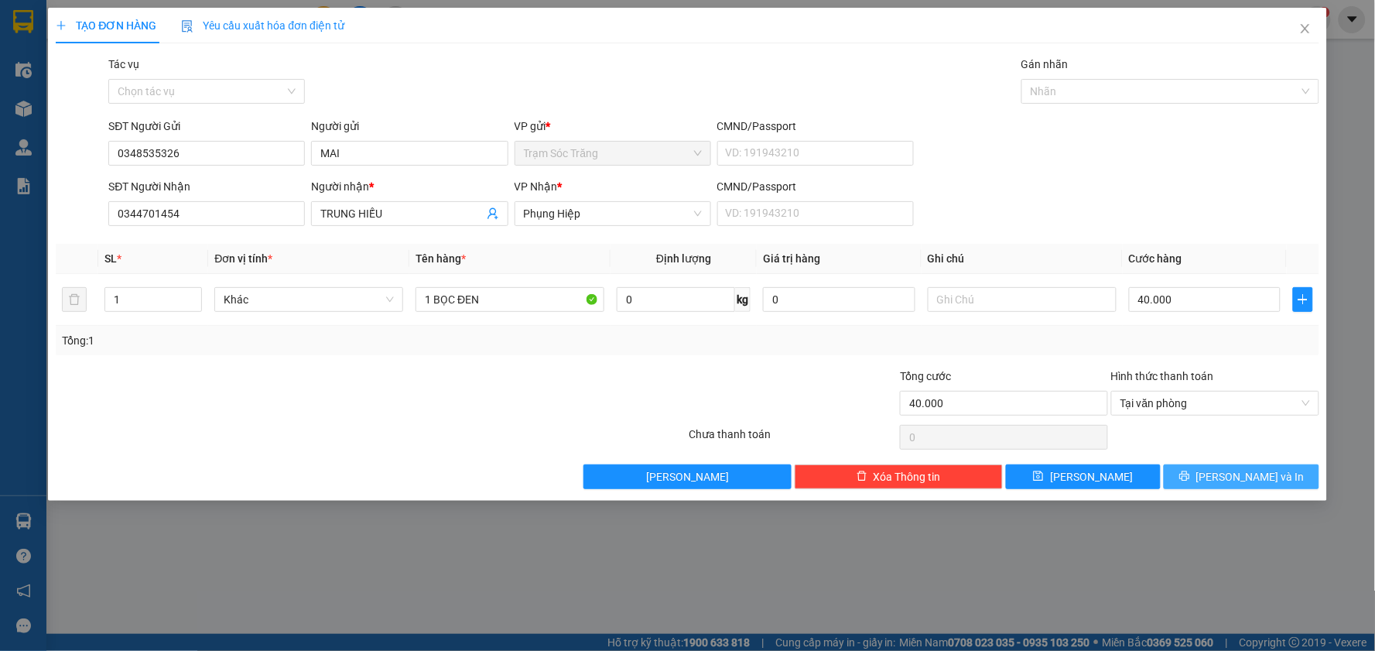
click at [1256, 474] on span "[PERSON_NAME] và In" at bounding box center [1251, 476] width 108 height 17
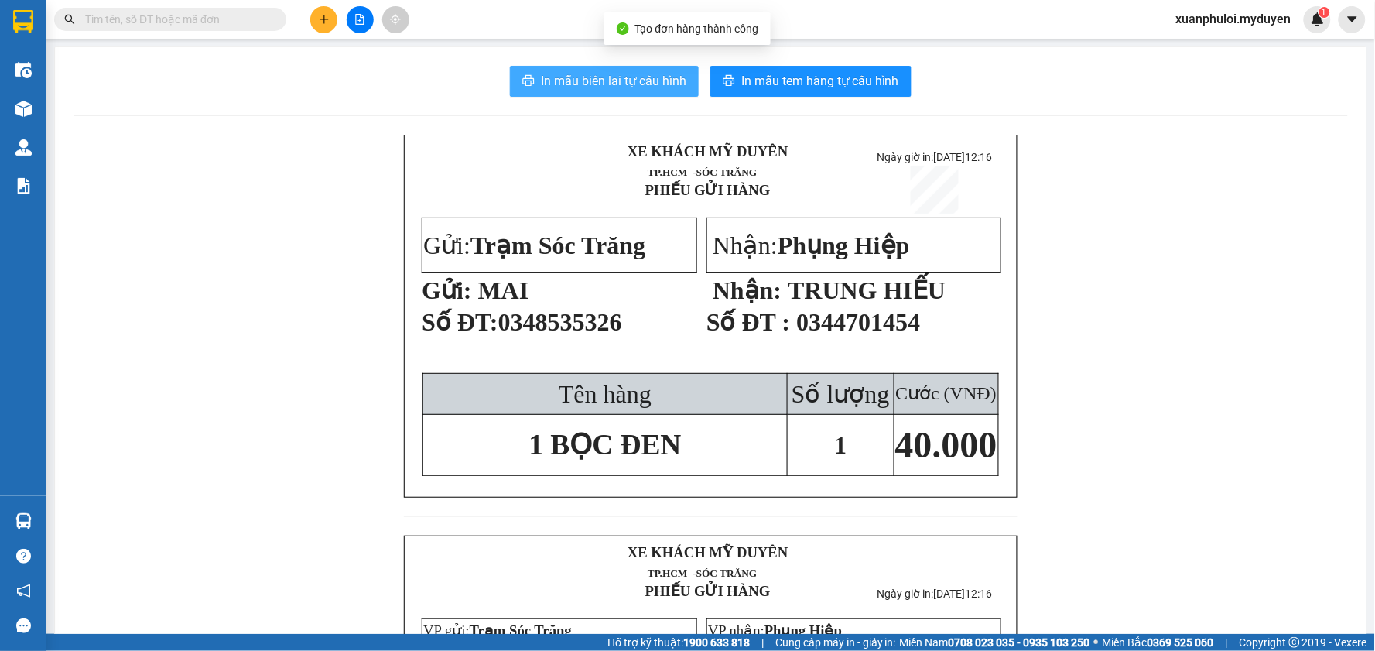
click at [645, 74] on span "In mẫu biên lai tự cấu hình" at bounding box center [614, 80] width 146 height 19
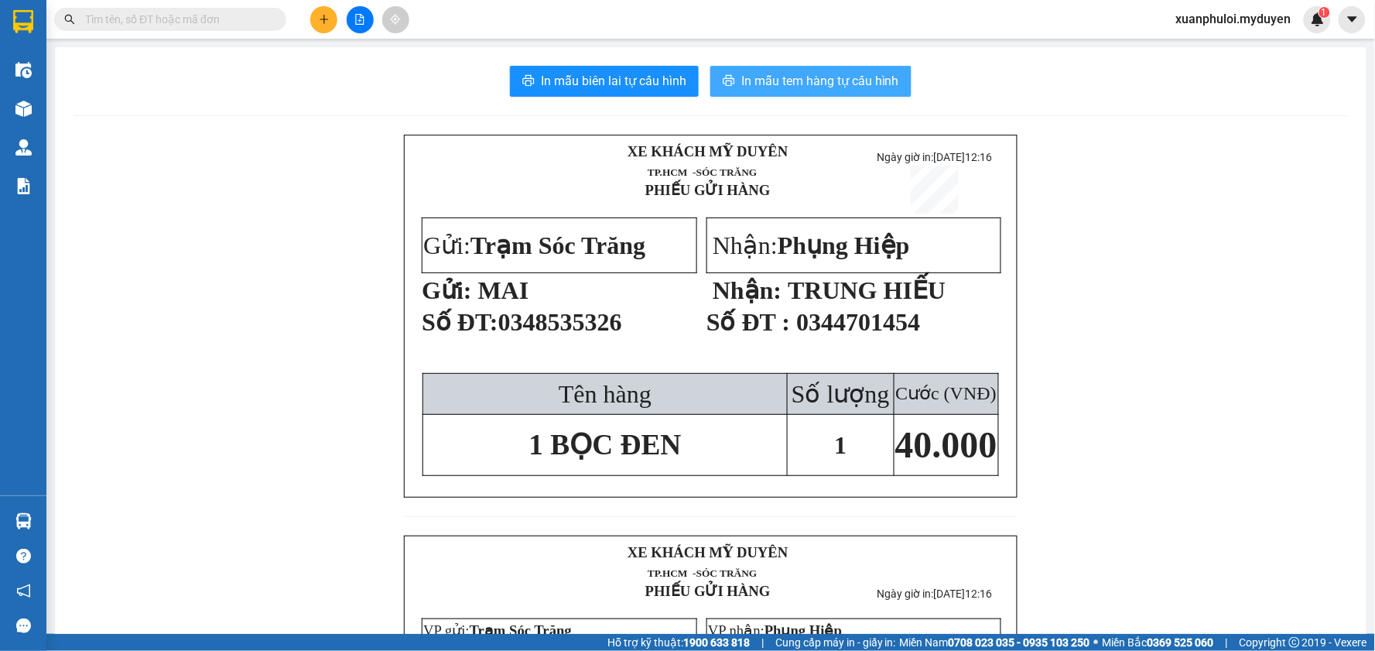
click at [830, 79] on span "In mẫu tem hàng tự cấu hình" at bounding box center [820, 80] width 158 height 19
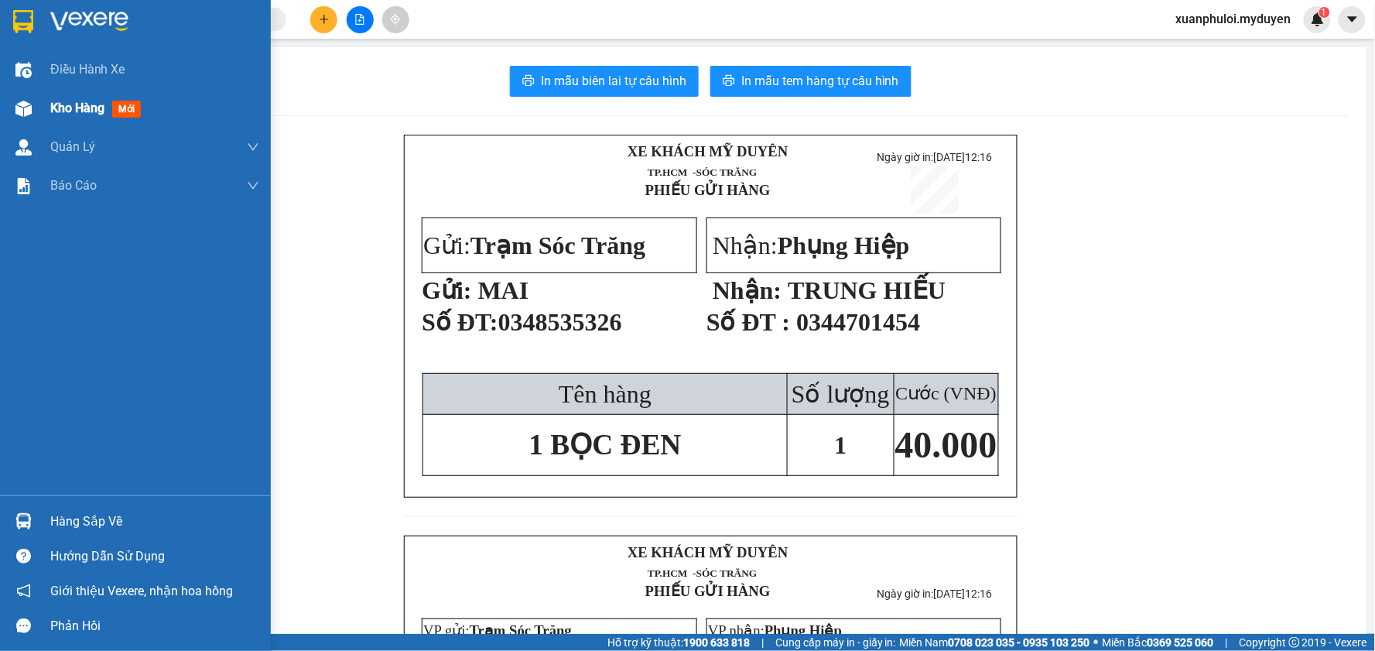
click at [104, 101] on span "Kho hàng" at bounding box center [77, 108] width 54 height 15
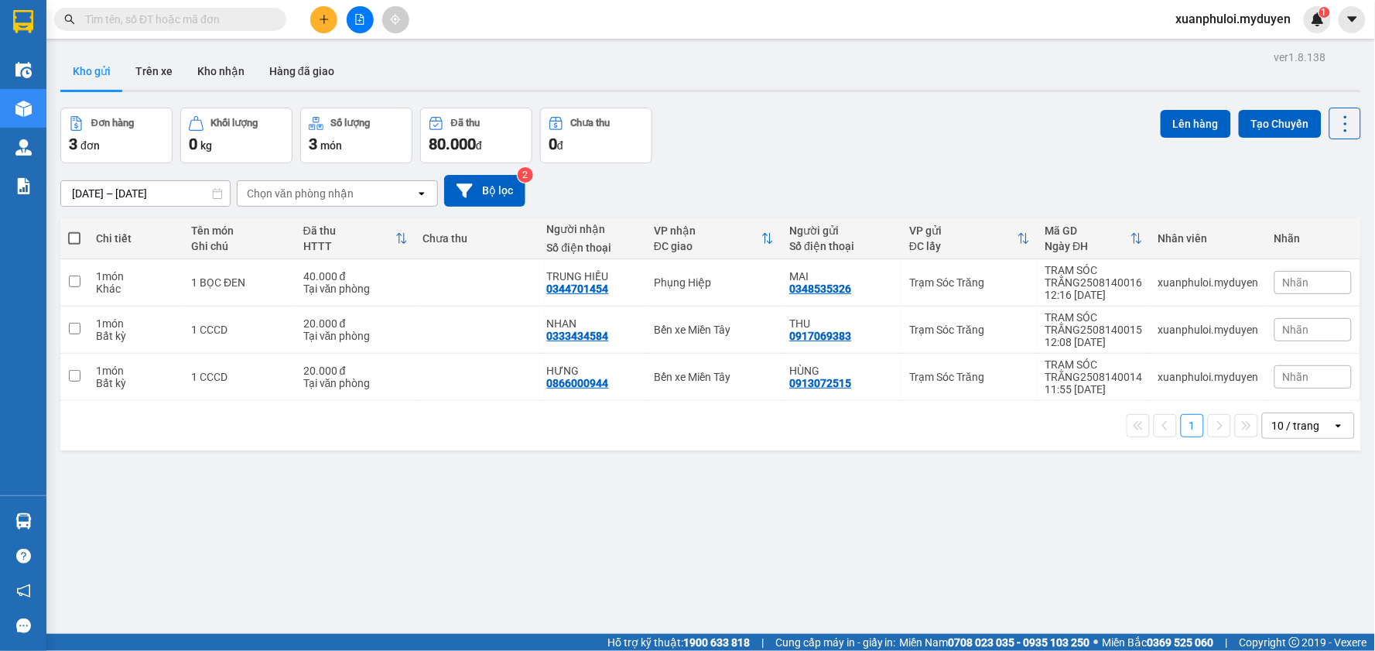
click at [70, 238] on span at bounding box center [74, 238] width 12 height 12
click at [74, 231] on input "checkbox" at bounding box center [74, 231] width 0 height 0
checkbox input "true"
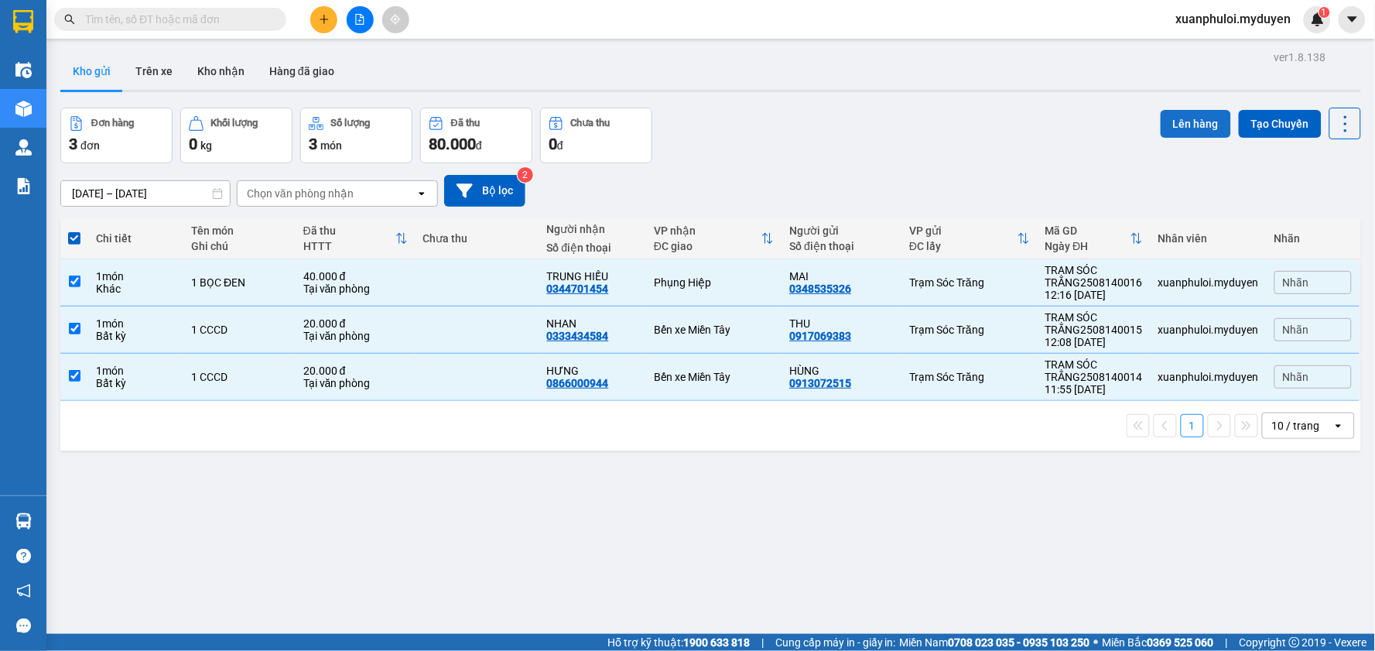
click at [1169, 132] on button "Lên hàng" at bounding box center [1196, 124] width 70 height 28
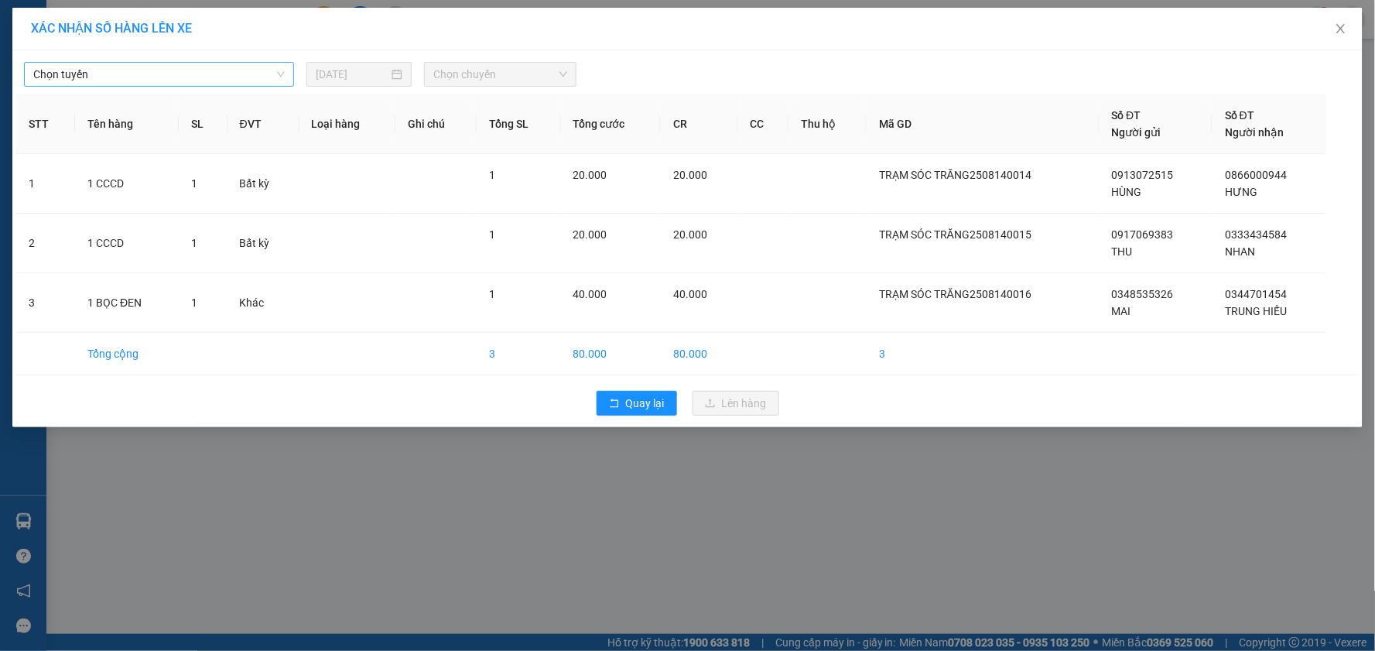
click at [206, 74] on span "Chọn tuyến" at bounding box center [159, 74] width 252 height 23
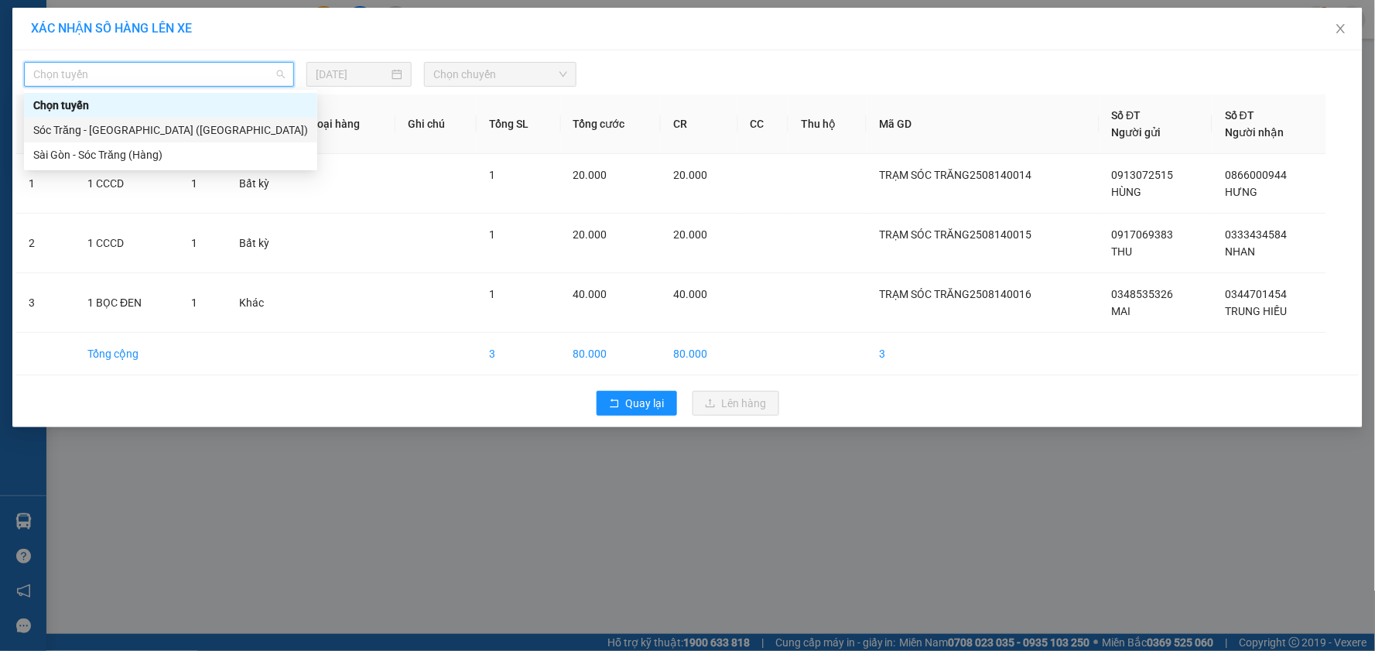
click at [167, 118] on div "Sóc Trăng - [GEOGRAPHIC_DATA] ([GEOGRAPHIC_DATA])" at bounding box center [170, 130] width 293 height 25
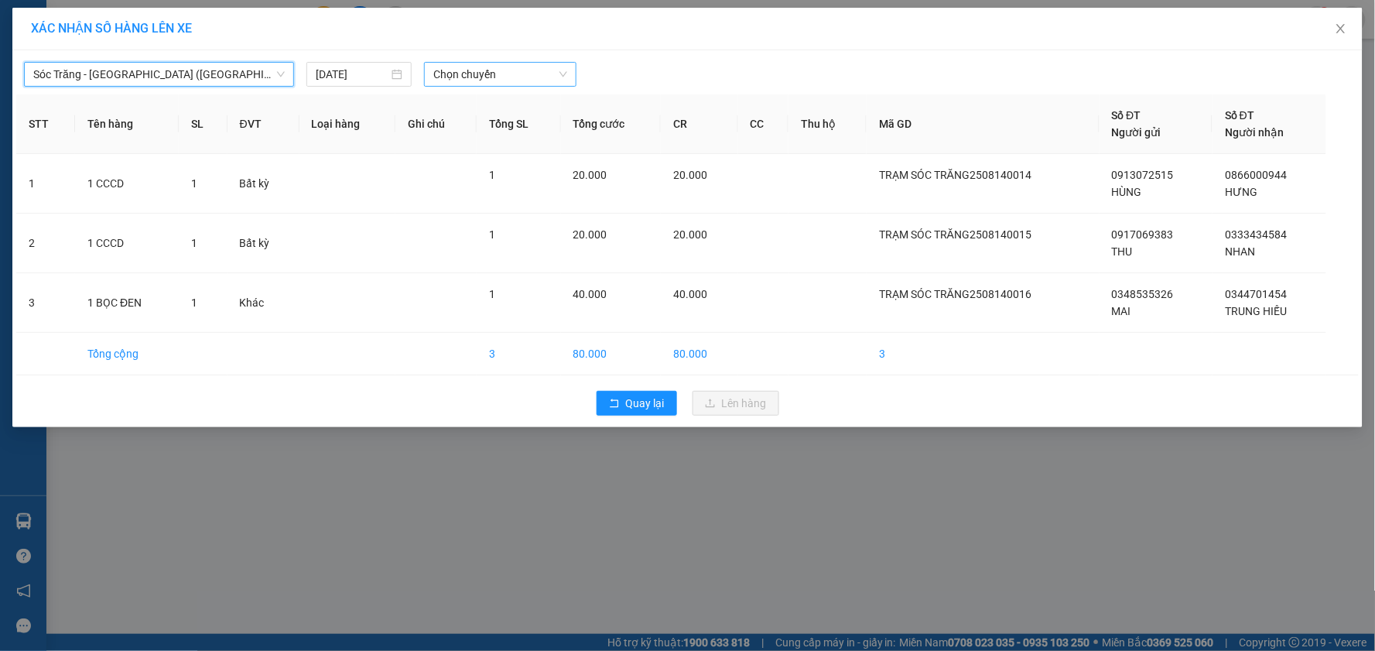
click at [488, 75] on span "Chọn chuyến" at bounding box center [500, 74] width 134 height 23
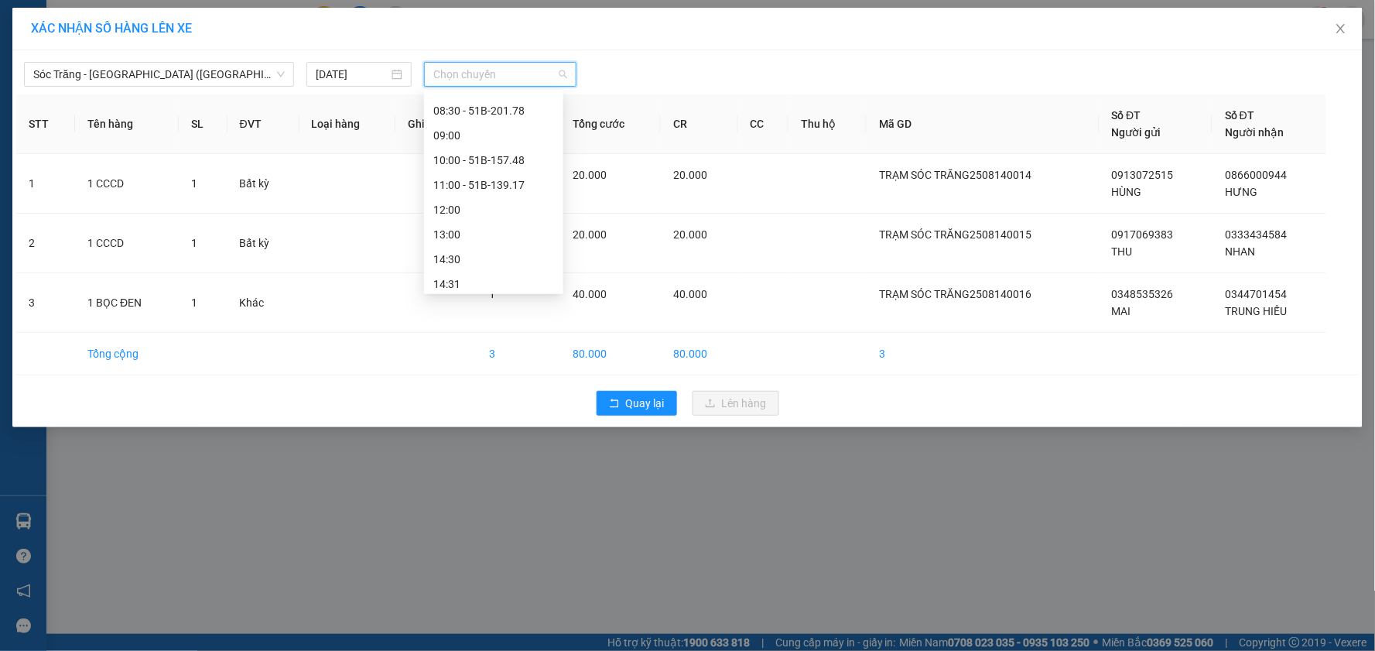
scroll to position [172, 0]
click at [505, 200] on div "12:00" at bounding box center [493, 205] width 121 height 17
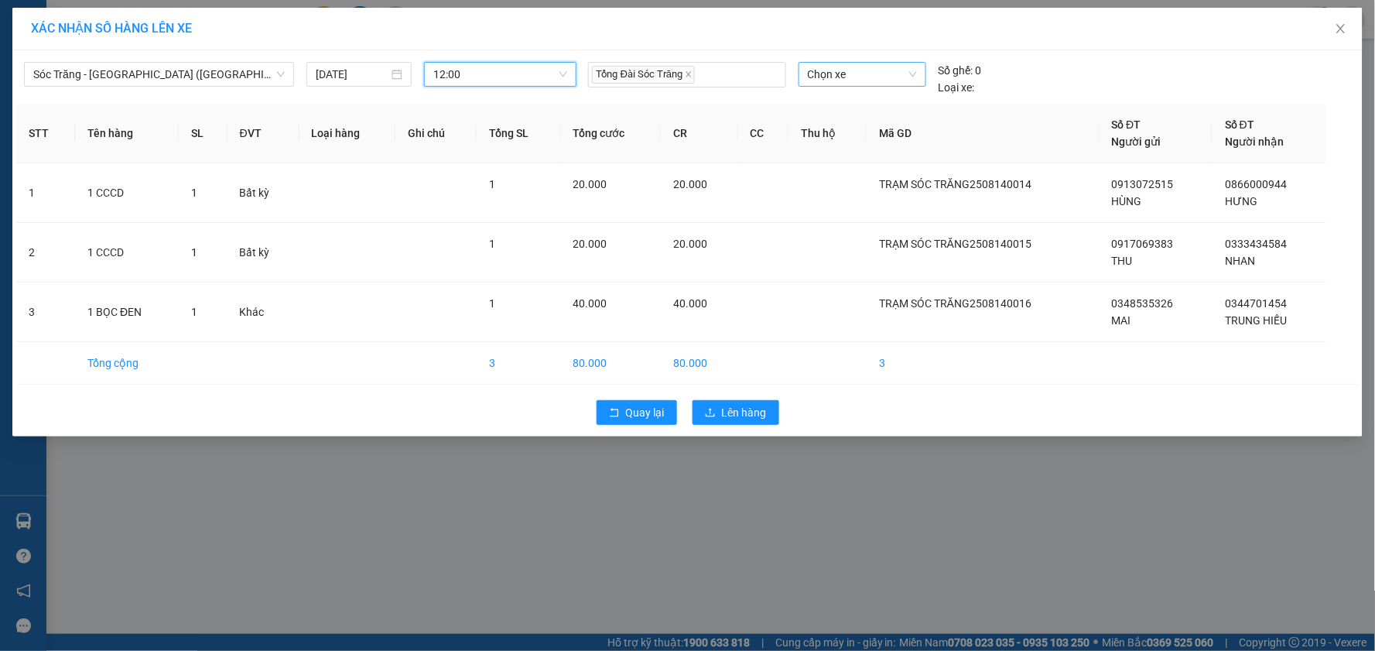
click at [864, 75] on span "Chọn xe" at bounding box center [862, 74] width 109 height 23
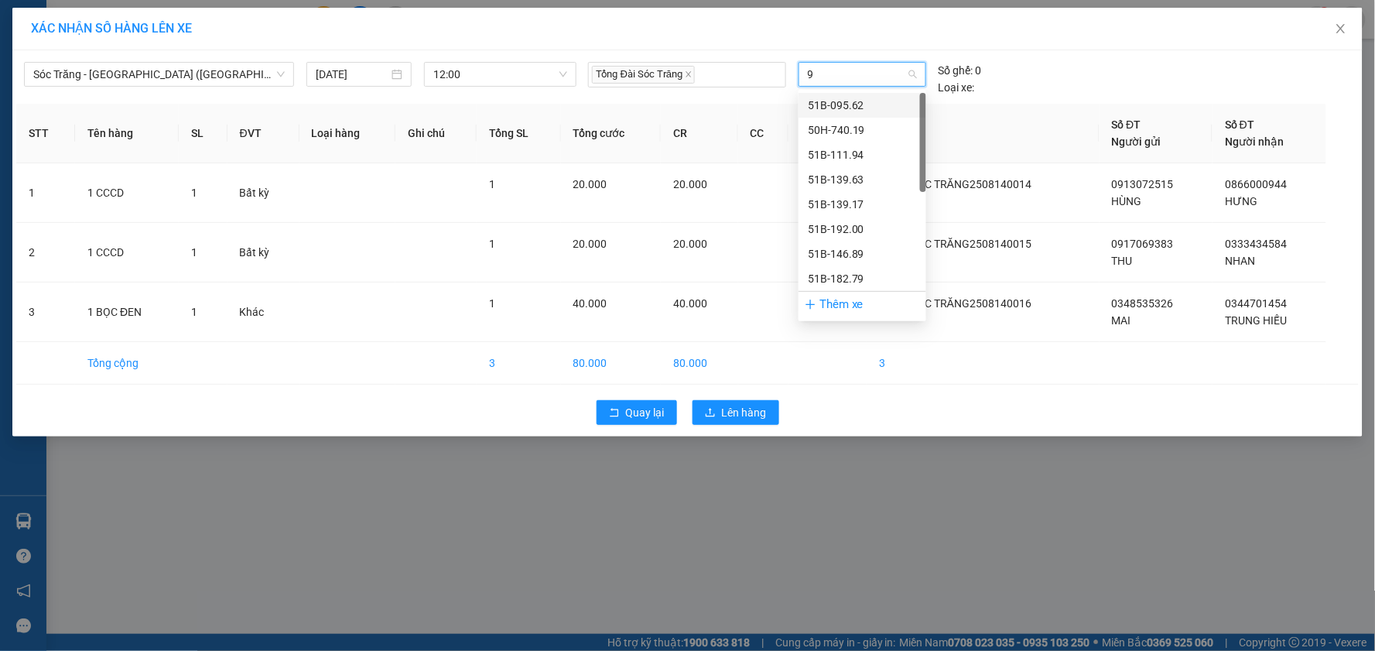
type input "91"
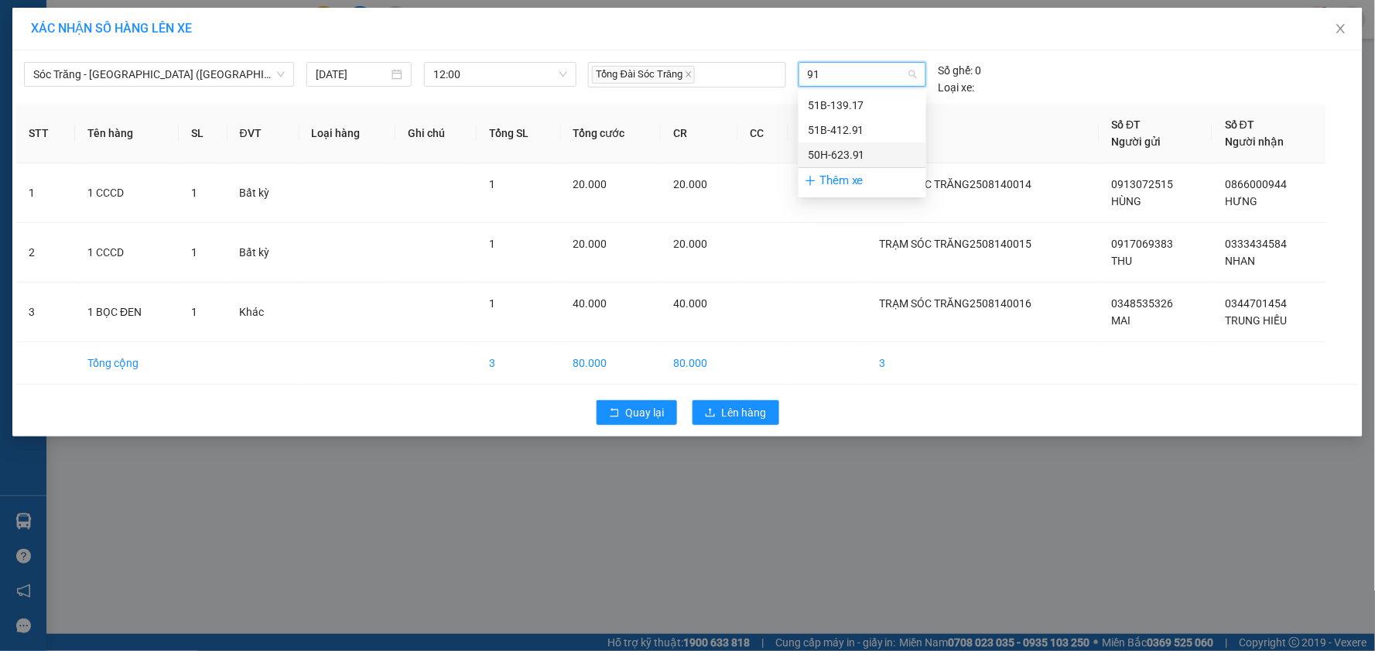
click at [848, 150] on div "50H-623.91" at bounding box center [862, 154] width 109 height 17
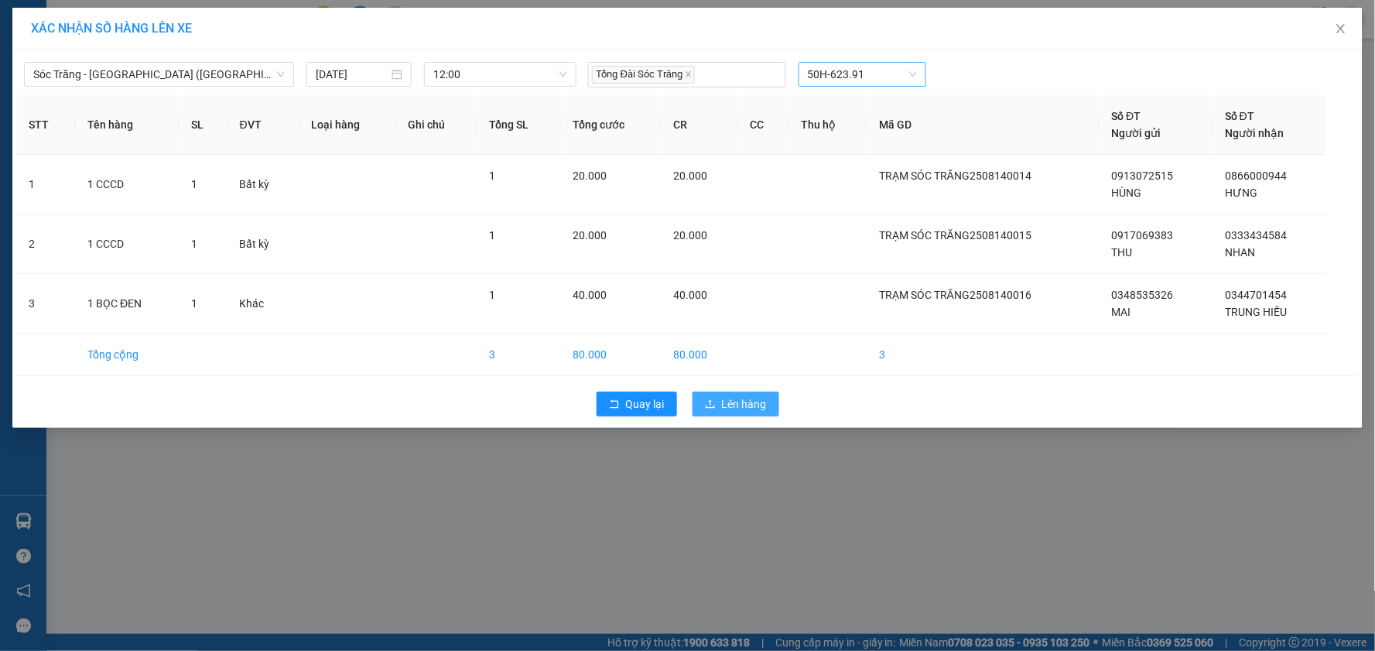
click at [753, 395] on button "Lên hàng" at bounding box center [736, 404] width 87 height 25
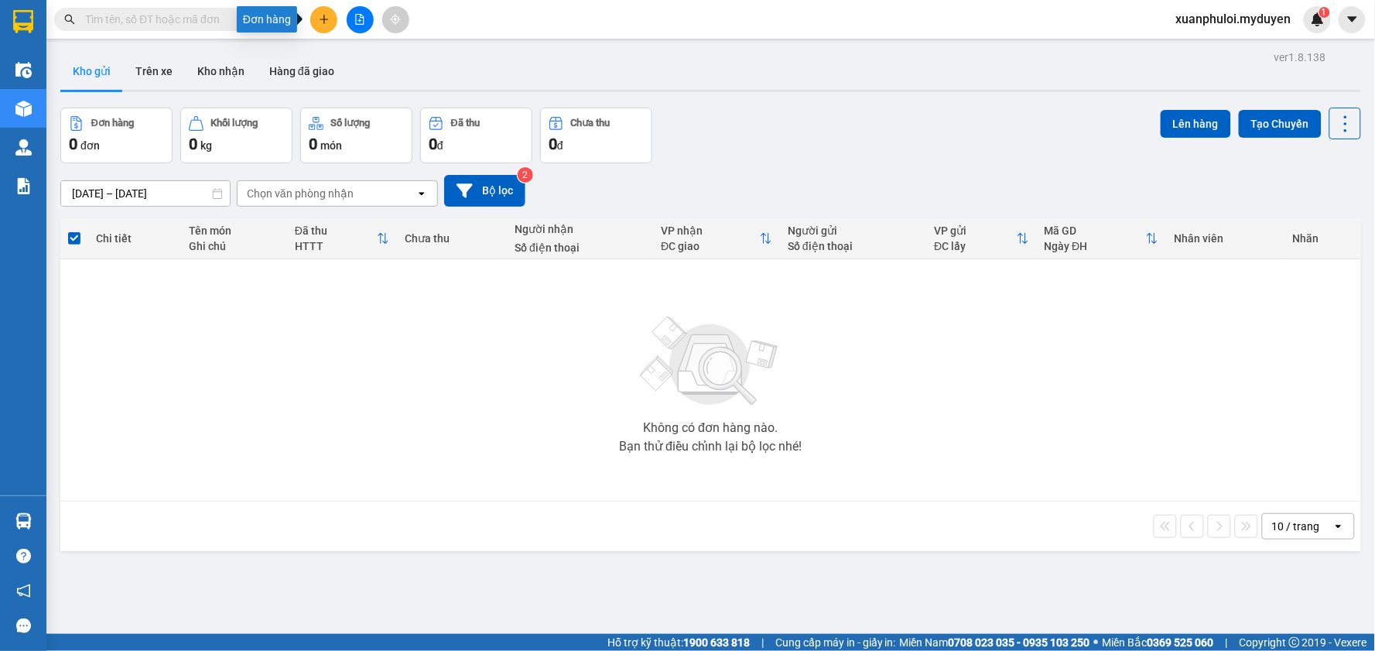
click at [327, 19] on icon "plus" at bounding box center [324, 19] width 9 height 1
click at [385, 57] on div "Tạo đơn hàng" at bounding box center [384, 58] width 67 height 17
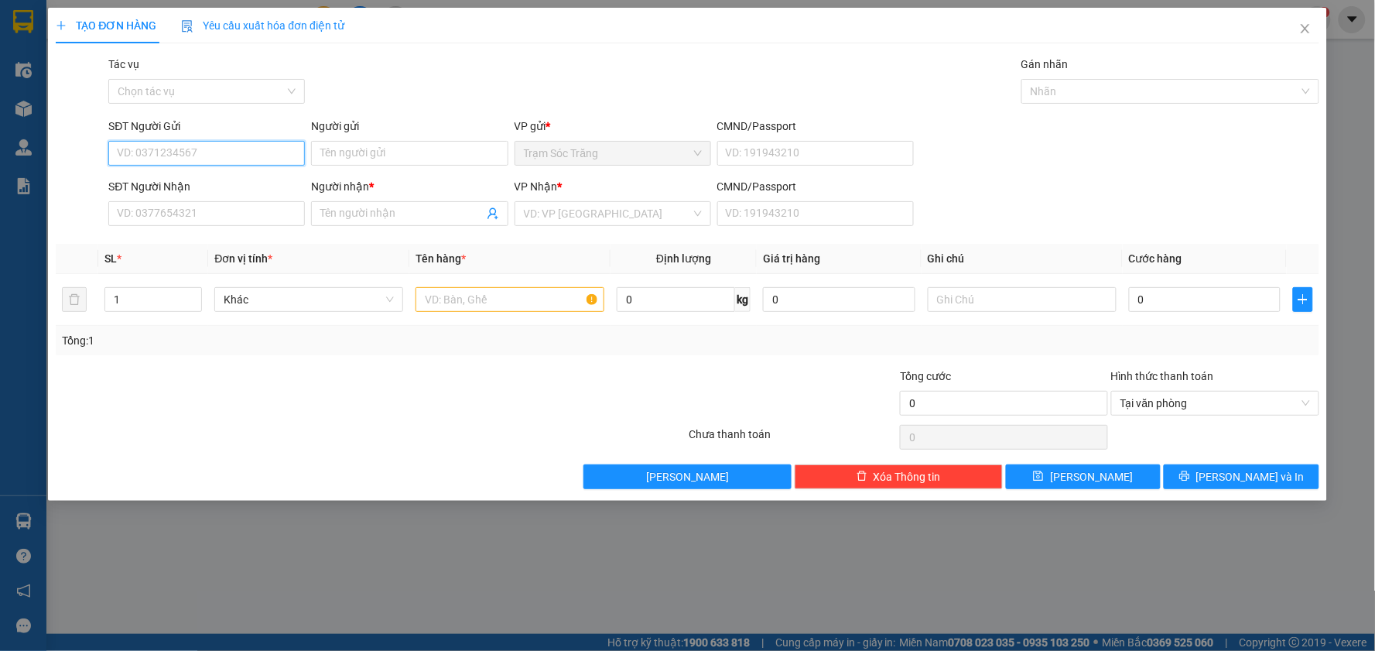
click at [224, 152] on input "SĐT Người Gửi" at bounding box center [206, 153] width 197 height 25
type input "0972611431"
click at [361, 152] on input "Người gửi" at bounding box center [409, 153] width 197 height 25
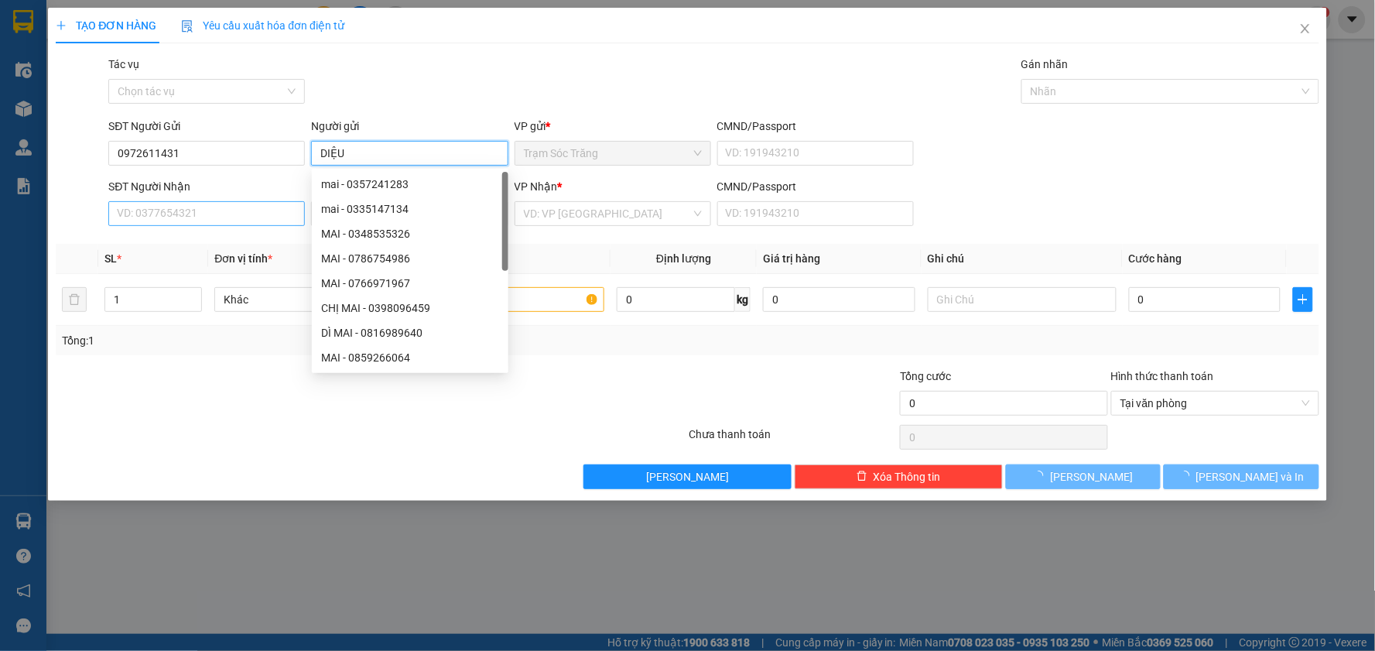
type input "DIỆU"
click at [211, 214] on input "SĐT Người Nhận" at bounding box center [206, 213] width 197 height 25
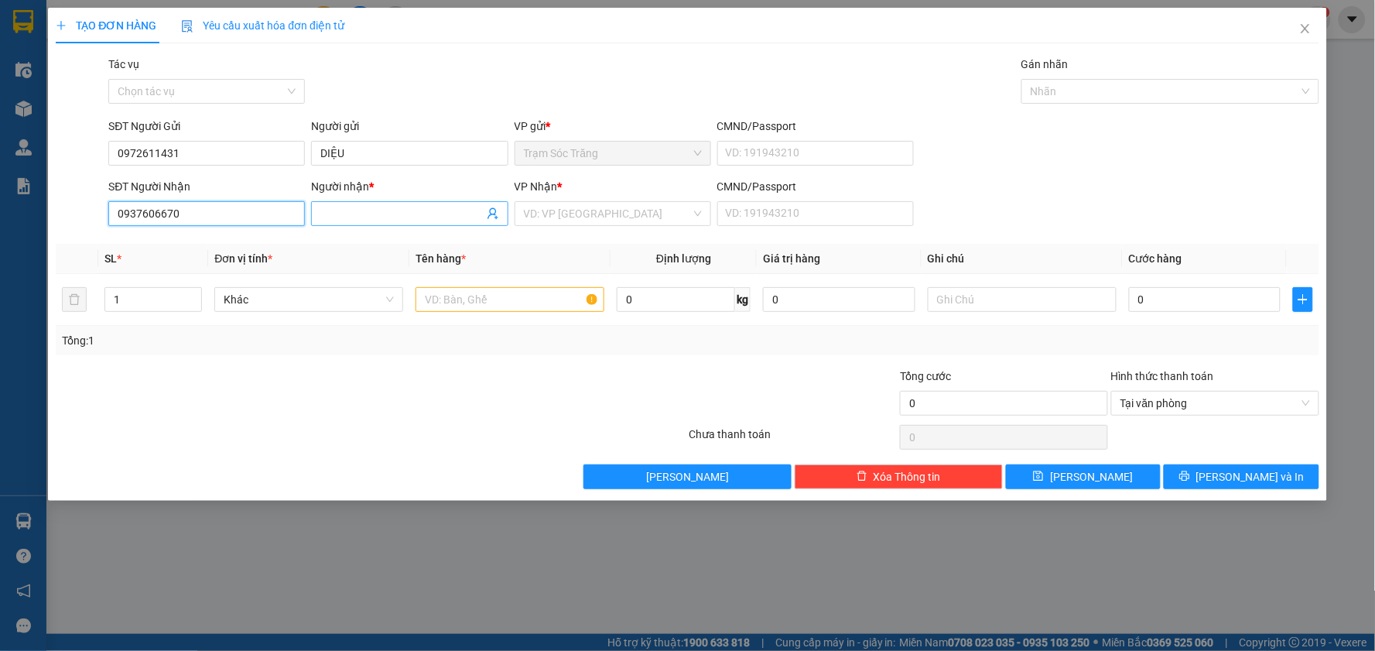
type input "0937606670"
click at [428, 217] on input "Người nhận *" at bounding box center [401, 213] width 163 height 17
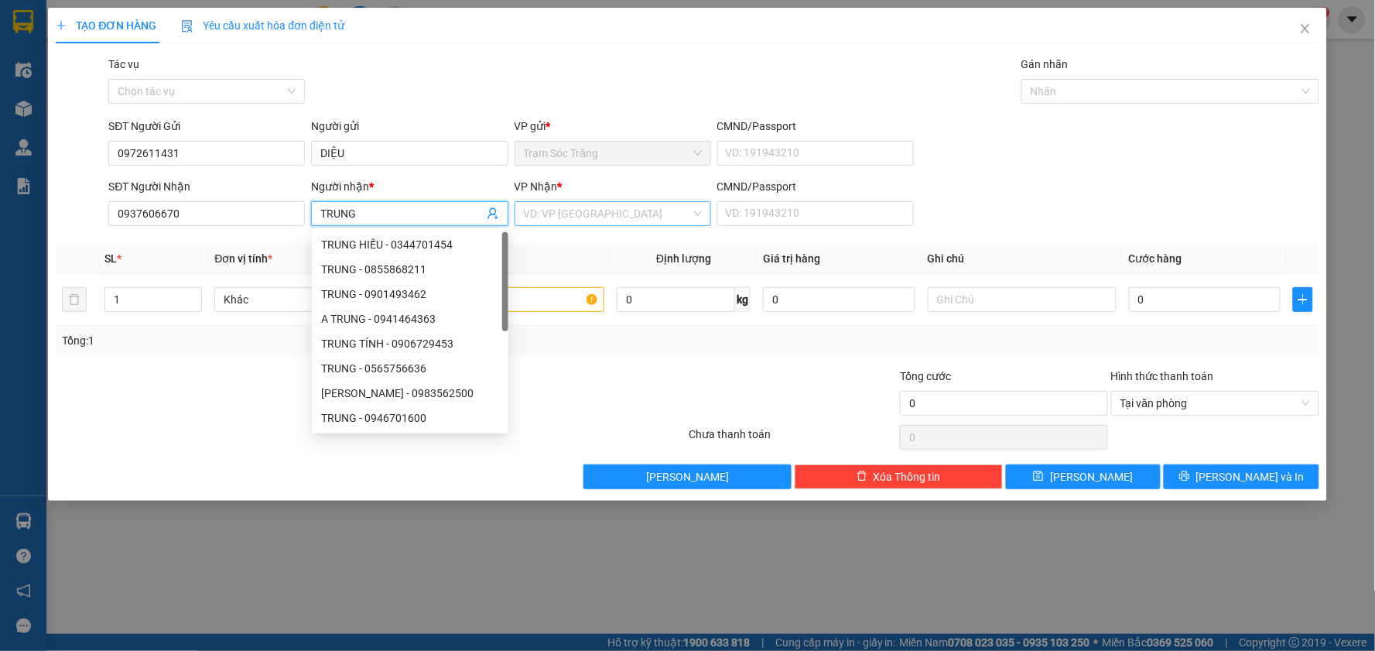
type input "TRUNG"
click at [607, 206] on input "search" at bounding box center [607, 213] width 167 height 23
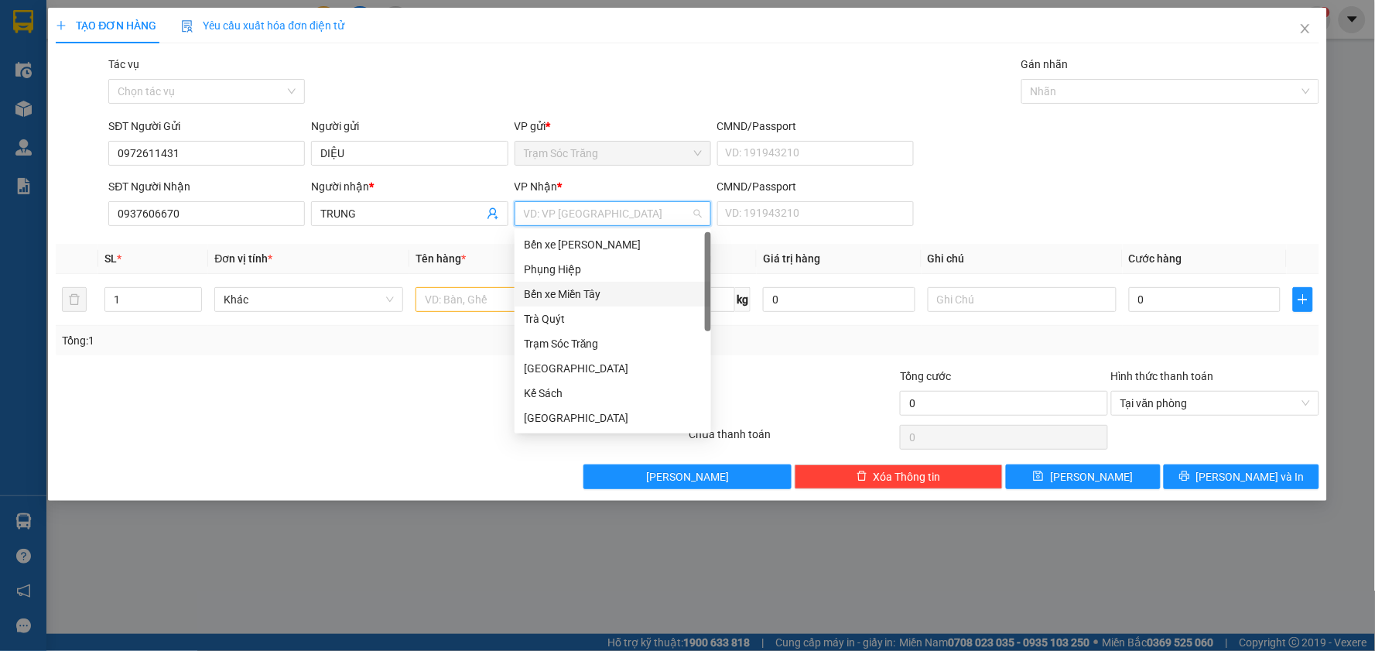
click at [580, 295] on div "Bến xe Miền Tây" at bounding box center [613, 294] width 178 height 17
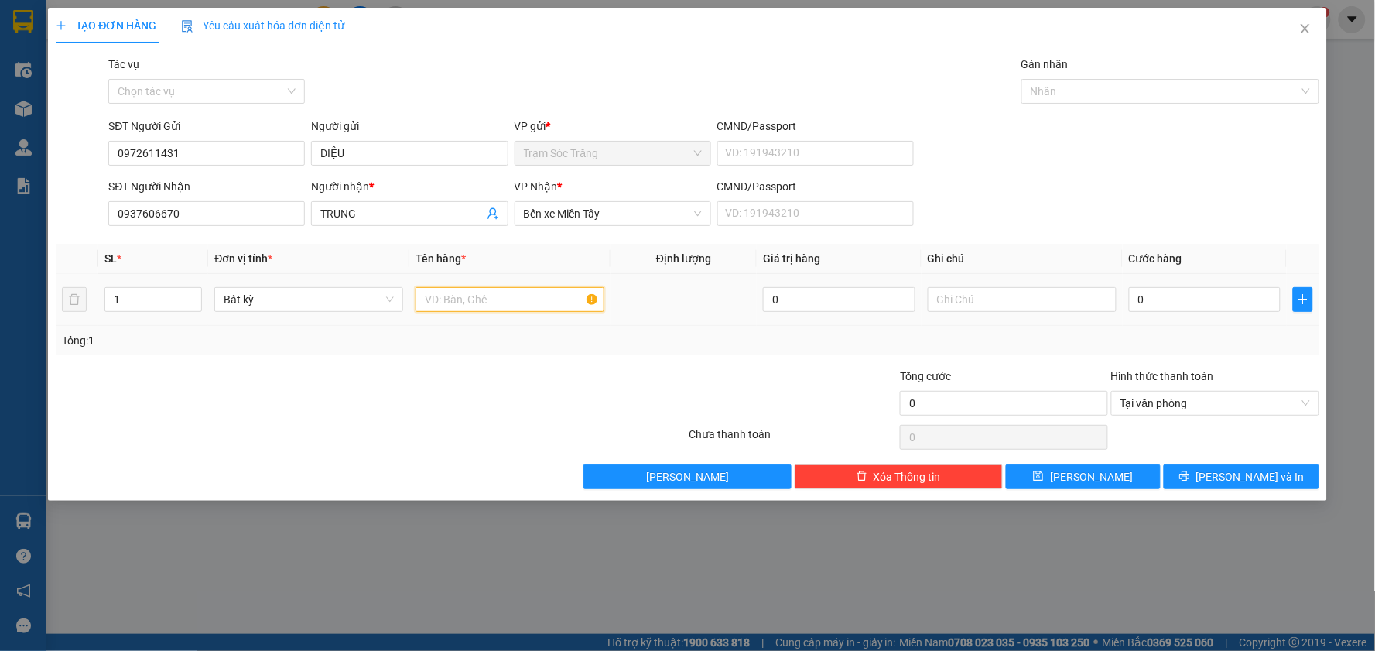
click at [461, 311] on input "text" at bounding box center [510, 299] width 189 height 25
type input "1 CÁI MÁY CẮT CỎ (K BAO HƯ)"
click at [1151, 302] on input "0" at bounding box center [1205, 299] width 152 height 25
type input "1"
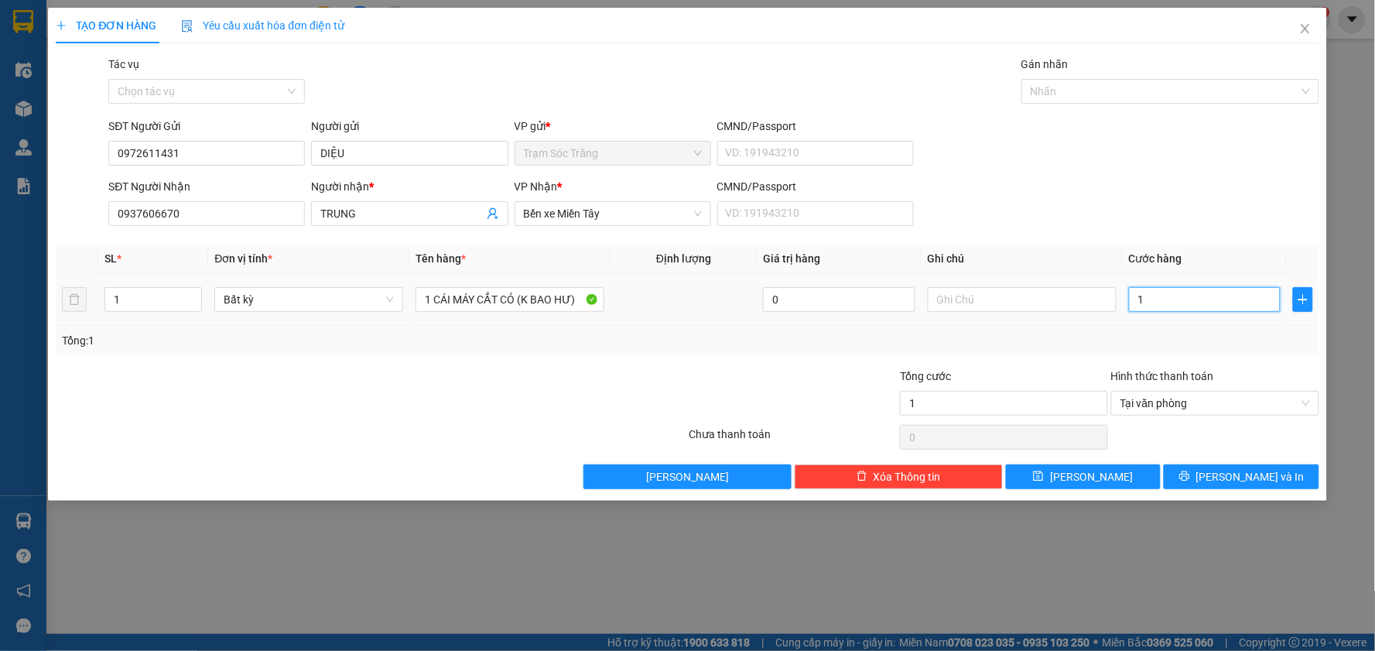
type input "12"
type input "120"
type input "1.200"
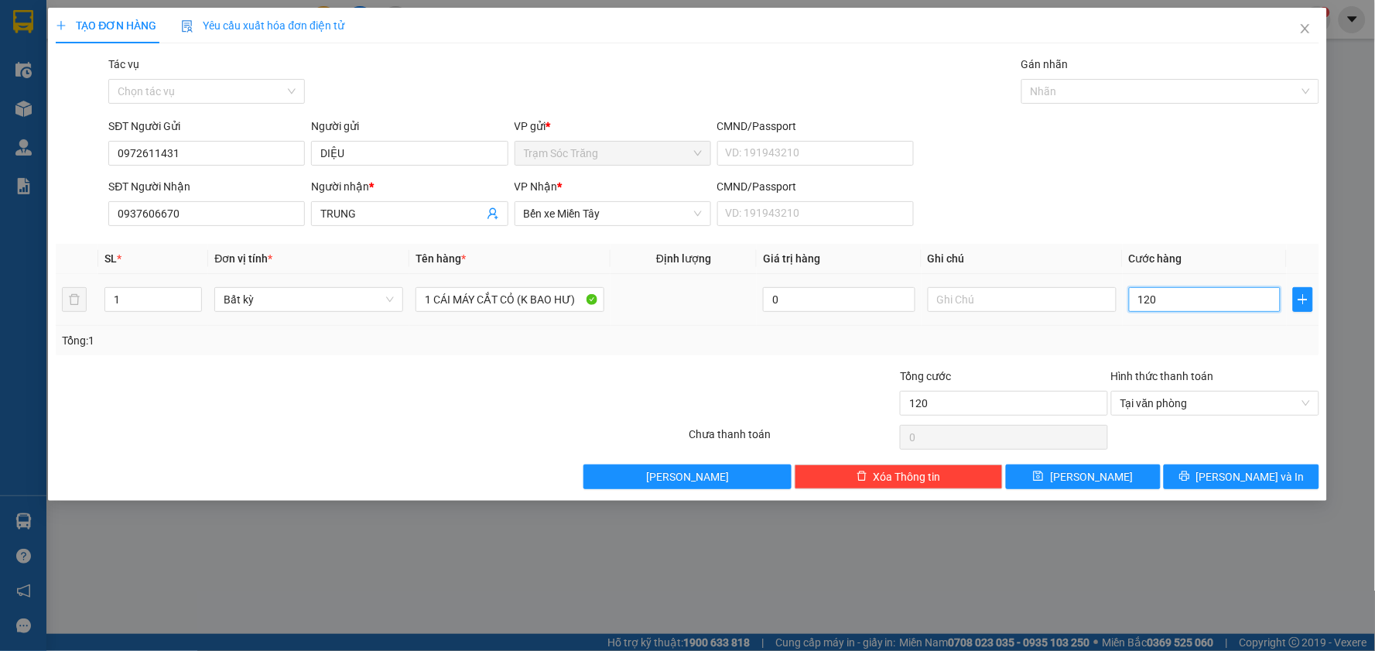
type input "1.200"
type input "12.000"
type input "120.000"
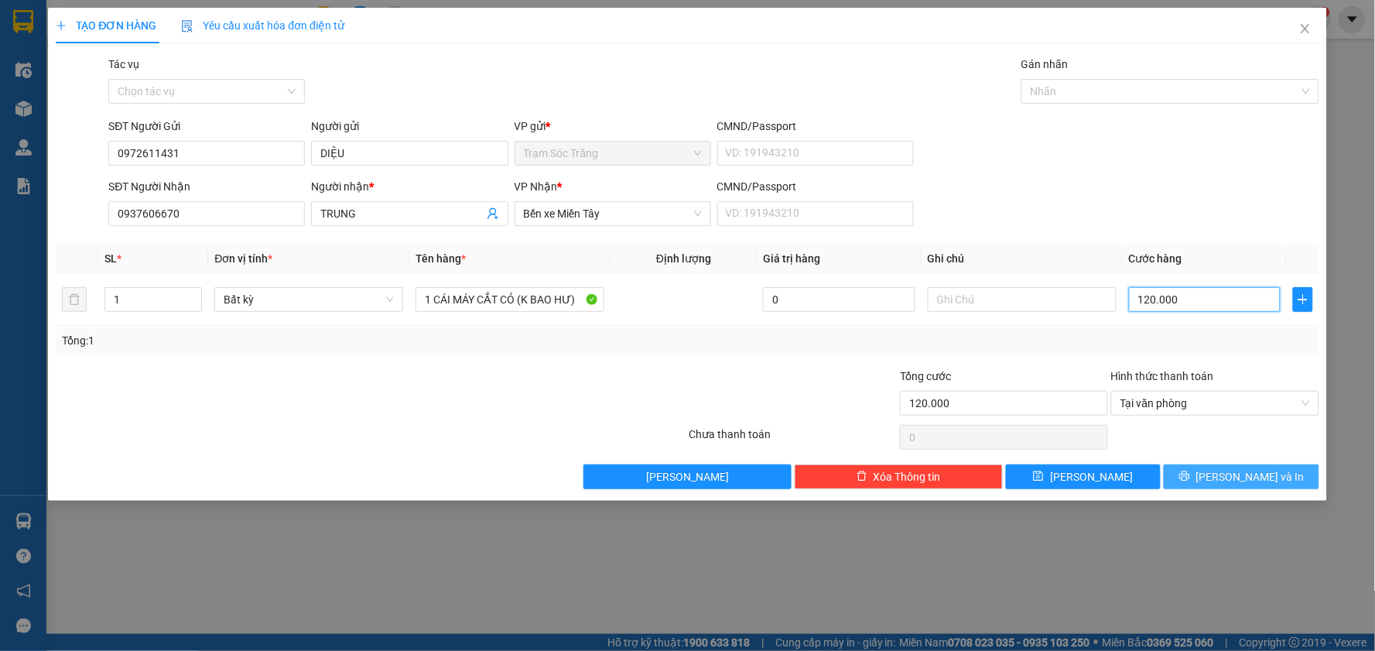
type input "120.000"
click at [1265, 481] on span "[PERSON_NAME] và In" at bounding box center [1251, 476] width 108 height 17
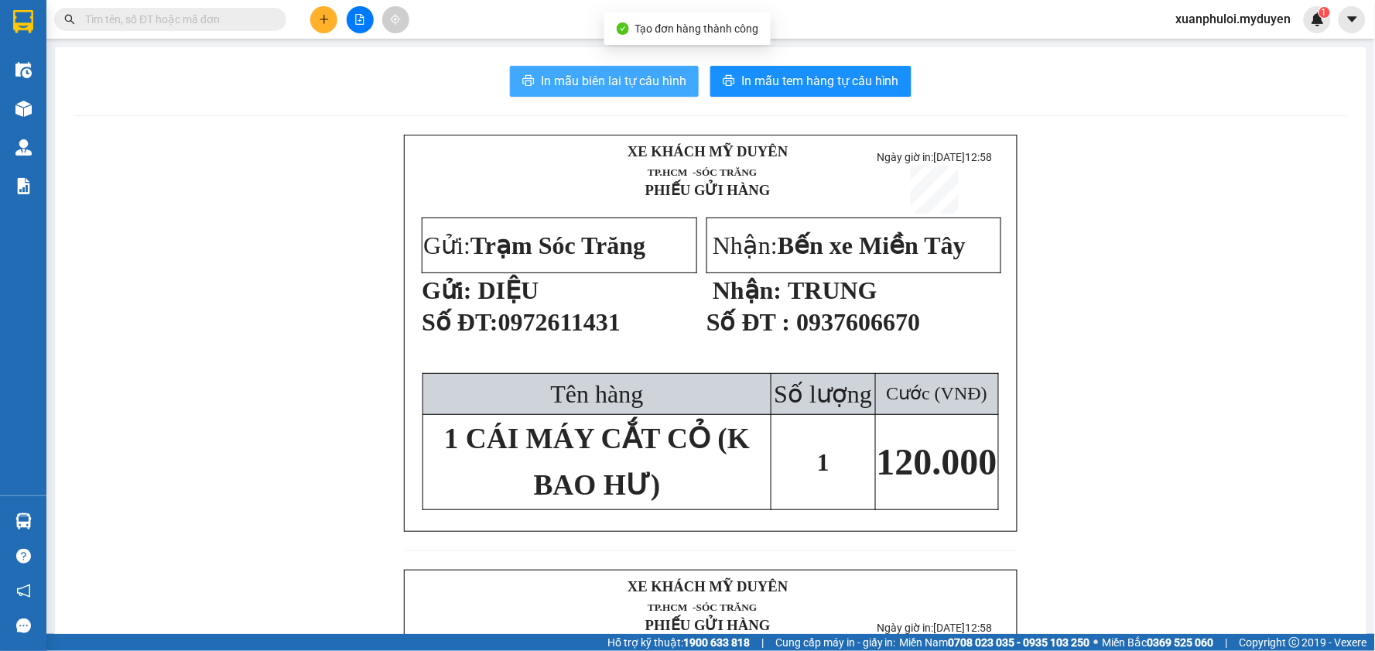
click at [621, 80] on span "In mẫu biên lai tự cấu hình" at bounding box center [614, 80] width 146 height 19
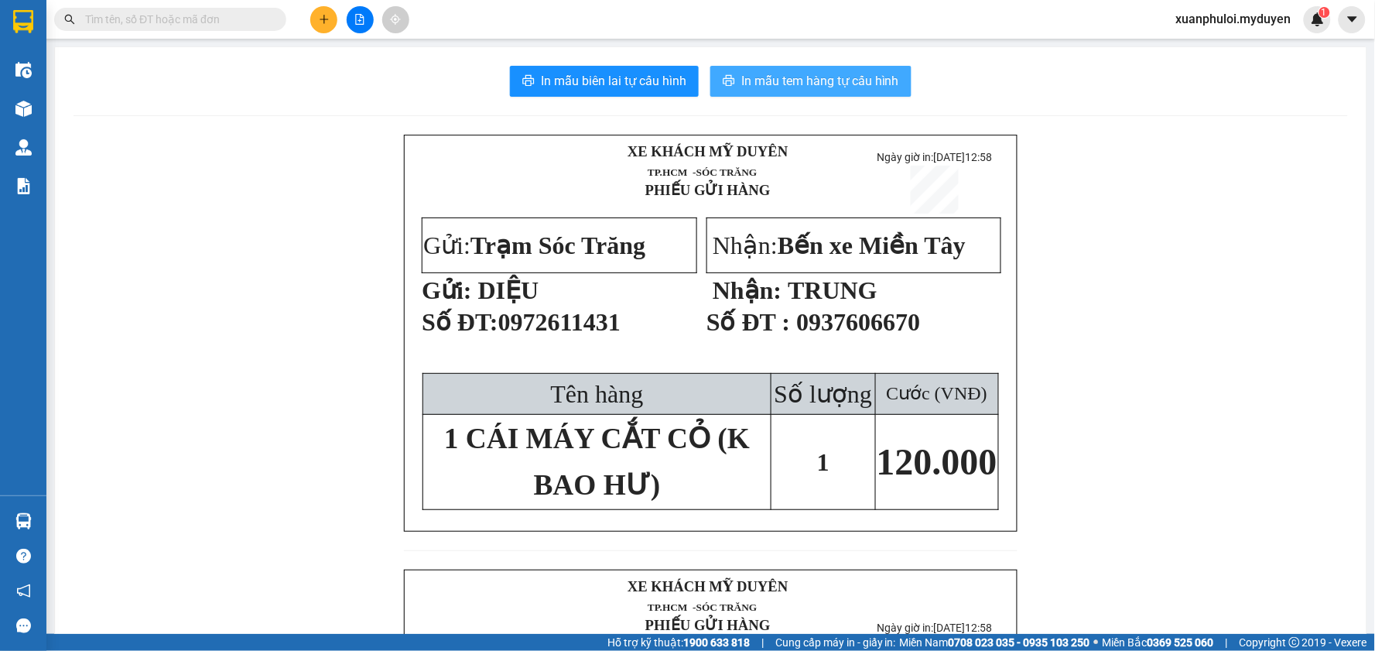
click at [832, 75] on span "In mẫu tem hàng tự cấu hình" at bounding box center [820, 80] width 158 height 19
